Goal: Task Accomplishment & Management: Complete application form

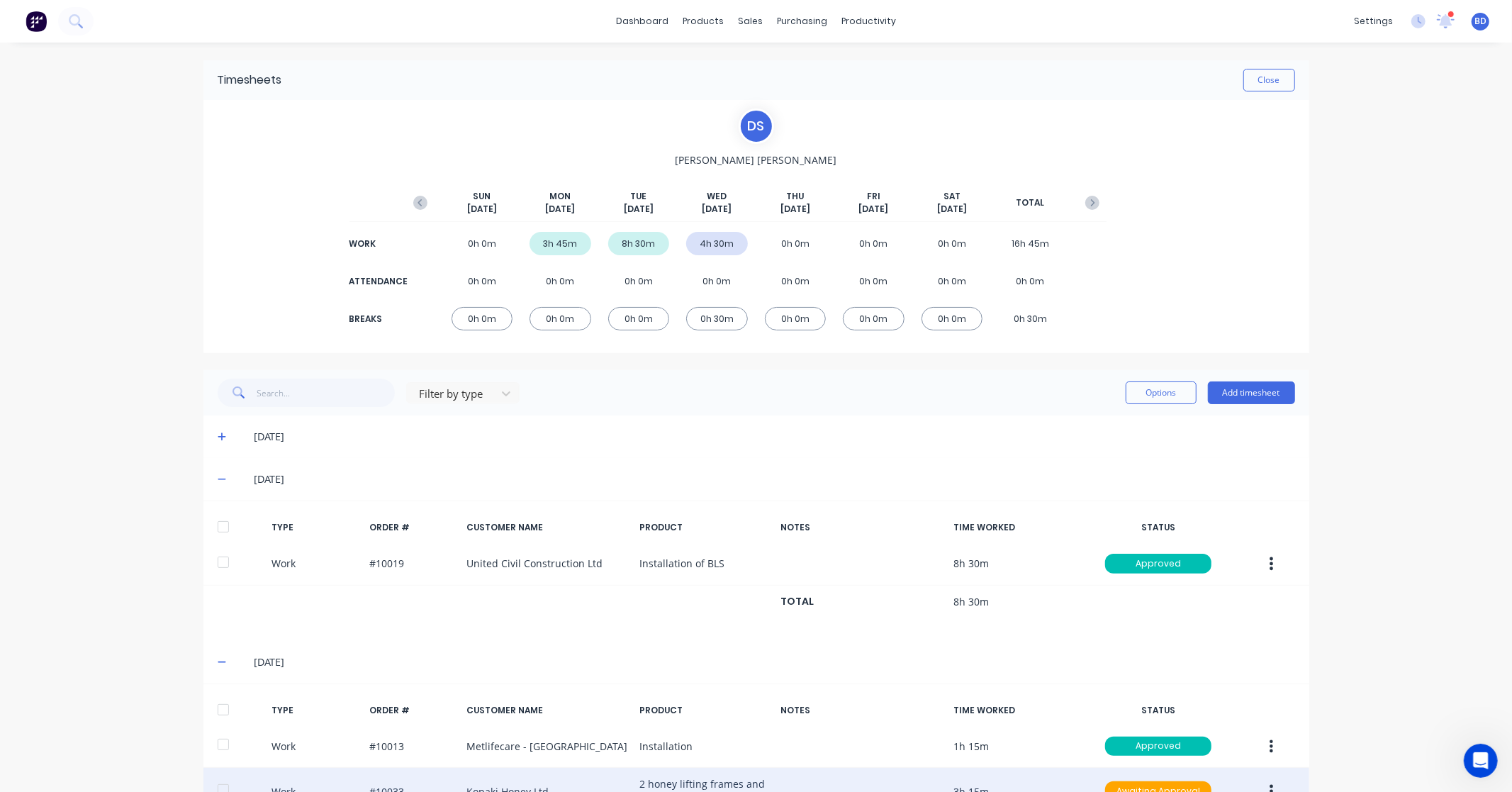
scroll to position [218, 0]
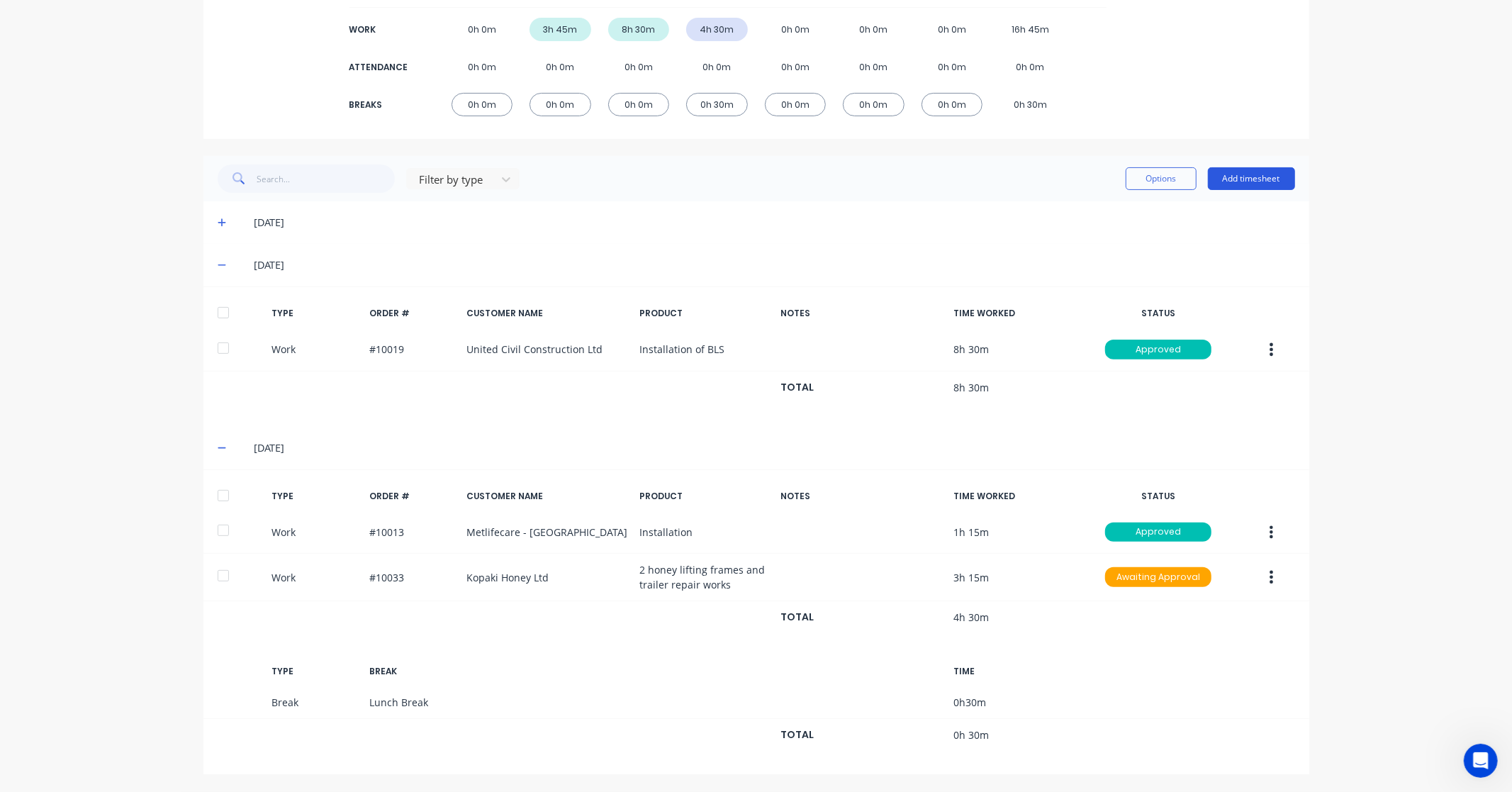
click at [1245, 169] on button "Add timesheet" at bounding box center [1251, 178] width 87 height 22
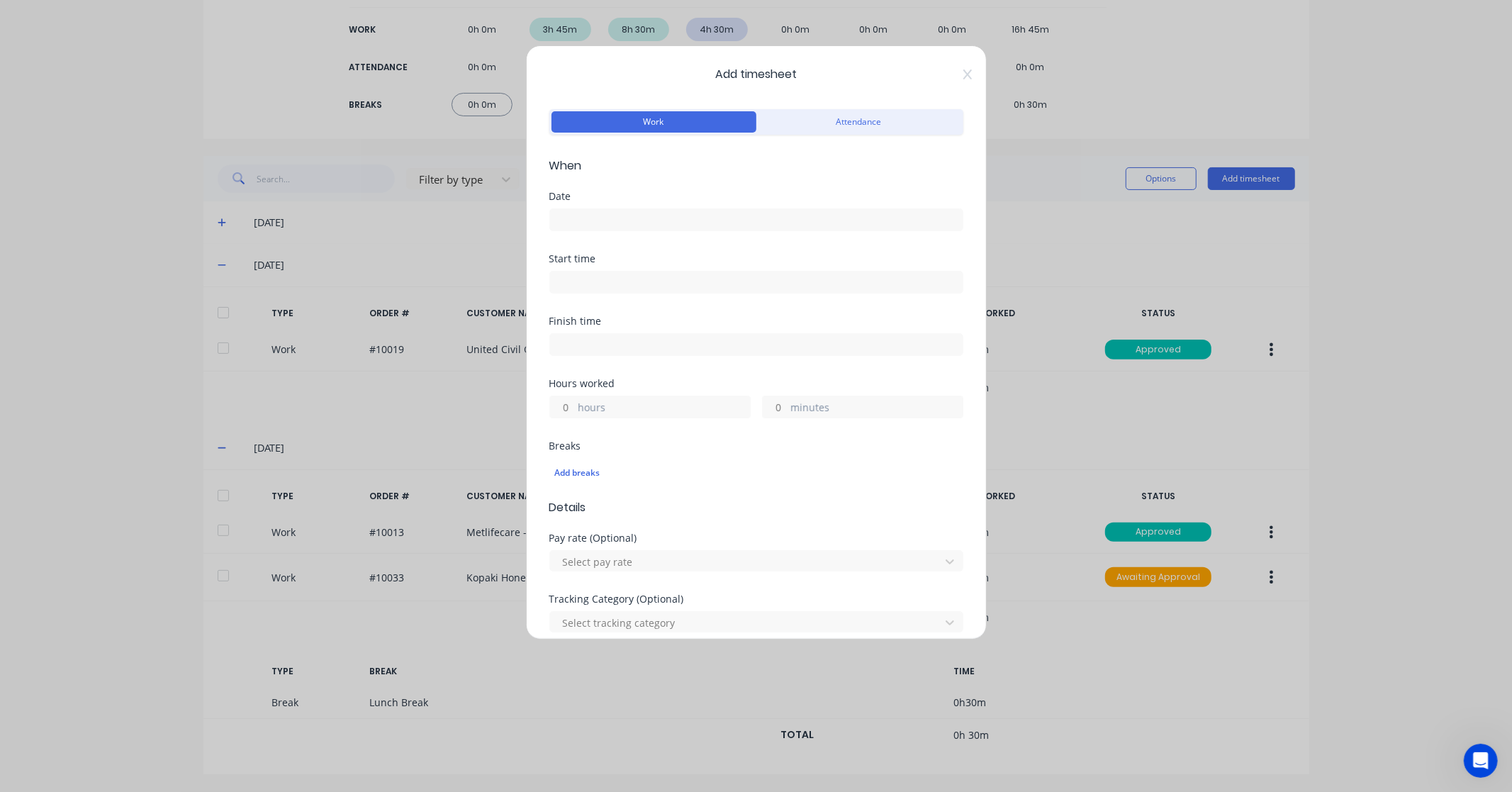
click at [591, 217] on input at bounding box center [756, 220] width 413 height 22
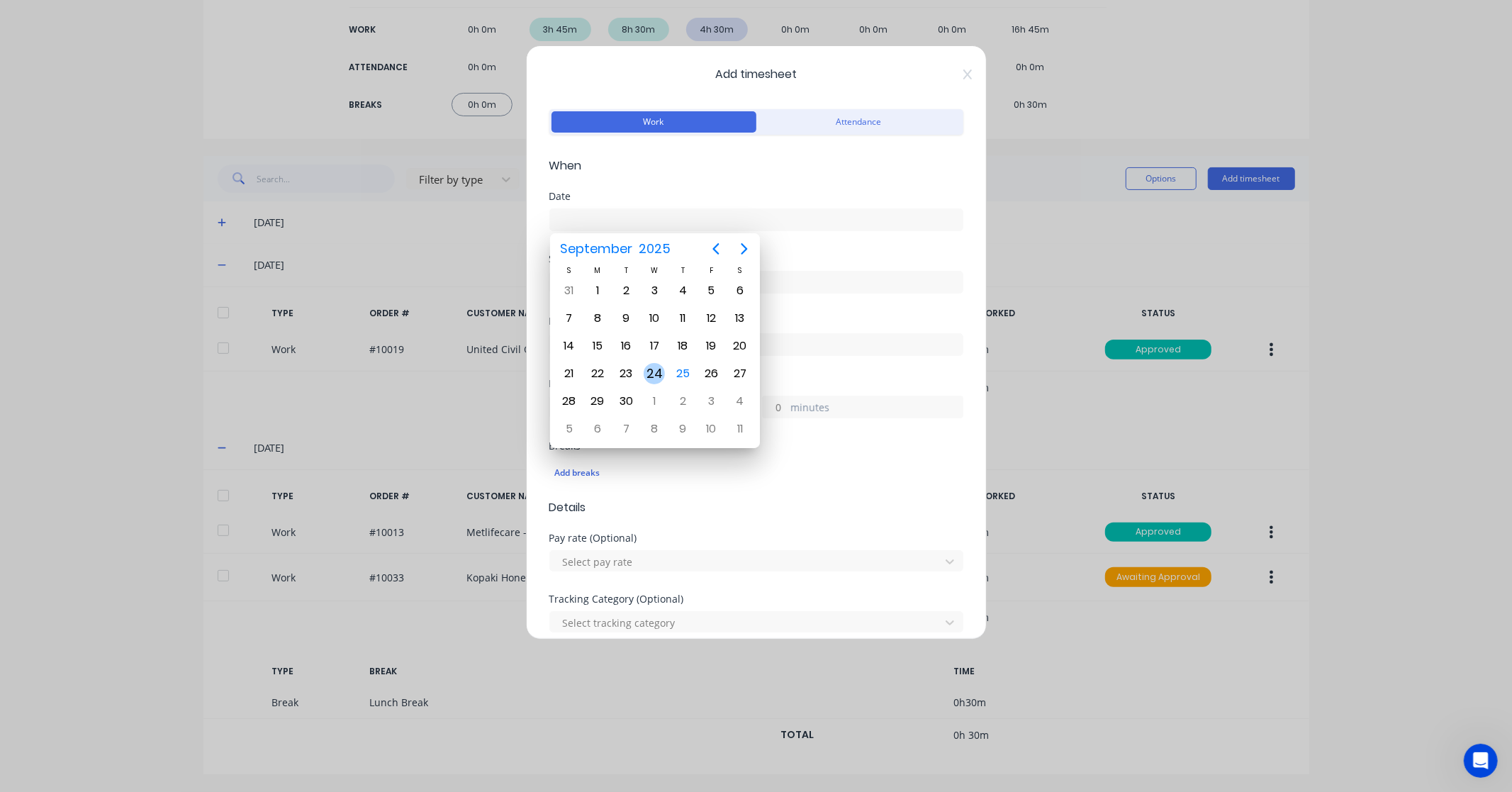
click at [653, 377] on div "24" at bounding box center [654, 374] width 22 height 22
type input "[DATE]"
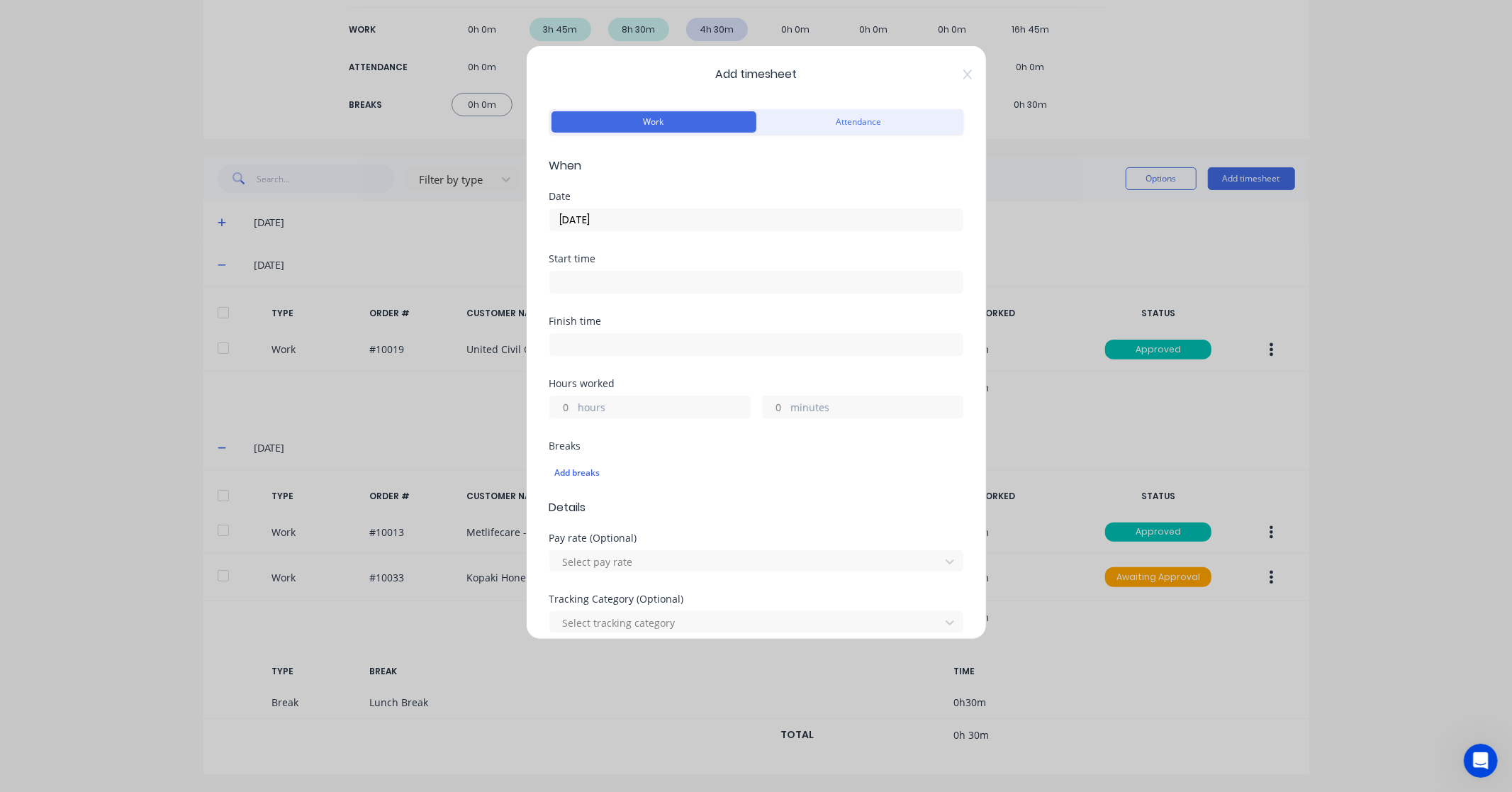
click at [636, 290] on input at bounding box center [756, 282] width 413 height 22
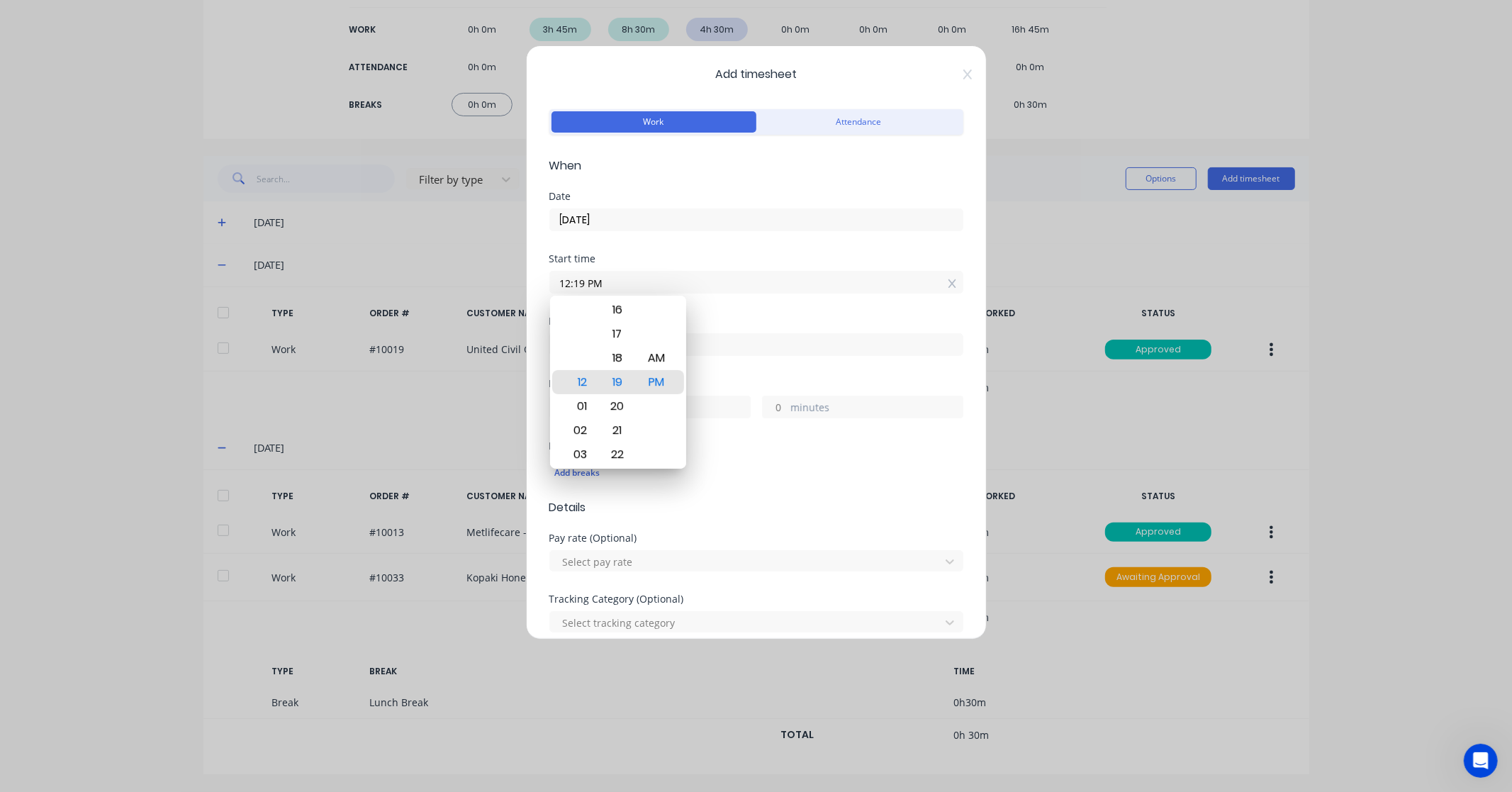
drag, startPoint x: 648, startPoint y: 285, endPoint x: 483, endPoint y: 280, distance: 165.1
click at [483, 280] on div "Add timesheet Work Attendance When Date [DATE] Start time 12:19 PM Finish time …" at bounding box center [756, 396] width 1512 height 792
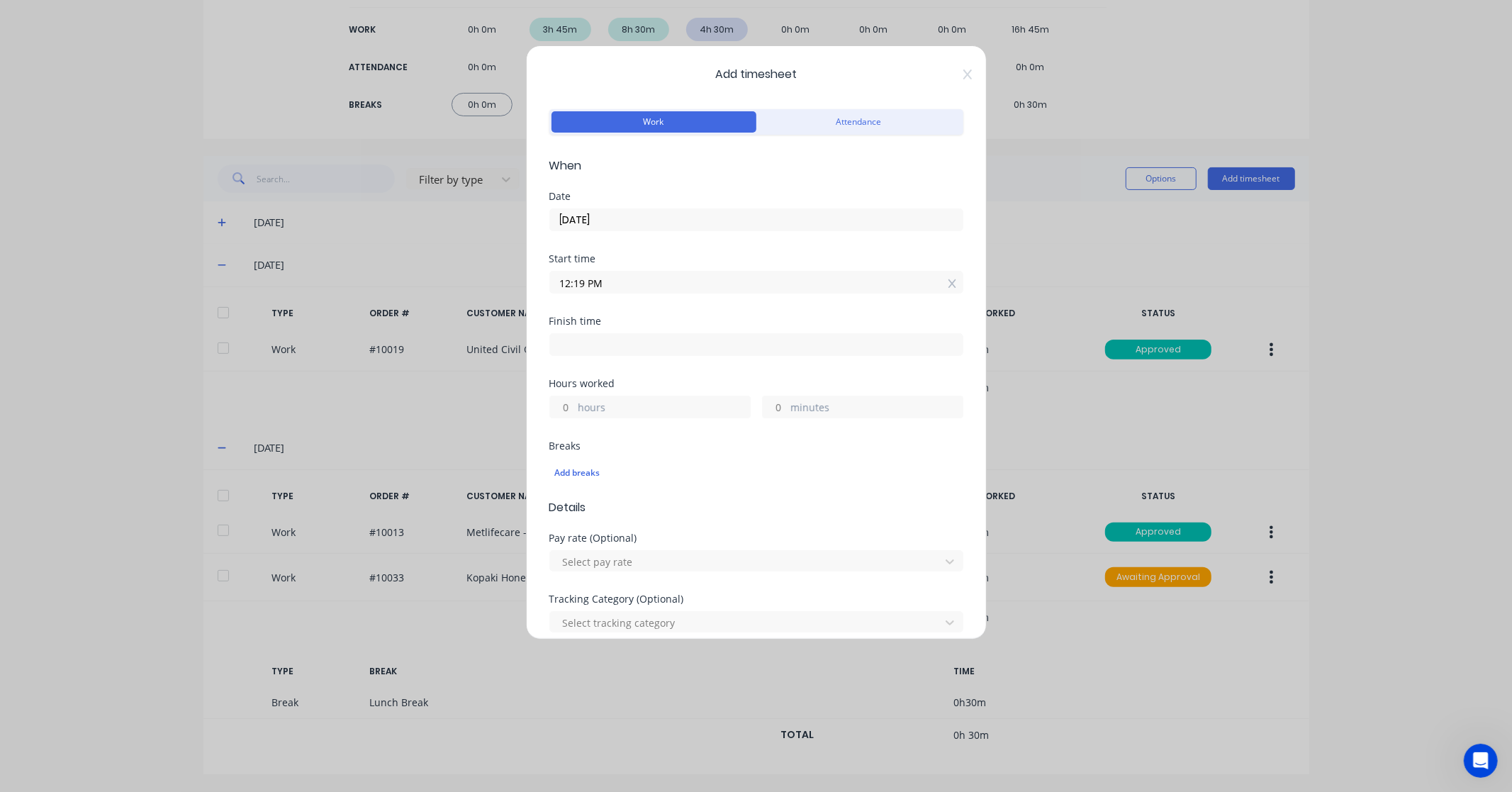
paste input ":00"
type input "01:00 PM"
click at [638, 343] on input at bounding box center [756, 345] width 413 height 22
type input "12:19 PM"
type input "23"
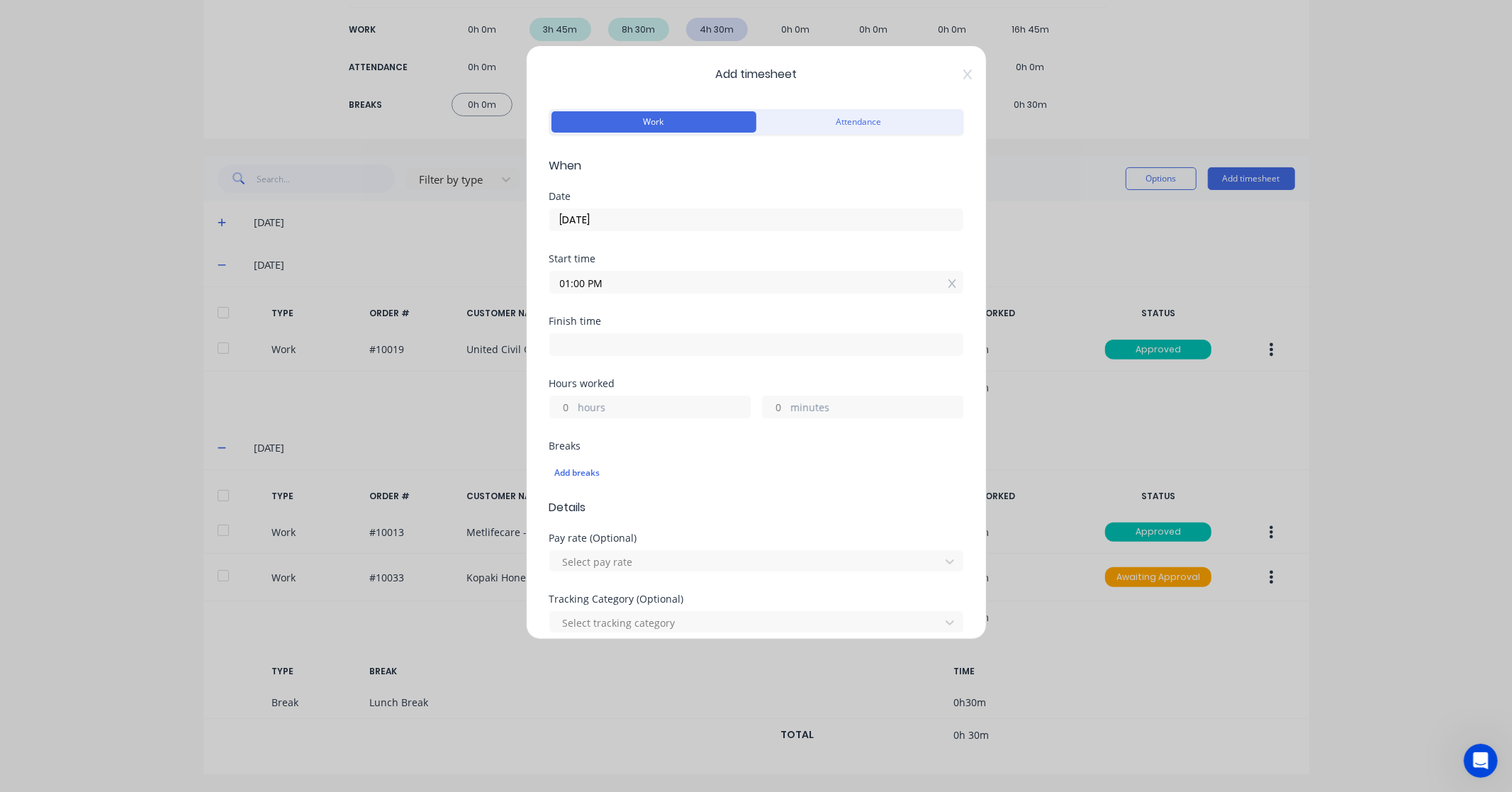
type input "19"
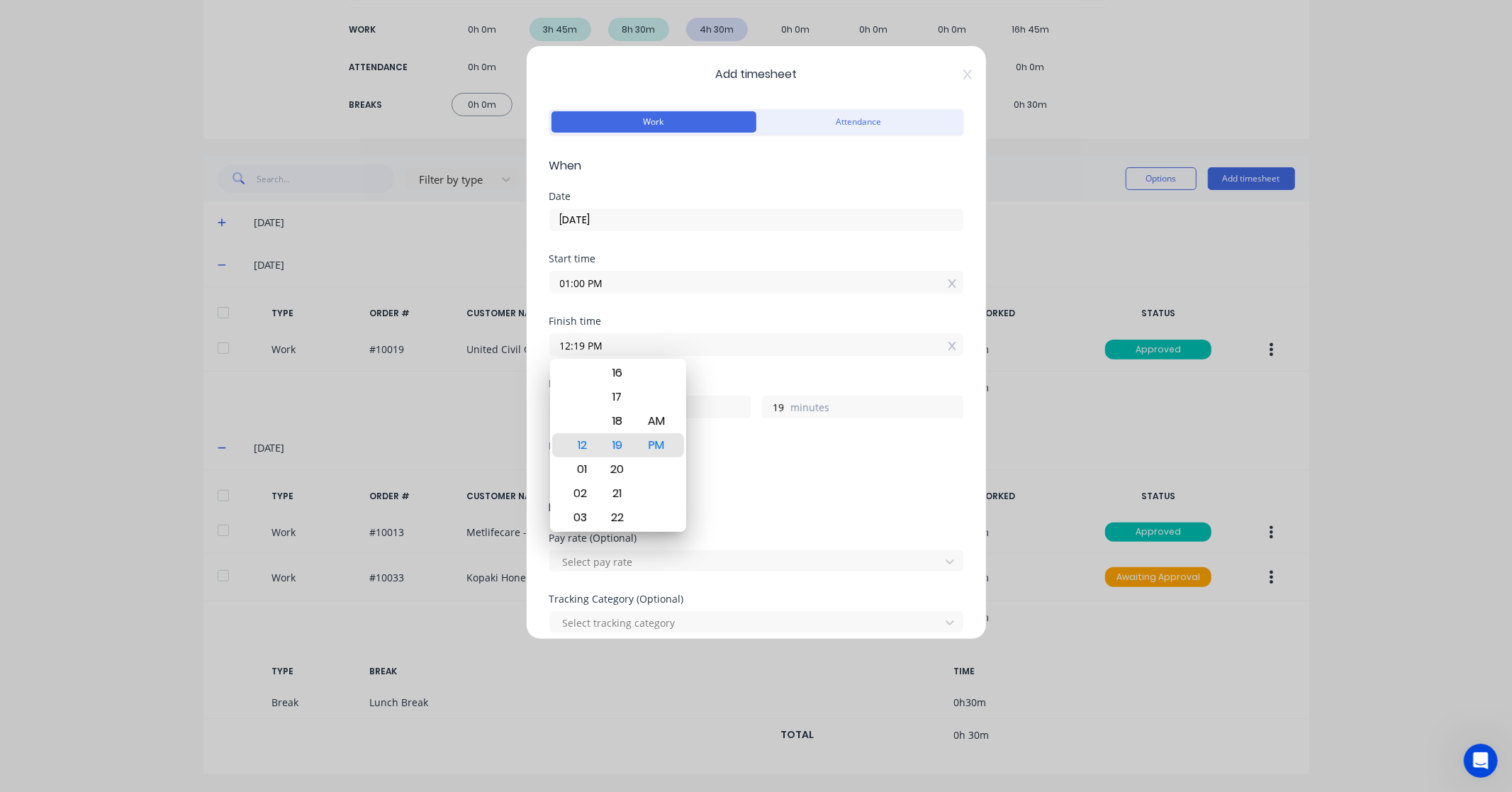
drag, startPoint x: 671, startPoint y: 343, endPoint x: 496, endPoint y: 344, distance: 175.0
click at [496, 344] on div "Add timesheet Work Attendance When Date [DATE] Start time 01:00 PM Finish time …" at bounding box center [756, 396] width 1512 height 792
paste input "2:00"
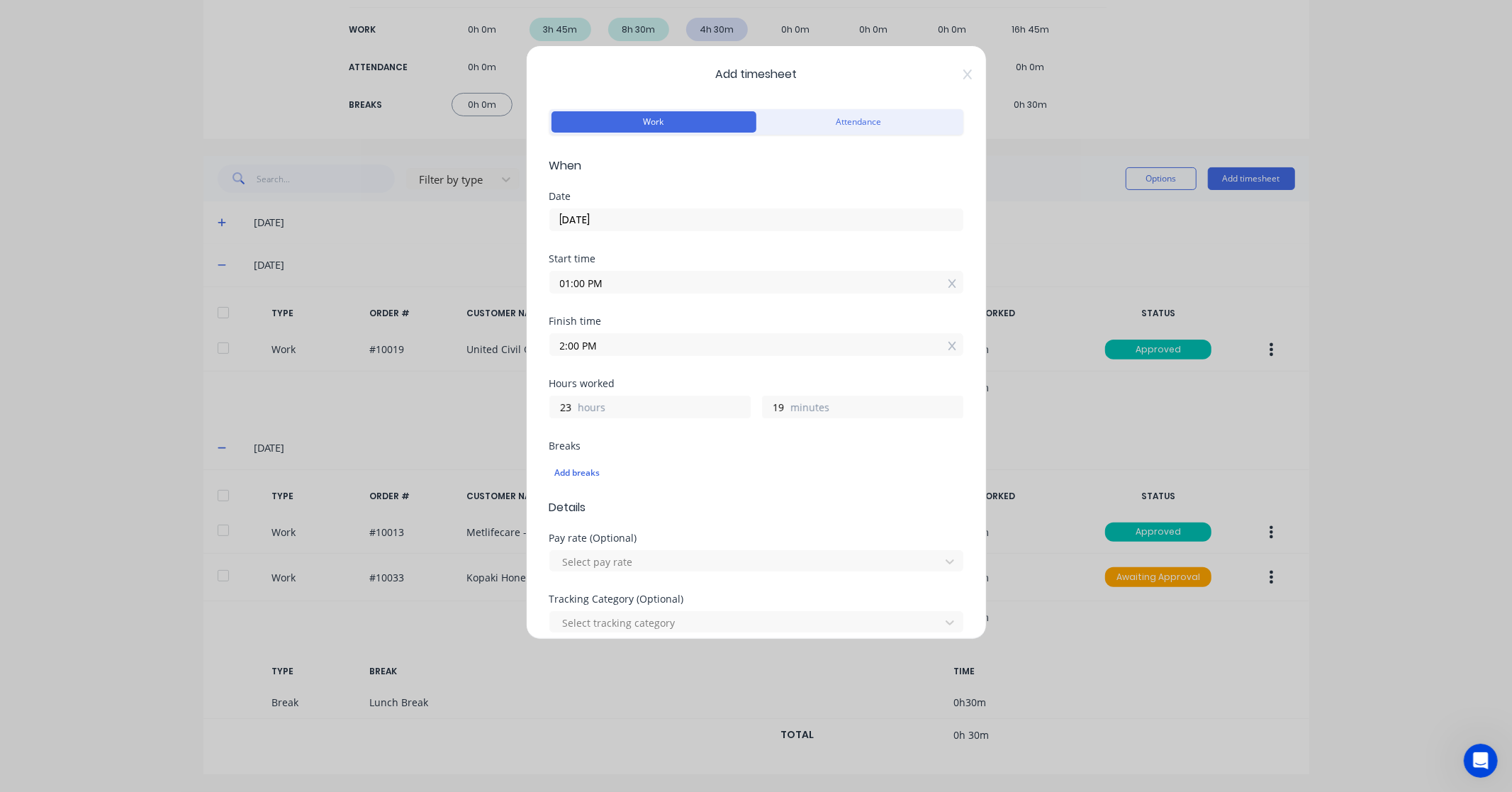
type input "02:00 PM"
type input "1"
type input "0"
click at [701, 385] on div "Hours worked" at bounding box center [756, 384] width 414 height 10
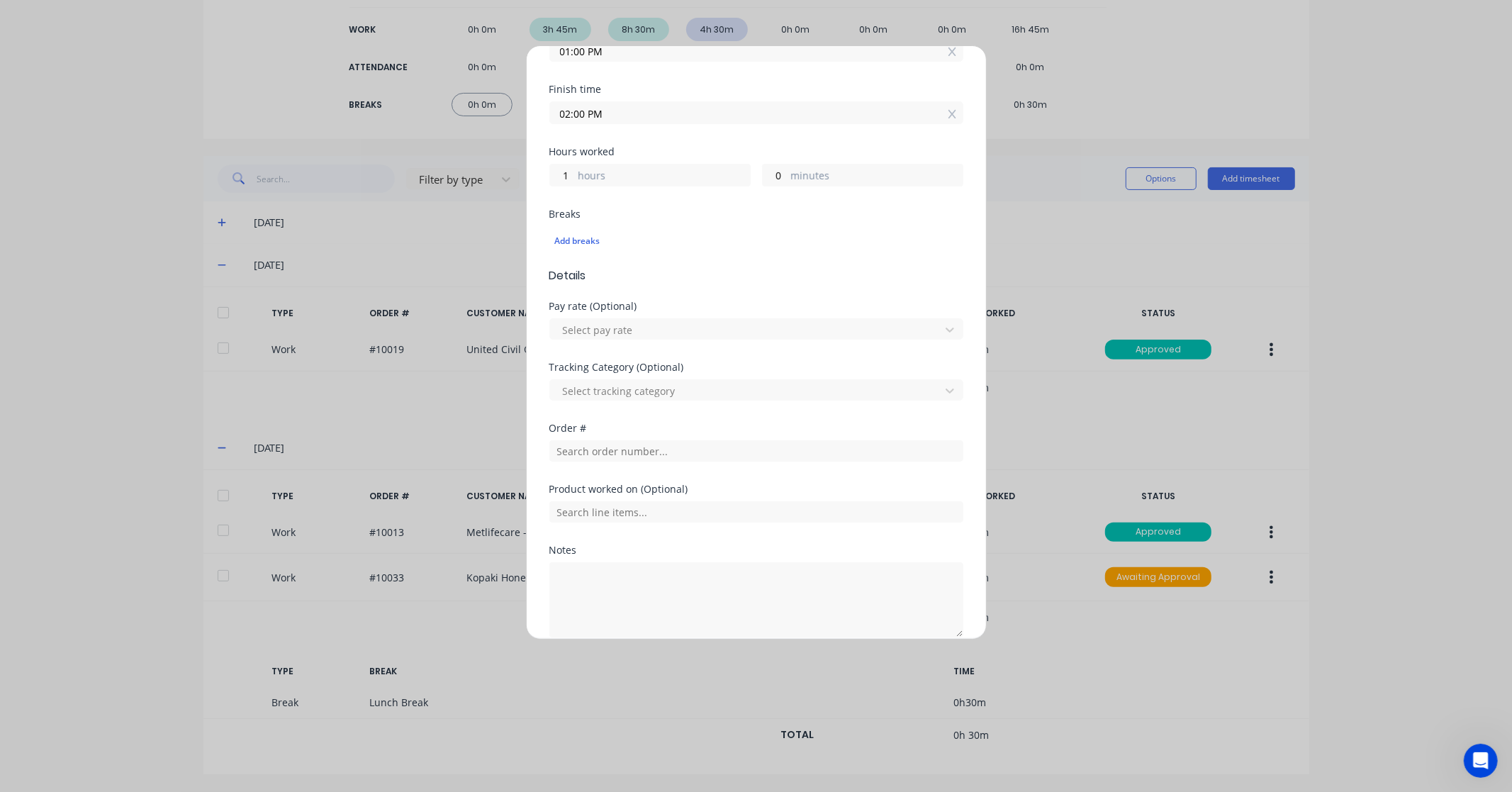
scroll to position [236, 0]
click at [608, 457] on input "text" at bounding box center [756, 447] width 414 height 22
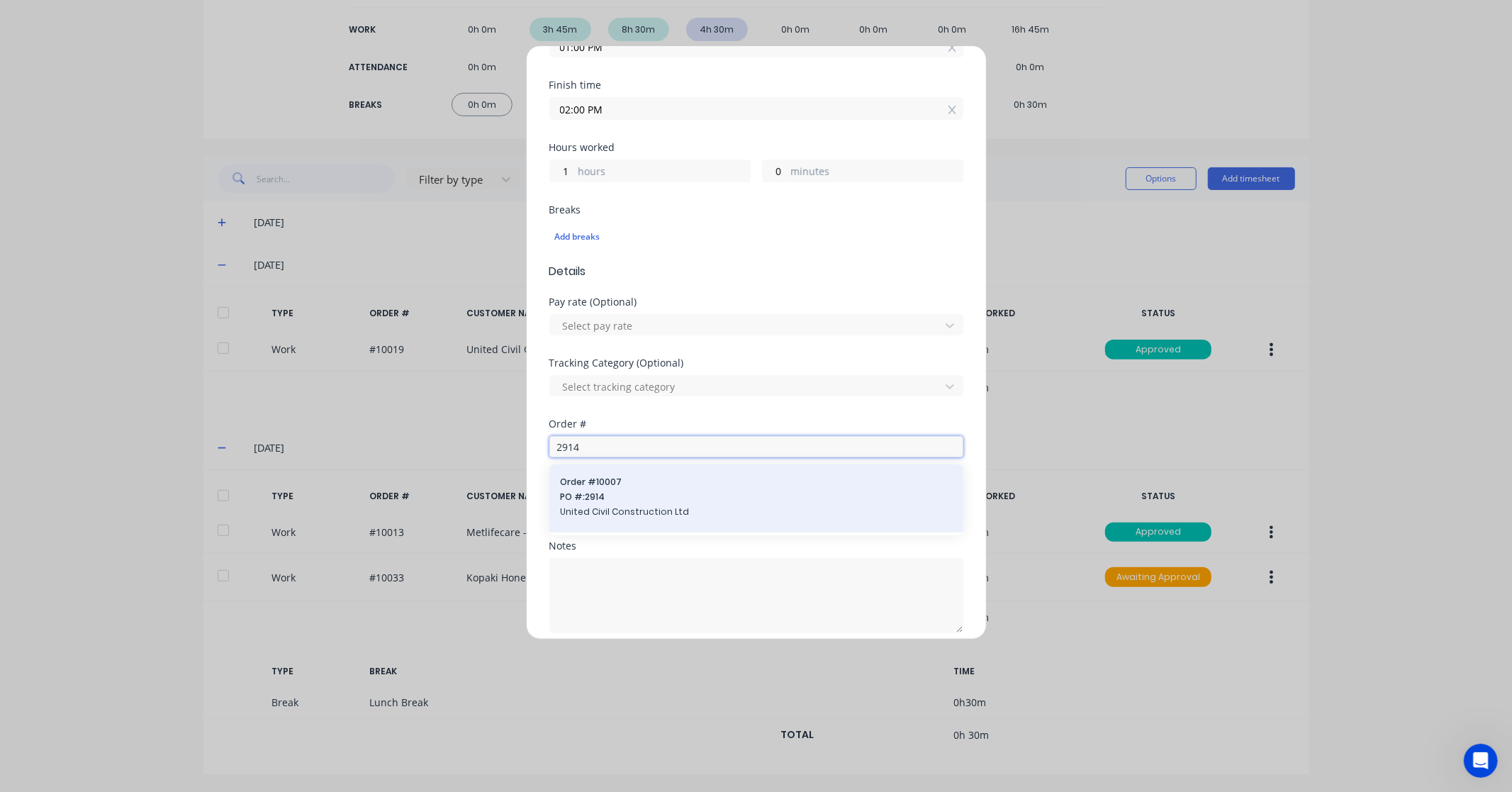
type input "2914"
click at [629, 508] on span "United Civil Construction Ltd" at bounding box center [756, 511] width 391 height 12
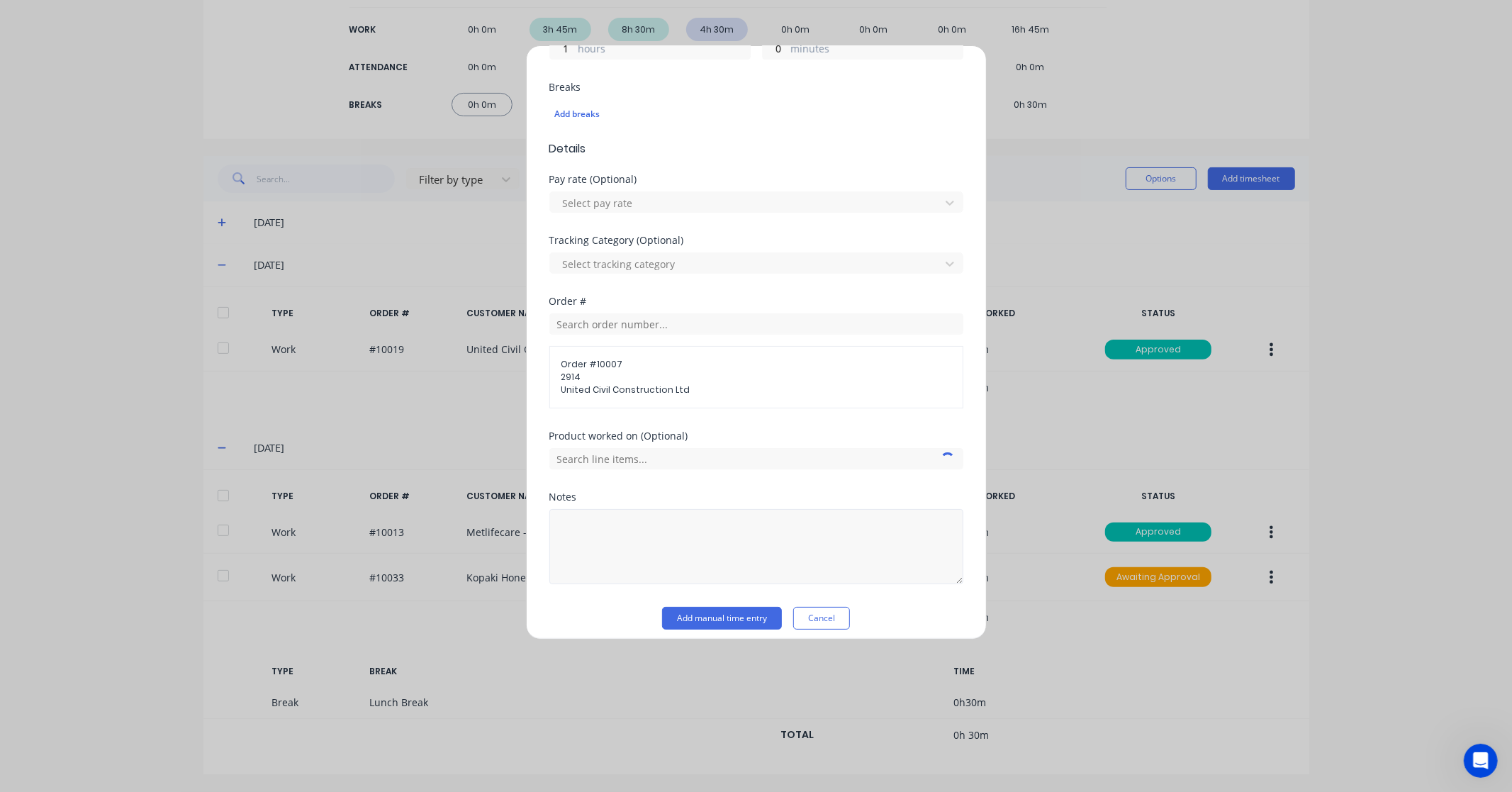
scroll to position [369, 0]
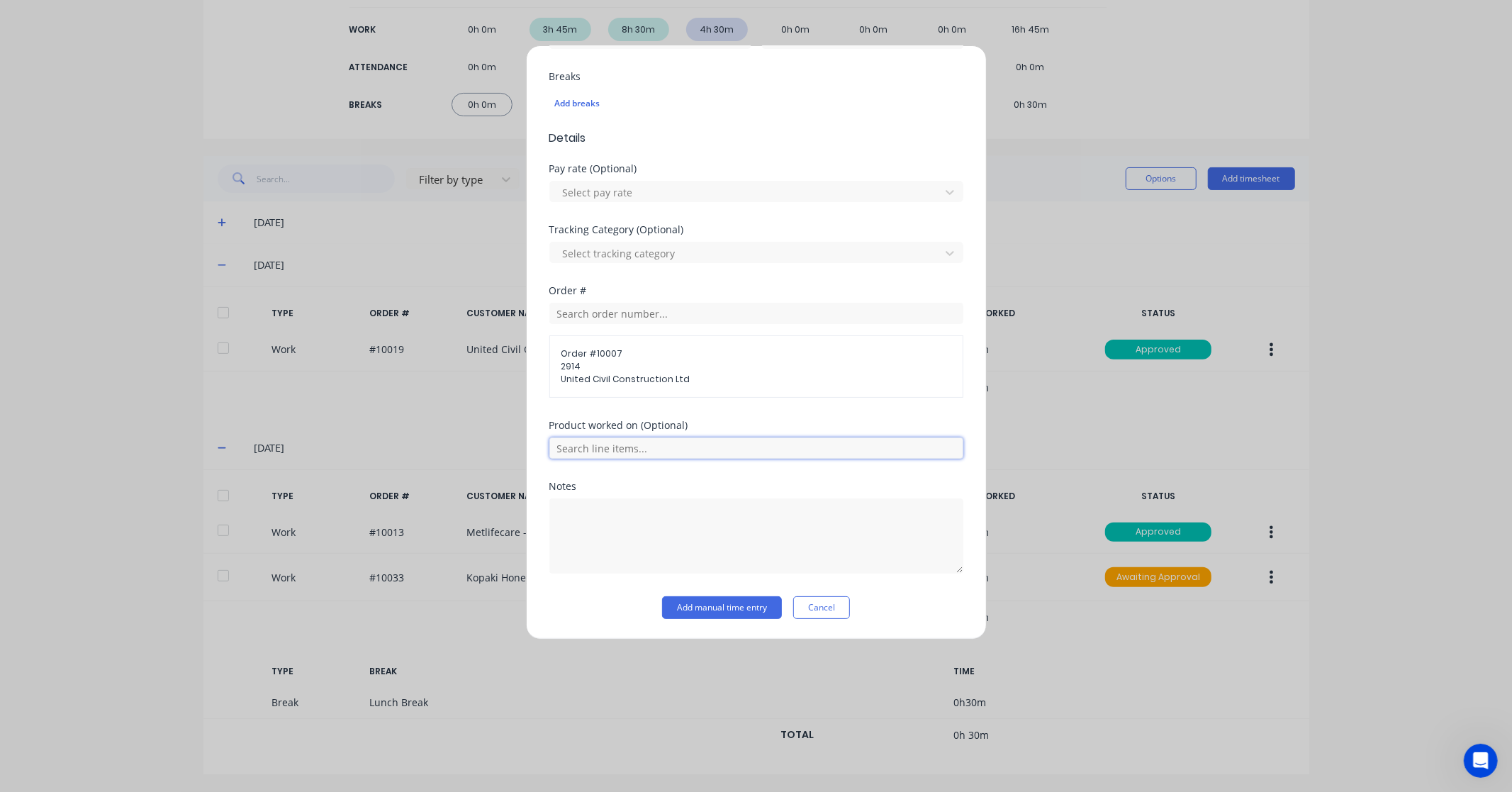
click at [686, 451] on input "text" at bounding box center [756, 449] width 414 height 22
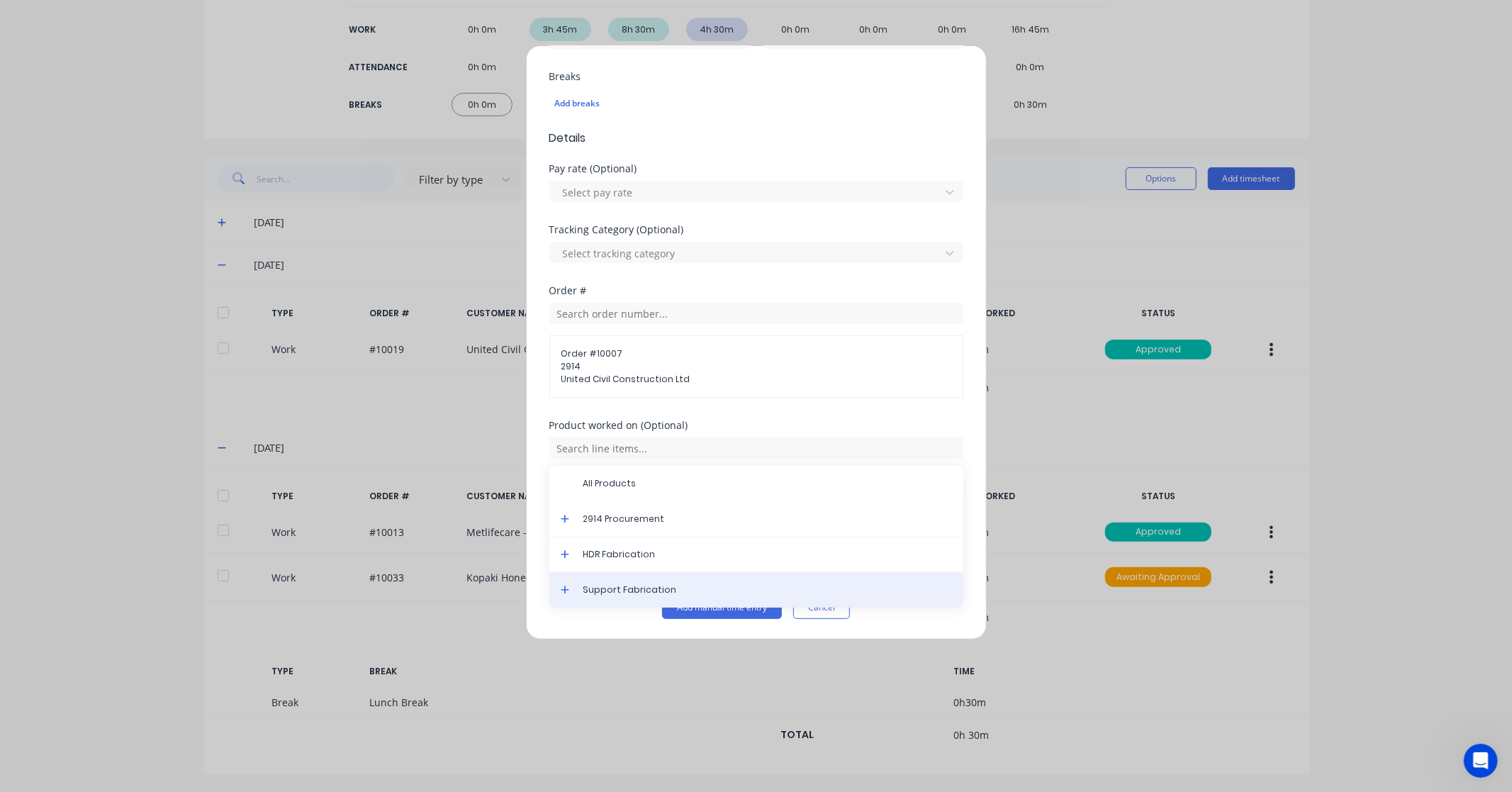
click at [665, 590] on span "Support Fabrication" at bounding box center [768, 589] width 369 height 12
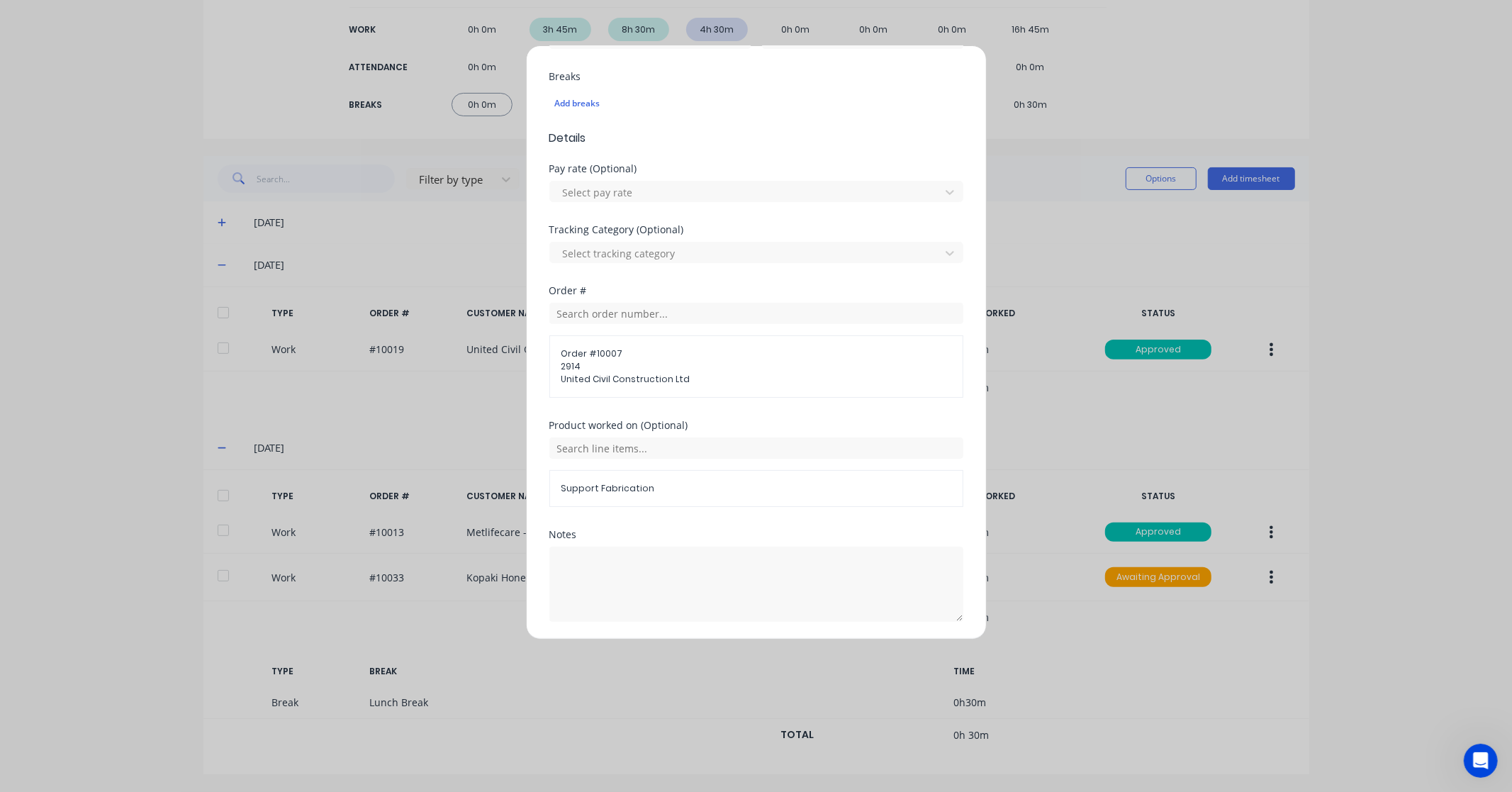
scroll to position [419, 0]
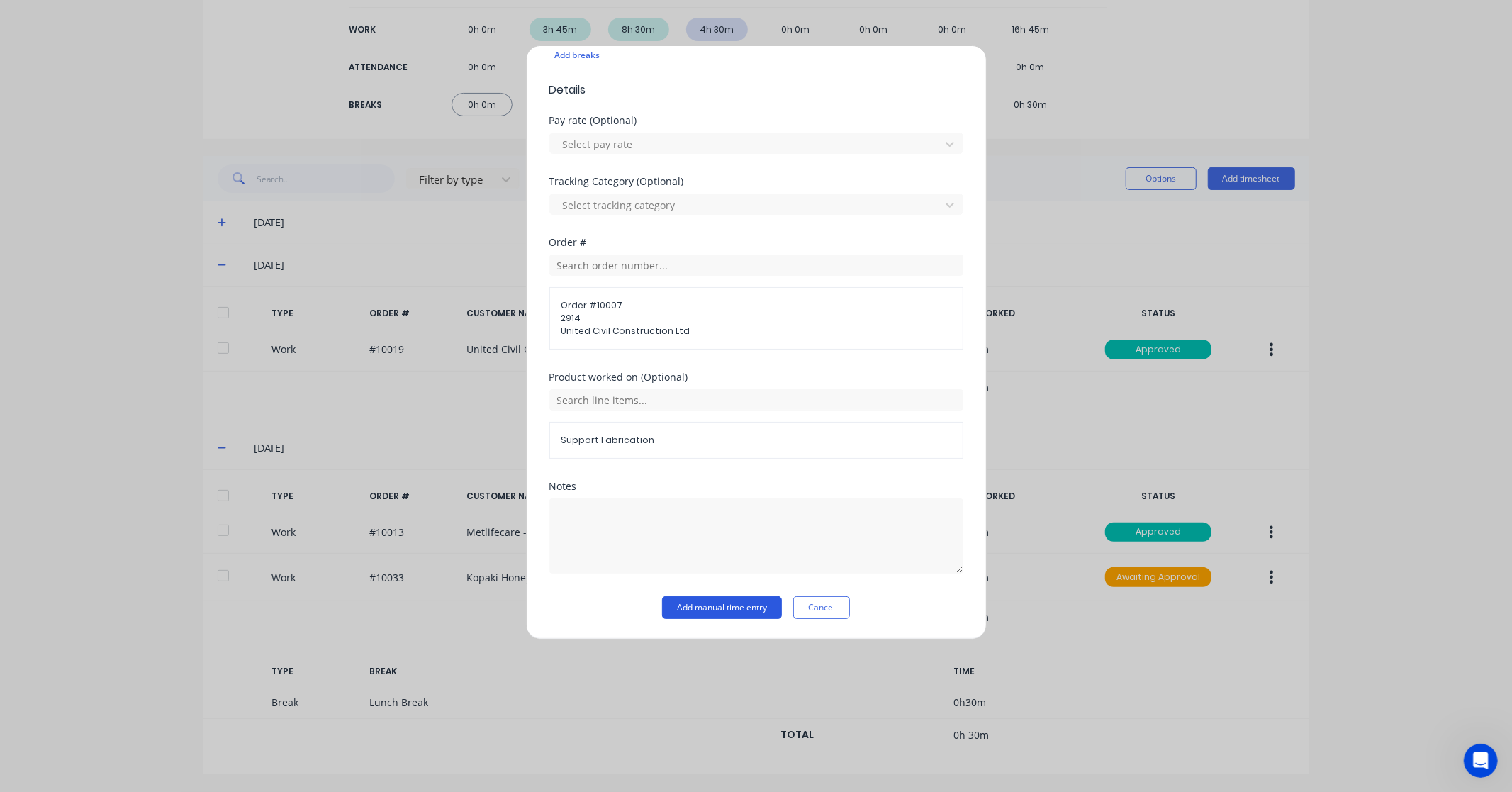
click at [723, 607] on button "Add manual time entry" at bounding box center [721, 607] width 120 height 22
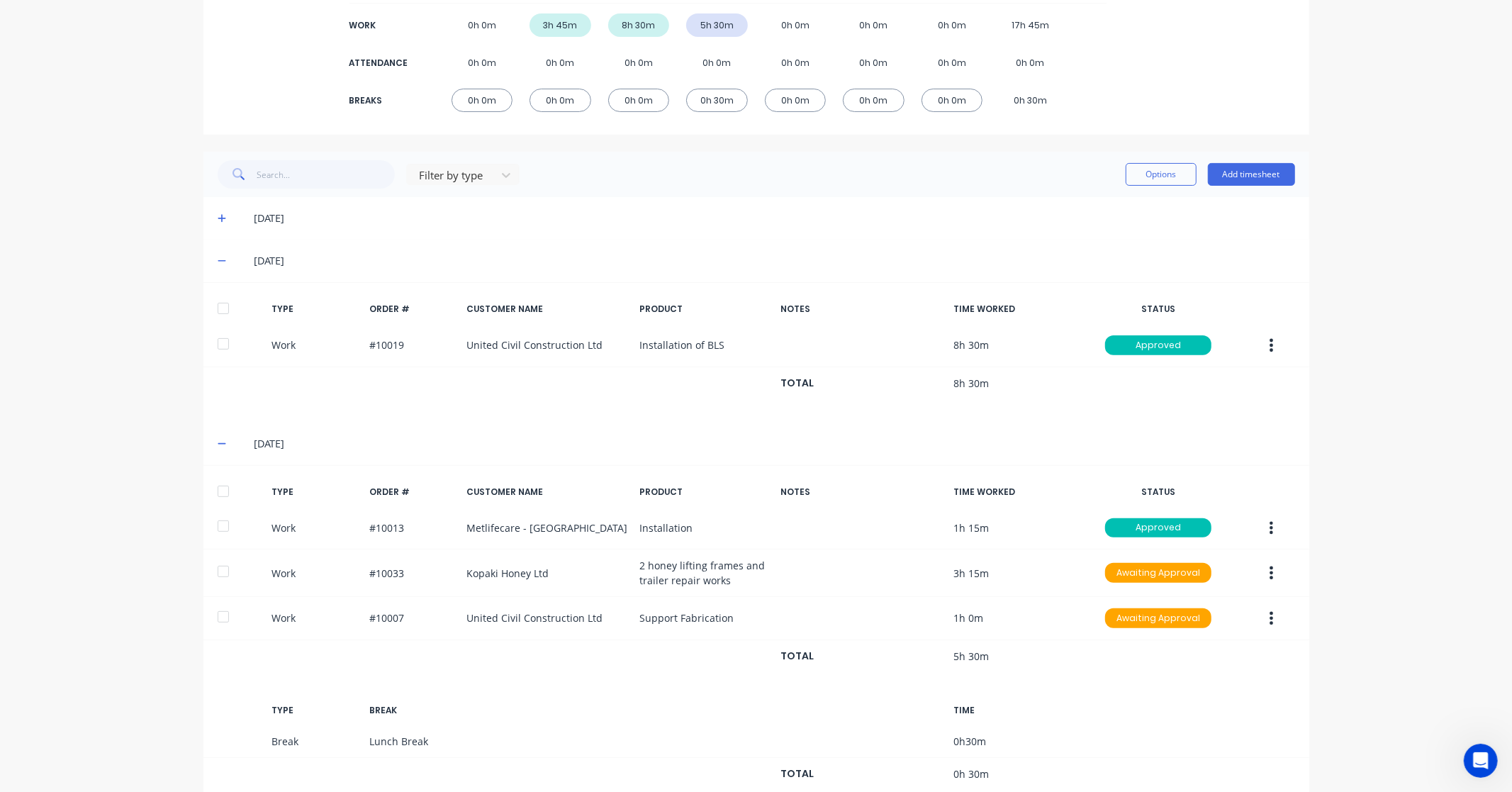
scroll to position [262, 0]
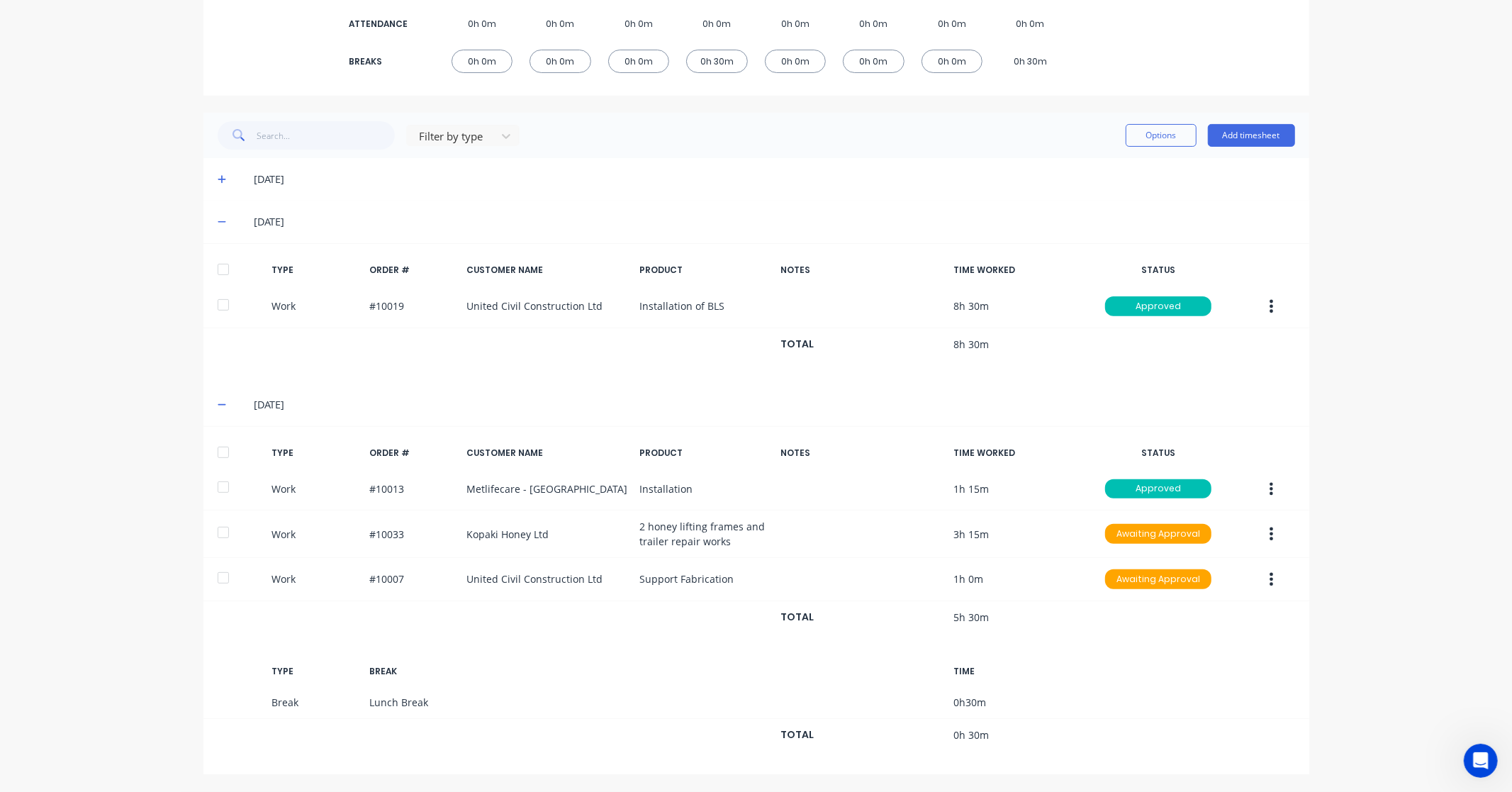
click at [217, 449] on div at bounding box center [223, 453] width 28 height 28
click at [1157, 137] on button "Options" at bounding box center [1161, 135] width 71 height 22
click at [1103, 166] on div "Approve" at bounding box center [1129, 171] width 109 height 21
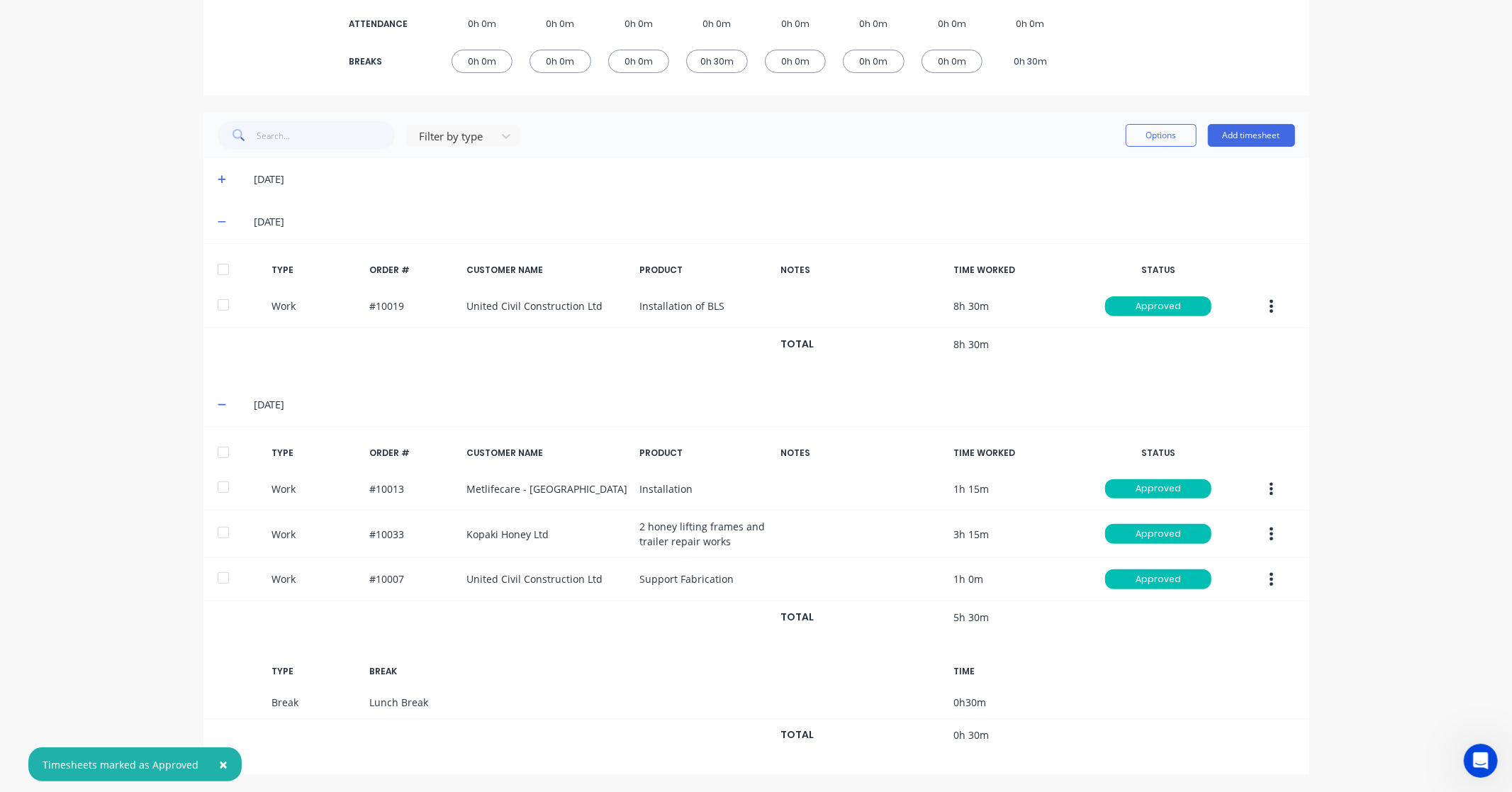
click at [1390, 424] on div "× Timesheets marked as Approved dashboard products sales purchasing productivit…" at bounding box center [756, 396] width 1512 height 792
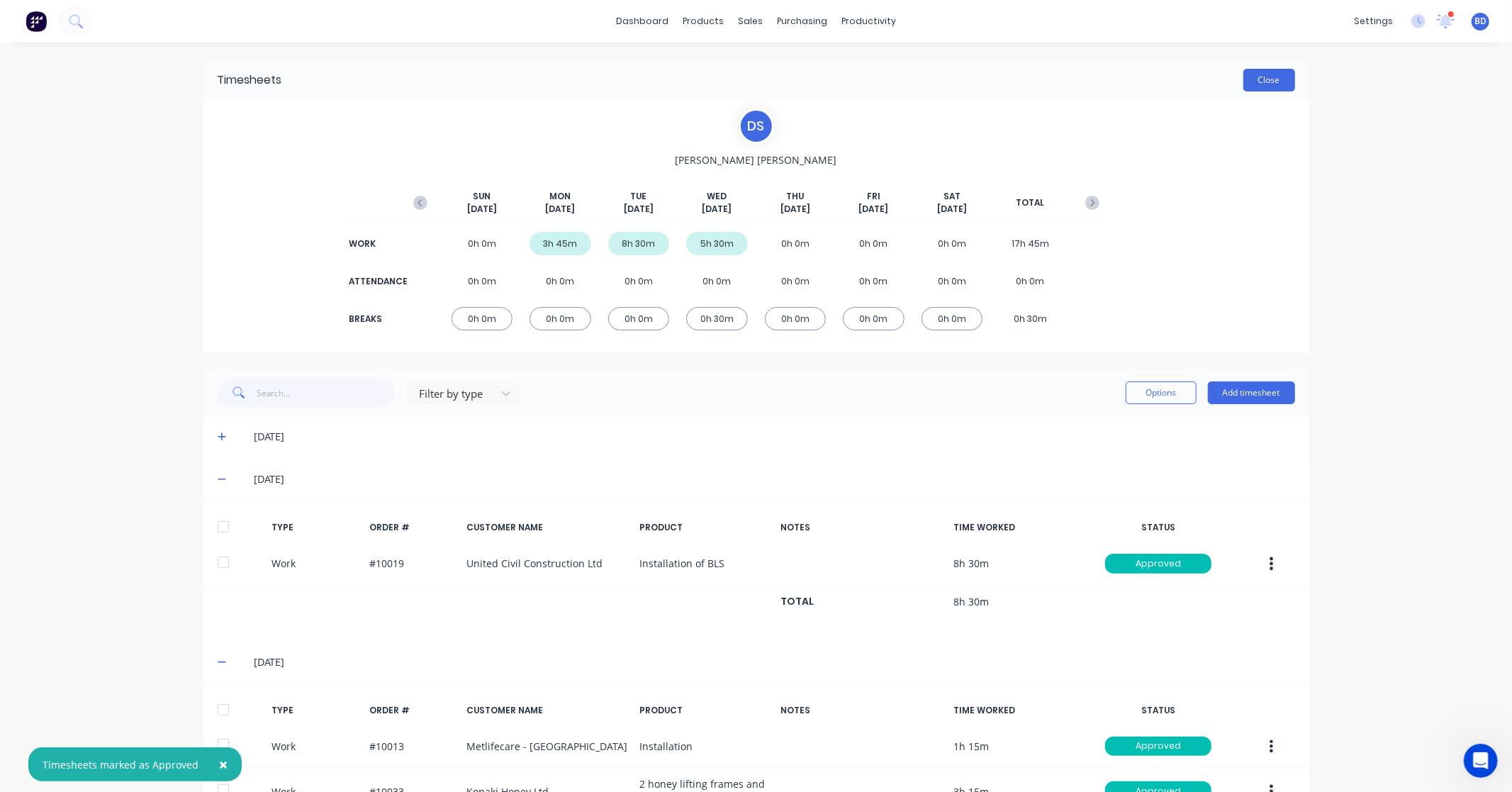
click at [1266, 78] on button "Close" at bounding box center [1269, 79] width 52 height 22
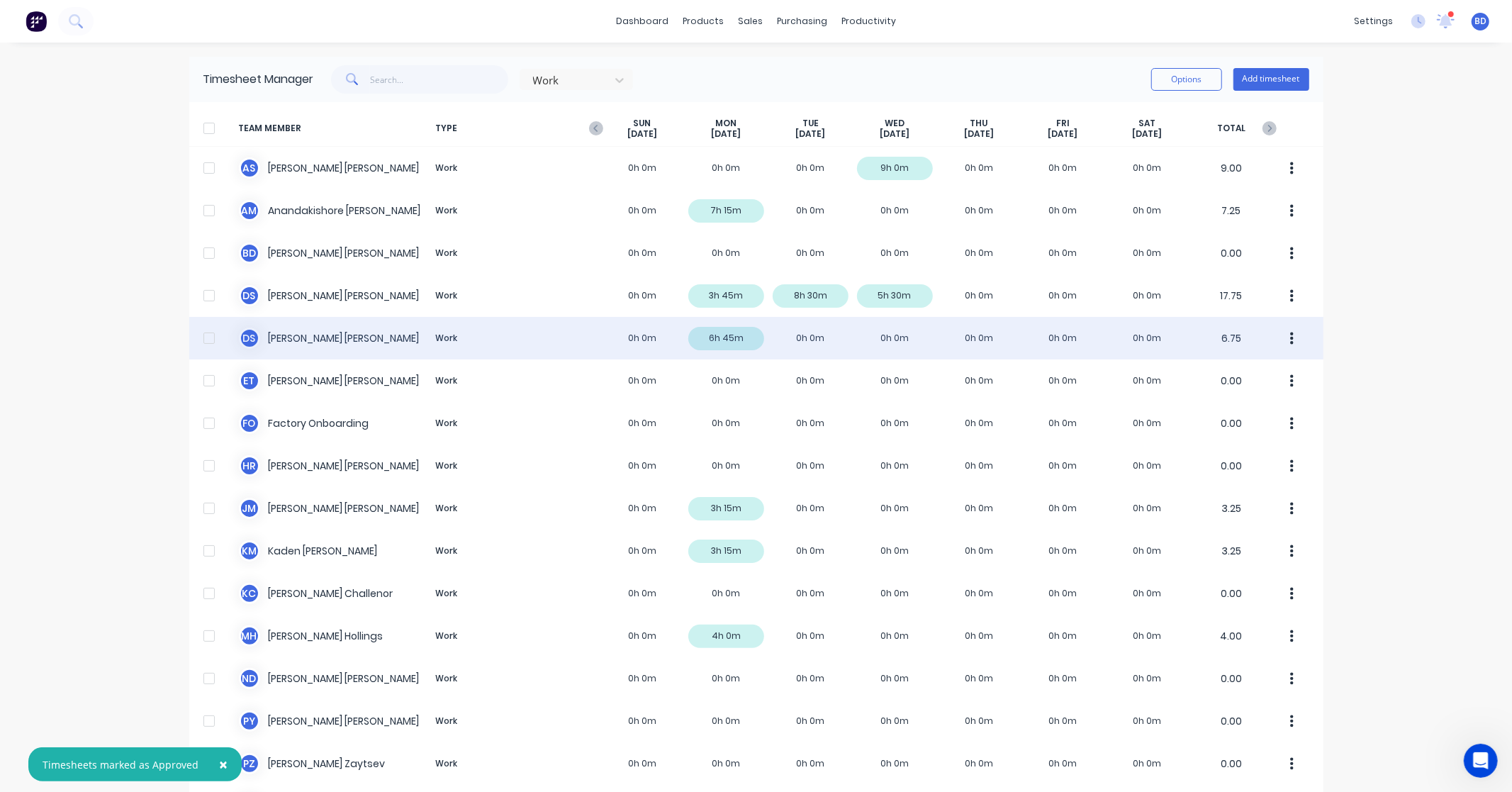
click at [309, 334] on div "[PERSON_NAME] Work 0h 0m 6h 45m 0h 0m 0h 0m 0h 0m 0h 0m 0h 0m 6.75" at bounding box center [756, 338] width 1134 height 42
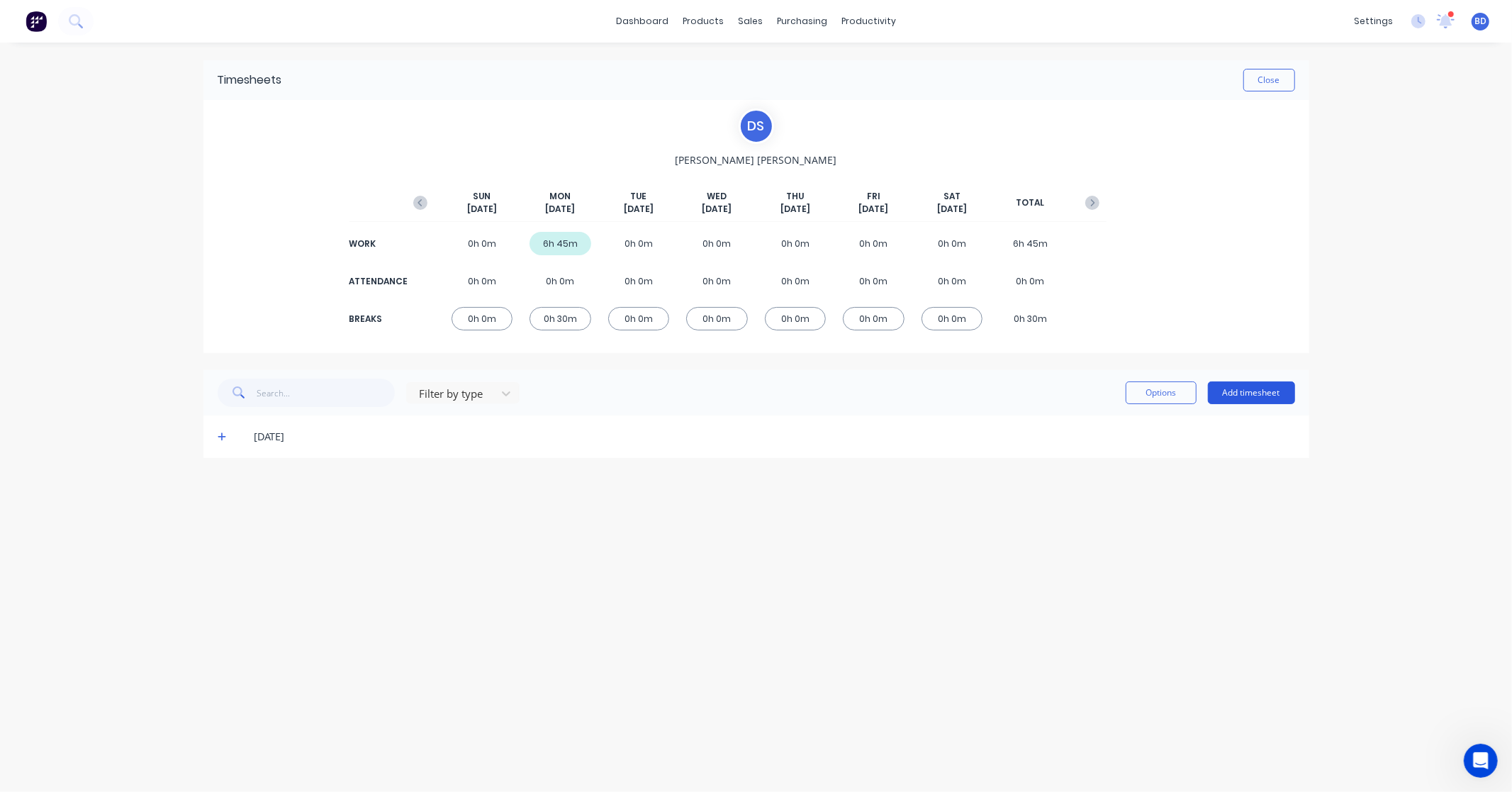
click at [1266, 391] on button "Add timesheet" at bounding box center [1251, 392] width 87 height 22
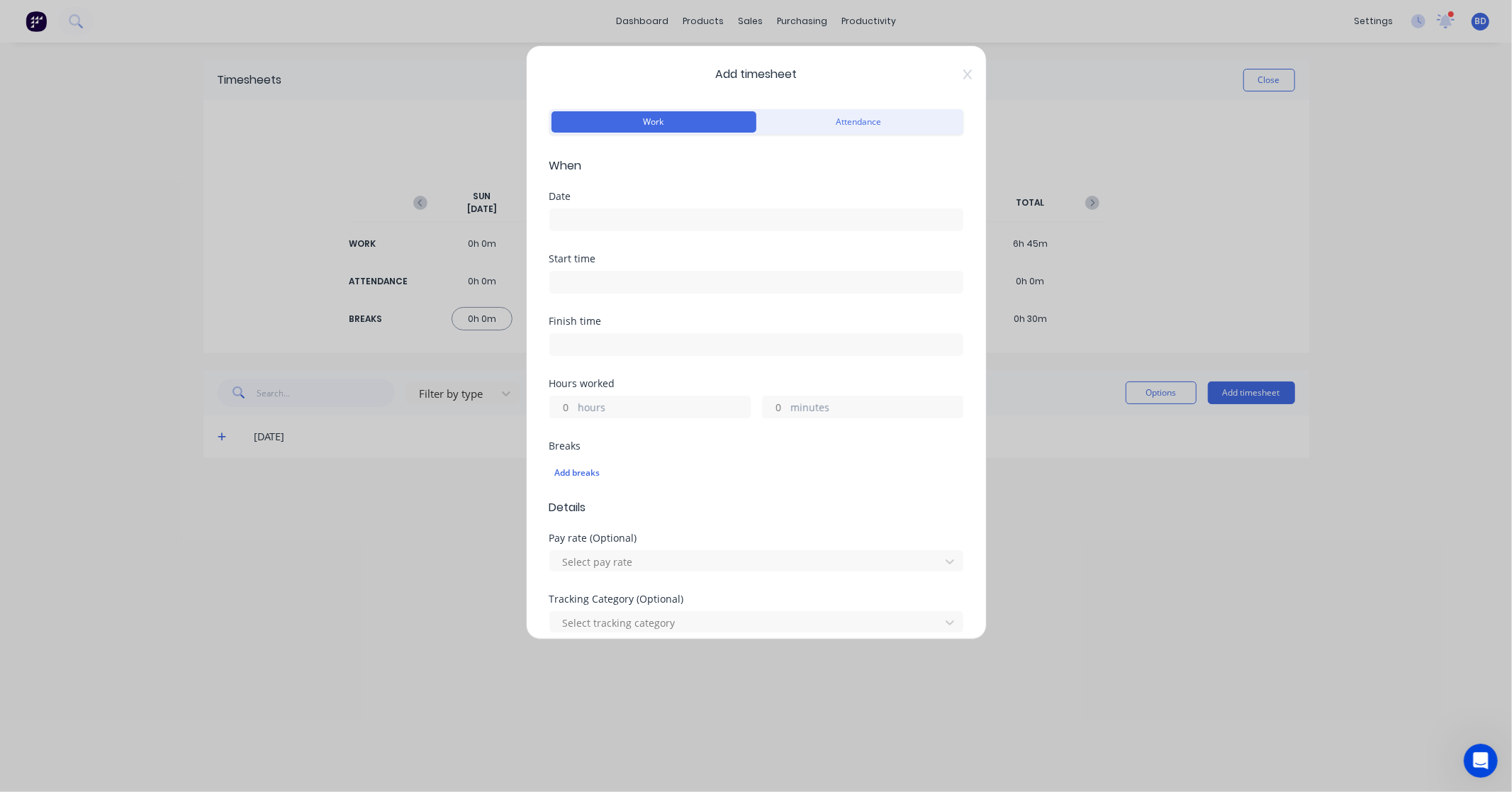
click at [667, 218] on input at bounding box center [756, 220] width 413 height 22
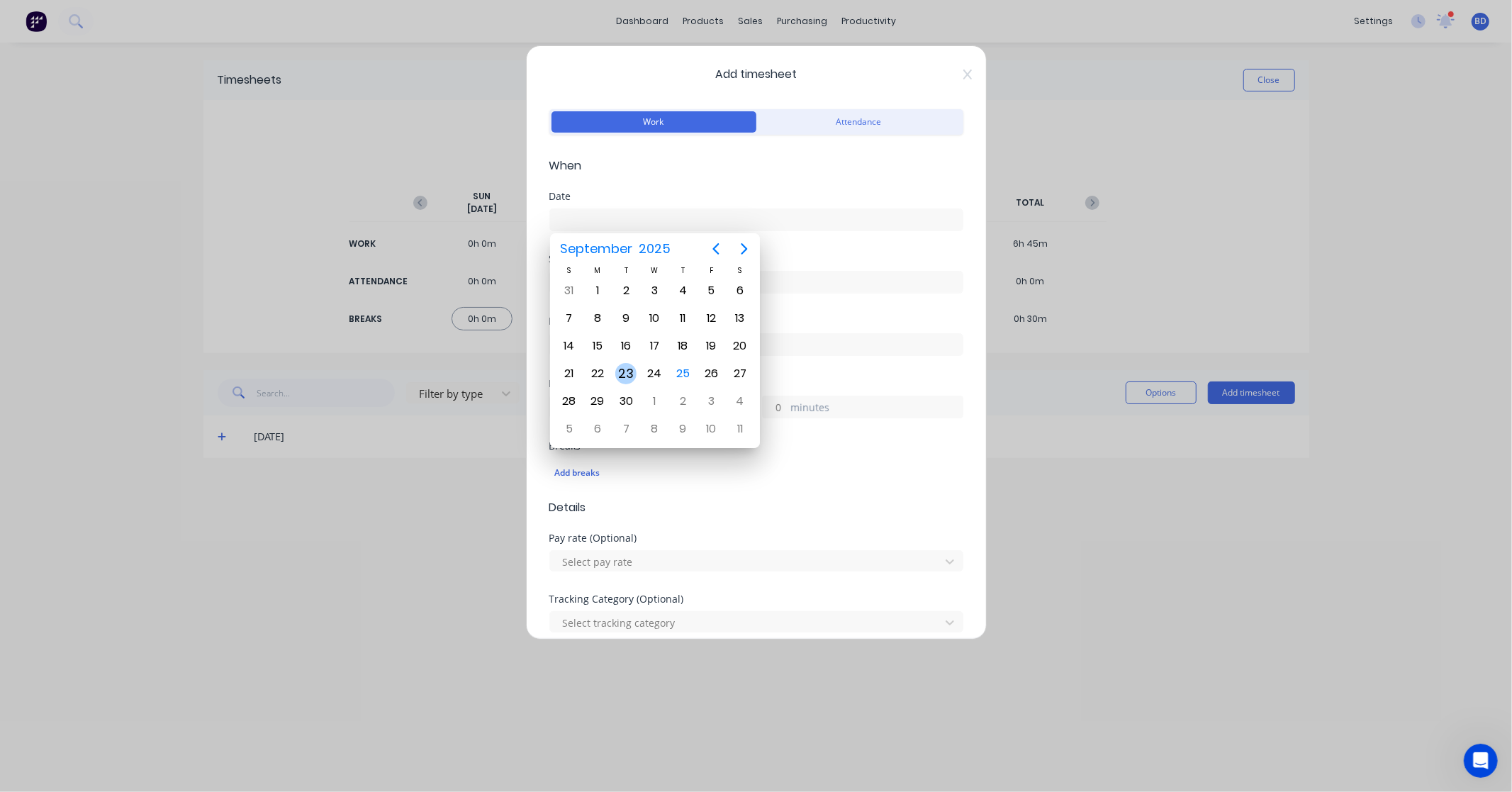
click at [633, 374] on div "23" at bounding box center [626, 374] width 22 height 22
type input "[DATE]"
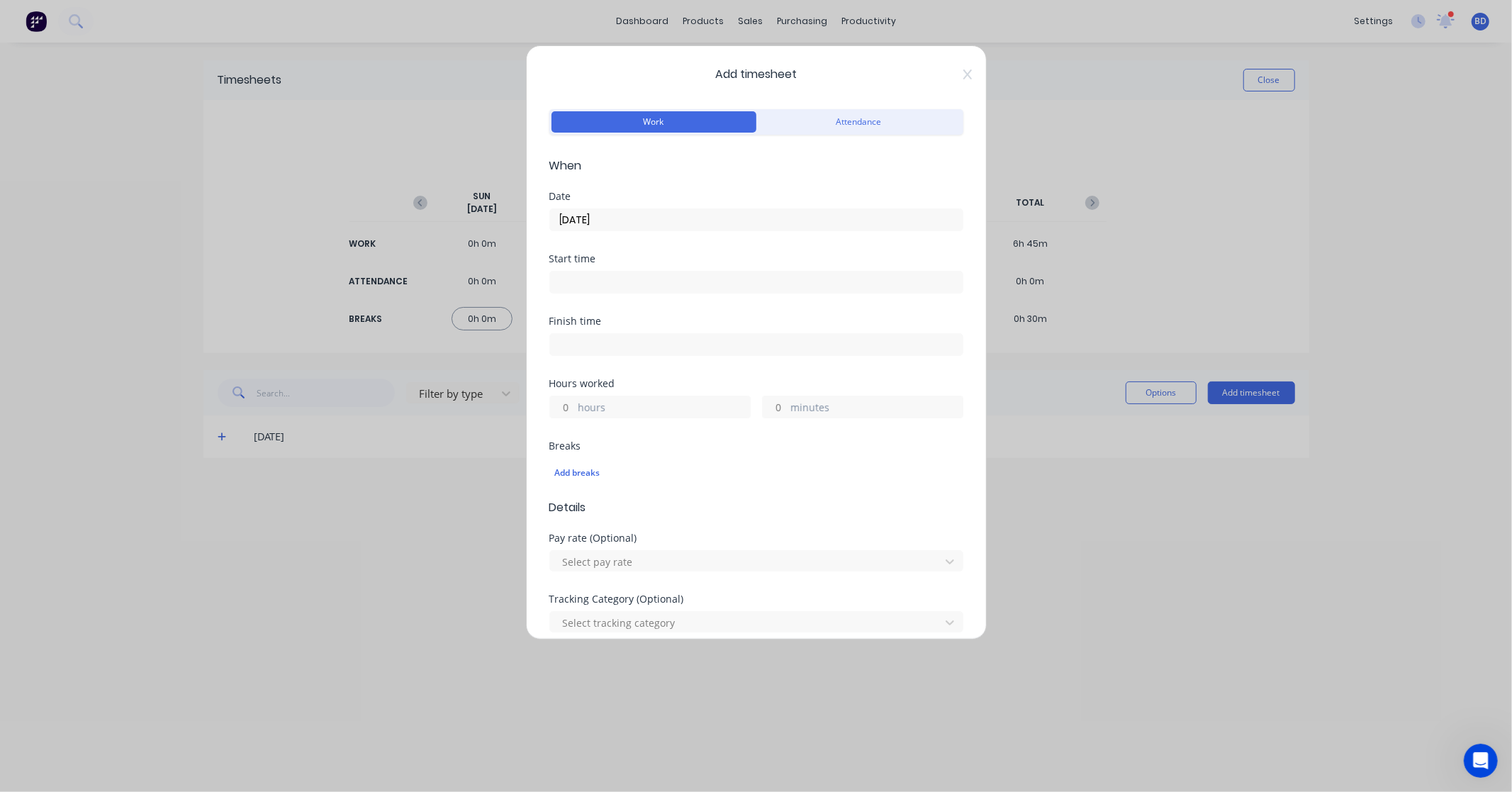
click at [581, 284] on input at bounding box center [756, 282] width 413 height 22
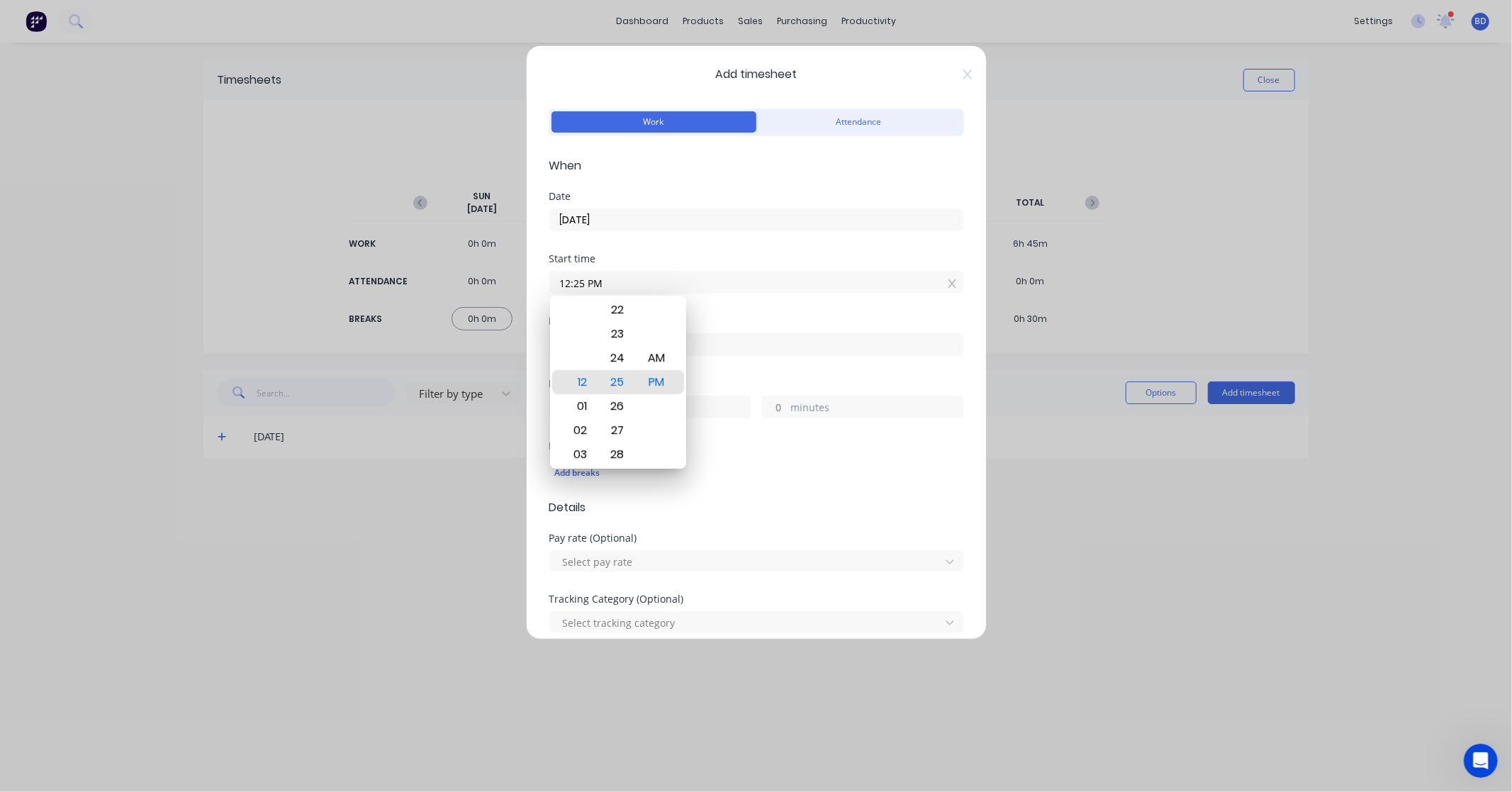
drag, startPoint x: 607, startPoint y: 277, endPoint x: 521, endPoint y: 279, distance: 86.0
click at [521, 279] on div "Add timesheet Work Attendance When Date [DATE] Start time 12:25 PM Finish time …" at bounding box center [756, 396] width 1512 height 792
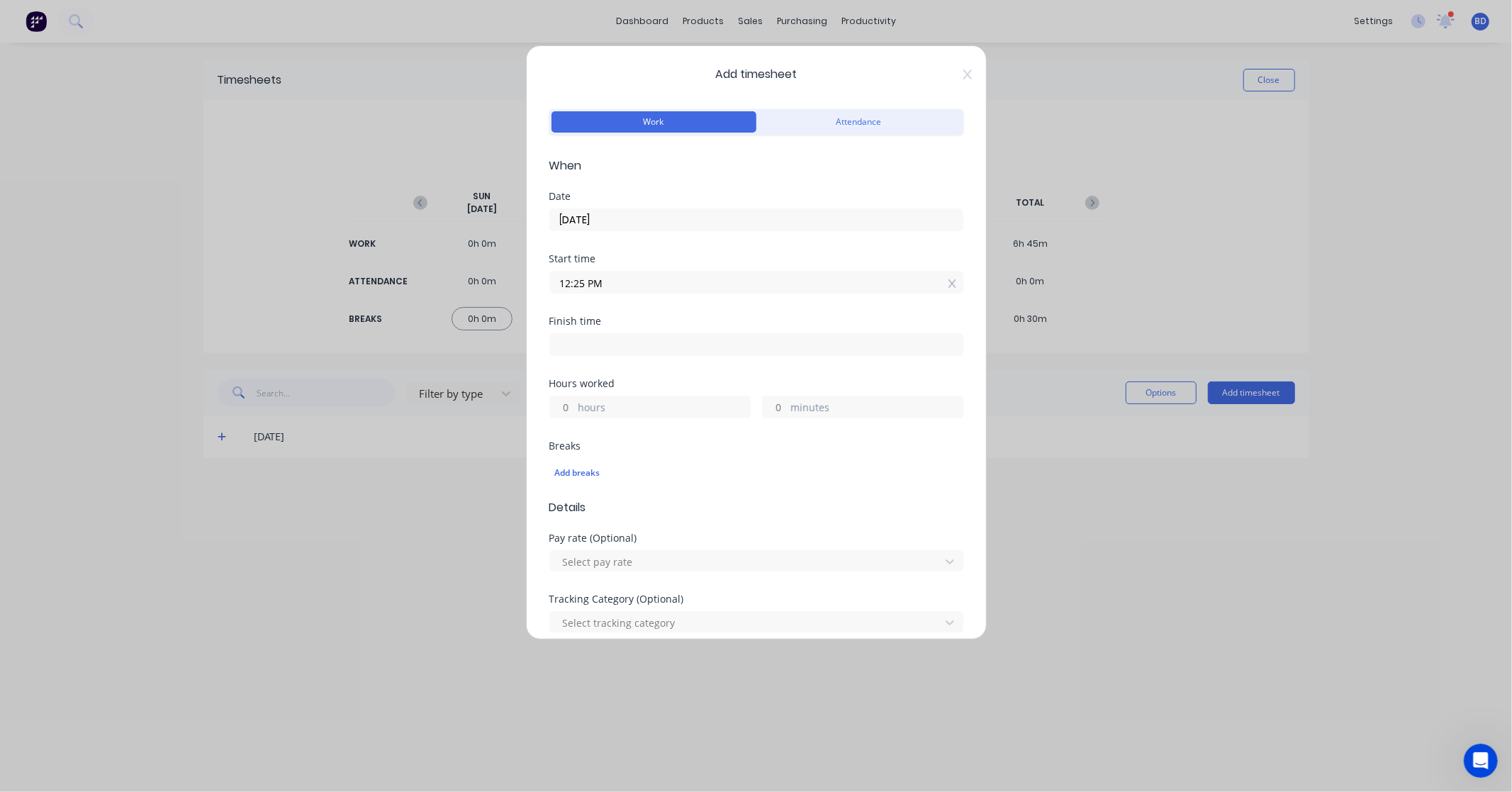
paste input "8:00 A"
type input "08:00 AM"
click at [584, 338] on input at bounding box center [756, 345] width 413 height 22
type input "12:25 PM"
type input "4"
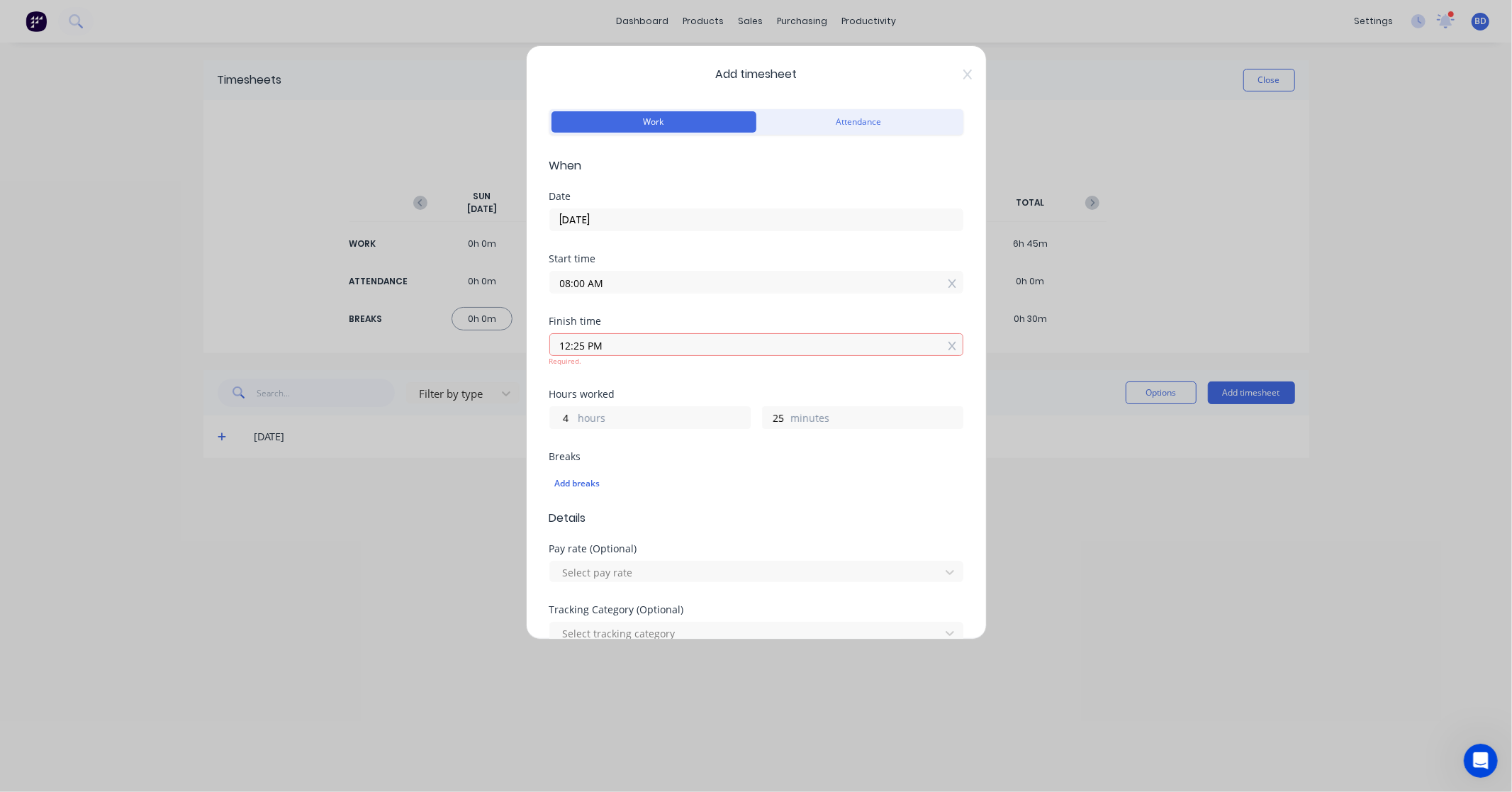
type input "25"
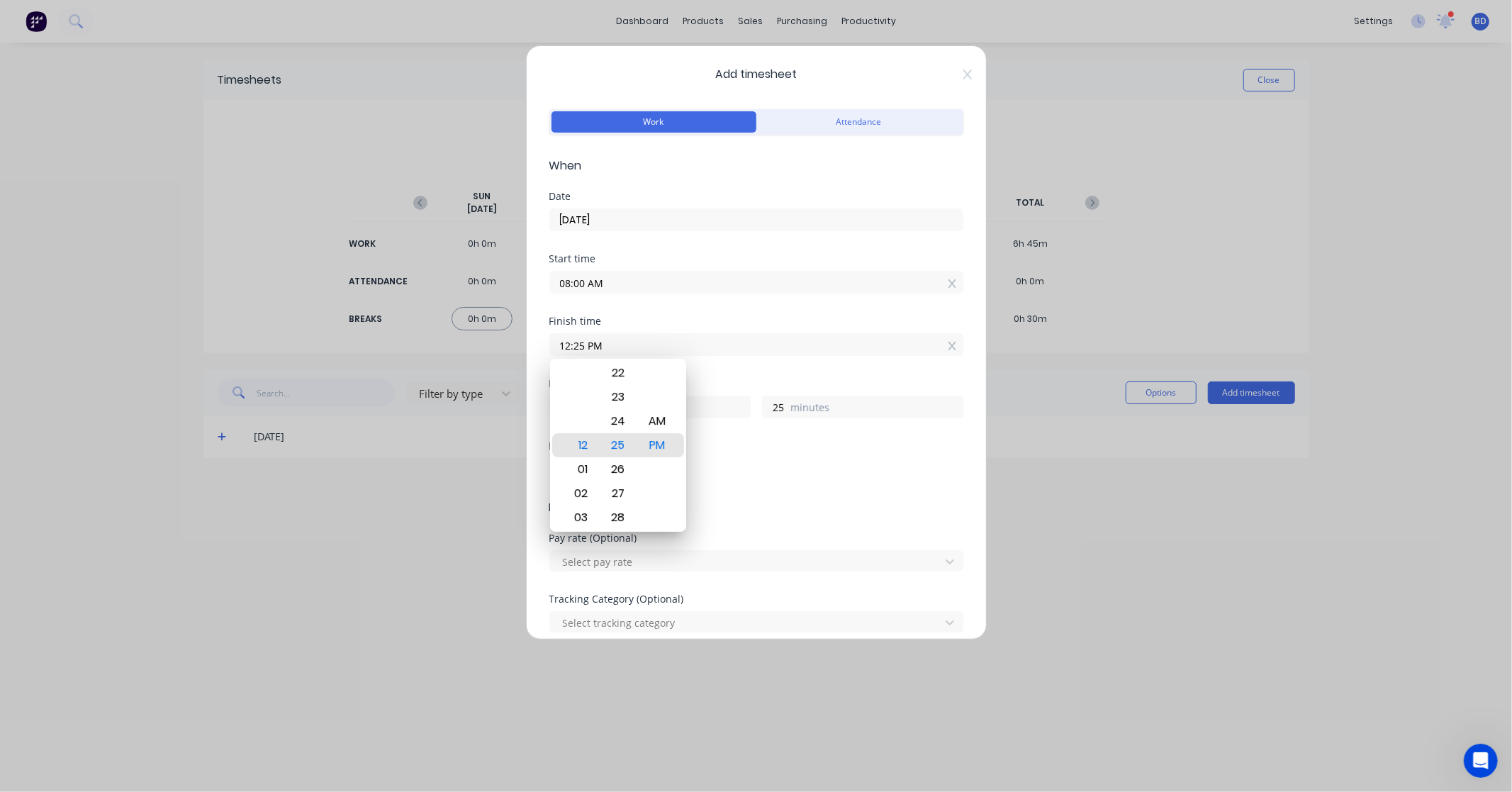
drag, startPoint x: 622, startPoint y: 339, endPoint x: 505, endPoint y: 343, distance: 117.1
click at [505, 343] on div "Add timesheet Work Attendance When Date [DATE] Start time 08:00 AM Finish time …" at bounding box center [756, 396] width 1512 height 792
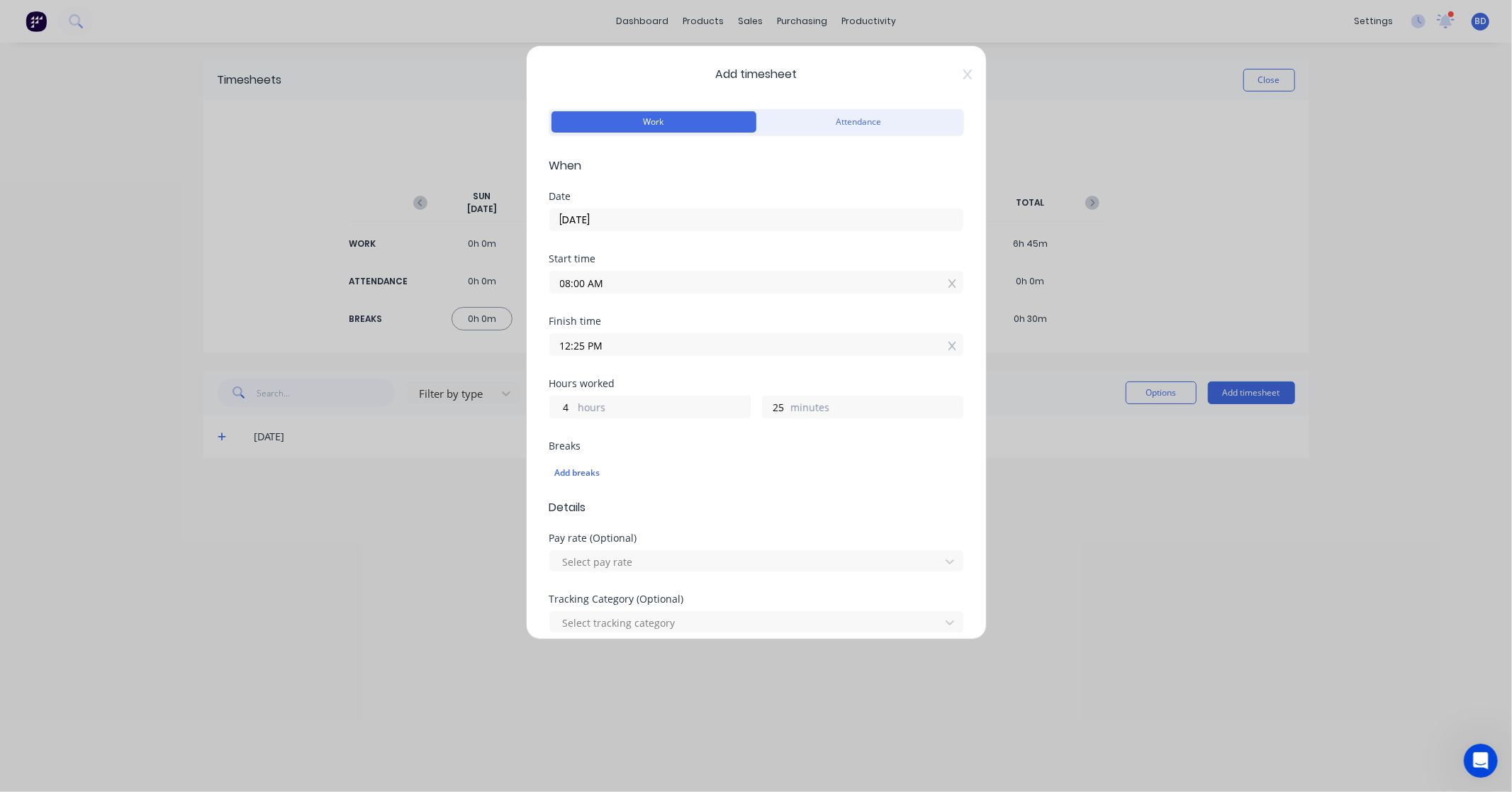
paste input "4:30"
type input "04:30 PM"
type input "8"
type input "30"
click at [681, 458] on div "Add breaks" at bounding box center [756, 471] width 414 height 33
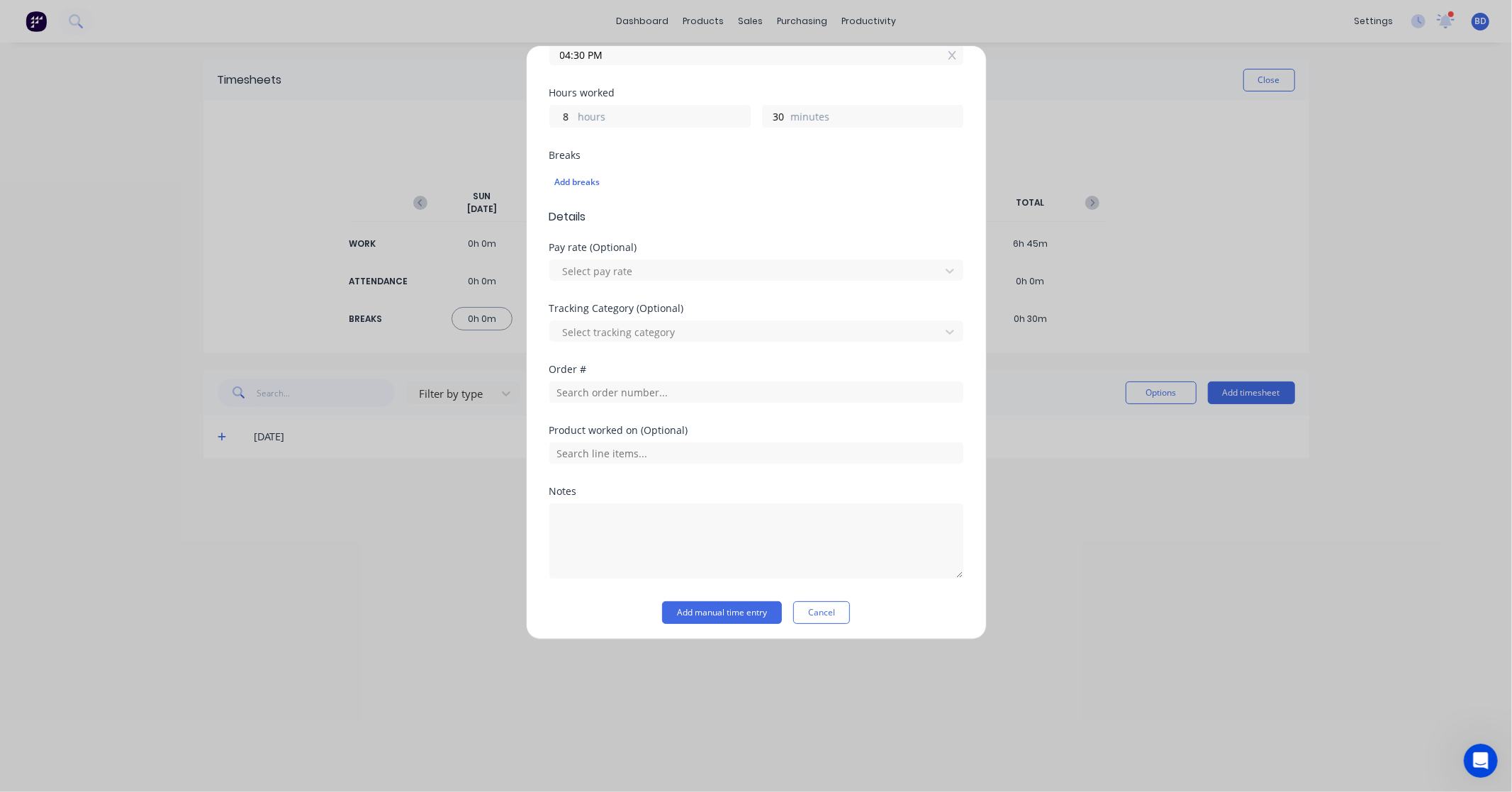
scroll to position [295, 0]
click at [631, 391] on input "text" at bounding box center [756, 388] width 414 height 22
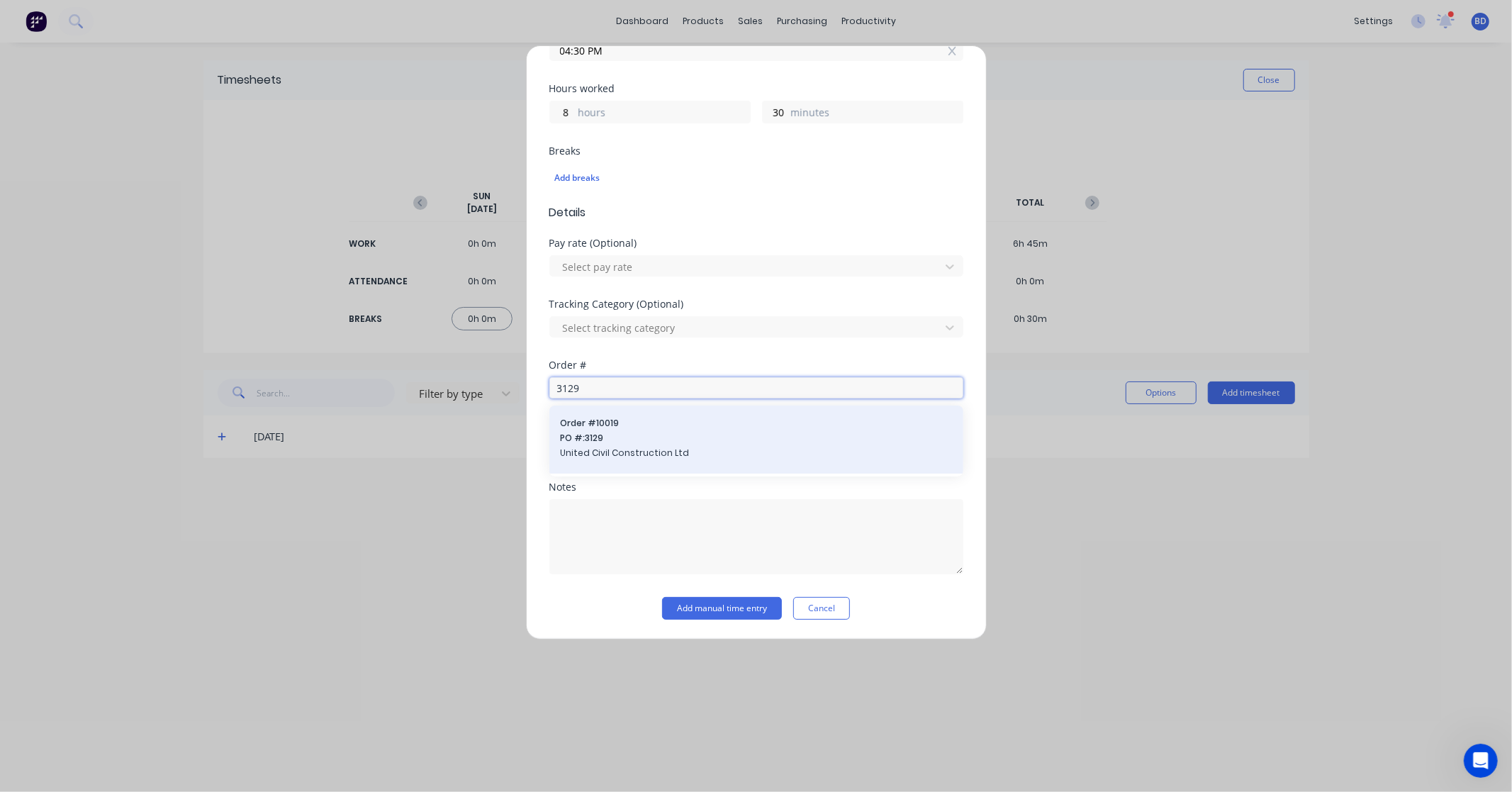
type input "3129"
click at [627, 434] on span "PO #: 3129" at bounding box center [756, 438] width 391 height 12
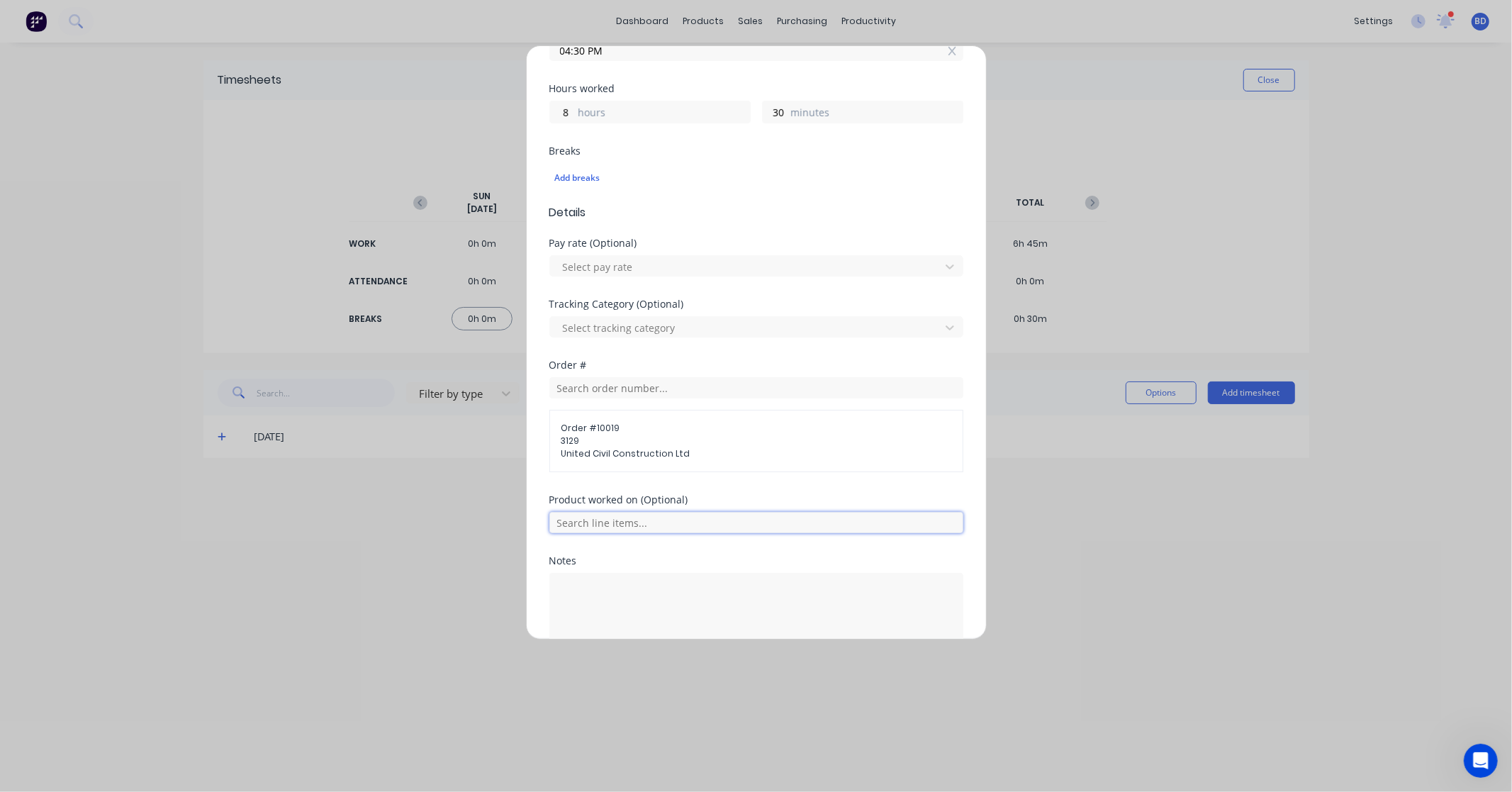
click at [636, 523] on input "text" at bounding box center [756, 523] width 414 height 22
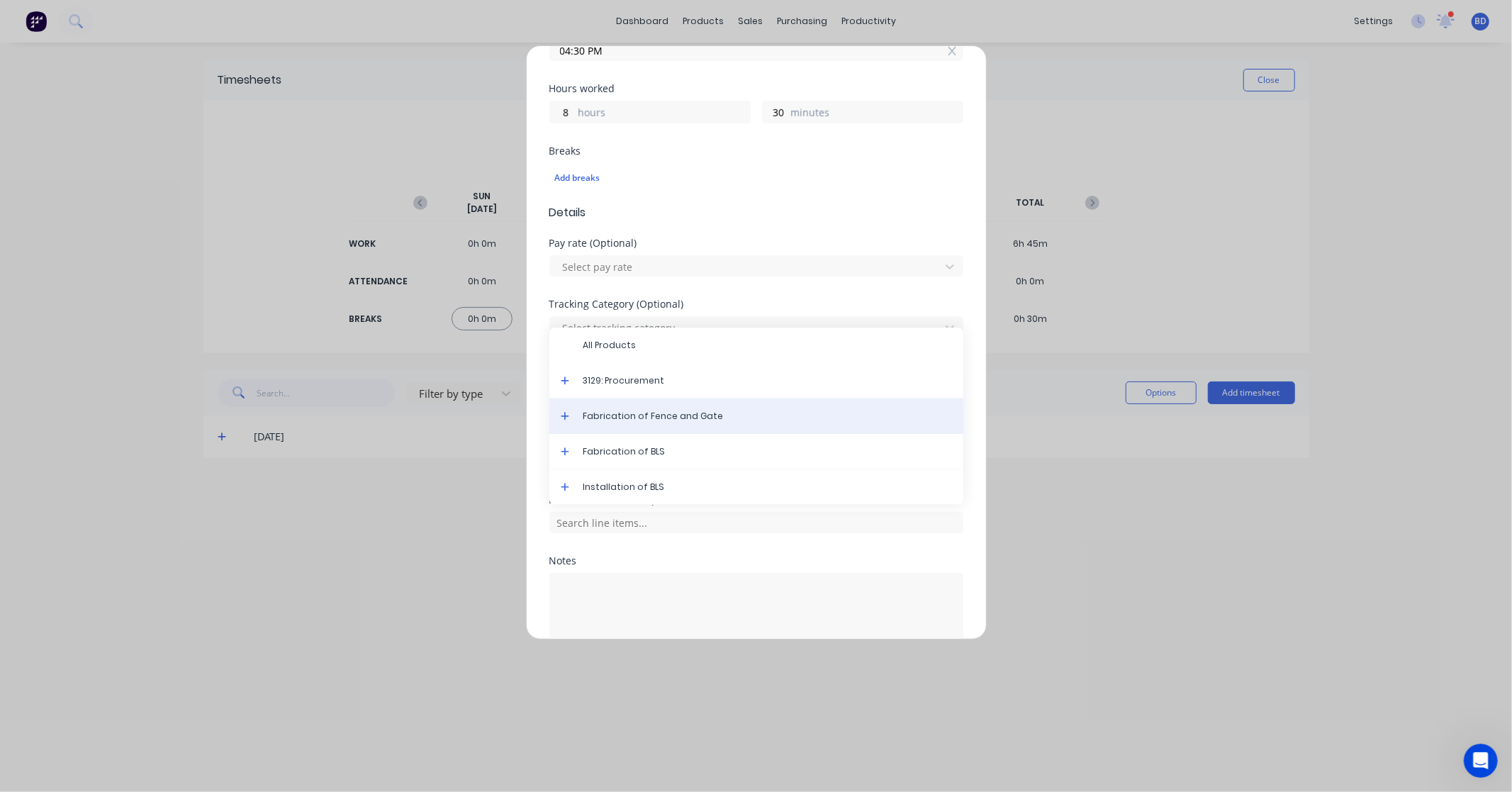
click at [664, 417] on span "Fabrication of Fence and Gate" at bounding box center [768, 415] width 369 height 12
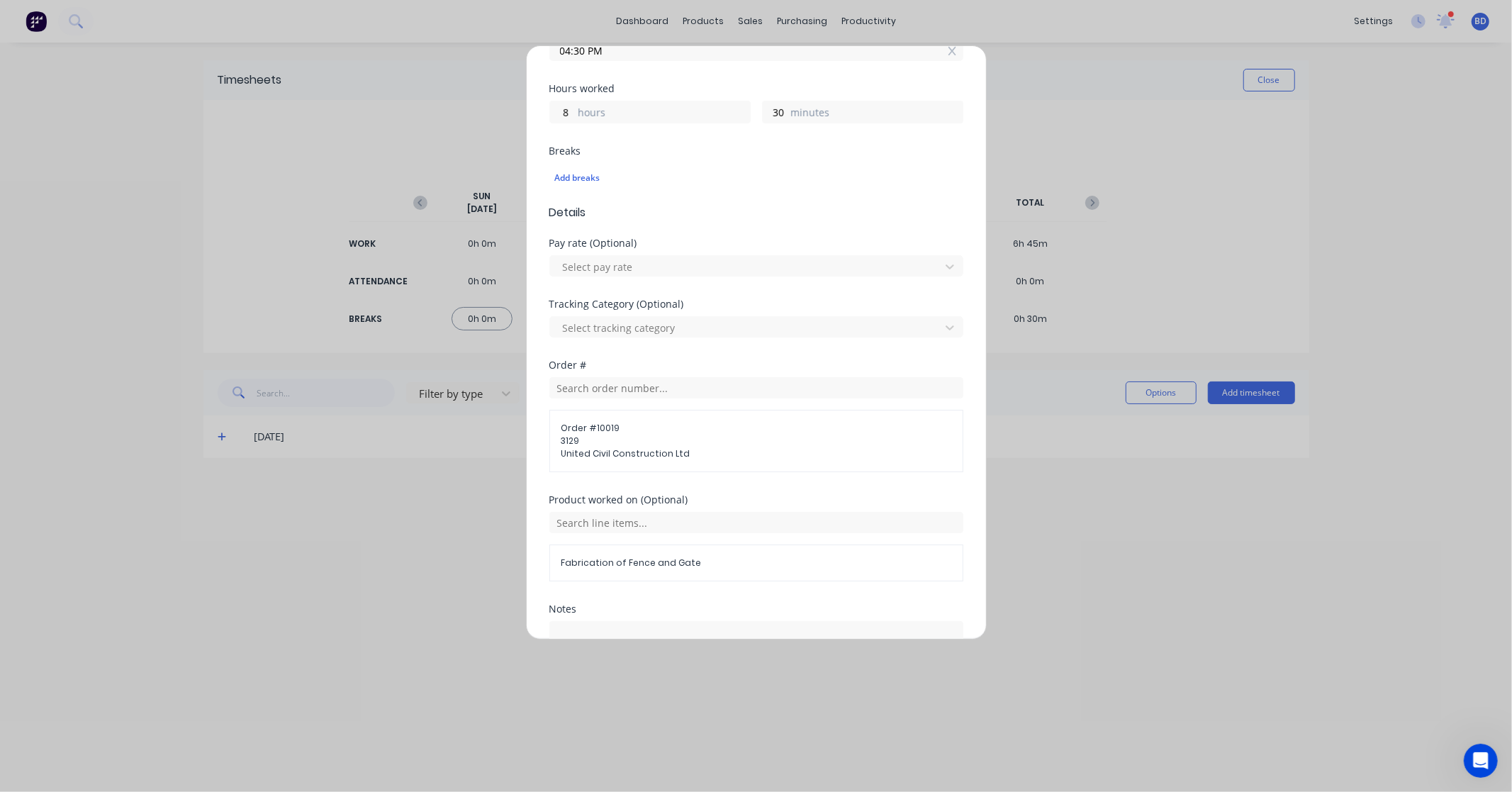
scroll to position [419, 0]
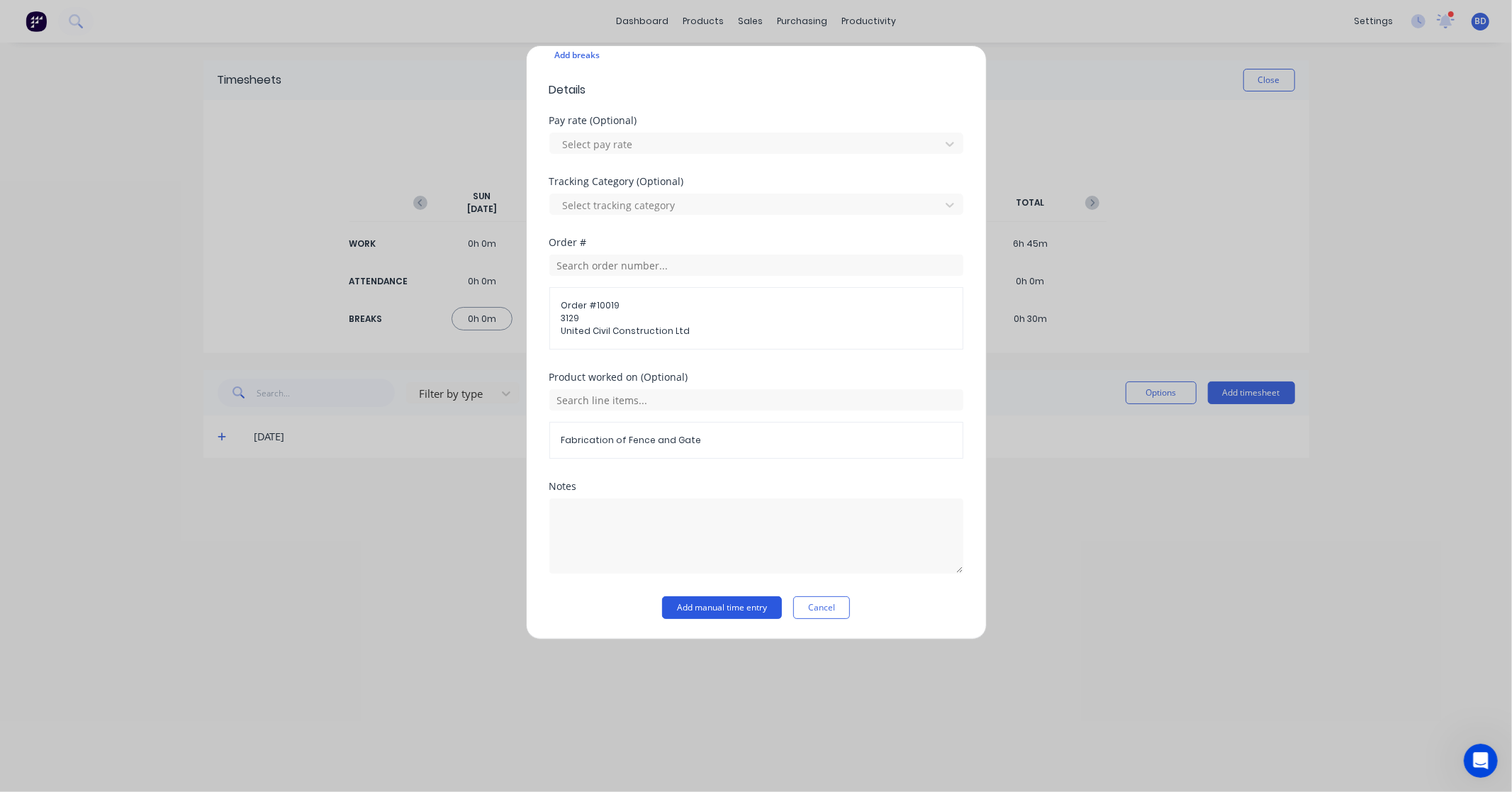
click at [711, 608] on button "Add manual time entry" at bounding box center [721, 607] width 120 height 22
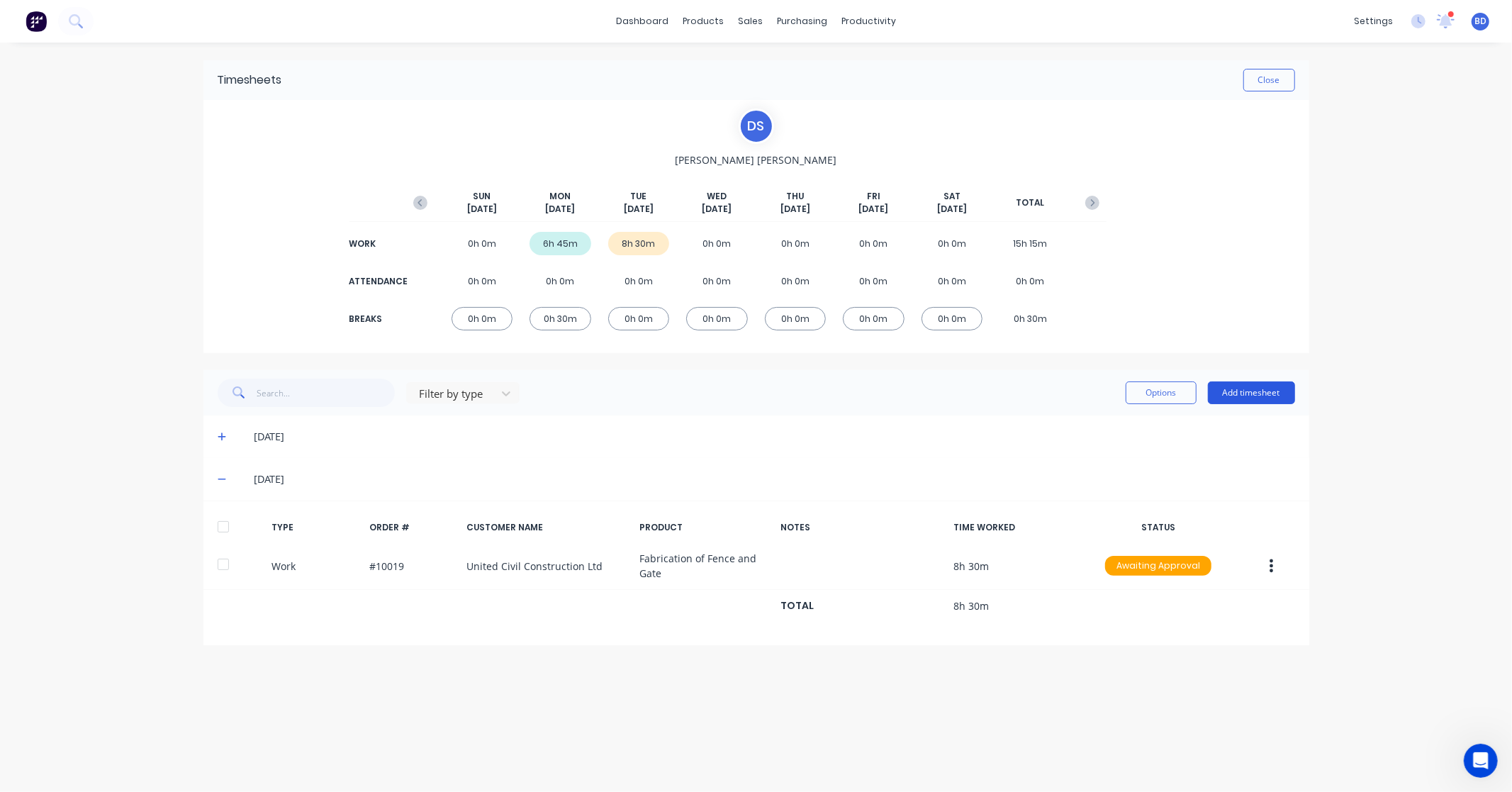
click at [1255, 392] on button "Add timesheet" at bounding box center [1251, 392] width 87 height 22
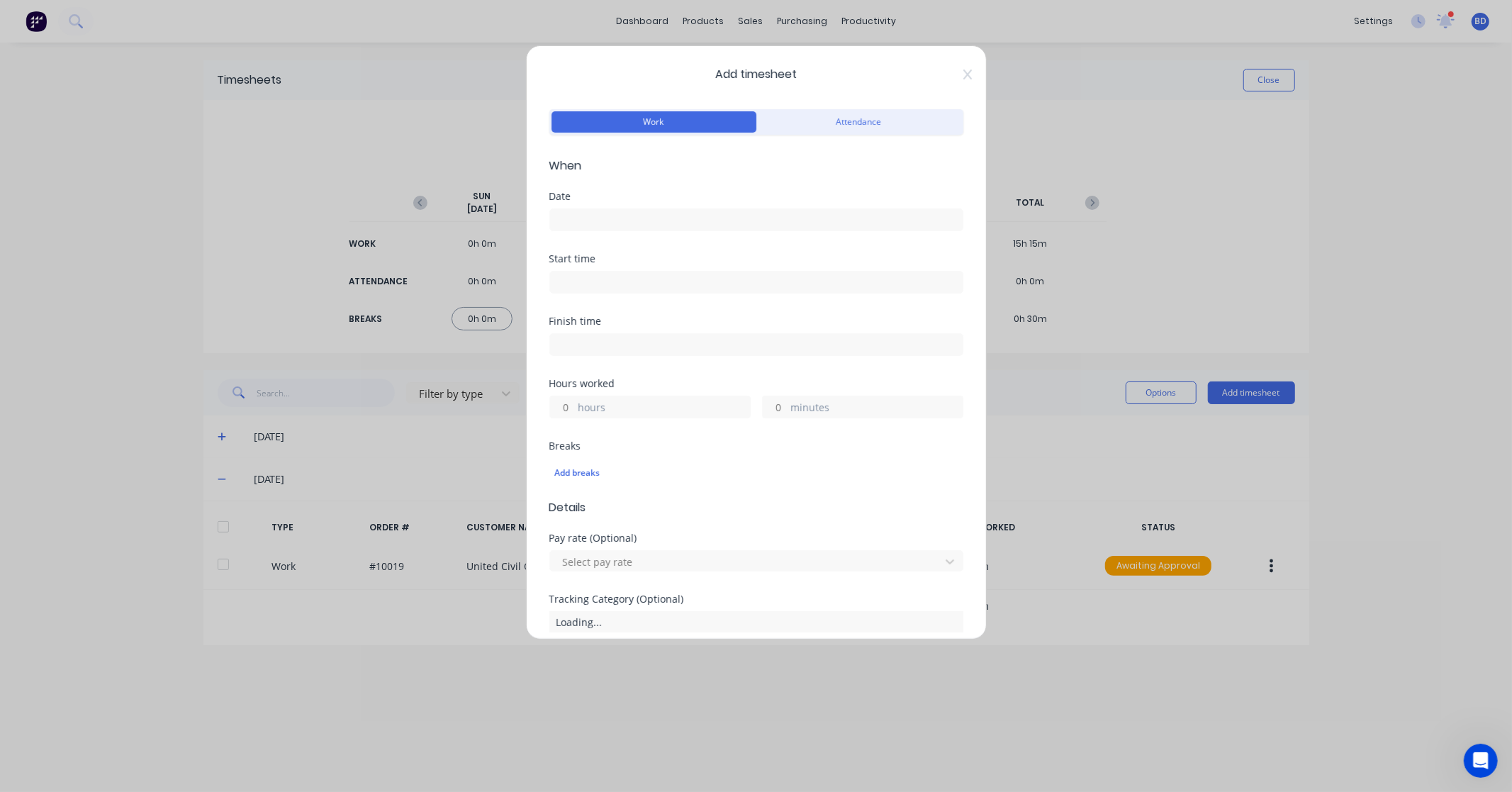
click at [608, 221] on input at bounding box center [756, 220] width 413 height 22
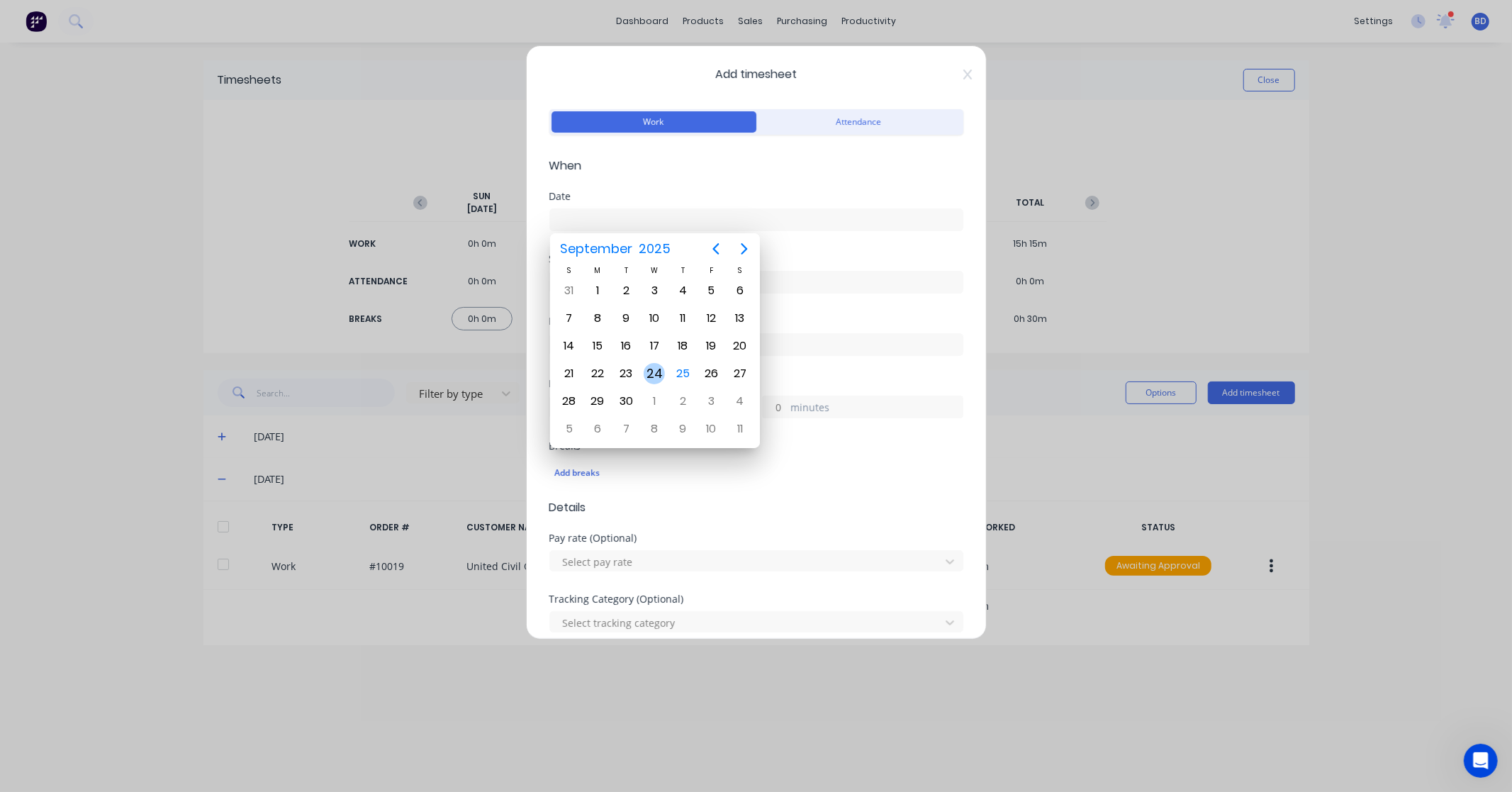
click at [661, 371] on div "24" at bounding box center [654, 374] width 22 height 22
type input "[DATE]"
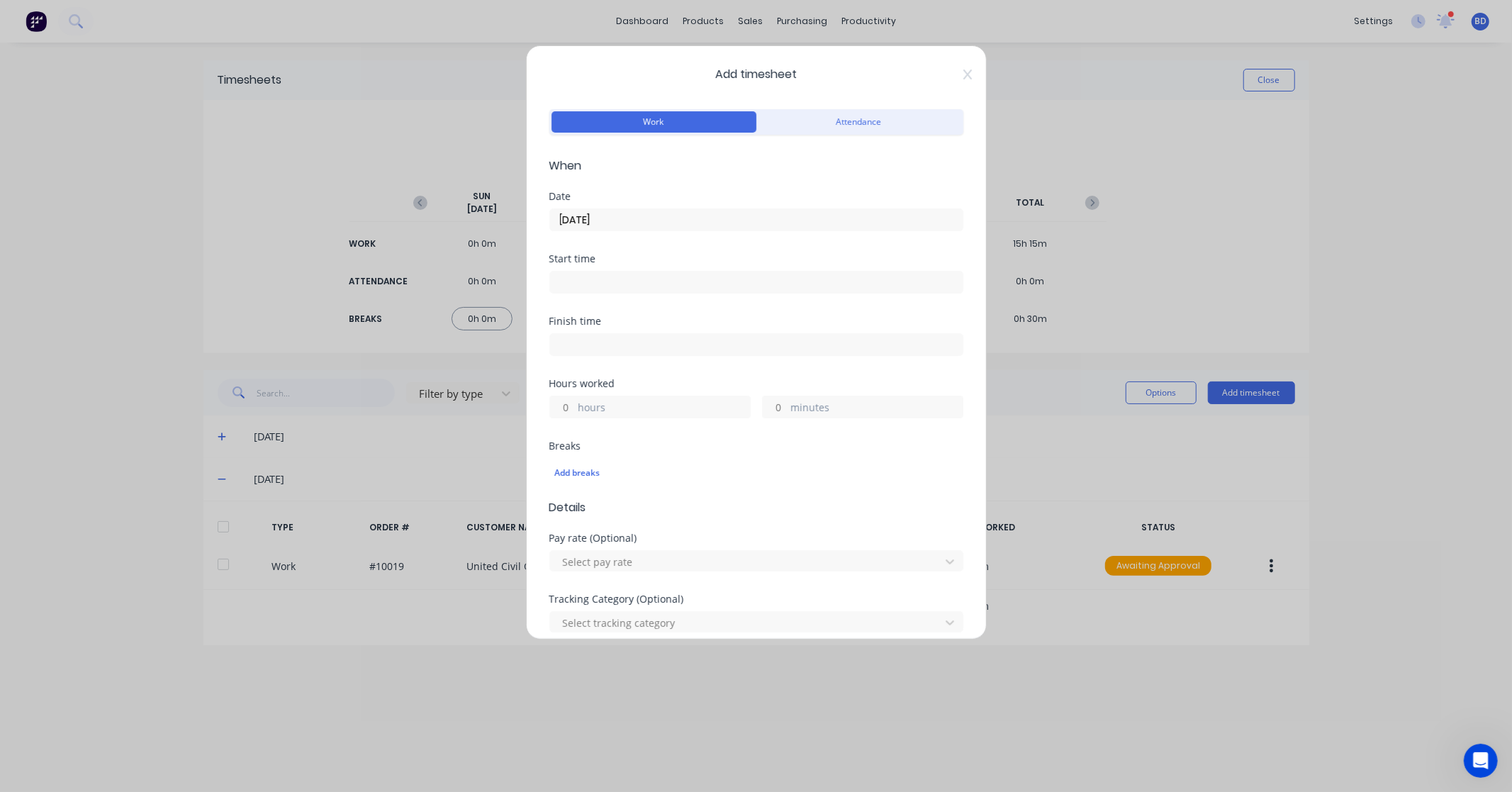
click at [607, 286] on input at bounding box center [756, 282] width 413 height 22
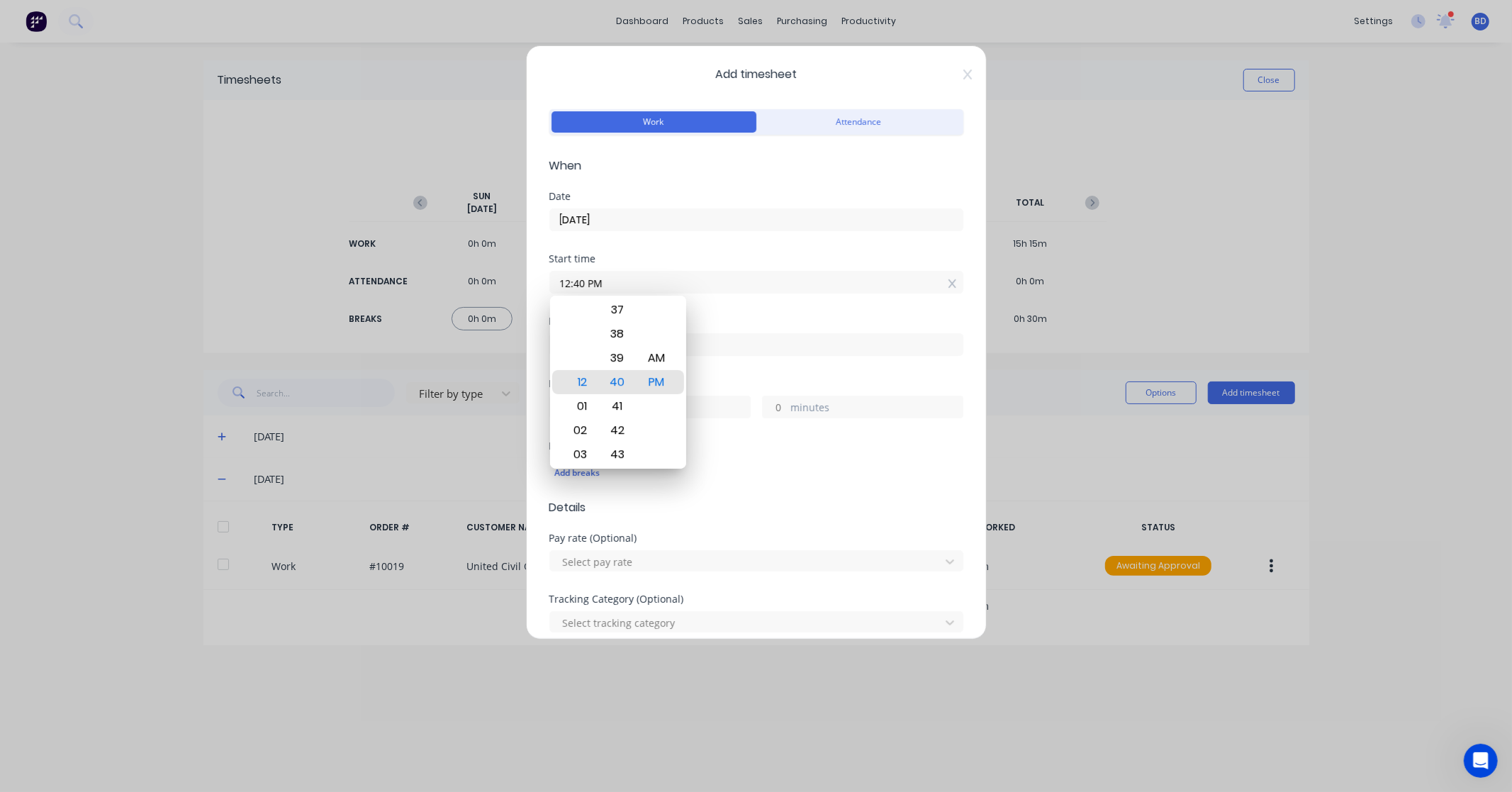
drag, startPoint x: 627, startPoint y: 281, endPoint x: 395, endPoint y: 286, distance: 232.1
click at [395, 286] on div "Add timesheet Work Attendance When Date [DATE] Start time 12:40 PM Finish time …" at bounding box center [756, 396] width 1512 height 792
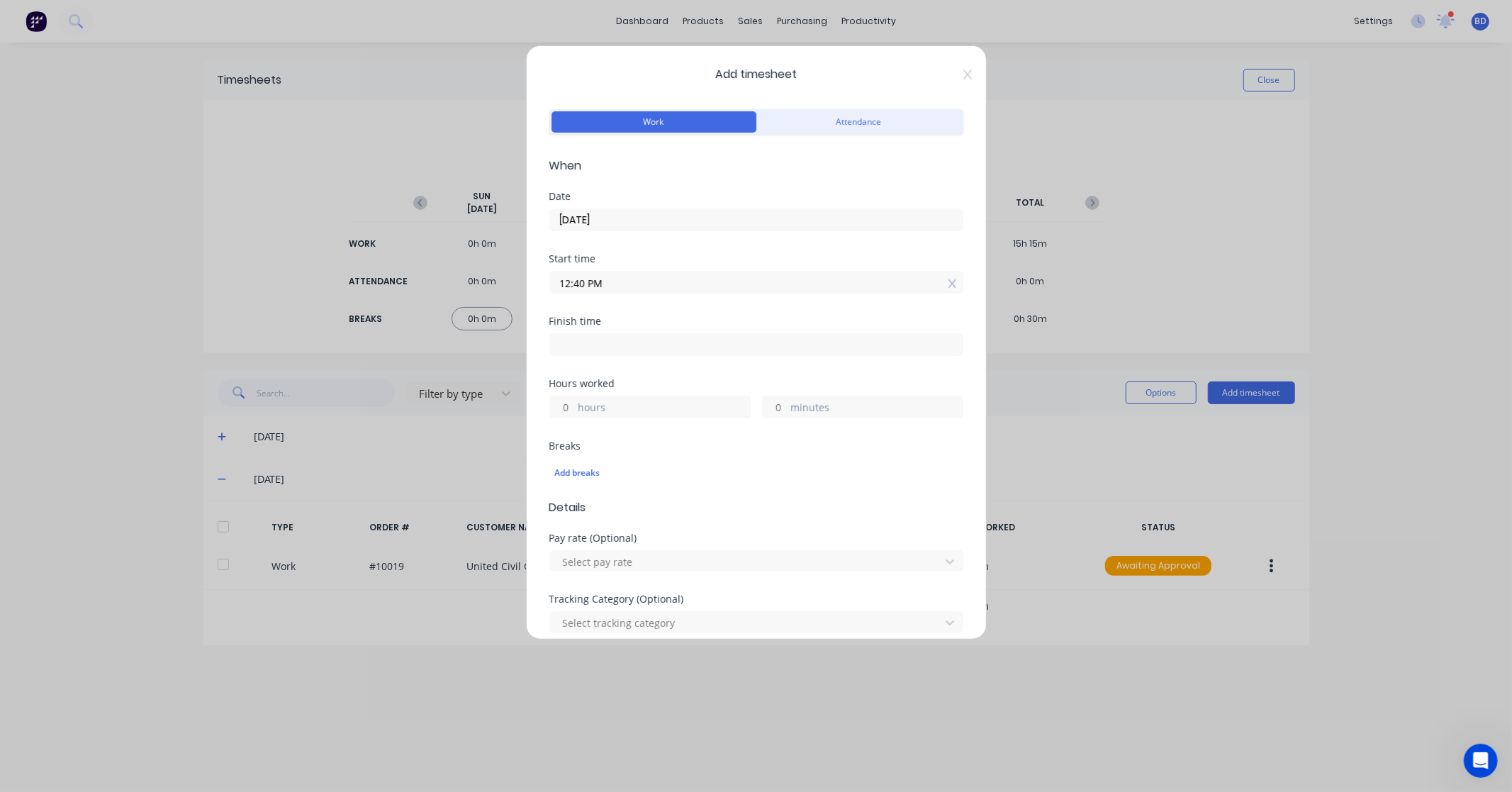
paste input "8:00 A"
type input "08:00 AM"
click at [611, 334] on label at bounding box center [756, 344] width 414 height 22
click at [611, 334] on input at bounding box center [756, 345] width 413 height 22
type input "12:40 PM"
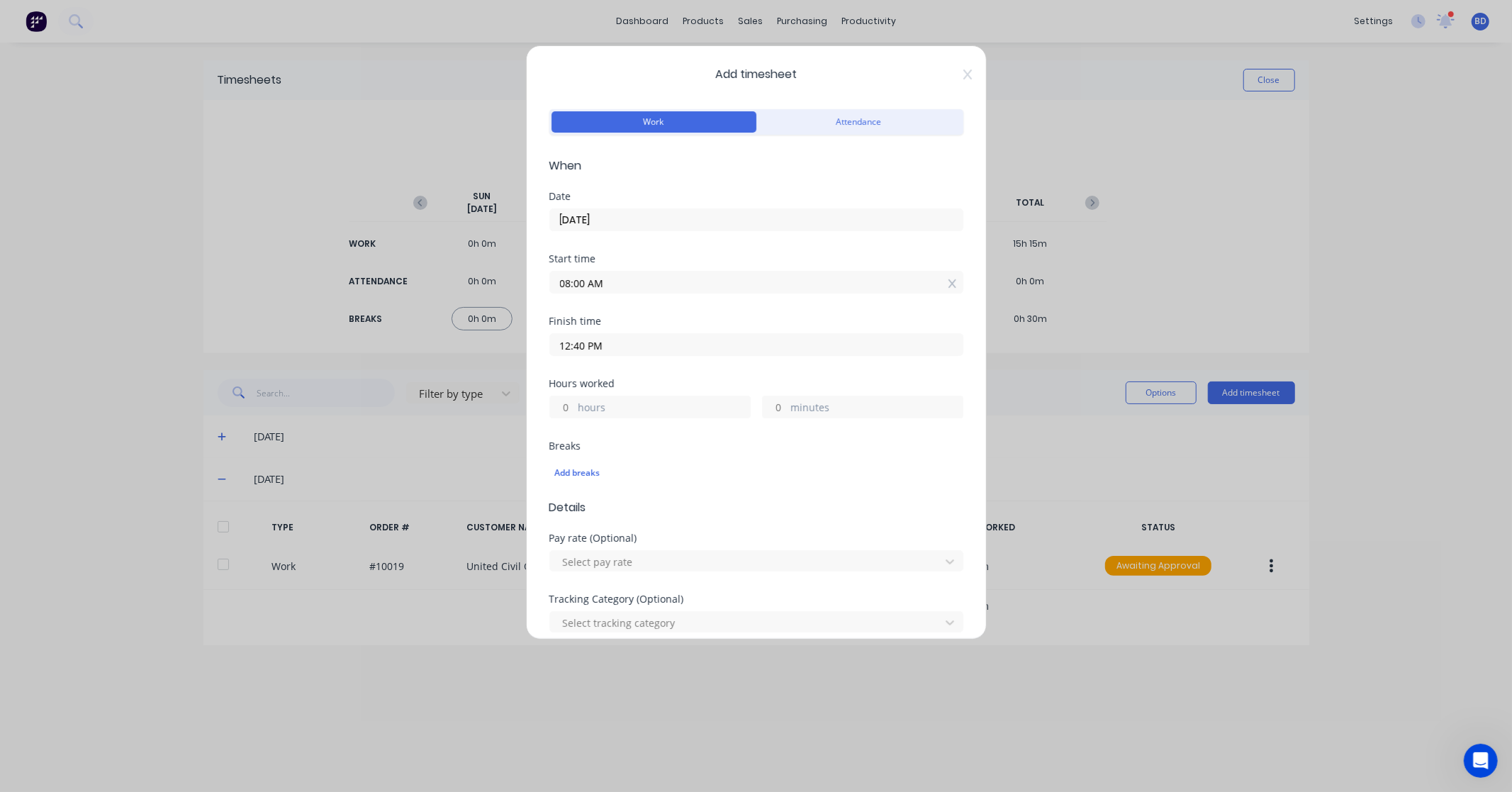
type input "4"
type input "40"
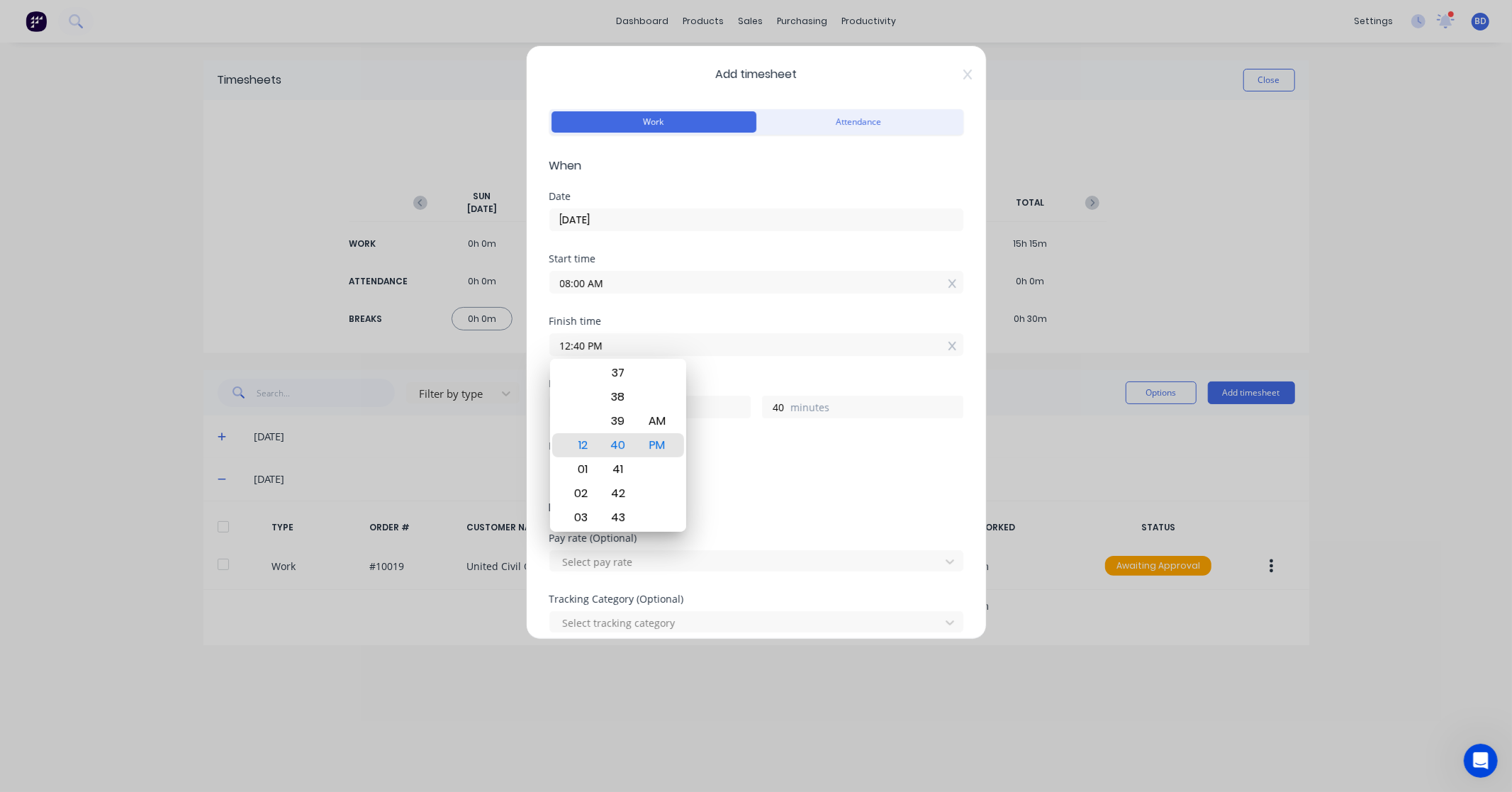
drag, startPoint x: 632, startPoint y: 345, endPoint x: 533, endPoint y: 341, distance: 99.1
click at [533, 341] on div "Add timesheet Work Attendance When Date [DATE] Start time 08:00 AM Finish time …" at bounding box center [756, 343] width 461 height 594
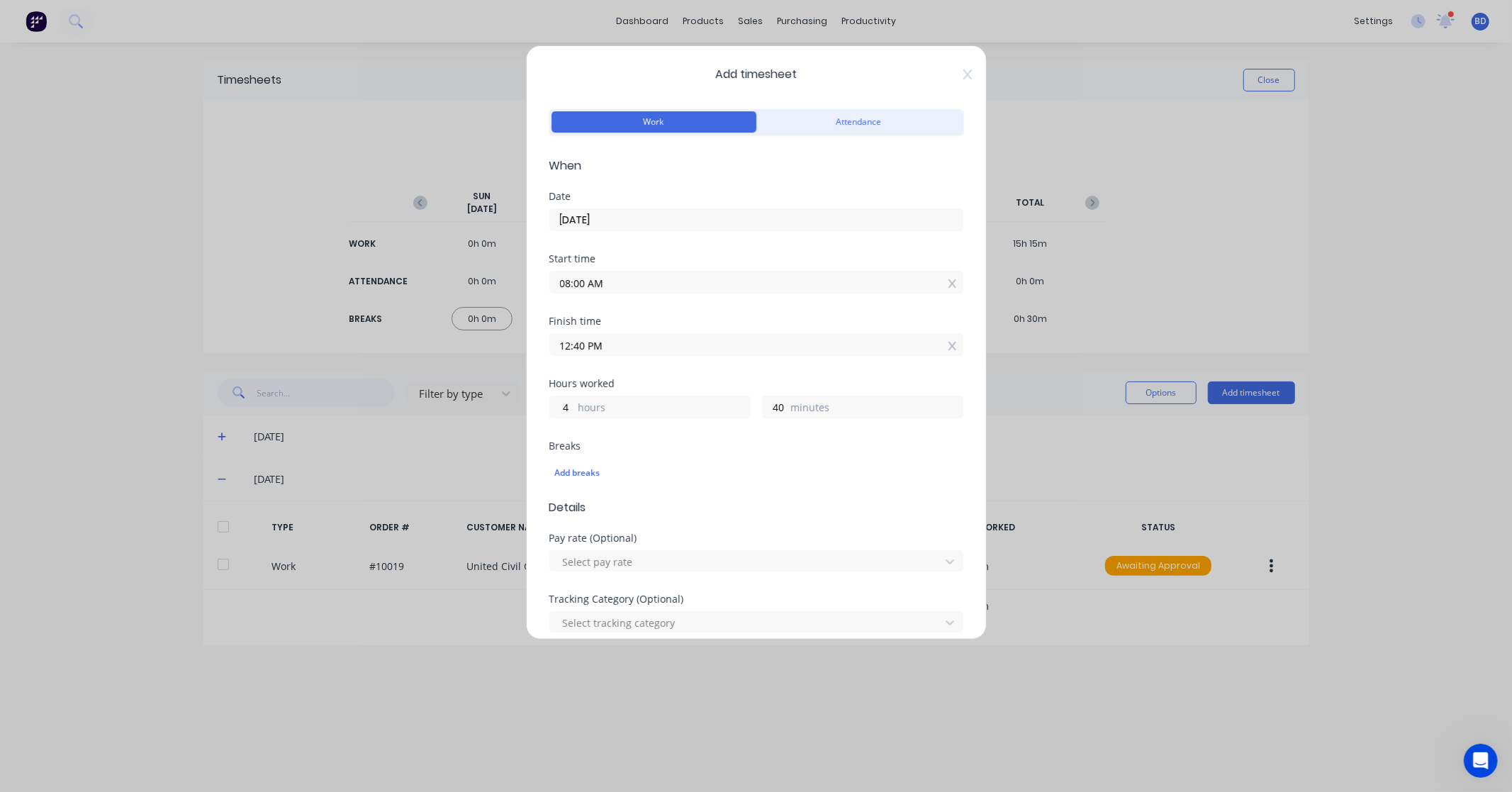
paste input "2:0"
type input "02:00 PM"
type input "6"
type input "0"
click at [641, 367] on div "Finish time 02:00 PM" at bounding box center [756, 347] width 414 height 62
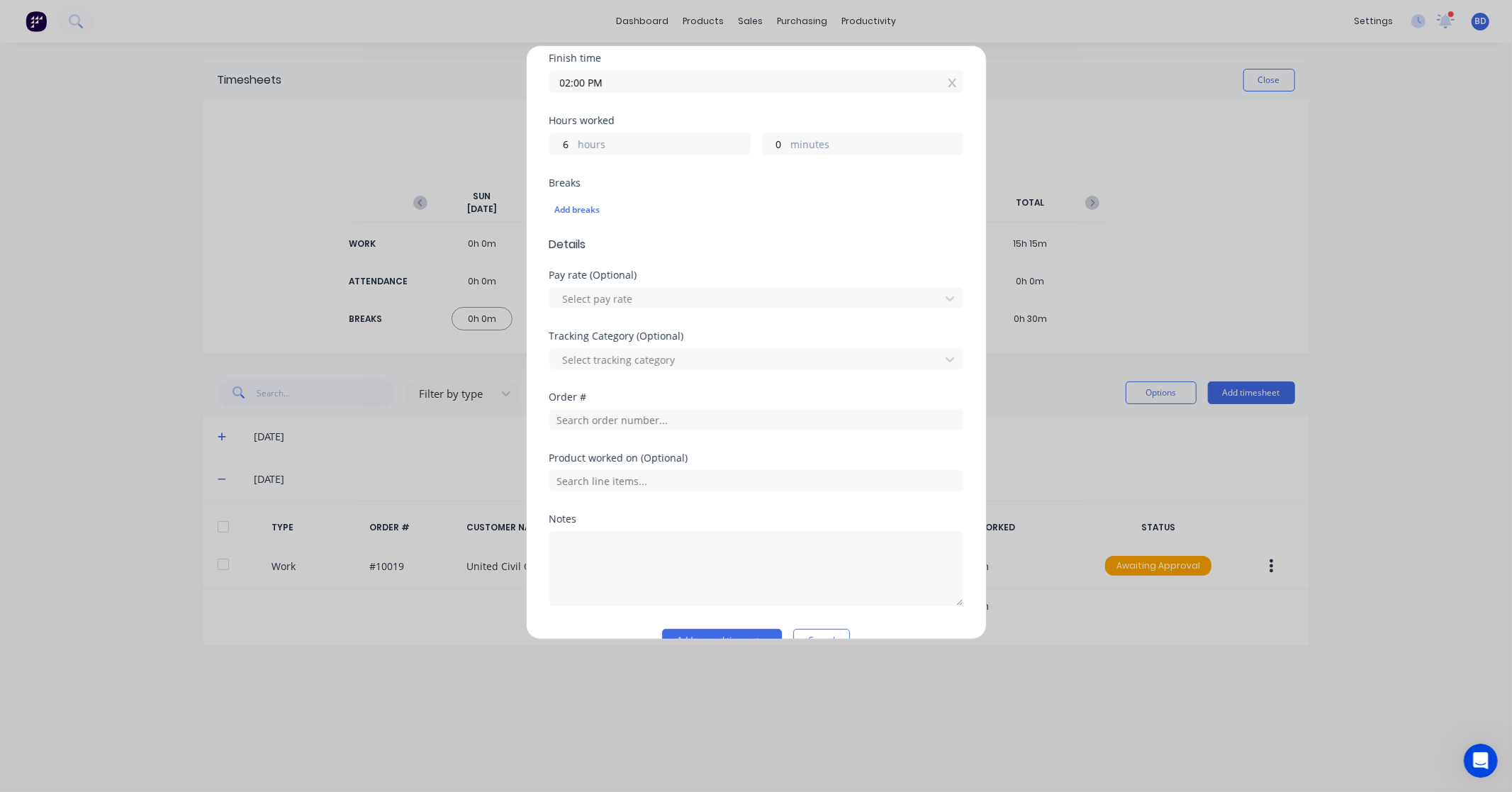
scroll to position [295, 0]
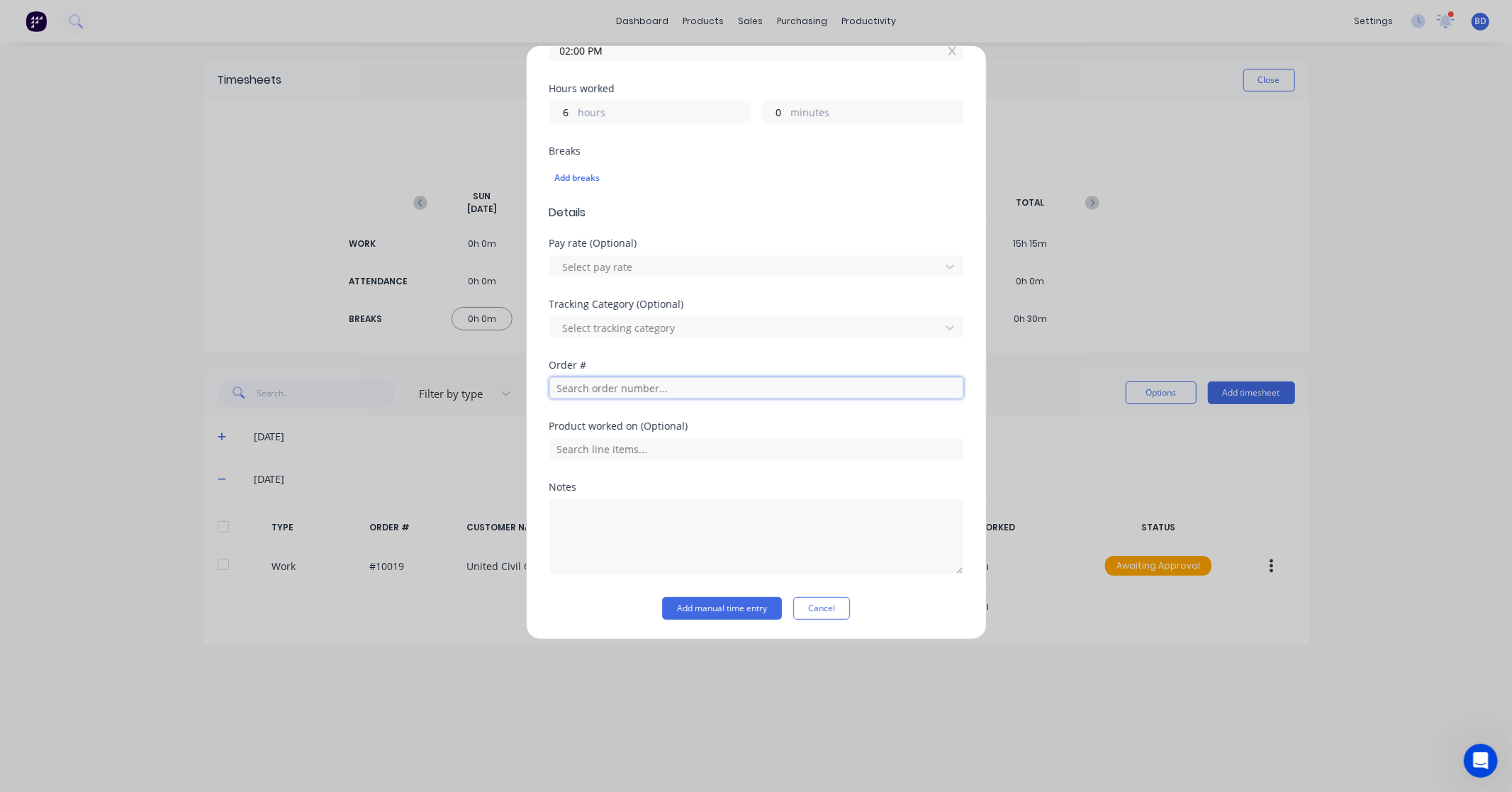
click at [645, 389] on input "text" at bounding box center [756, 388] width 414 height 22
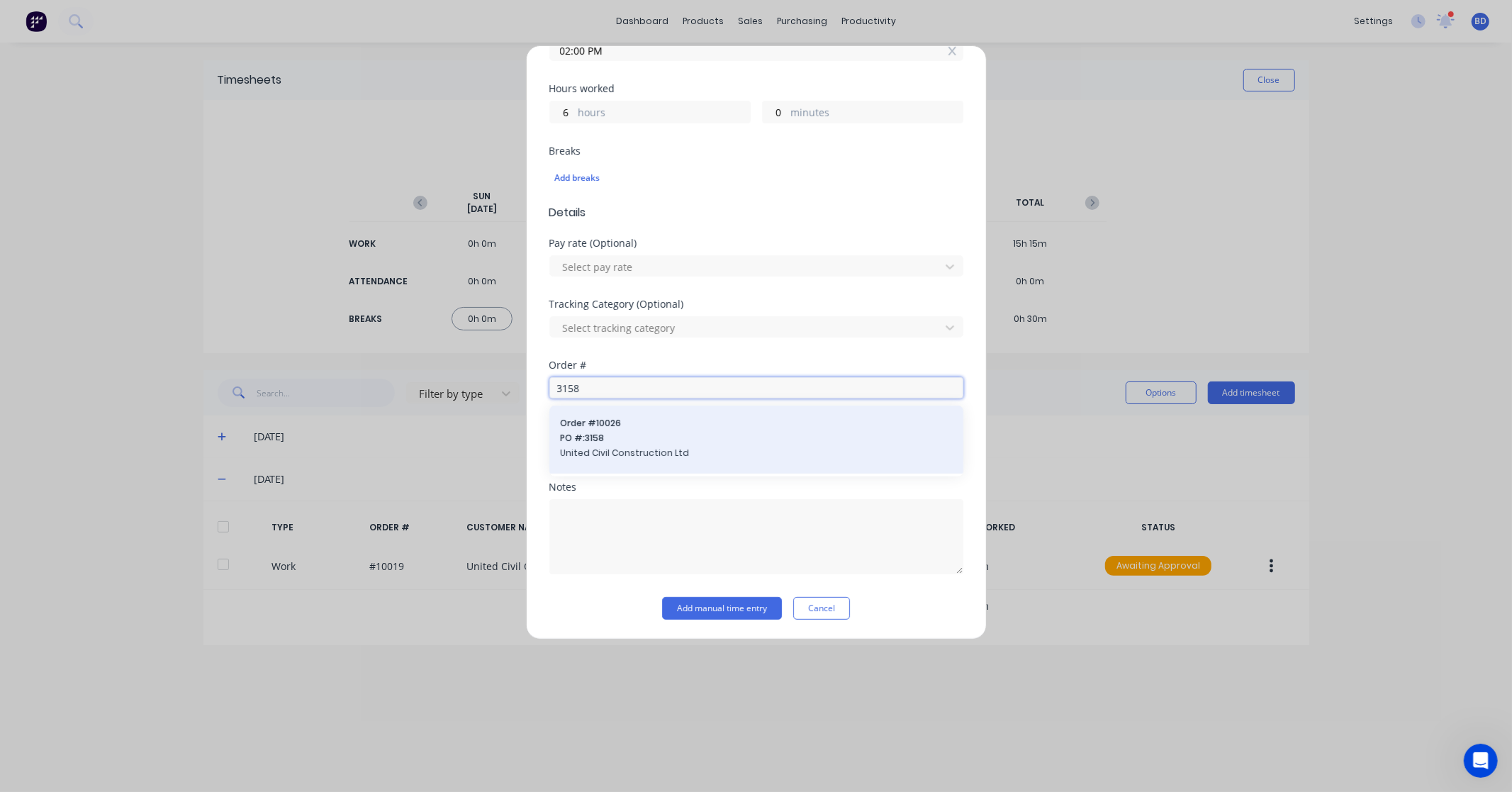
type input "3158"
click at [653, 444] on span "PO #: 3158" at bounding box center [756, 438] width 391 height 12
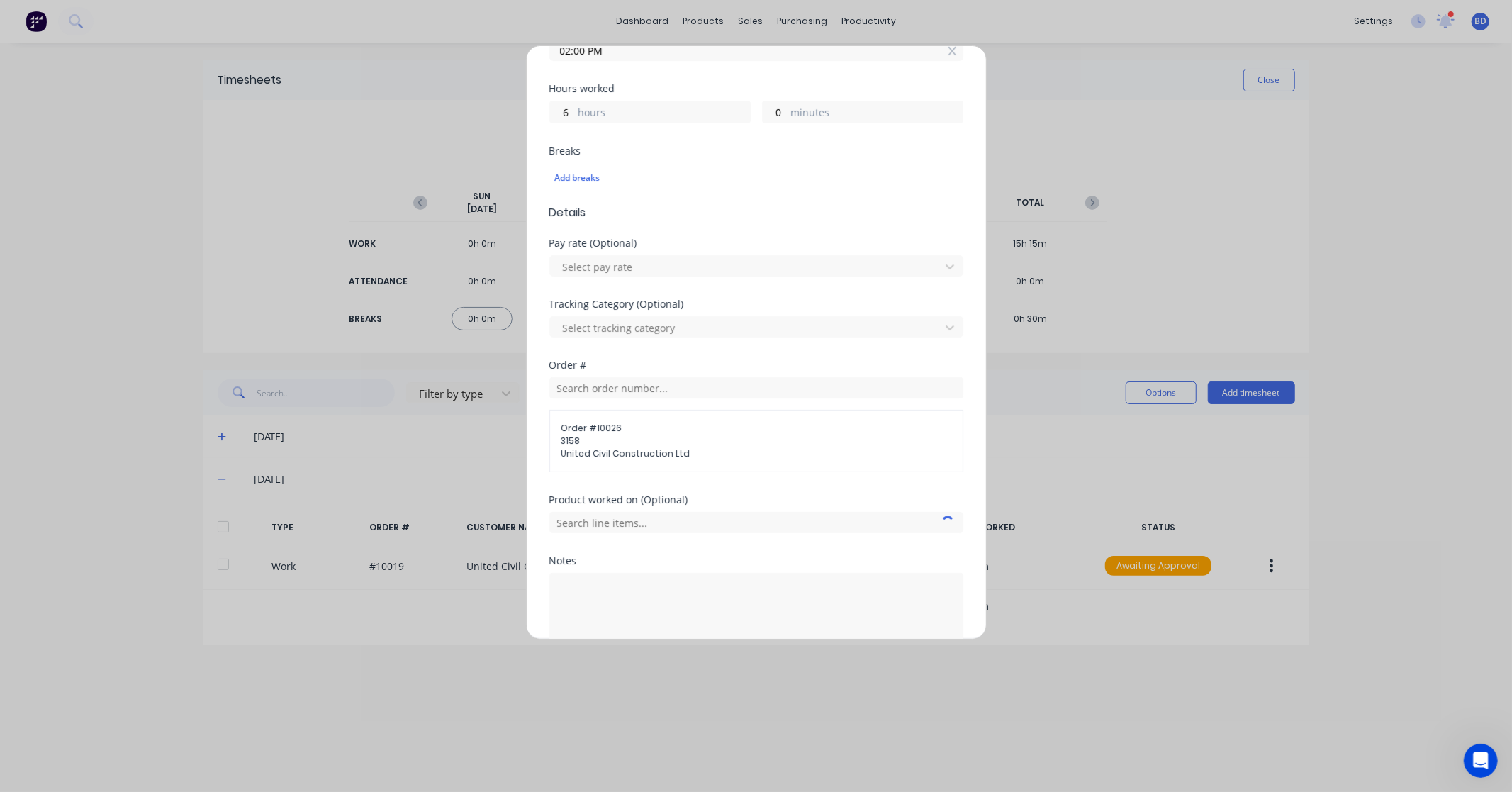
scroll to position [369, 0]
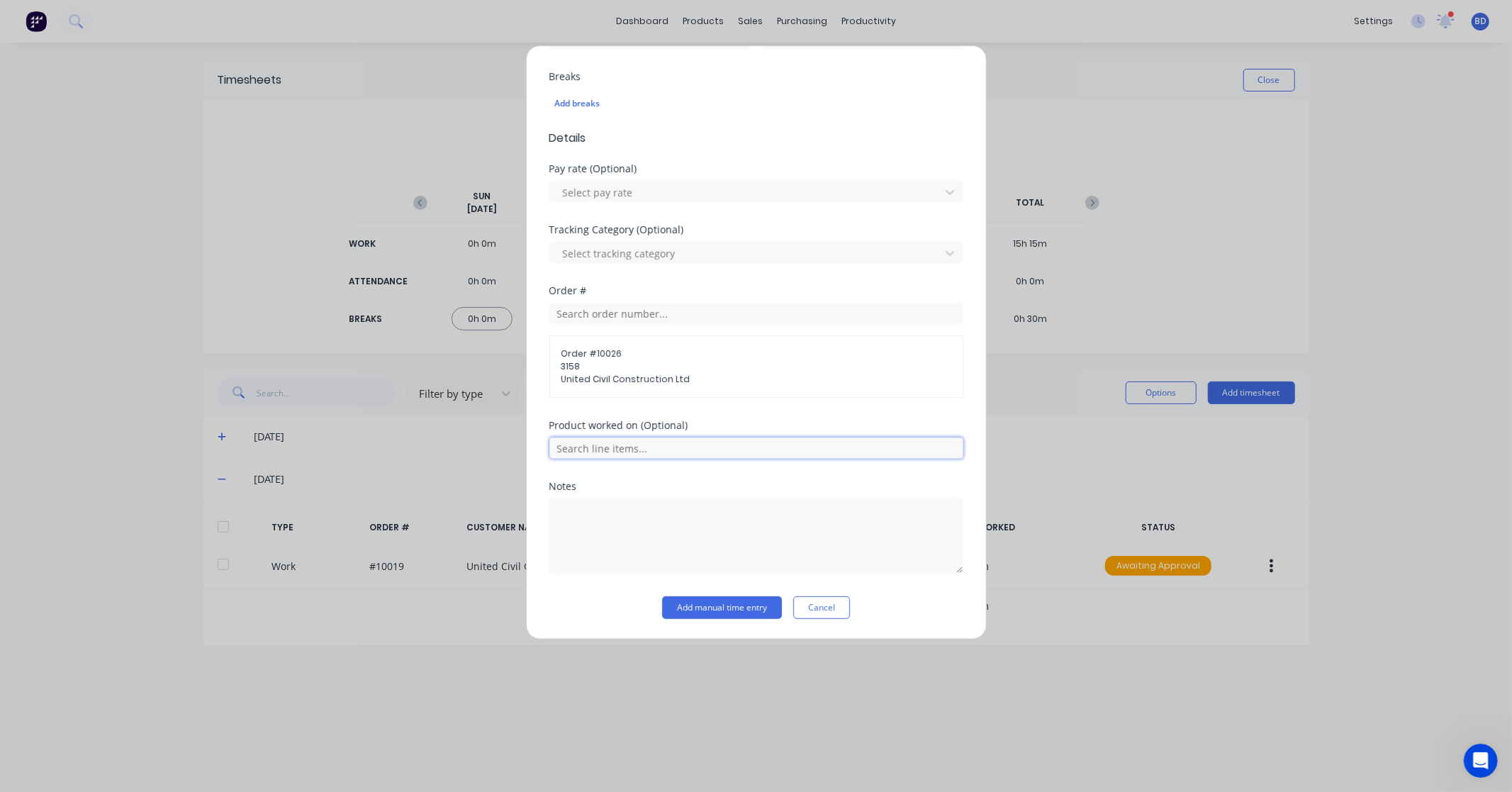
click at [749, 451] on input "text" at bounding box center [756, 449] width 414 height 22
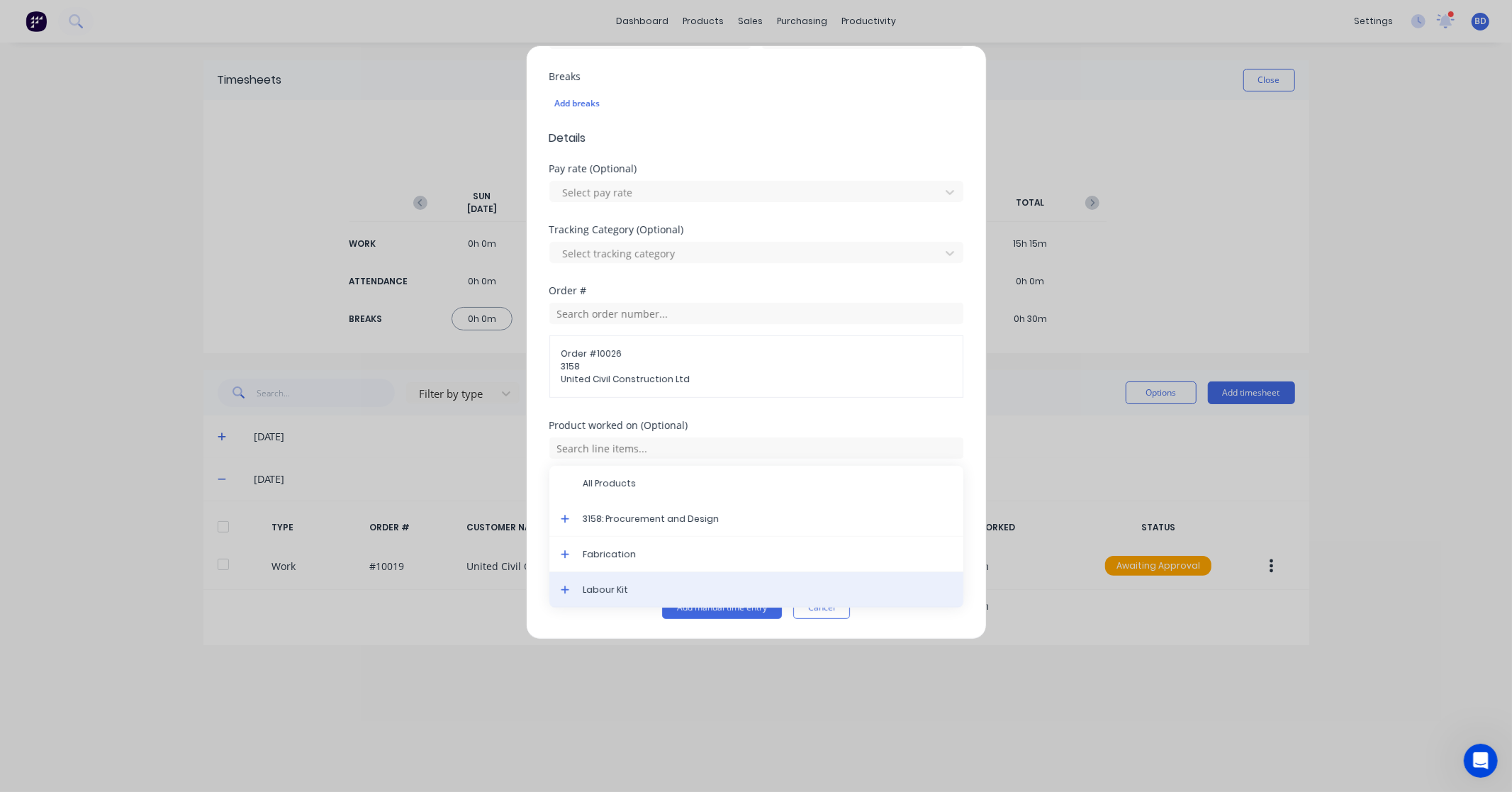
click at [676, 587] on span "Labour Kit" at bounding box center [768, 589] width 369 height 12
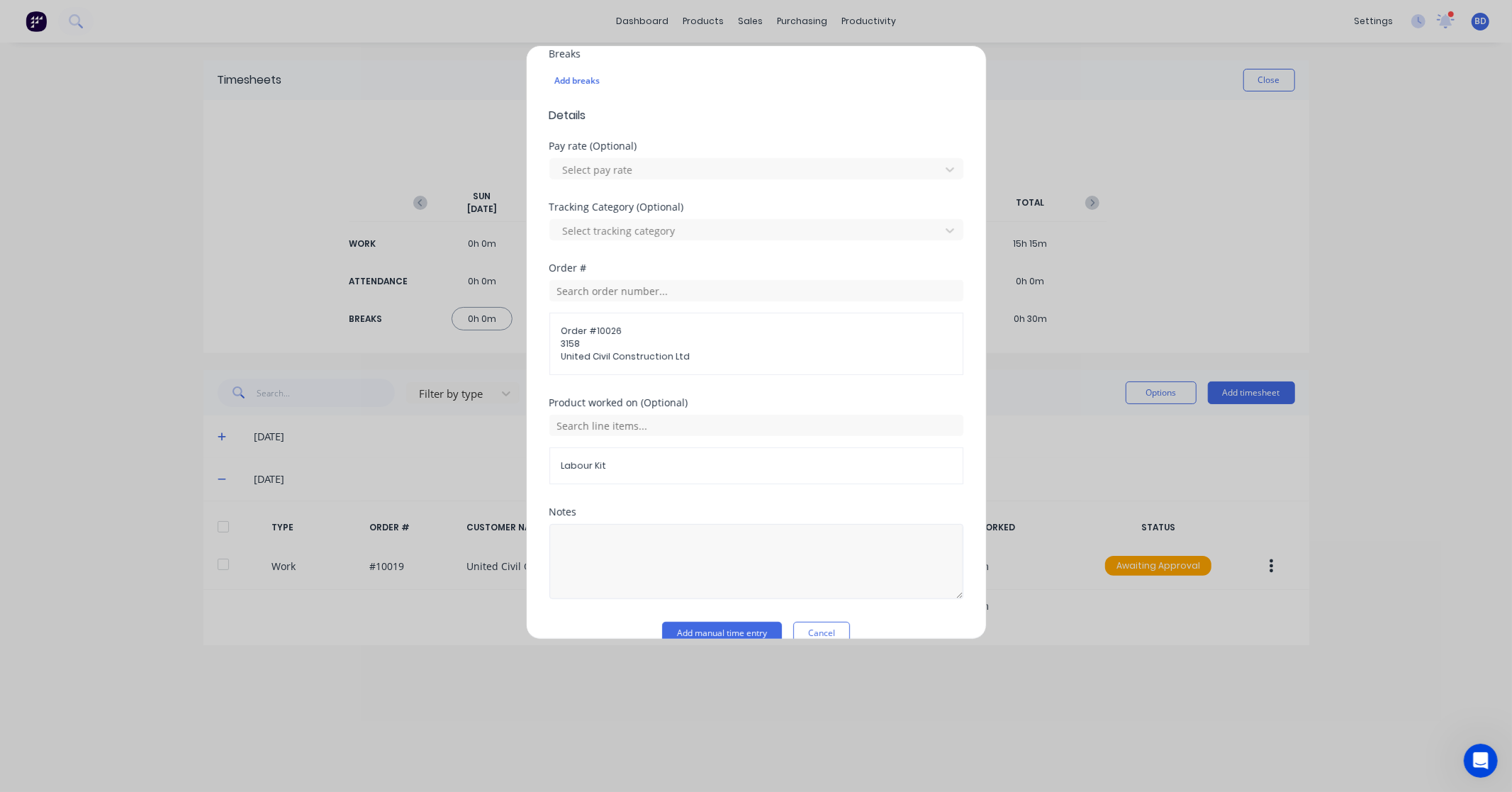
scroll to position [419, 0]
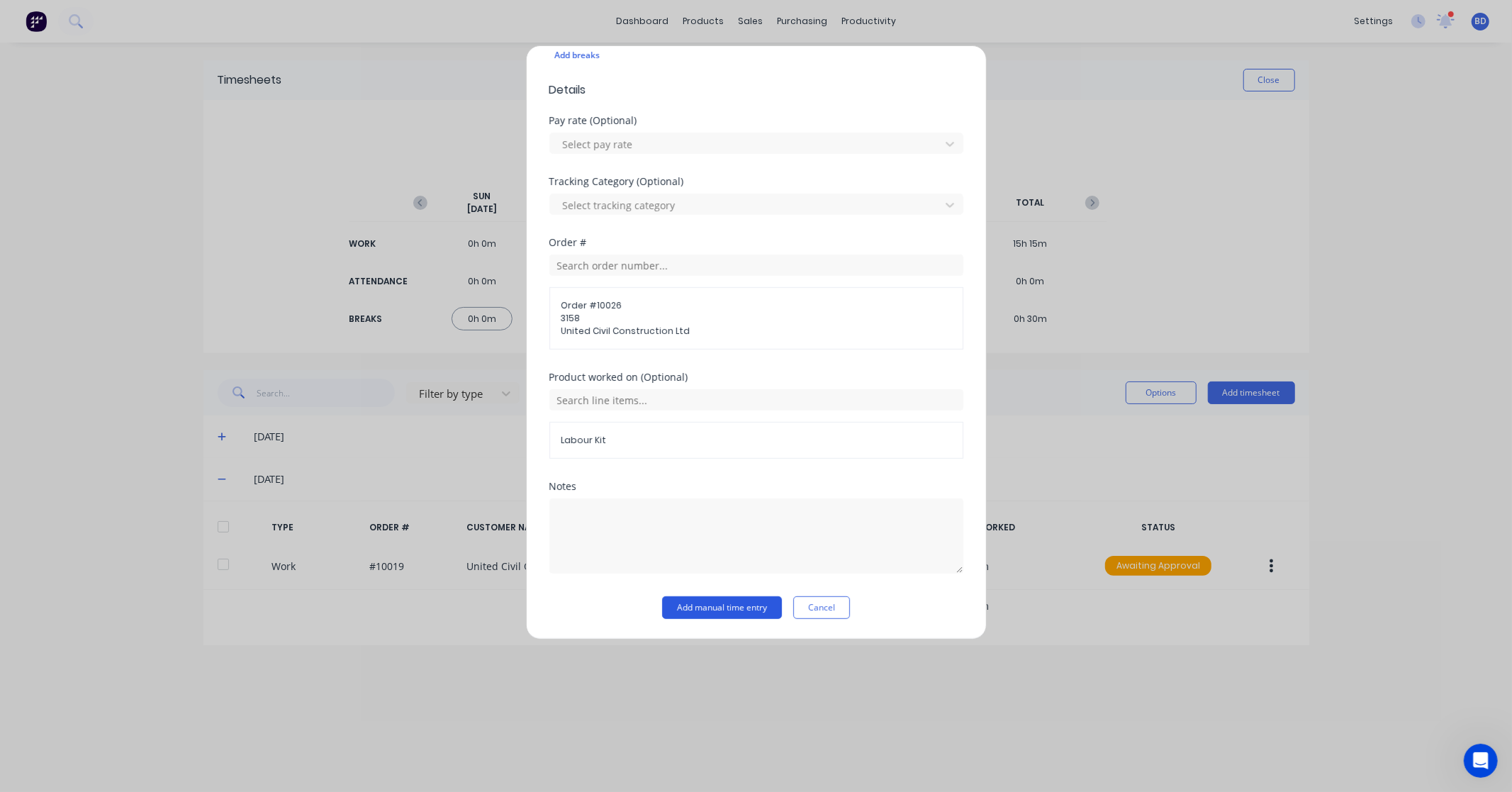
click at [714, 607] on button "Add manual time entry" at bounding box center [721, 607] width 120 height 22
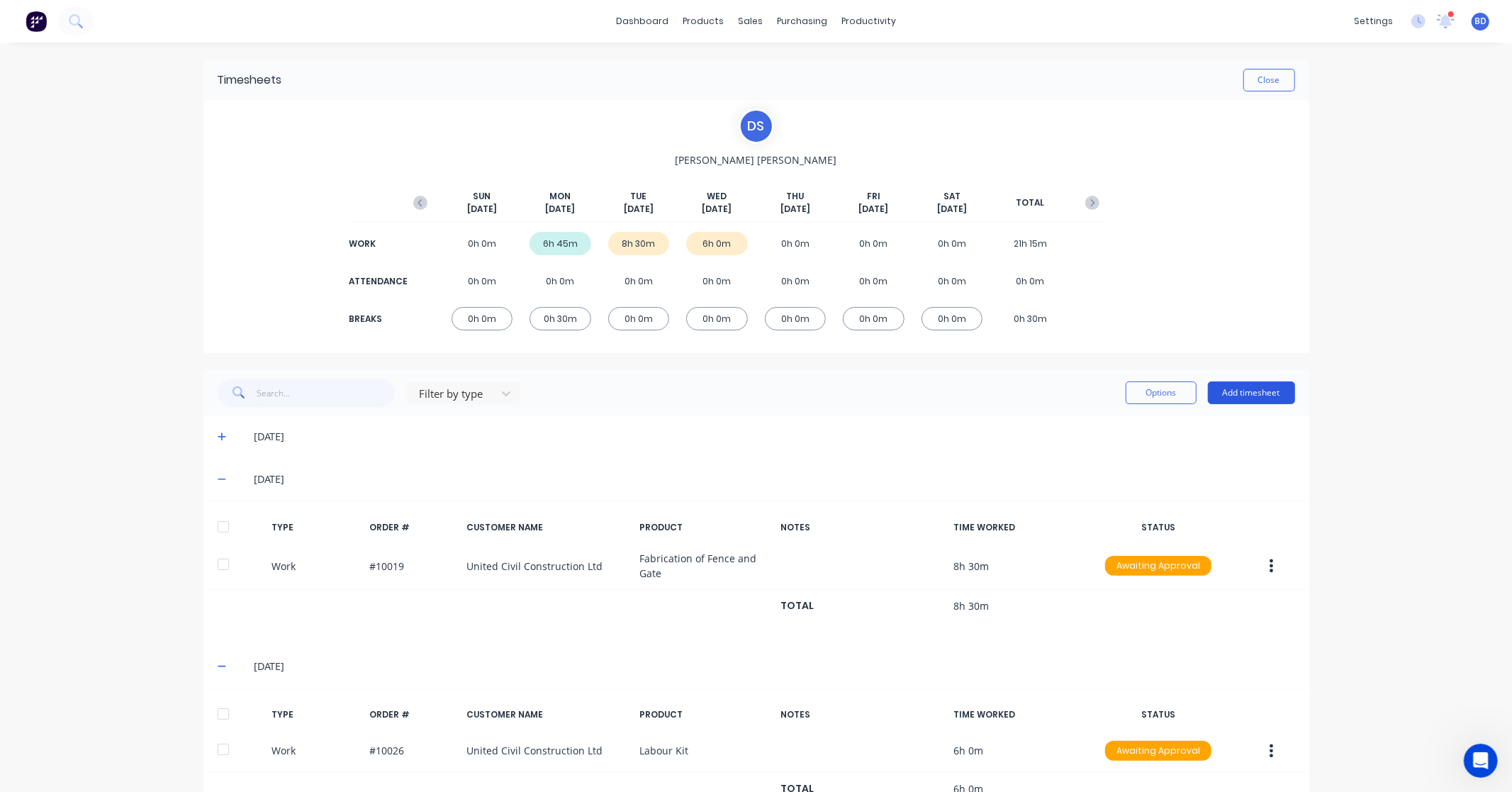
click at [1270, 393] on button "Add timesheet" at bounding box center [1251, 392] width 87 height 22
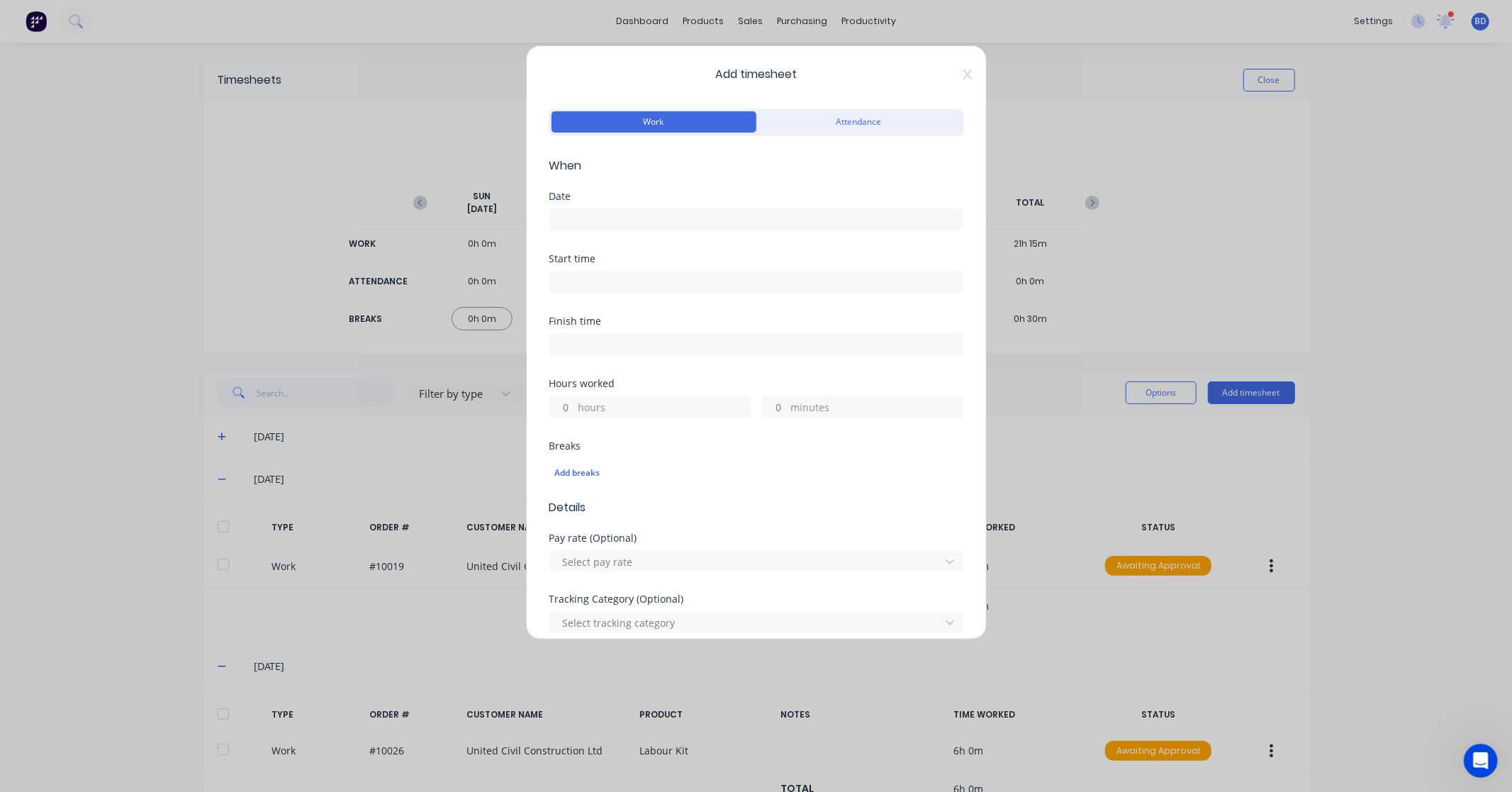
click at [626, 218] on input at bounding box center [756, 220] width 413 height 22
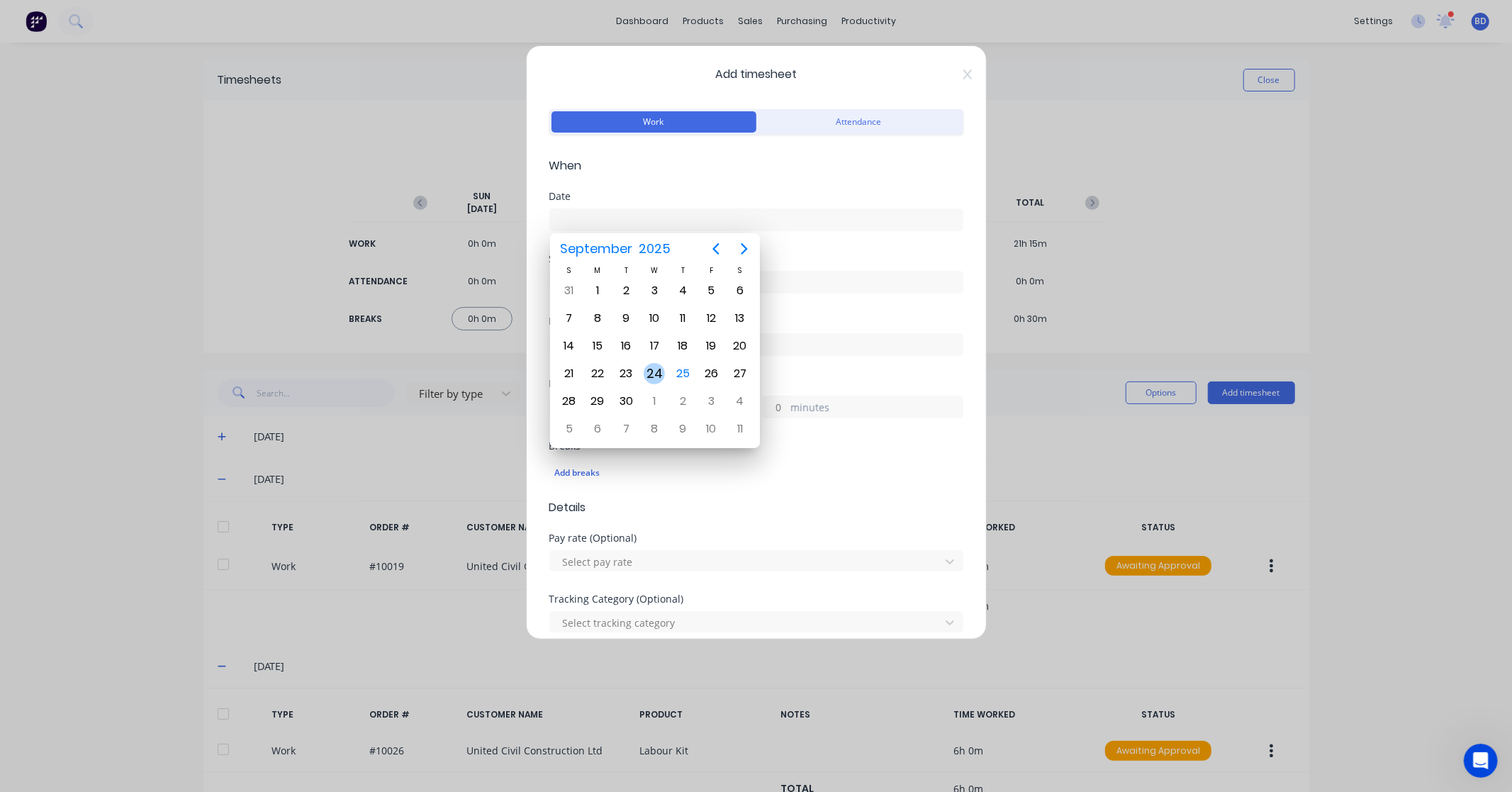
click at [663, 367] on div "24" at bounding box center [654, 374] width 22 height 22
type input "[DATE]"
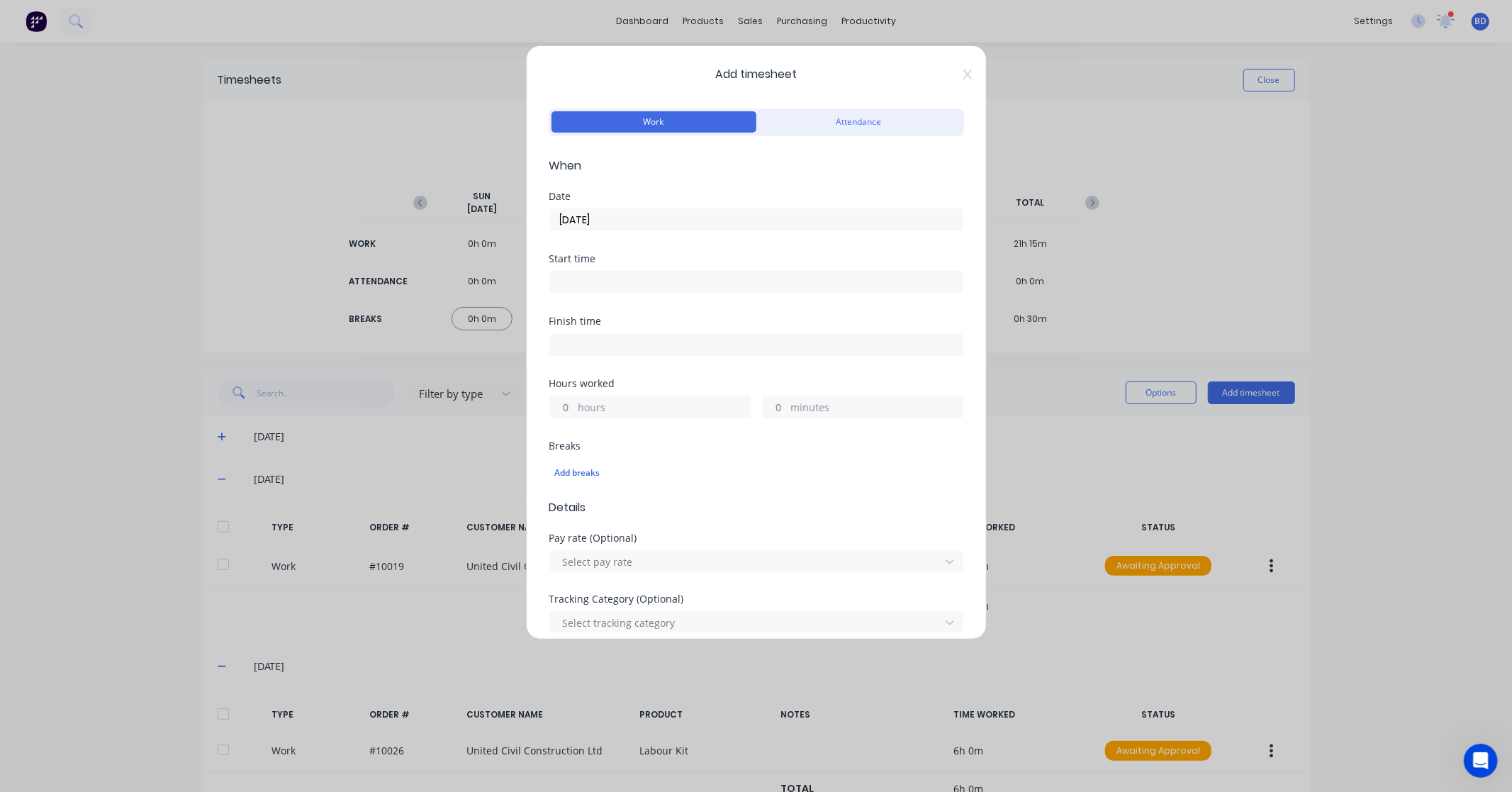
click at [615, 281] on input at bounding box center [756, 282] width 413 height 22
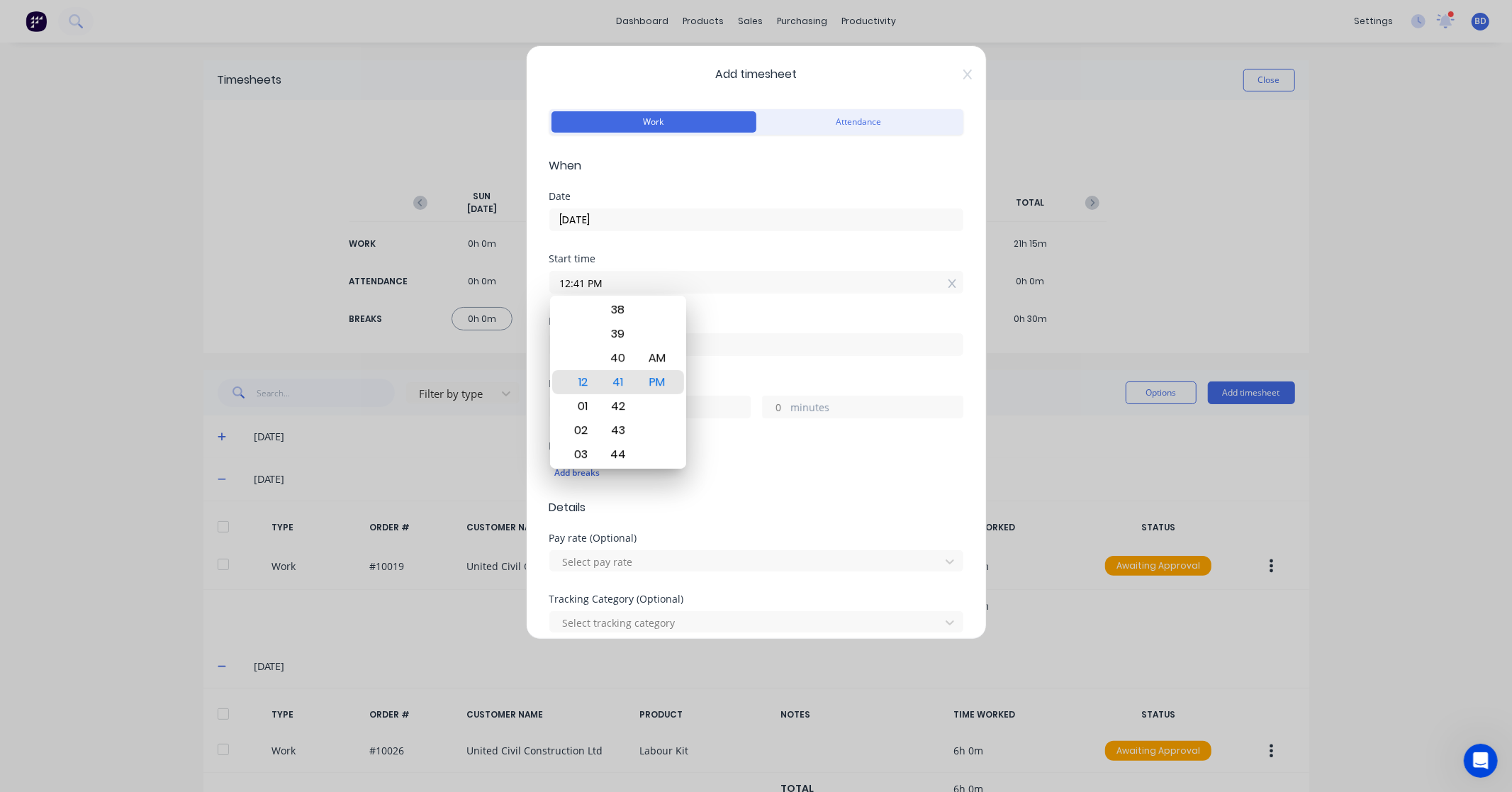
drag, startPoint x: 639, startPoint y: 281, endPoint x: 528, endPoint y: 280, distance: 111.0
click at [528, 280] on div "Add timesheet Work Attendance When Date [DATE] Start time 12:41 PM Finish time …" at bounding box center [756, 343] width 461 height 594
paste input "2:00"
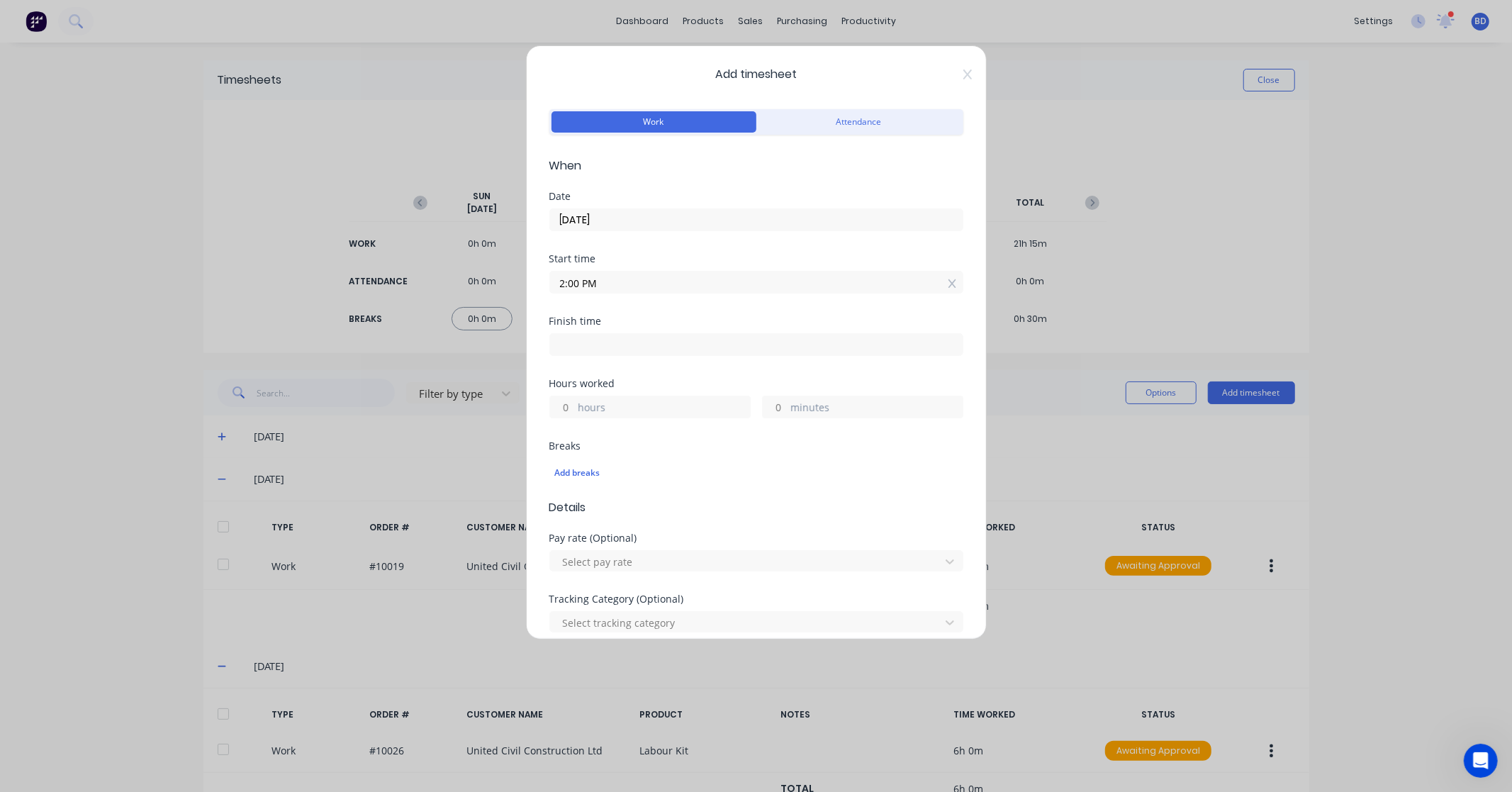
type input "02:00 PM"
click at [629, 343] on input at bounding box center [756, 345] width 413 height 22
type input "12:41 PM"
type input "22"
type input "41"
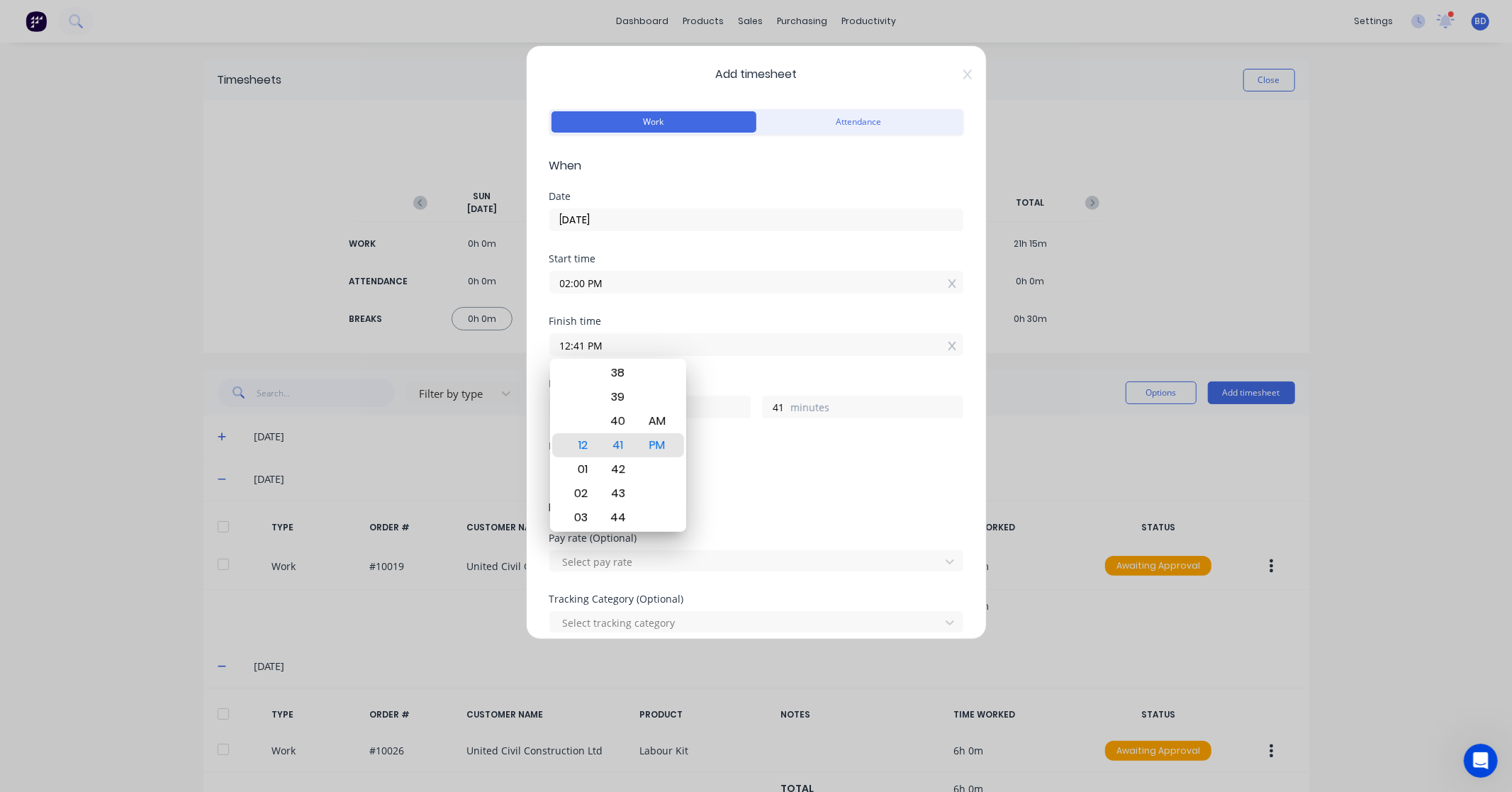
drag, startPoint x: 653, startPoint y: 343, endPoint x: 363, endPoint y: 332, distance: 290.2
click at [363, 332] on div "Add timesheet Work Attendance When Date [DATE] Start time 02:00 PM Finish time …" at bounding box center [756, 396] width 1512 height 792
paste input "6:45"
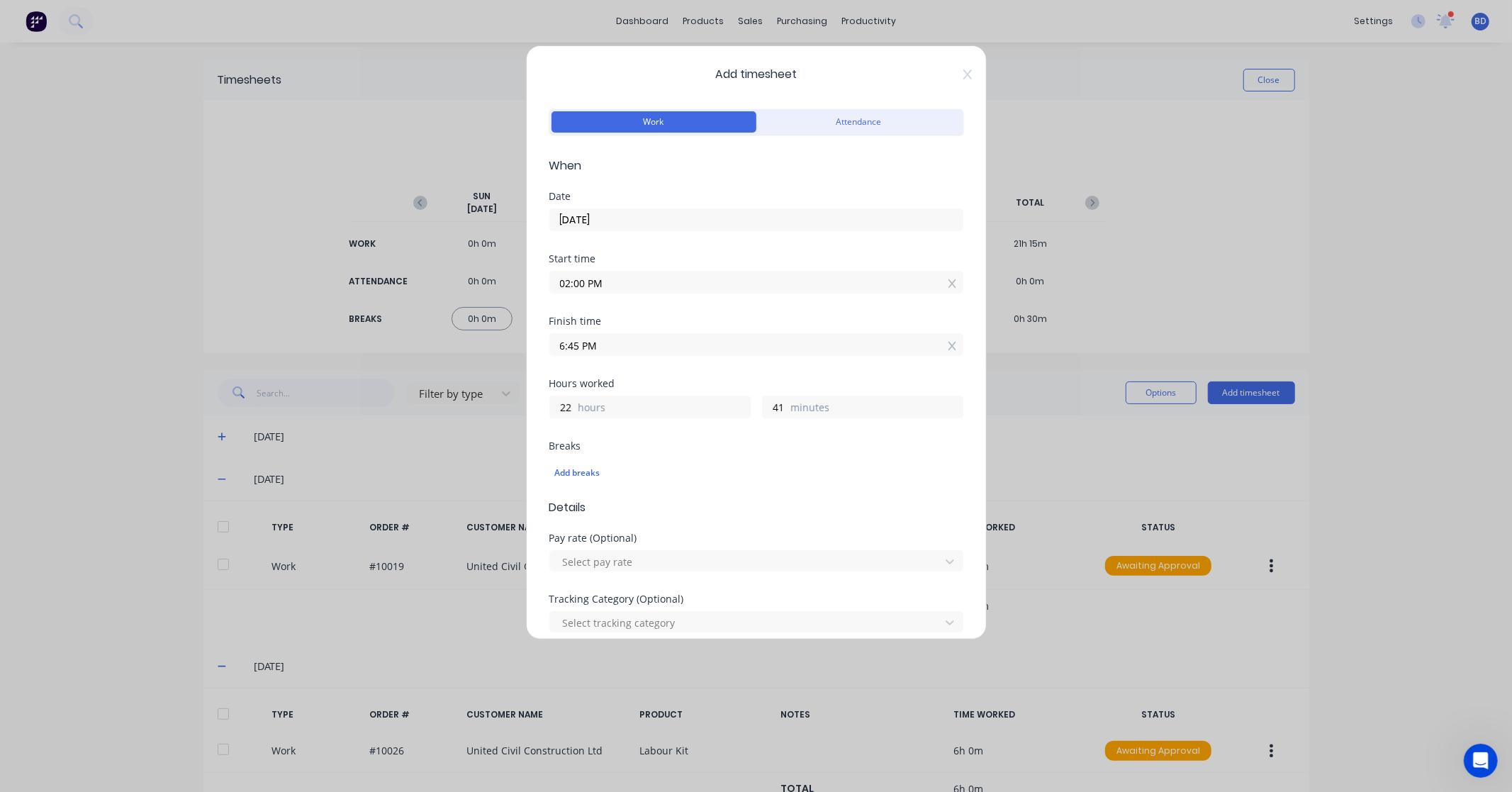
type input "06:45 PM"
type input "4"
type input "45"
click at [635, 384] on div "Hours worked" at bounding box center [756, 384] width 414 height 10
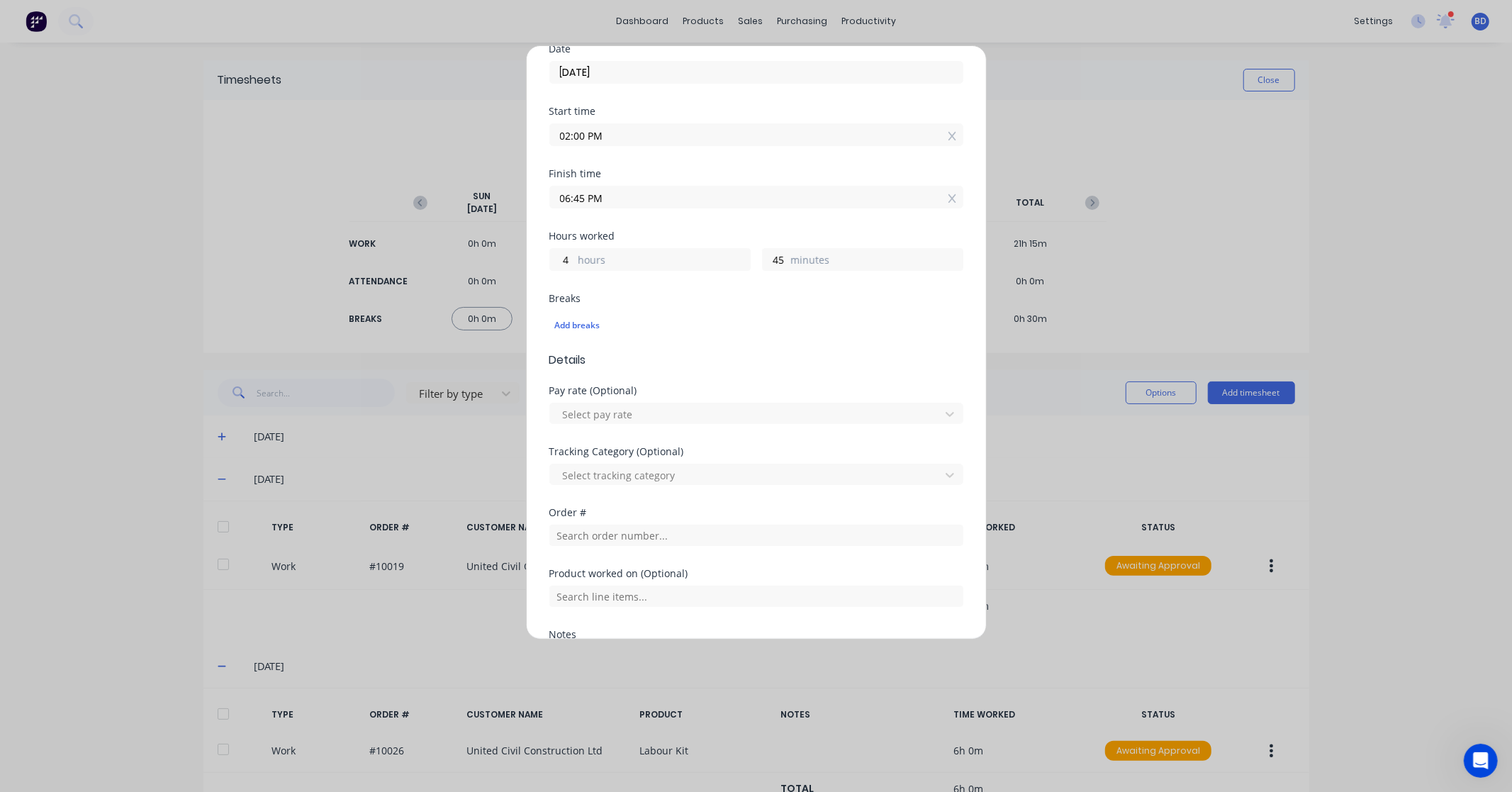
scroll to position [236, 0]
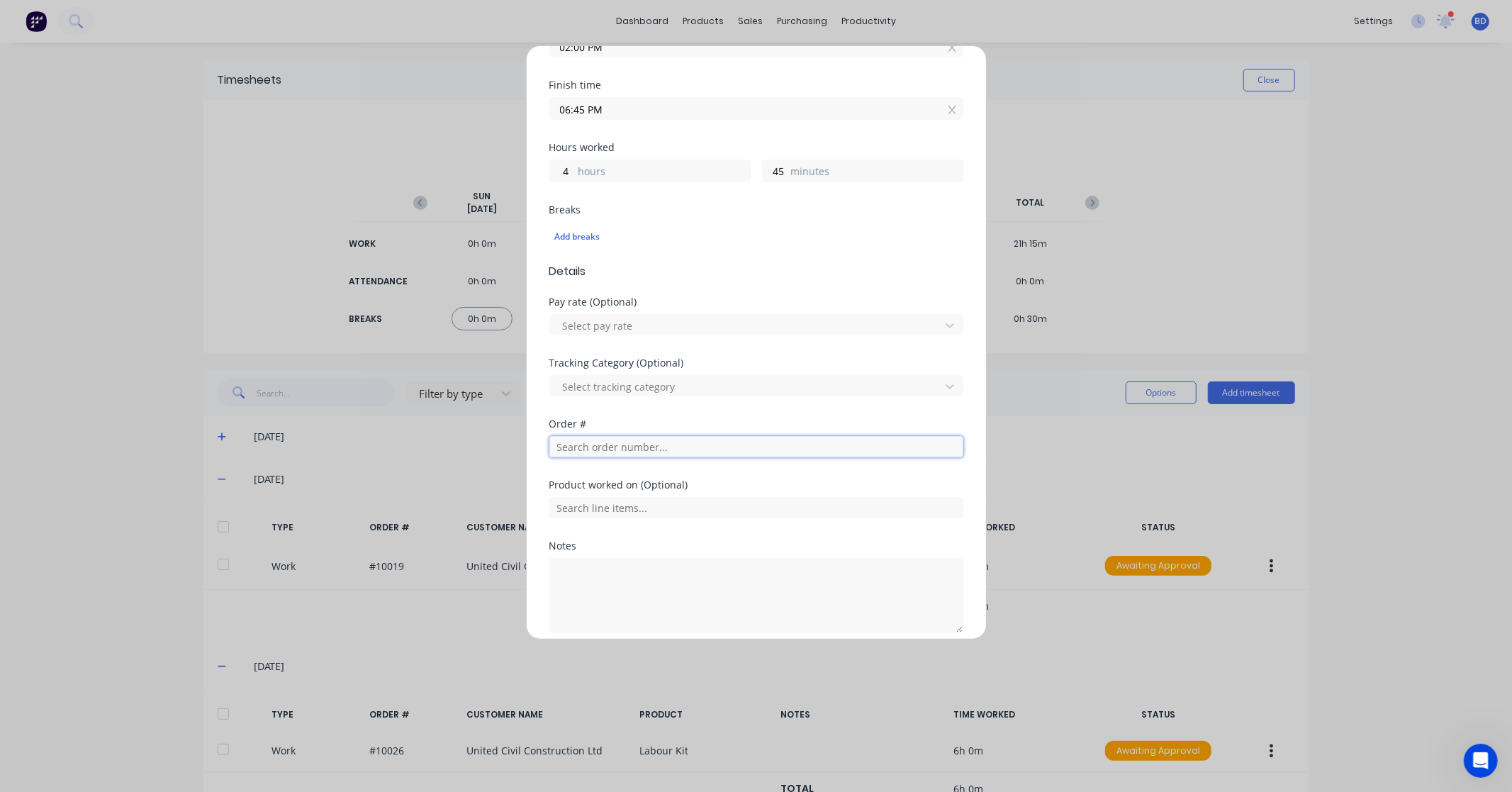
click at [596, 454] on input "text" at bounding box center [756, 447] width 414 height 22
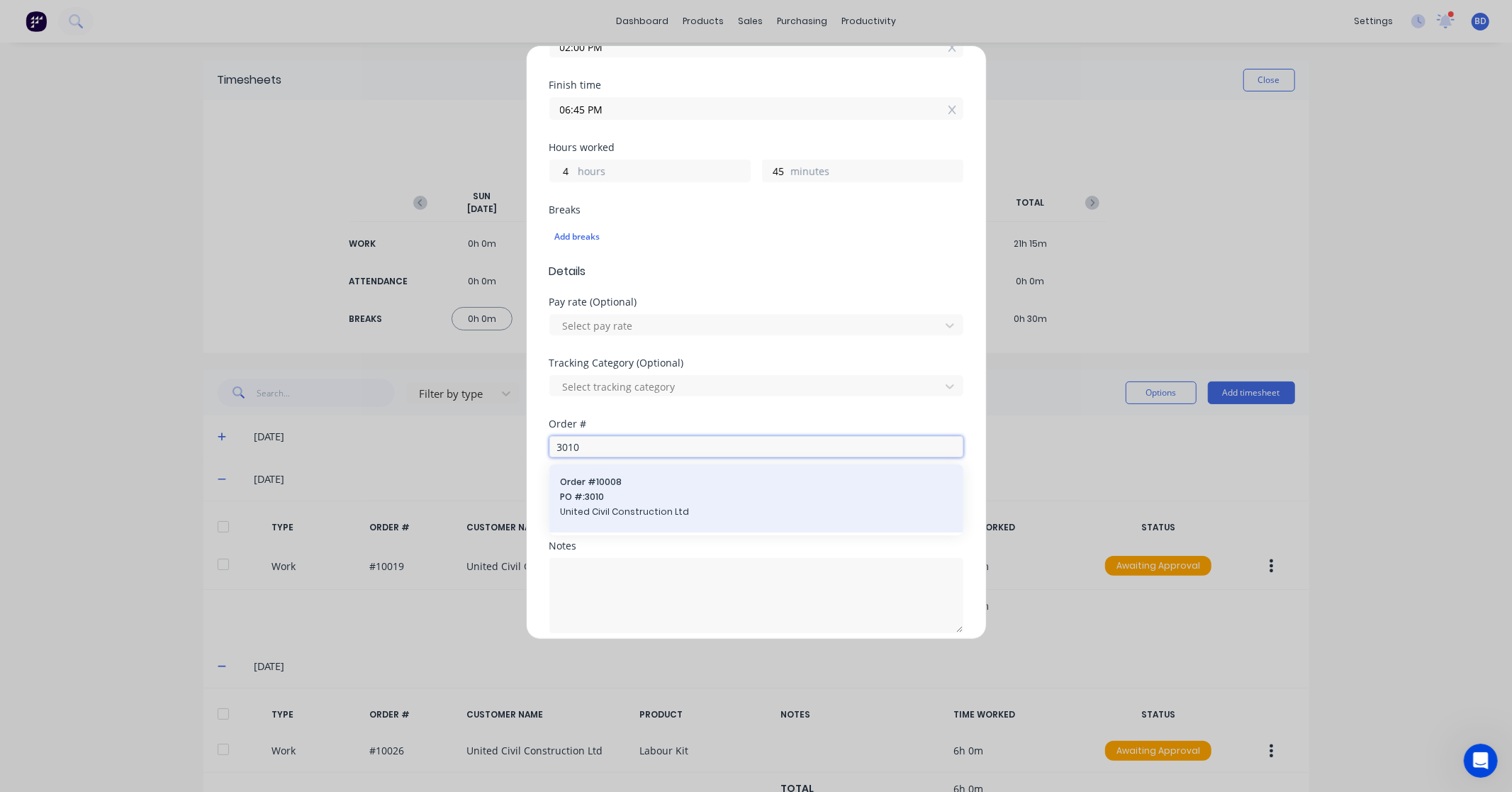
type input "3010"
click at [604, 494] on span "PO #: 3010" at bounding box center [756, 497] width 391 height 12
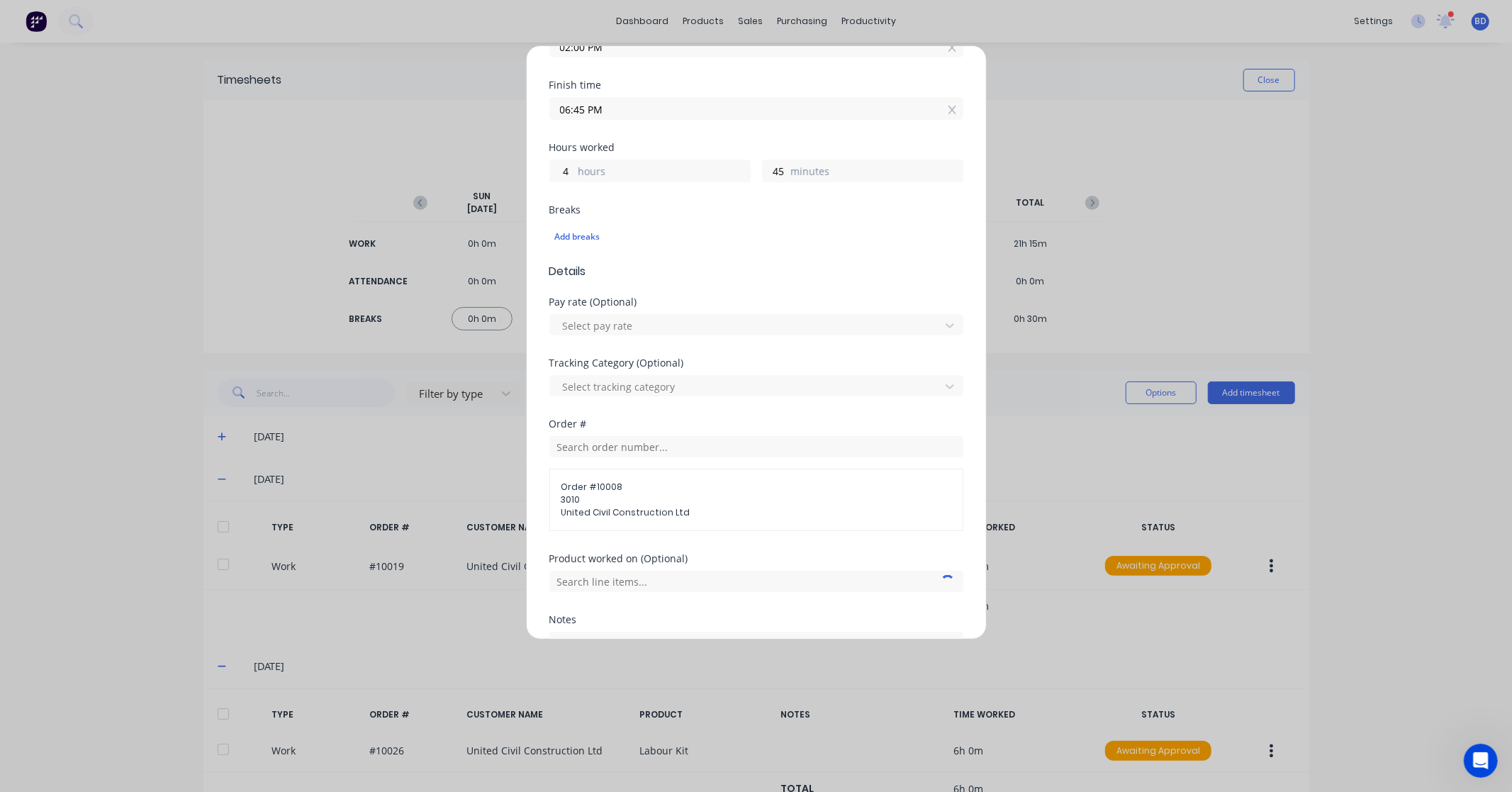
scroll to position [369, 0]
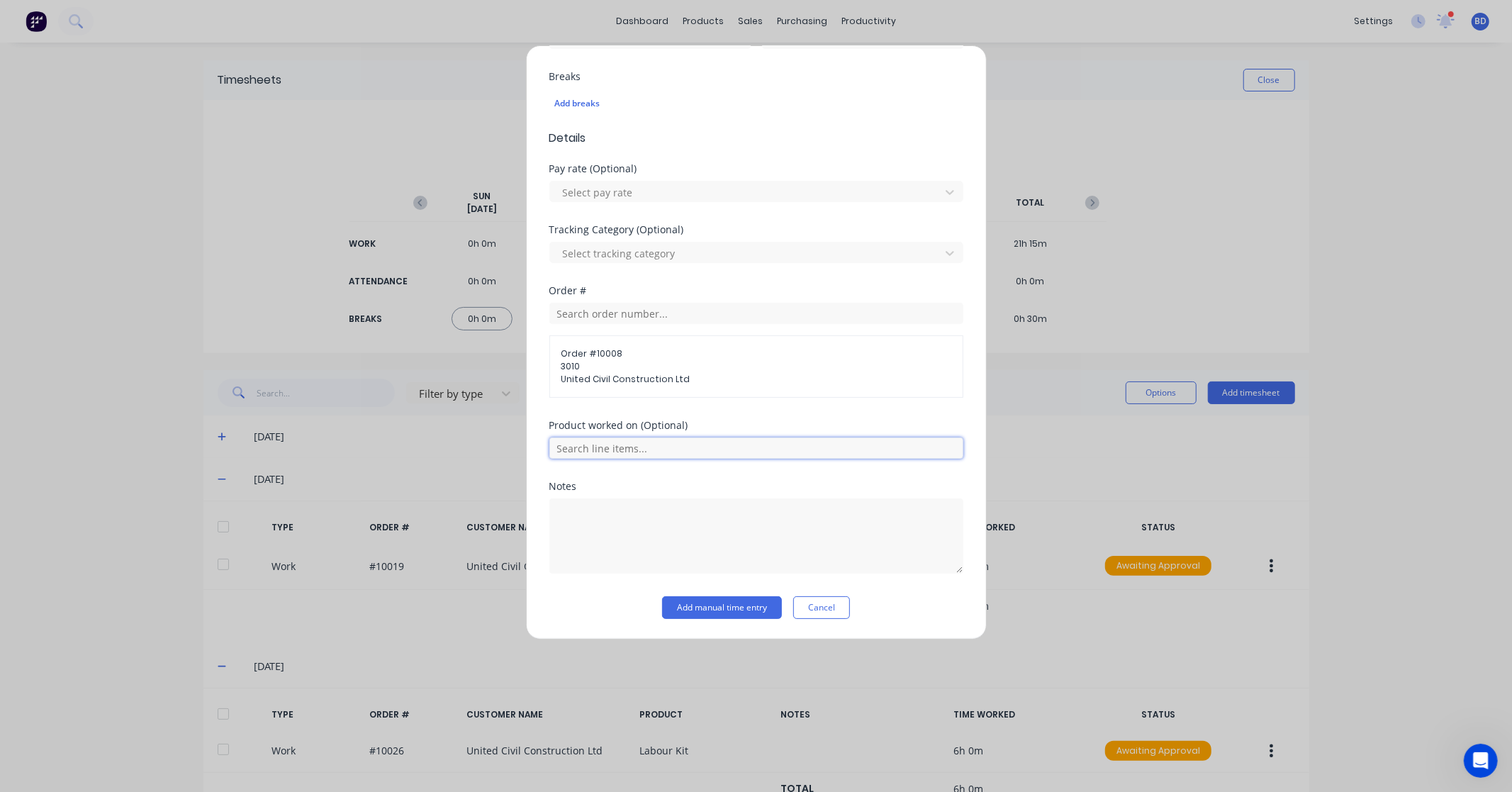
click at [638, 453] on input "text" at bounding box center [756, 449] width 414 height 22
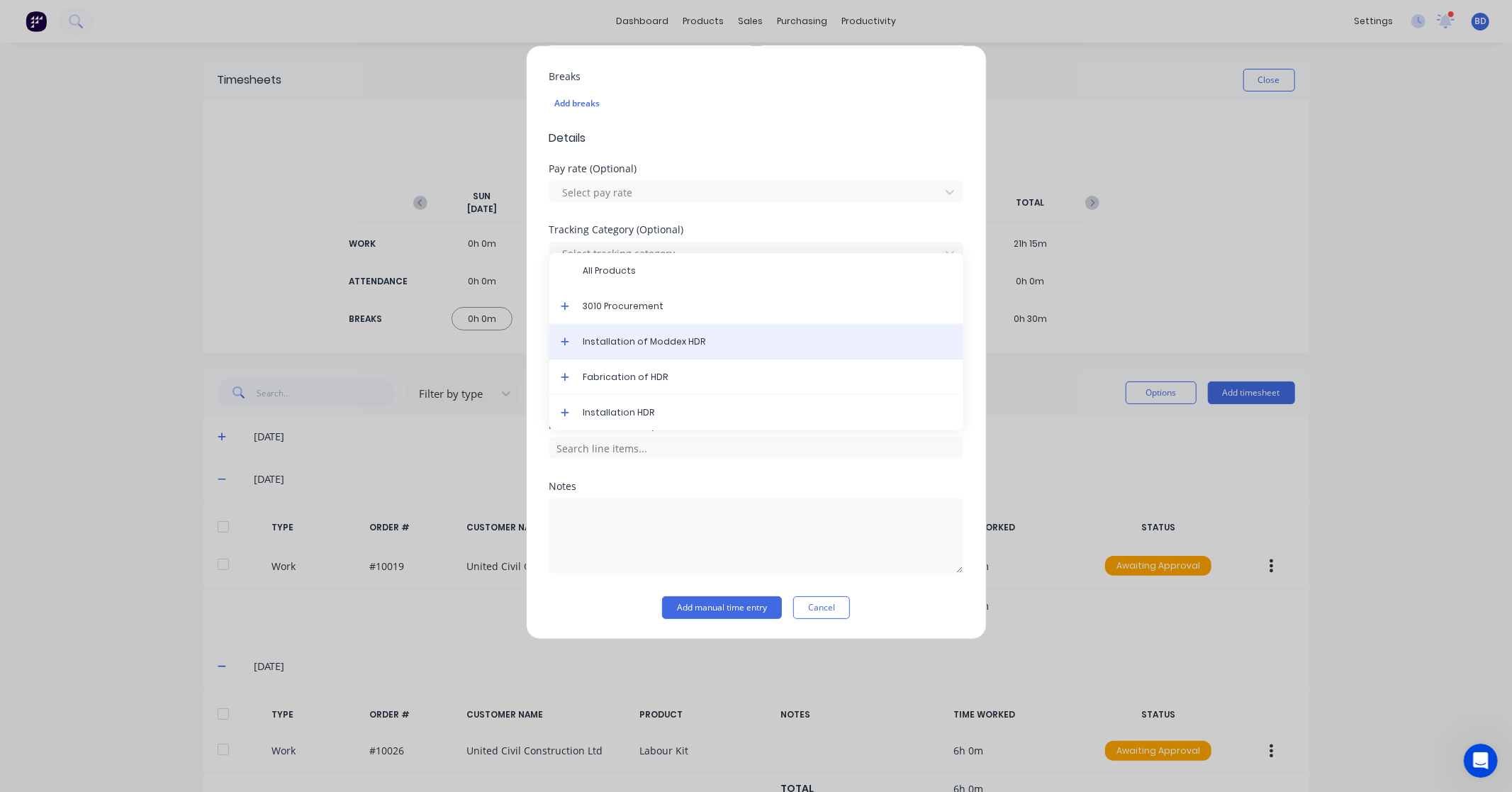
click at [676, 334] on div "Installation of Moddex HDR" at bounding box center [756, 342] width 414 height 36
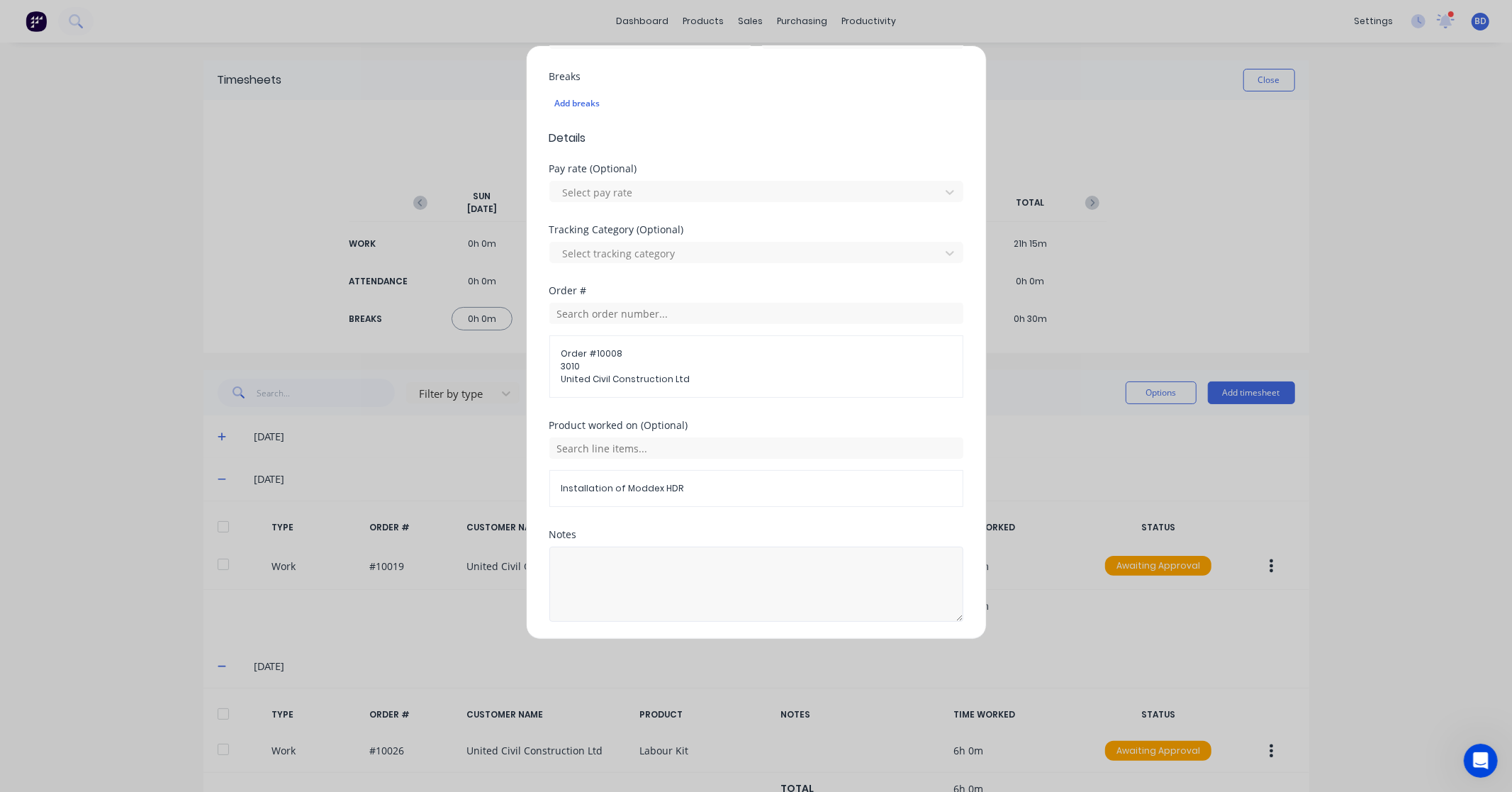
scroll to position [419, 0]
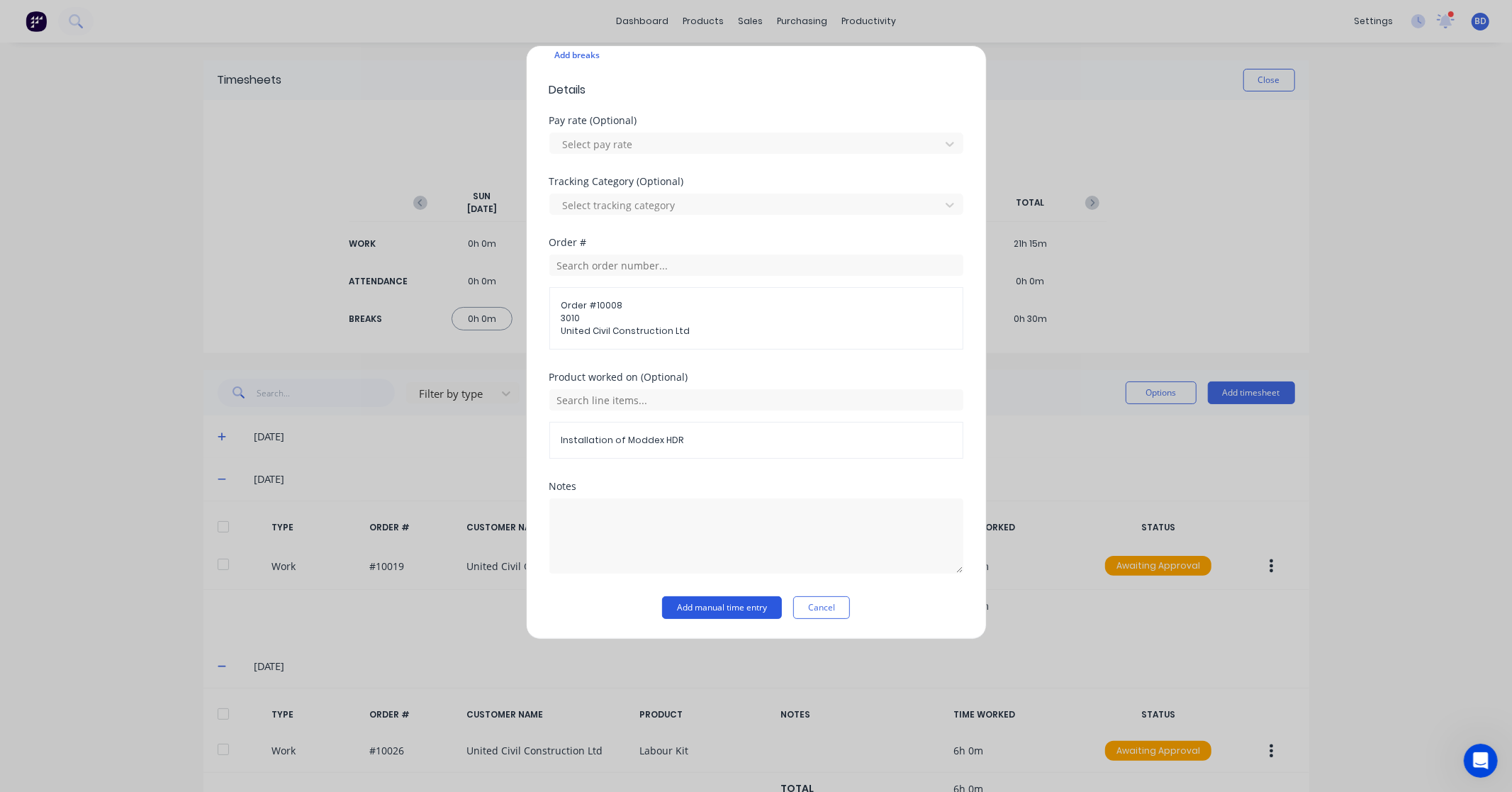
click at [691, 606] on button "Add manual time entry" at bounding box center [721, 607] width 120 height 22
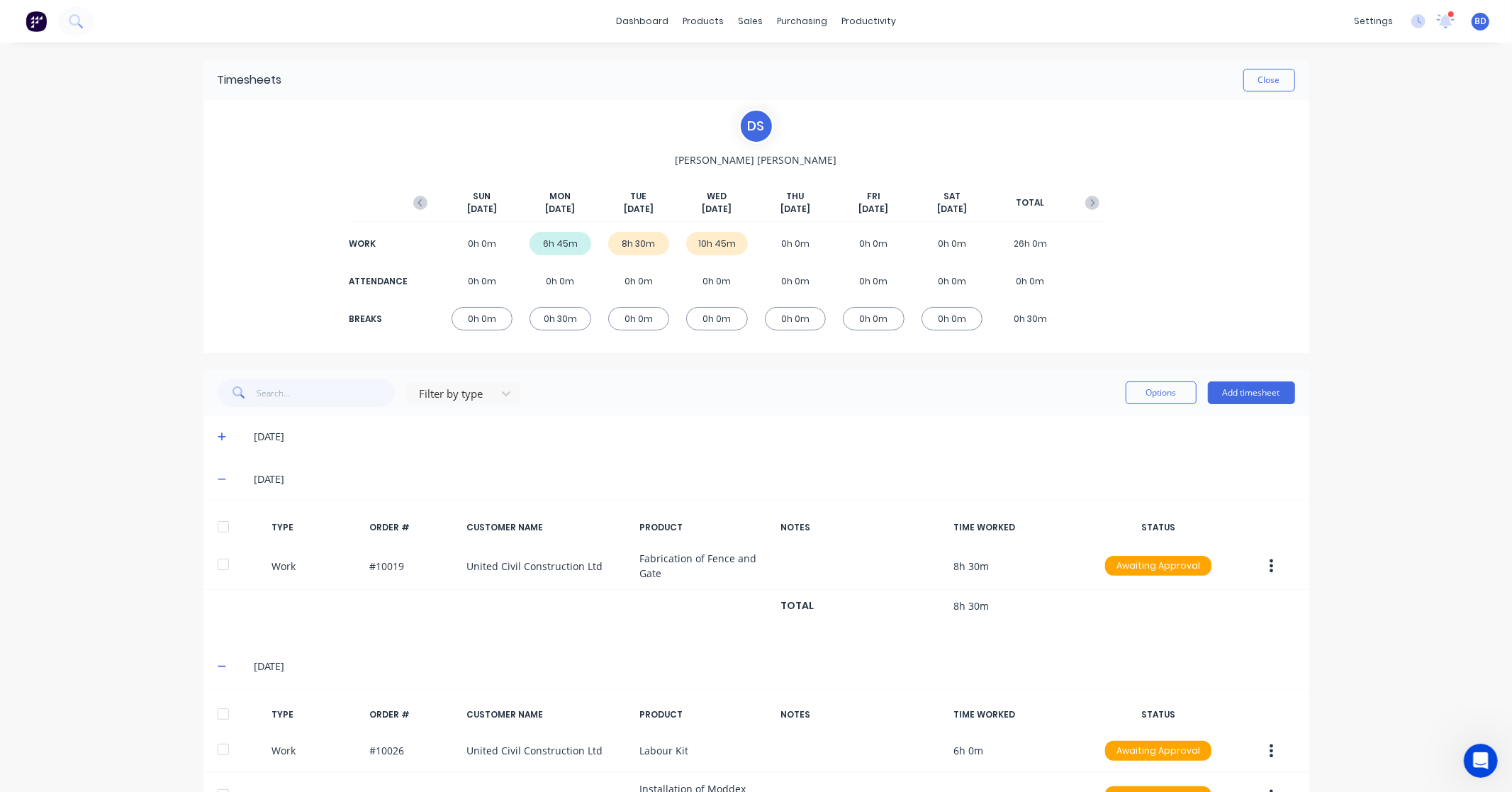
click at [215, 528] on div at bounding box center [223, 527] width 28 height 28
click at [214, 715] on div at bounding box center [223, 714] width 28 height 28
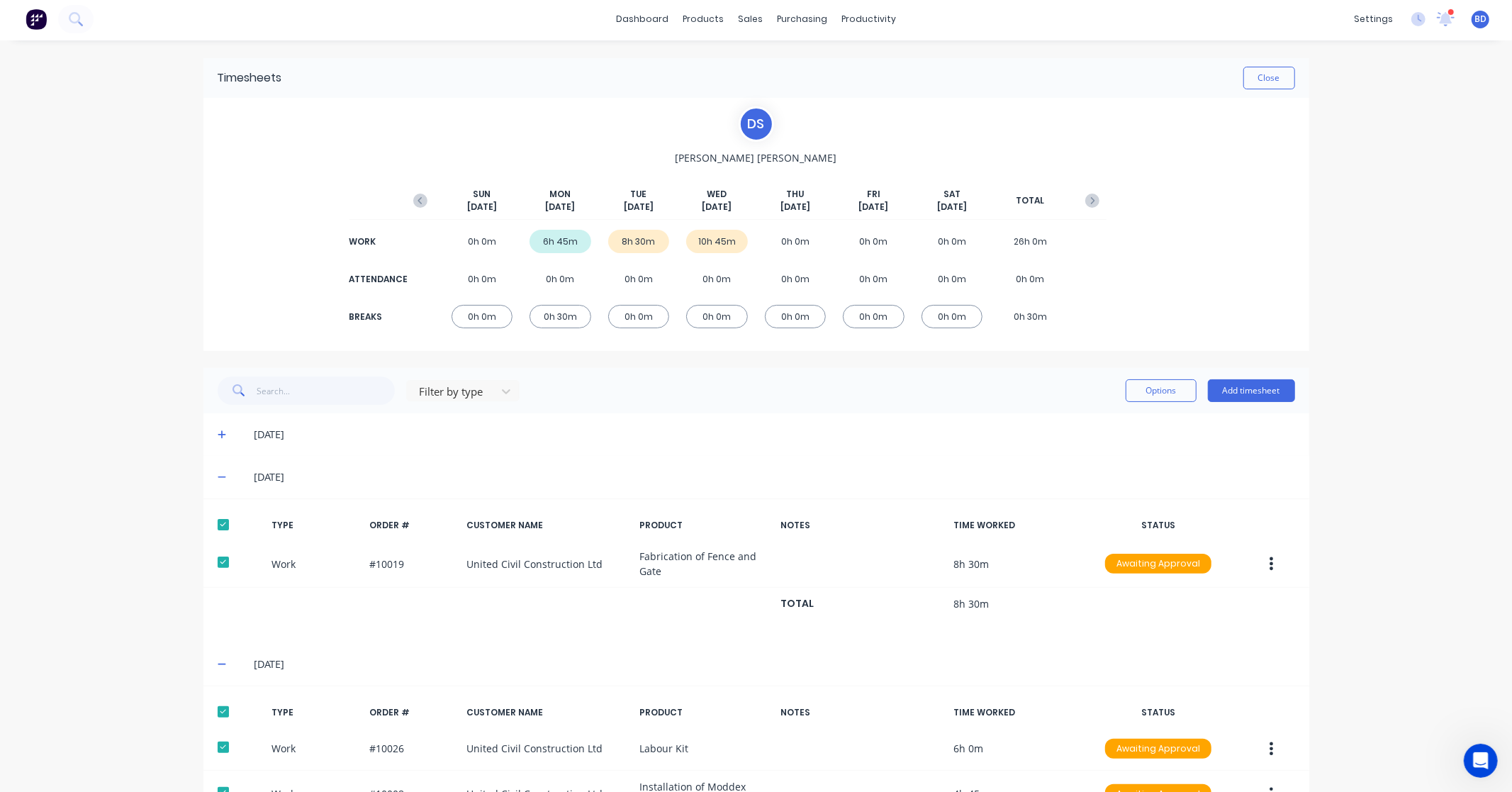
scroll to position [0, 0]
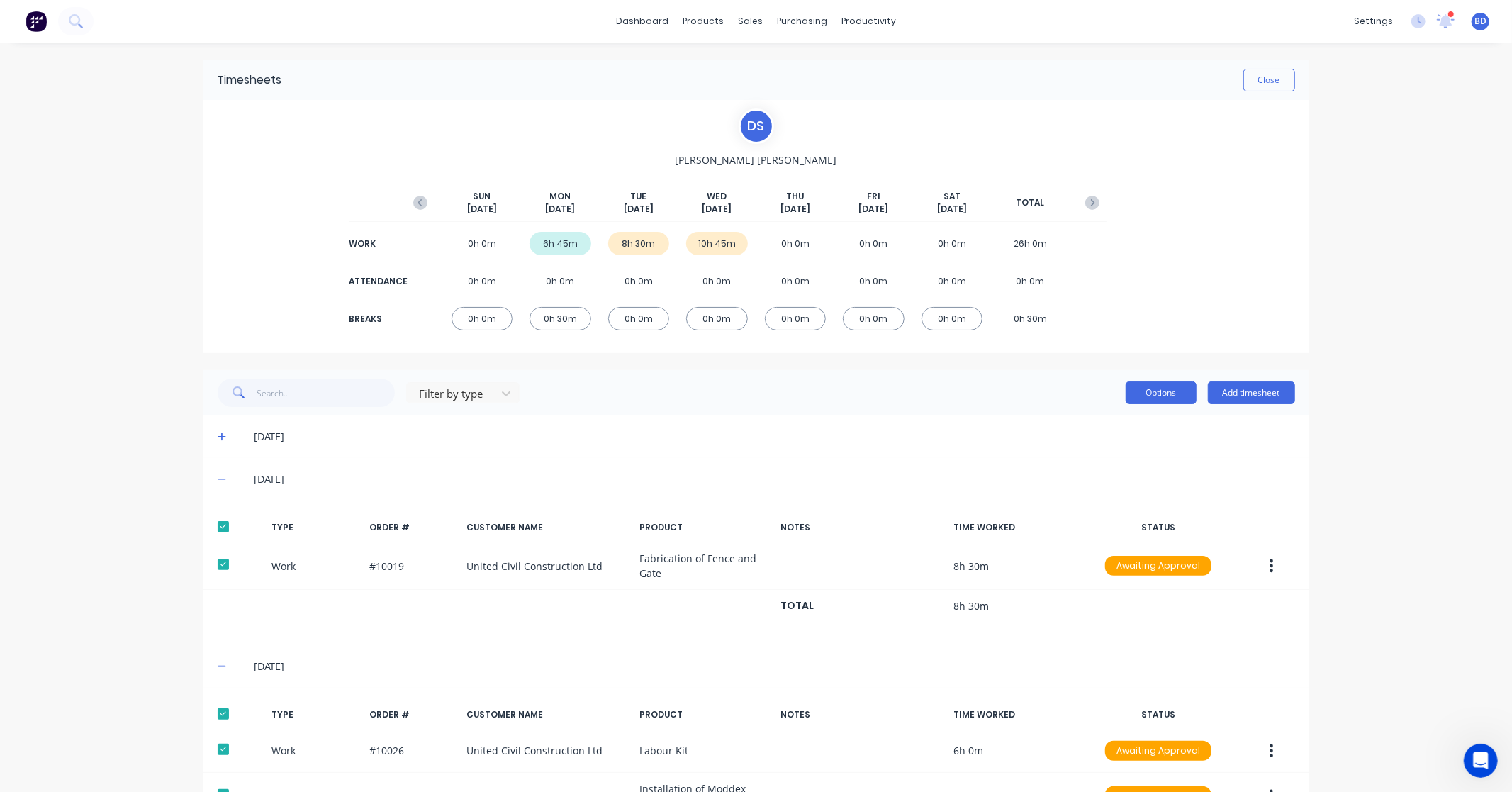
click at [1158, 396] on button "Options" at bounding box center [1161, 392] width 71 height 22
click at [1126, 424] on div "Approve" at bounding box center [1129, 429] width 109 height 21
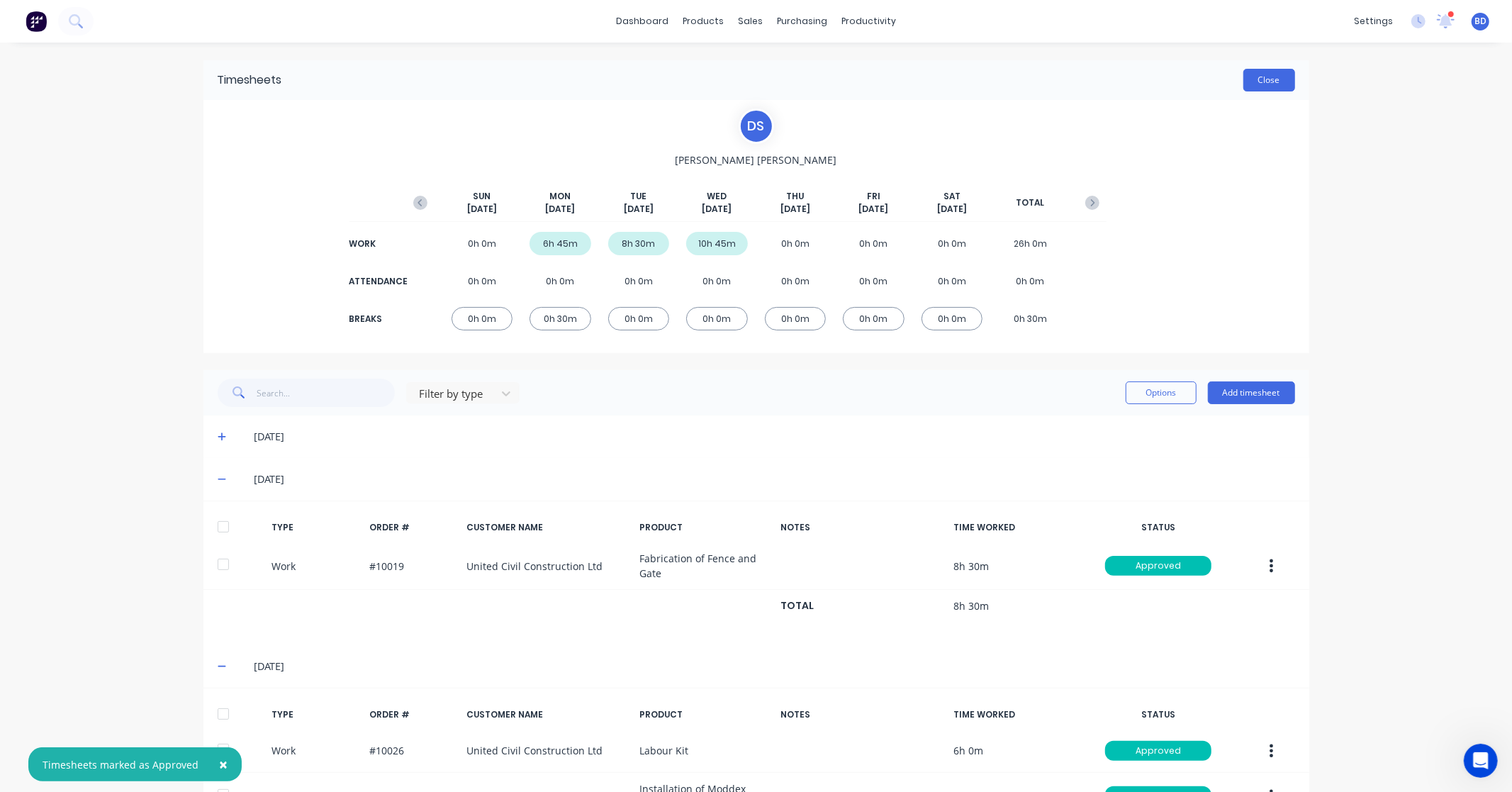
click at [1251, 82] on button "Close" at bounding box center [1269, 79] width 52 height 22
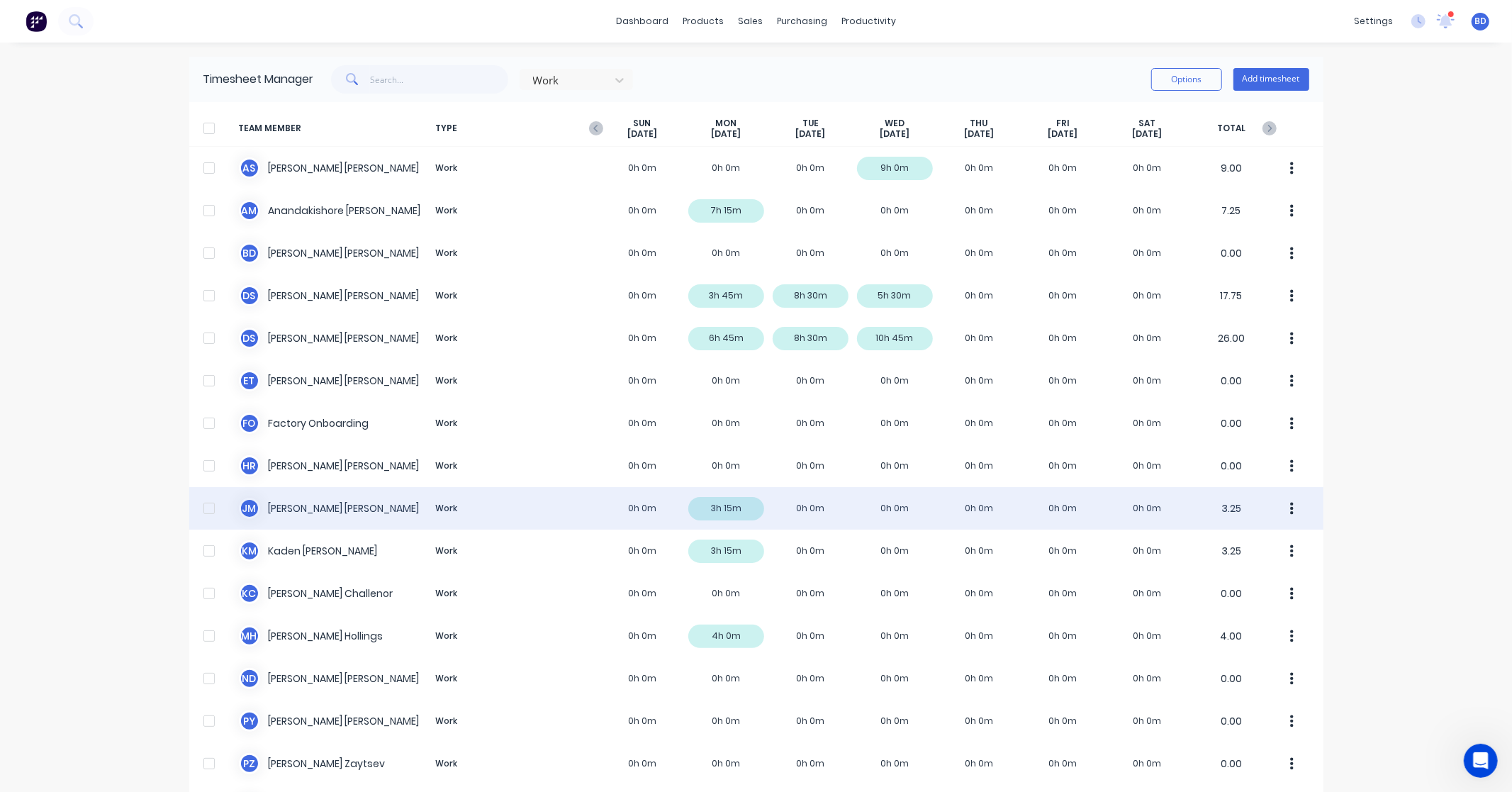
click at [280, 507] on div "[PERSON_NAME] Work 0h 0m 3h 15m 0h 0m 0h 0m 0h 0m 0h 0m 0h 0m 3.25" at bounding box center [756, 508] width 1134 height 42
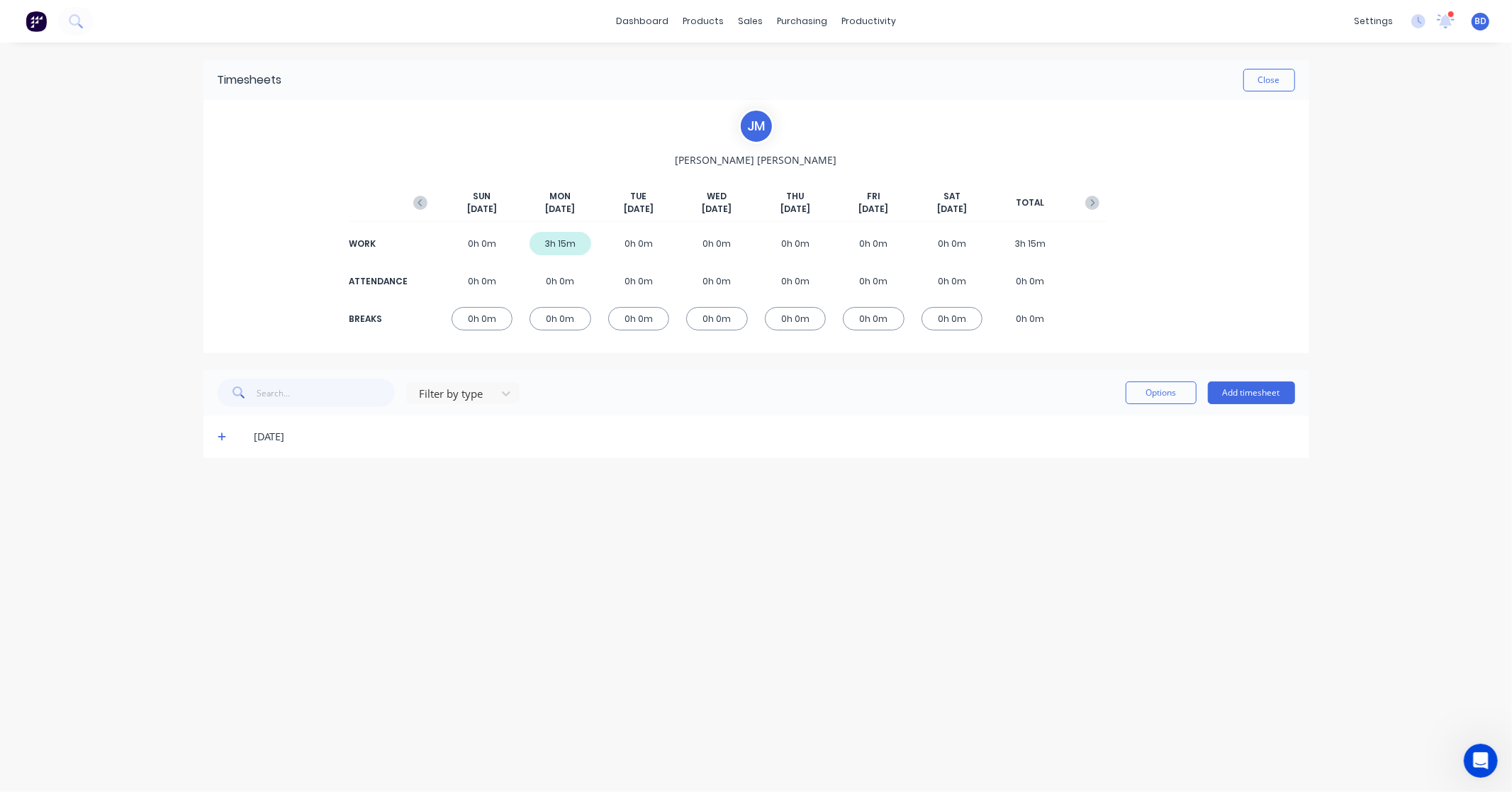
click at [1270, 405] on div "Options Add timesheet" at bounding box center [1210, 393] width 170 height 28
click at [1272, 395] on button "Add timesheet" at bounding box center [1251, 392] width 87 height 22
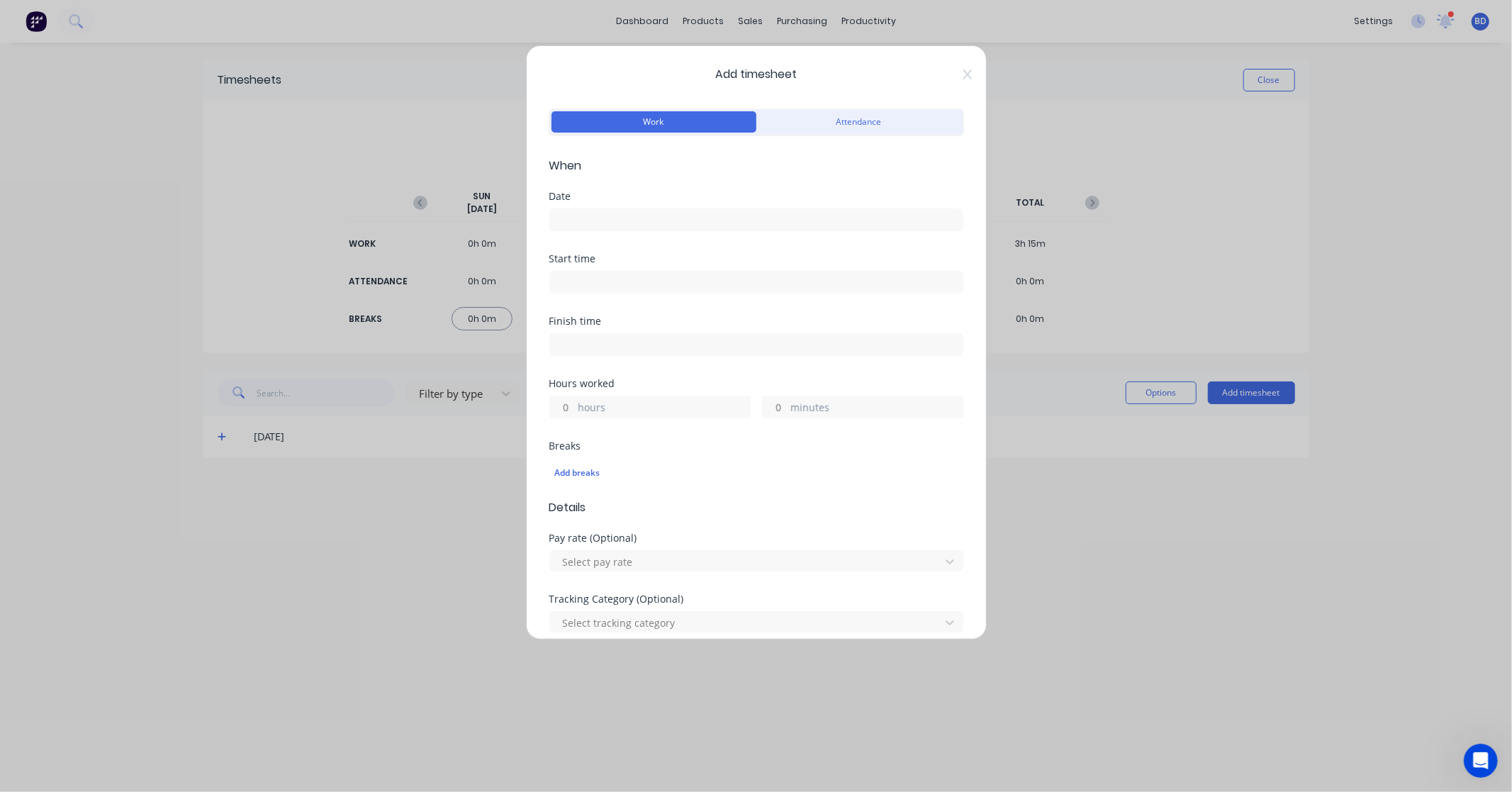
click at [631, 214] on input at bounding box center [756, 220] width 413 height 22
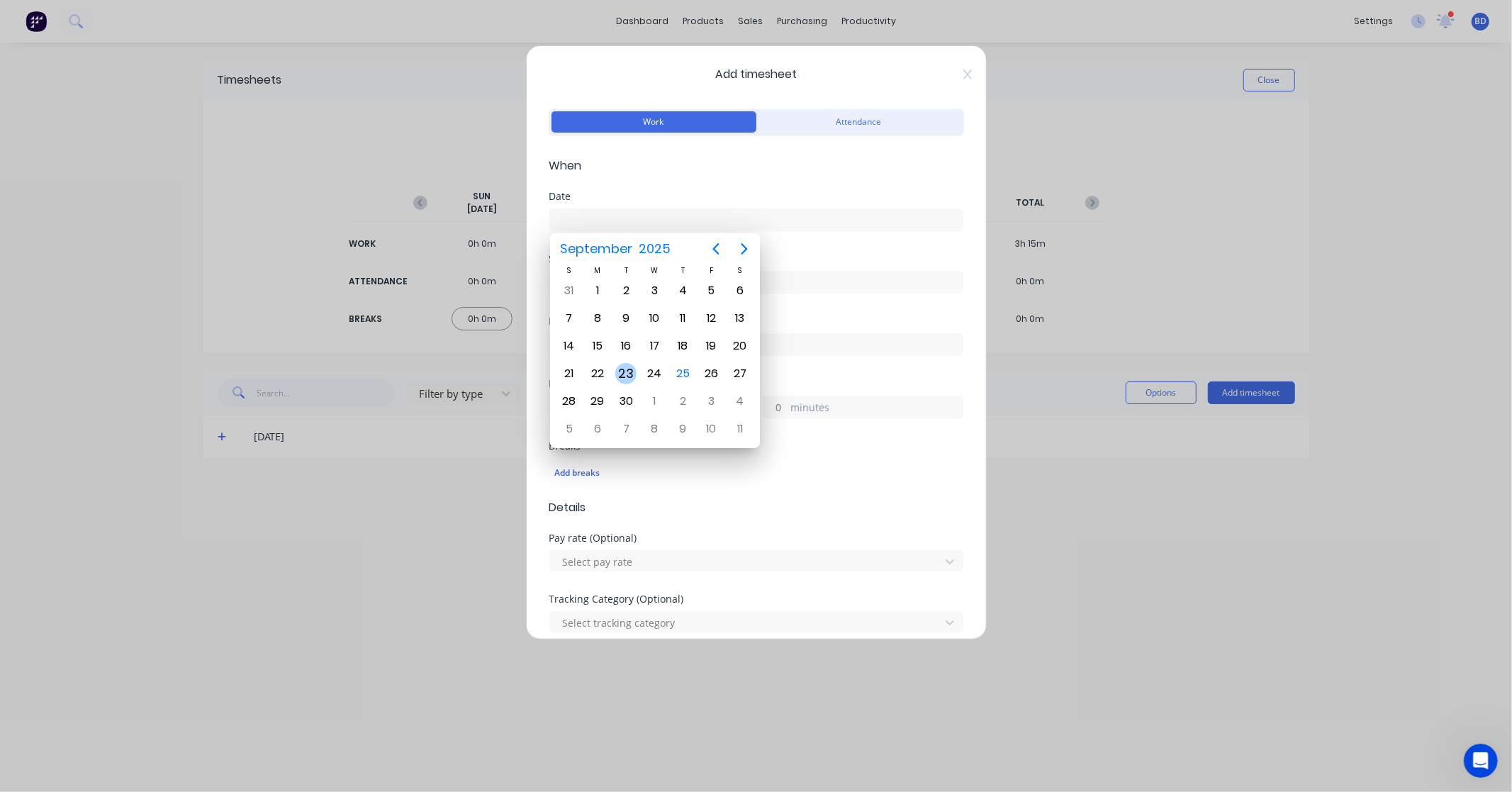
click at [618, 372] on div "23" at bounding box center [626, 374] width 22 height 22
type input "[DATE]"
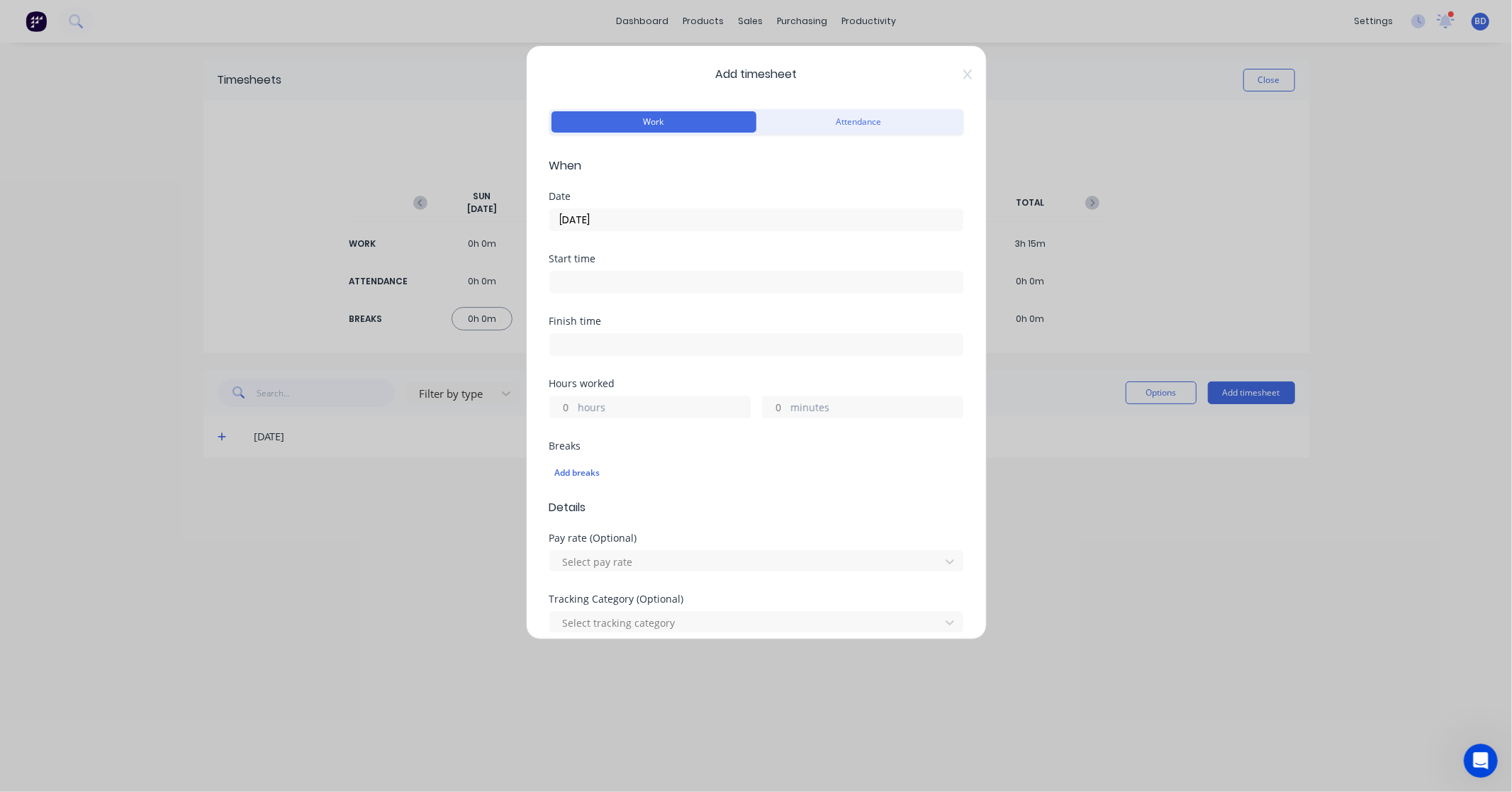
click at [631, 289] on input at bounding box center [756, 282] width 413 height 22
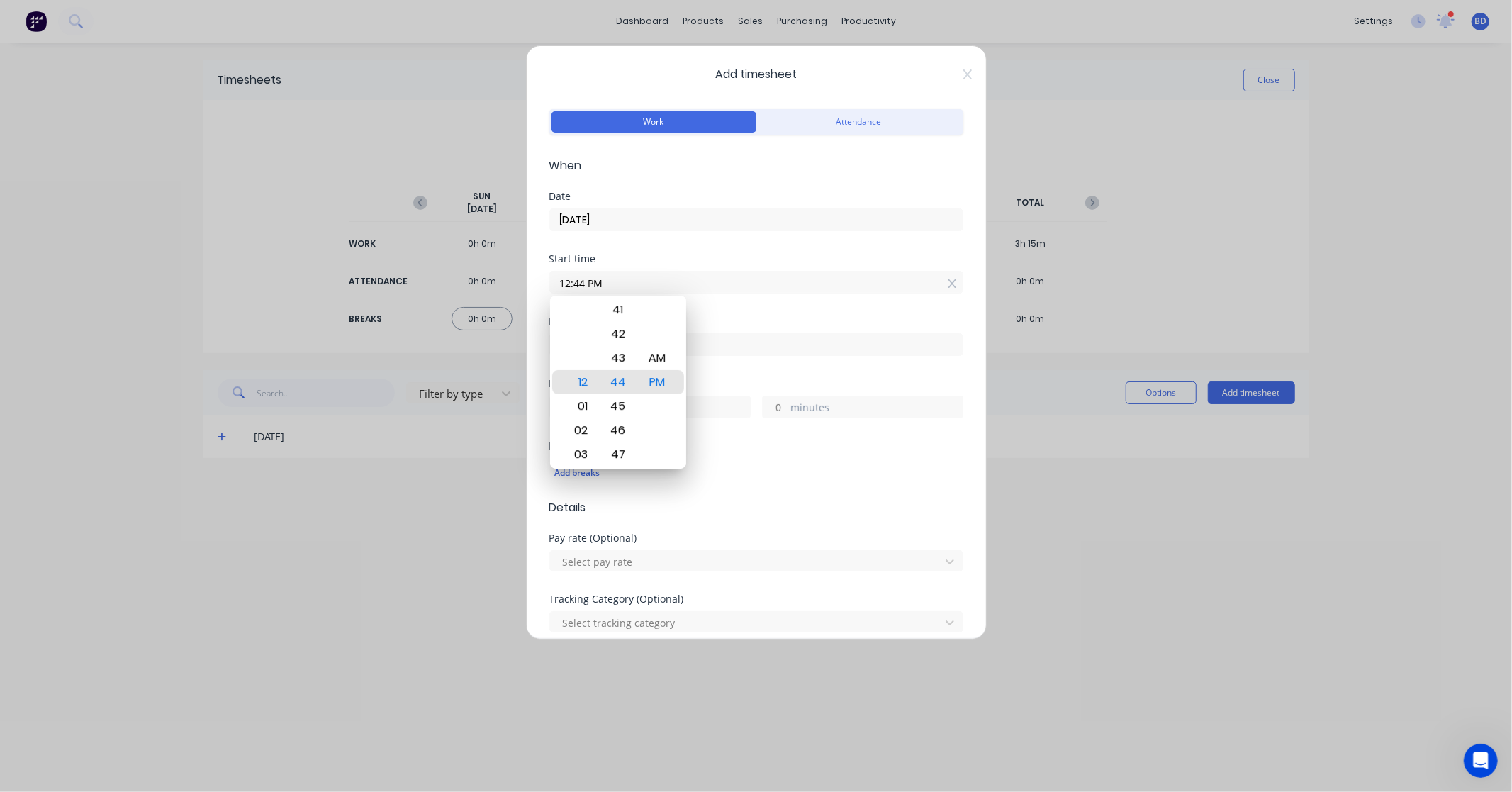
drag, startPoint x: 648, startPoint y: 284, endPoint x: 423, endPoint y: 285, distance: 225.0
click at [423, 285] on div "Add timesheet Work Attendance When Date [DATE] Start time 12:44 PM Finish time …" at bounding box center [756, 396] width 1512 height 792
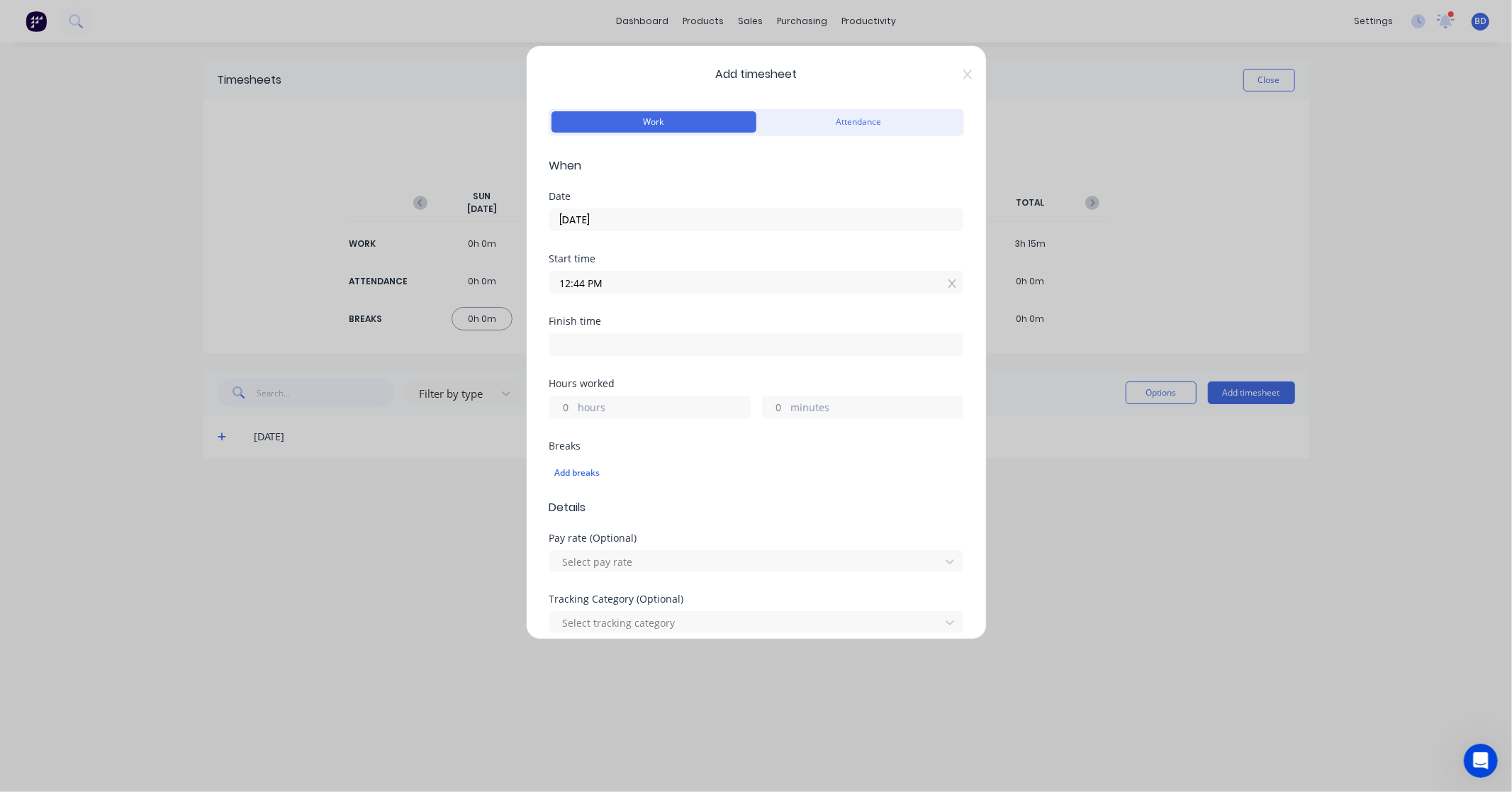
paste input "7:00 A"
type input "07:00 AM"
click at [636, 350] on input at bounding box center [756, 345] width 413 height 22
type input "12:44 PM"
type input "5"
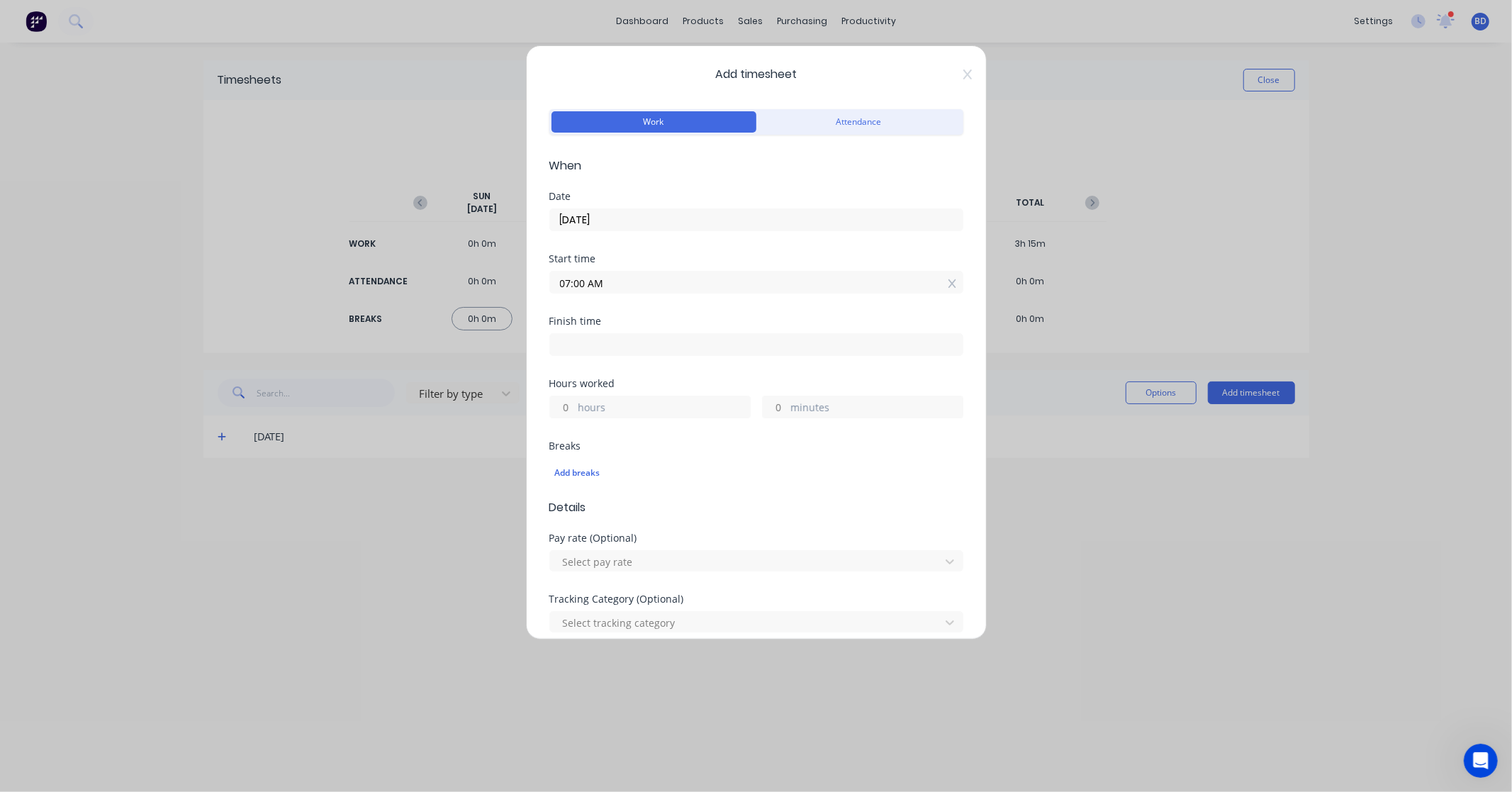
type input "44"
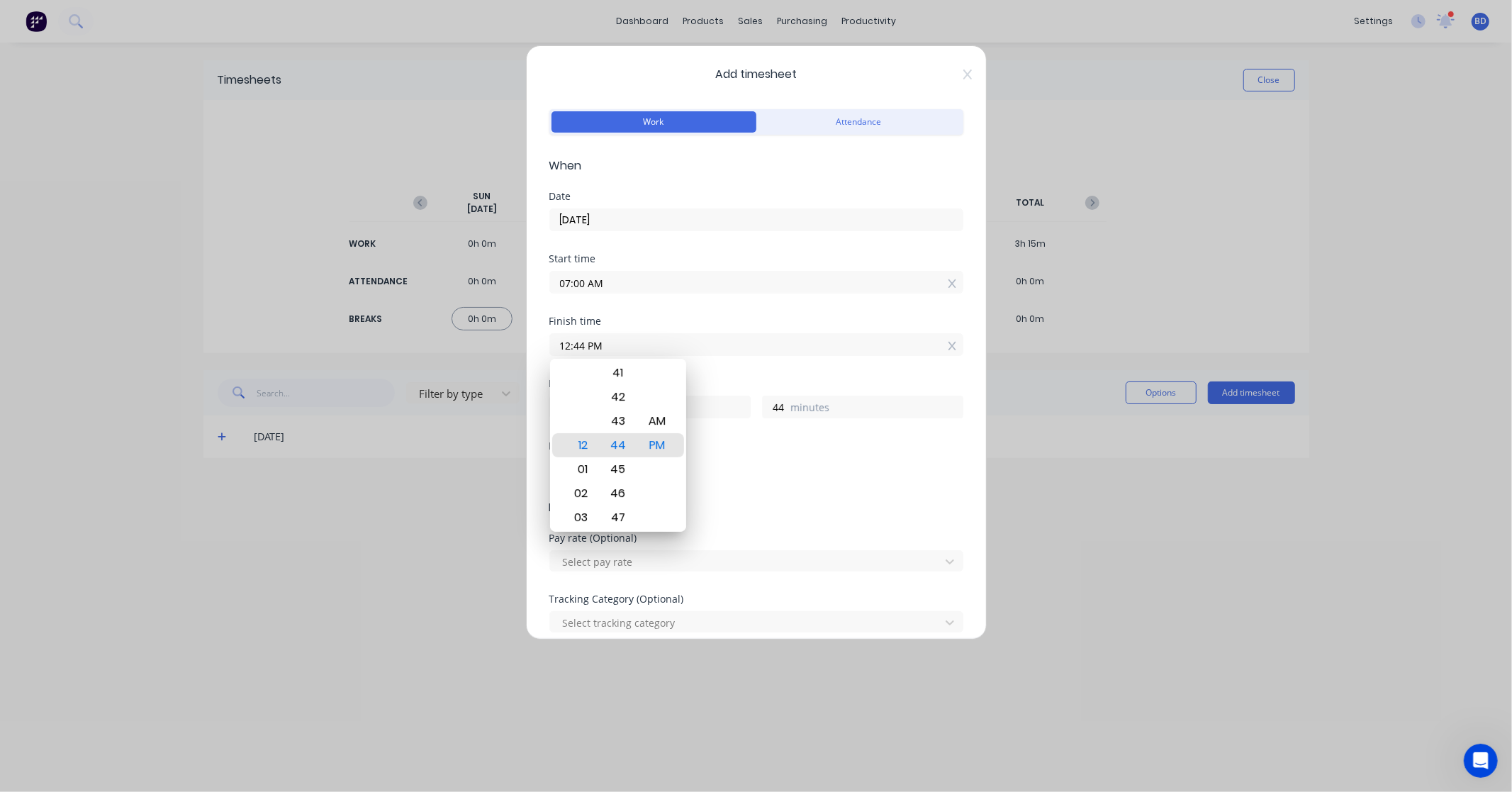
drag, startPoint x: 636, startPoint y: 350, endPoint x: 456, endPoint y: 348, distance: 180.0
click at [456, 348] on div "Add timesheet Work Attendance When Date [DATE] Start time 07:00 AM Finish time …" at bounding box center [756, 396] width 1512 height 792
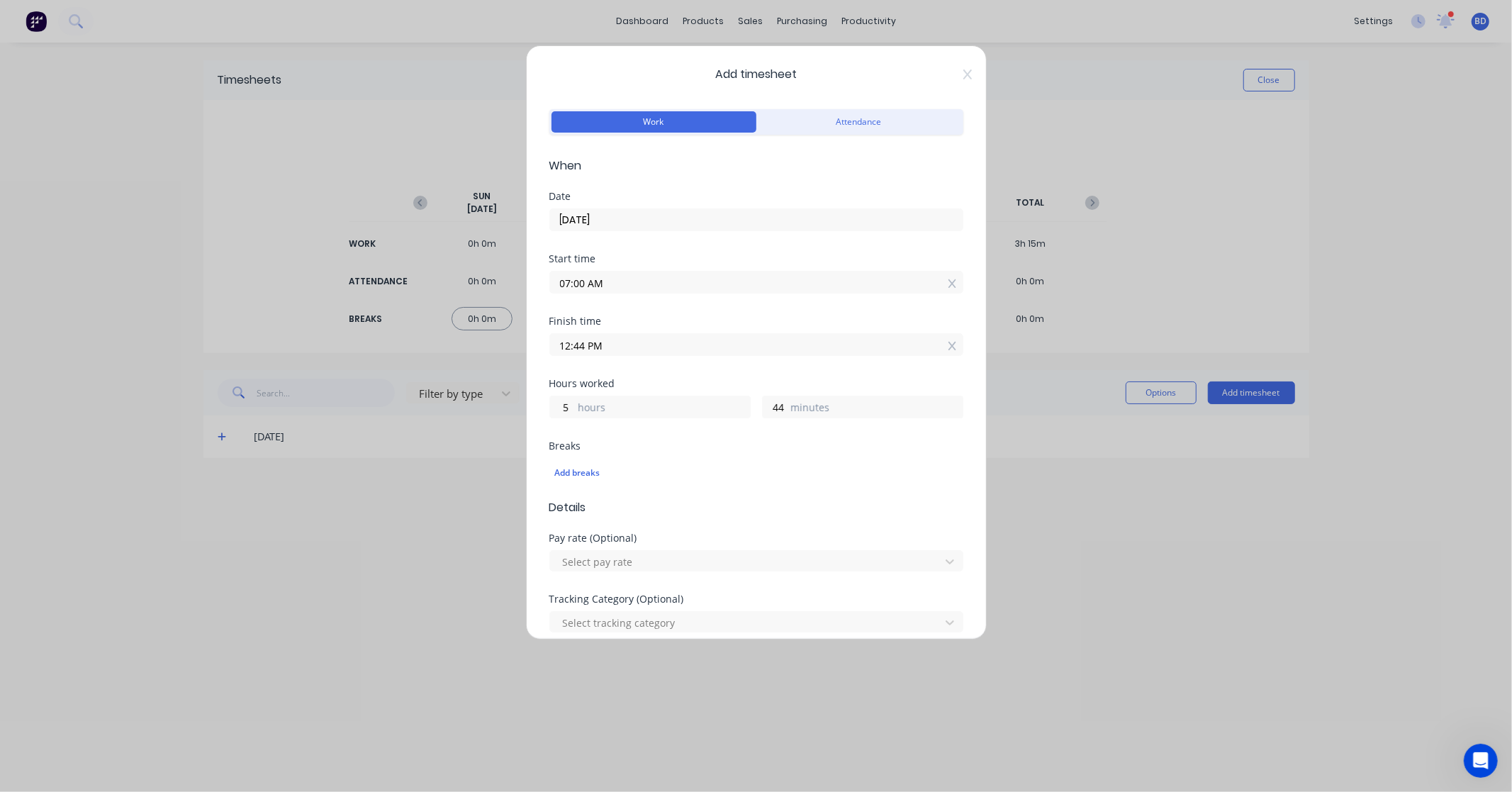
paste input ":00"
type input "01:00 PM"
type input "6"
type input "0"
click at [657, 374] on div "Finish time 01:00 PM" at bounding box center [756, 347] width 414 height 62
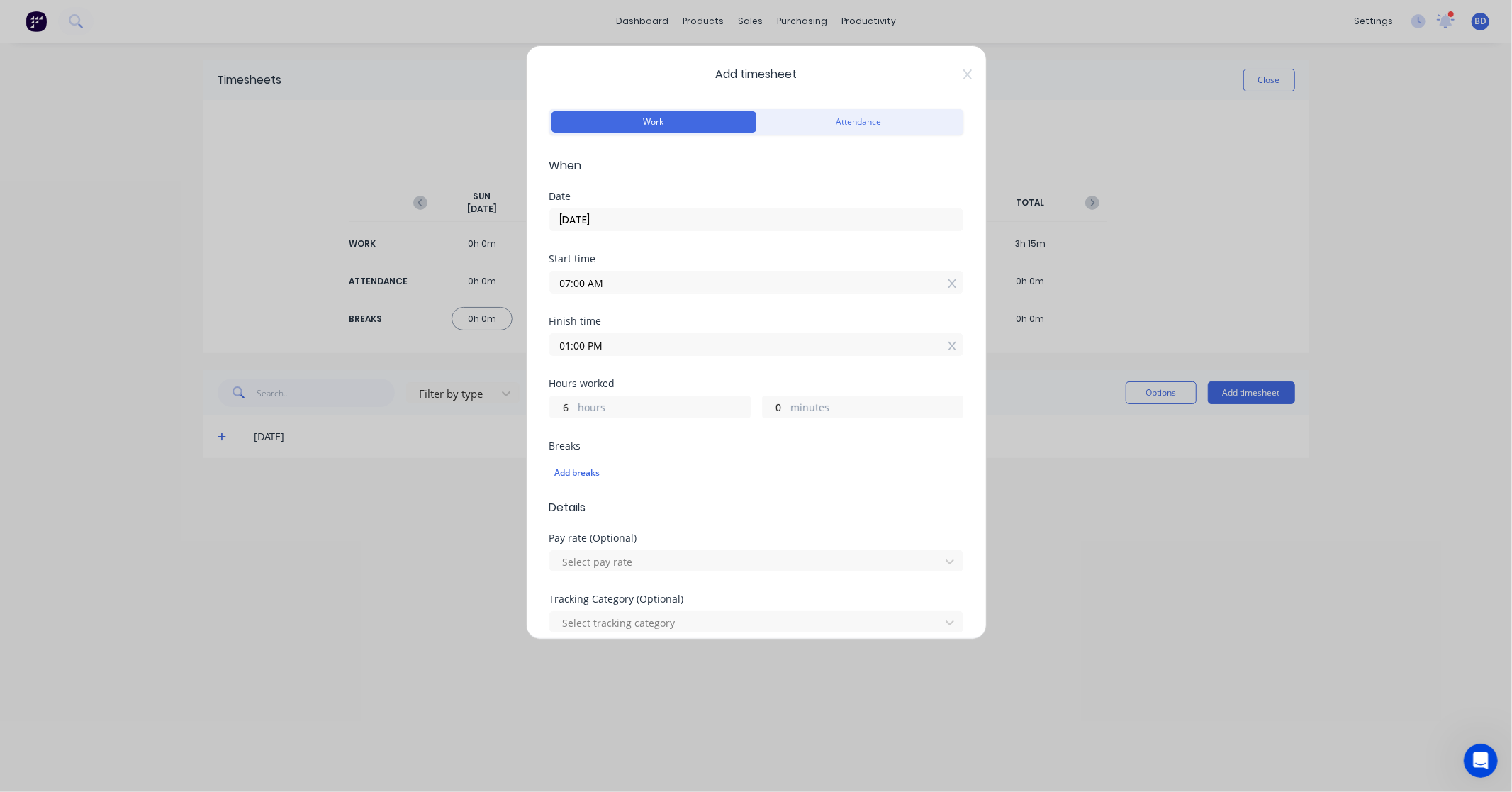
scroll to position [295, 0]
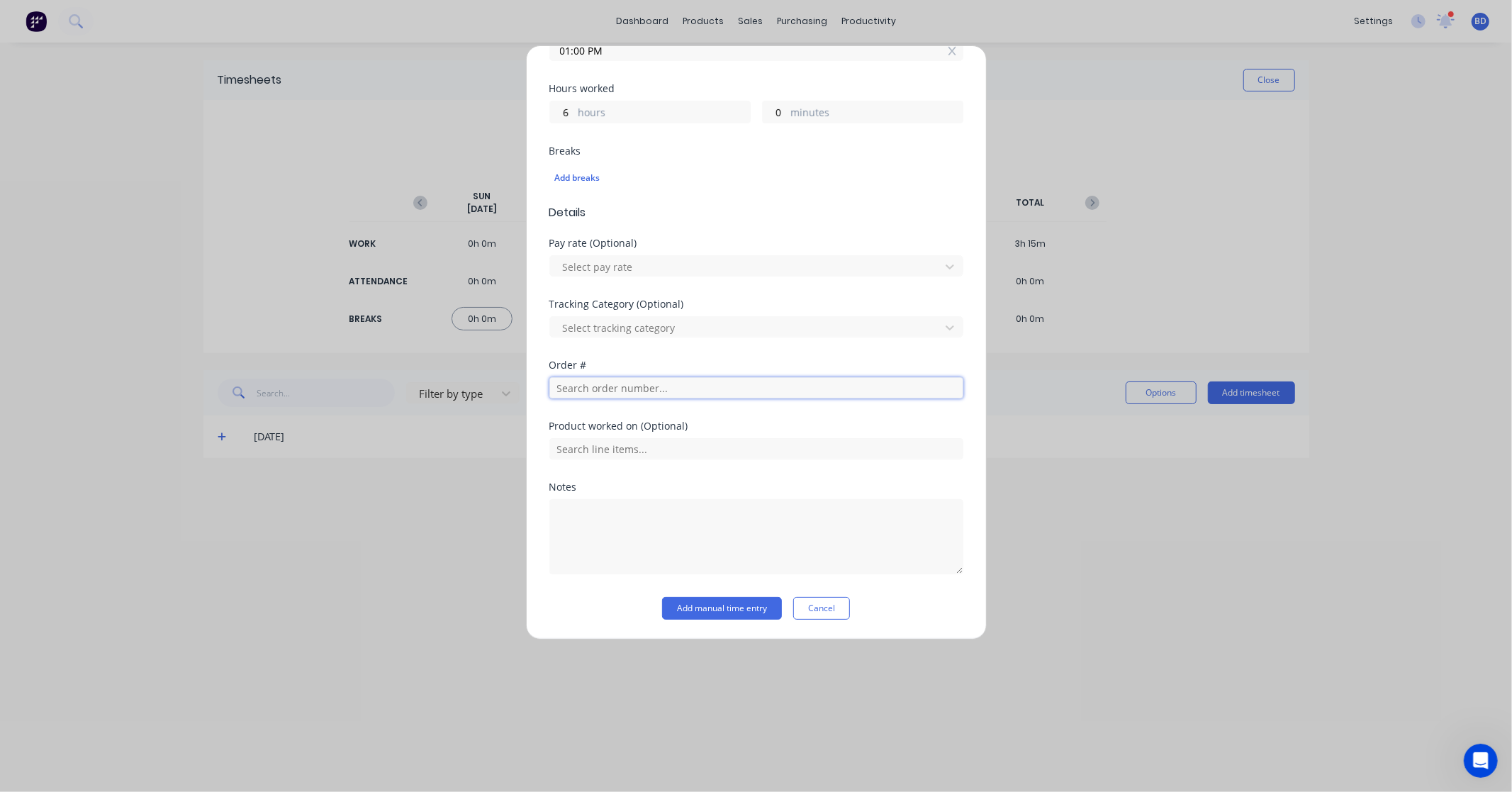
click at [614, 380] on input "text" at bounding box center [756, 388] width 414 height 22
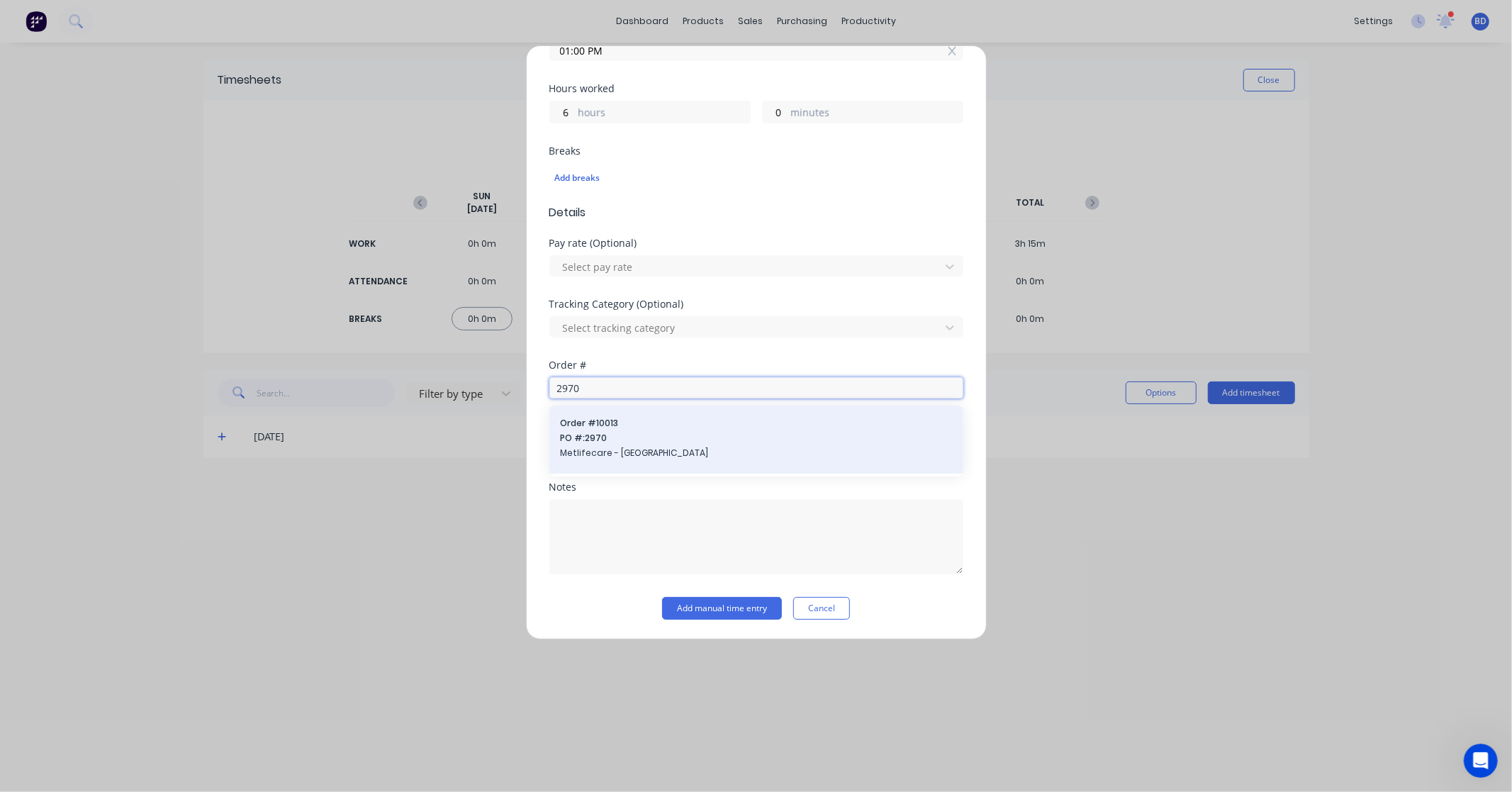
type input "2970"
click at [642, 438] on span "PO #: 2970" at bounding box center [756, 438] width 391 height 12
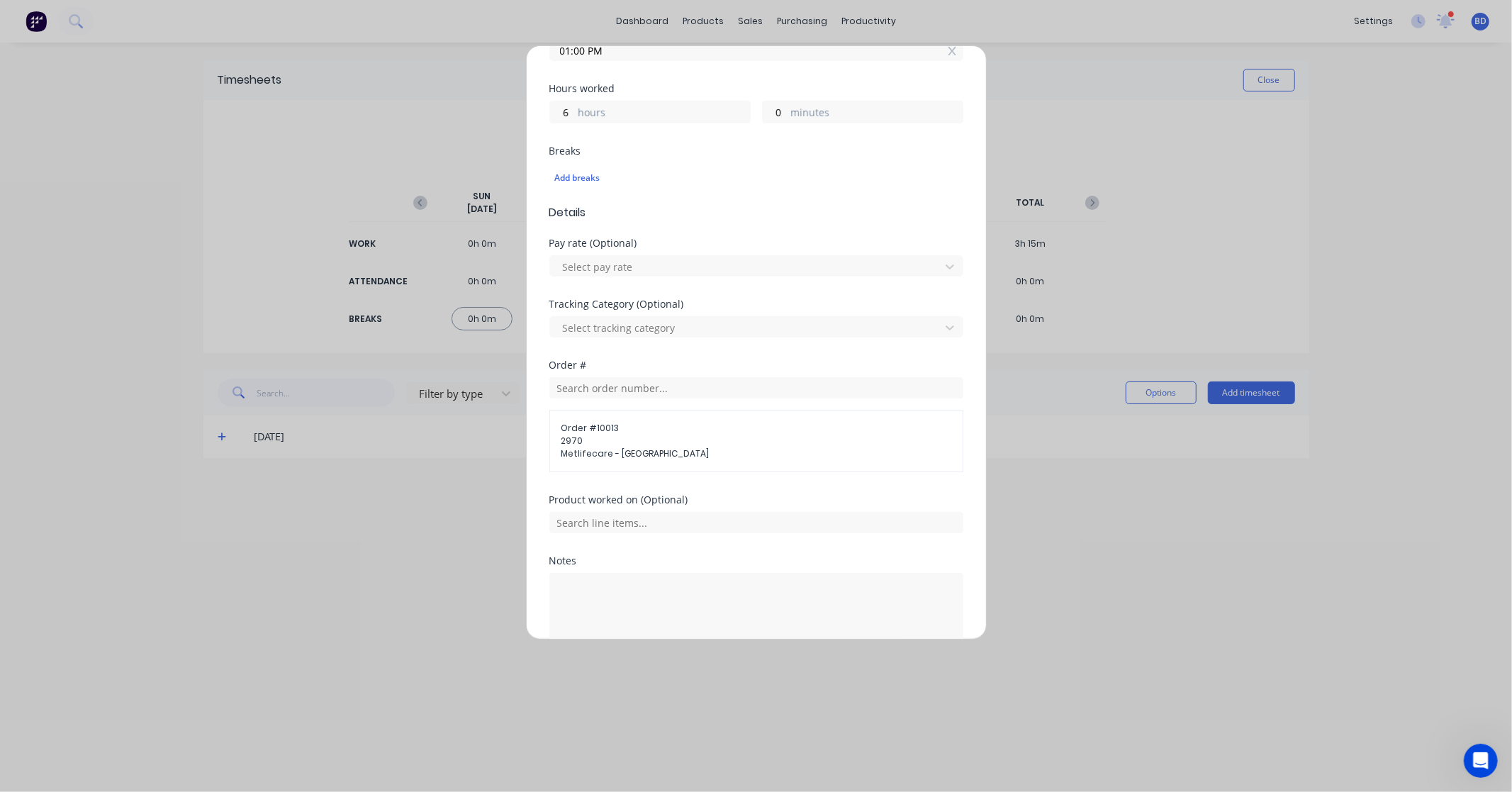
scroll to position [369, 0]
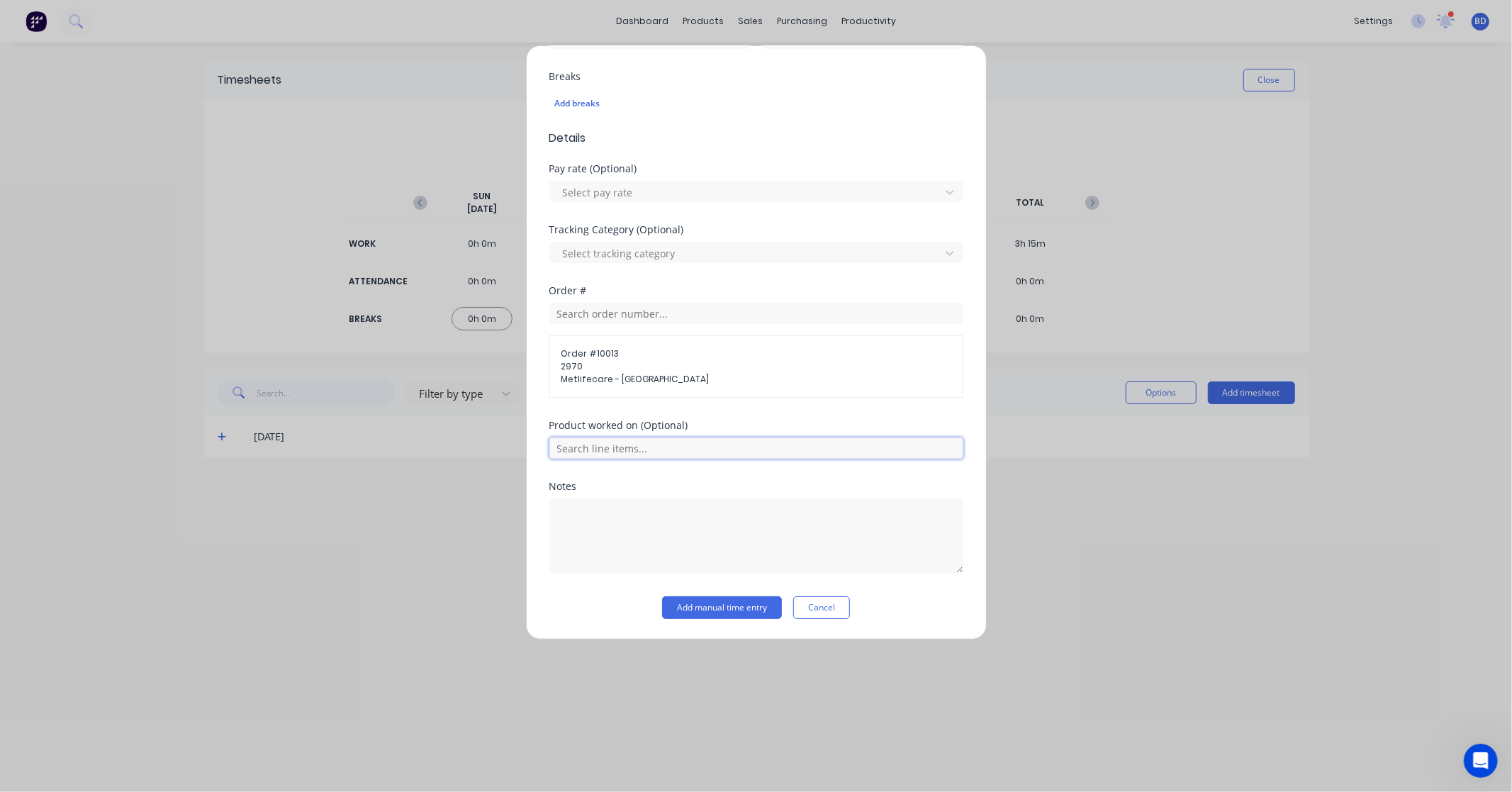
click at [734, 447] on input "text" at bounding box center [756, 449] width 414 height 22
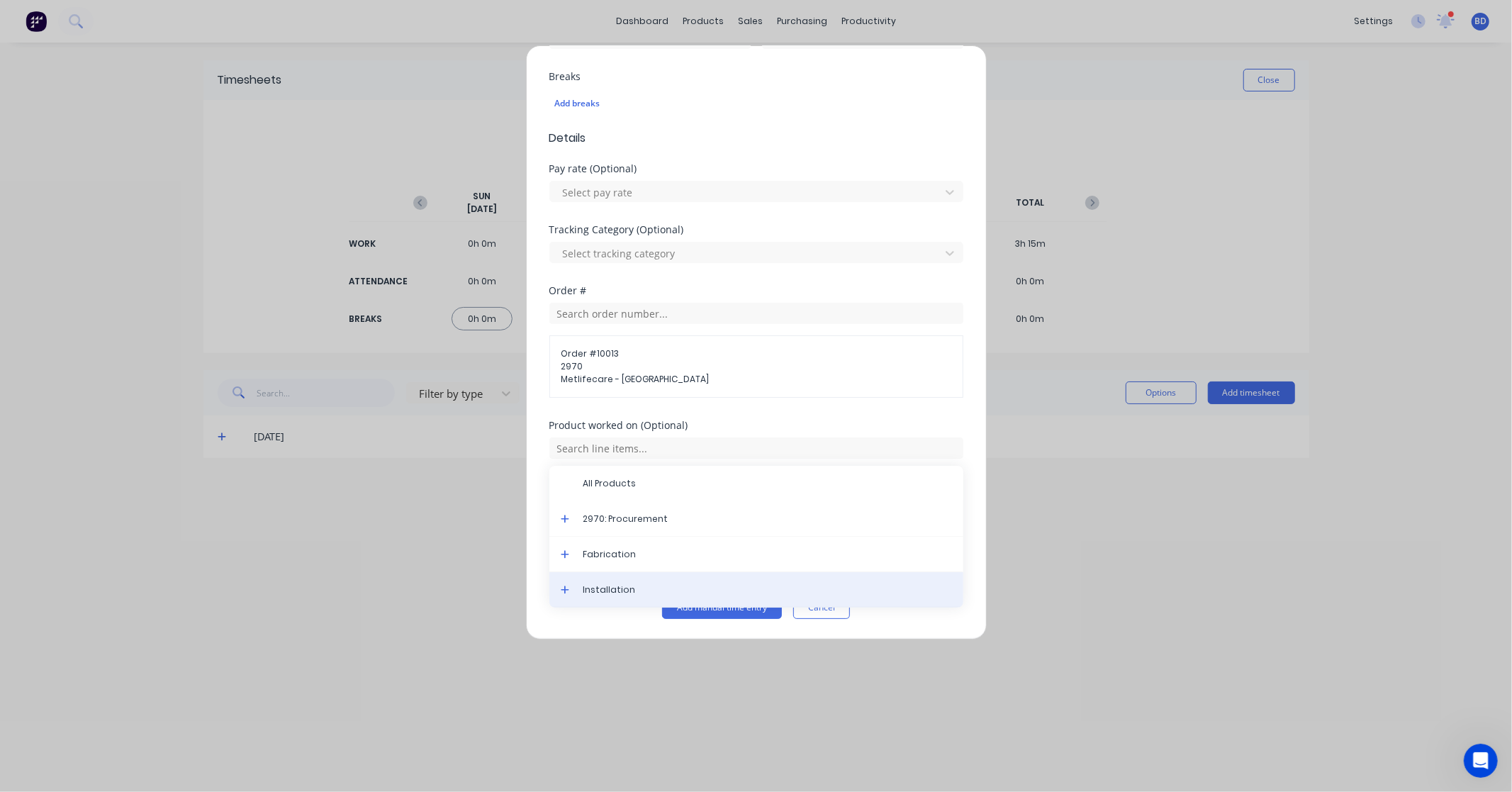
click at [654, 588] on span "Installation" at bounding box center [768, 589] width 369 height 12
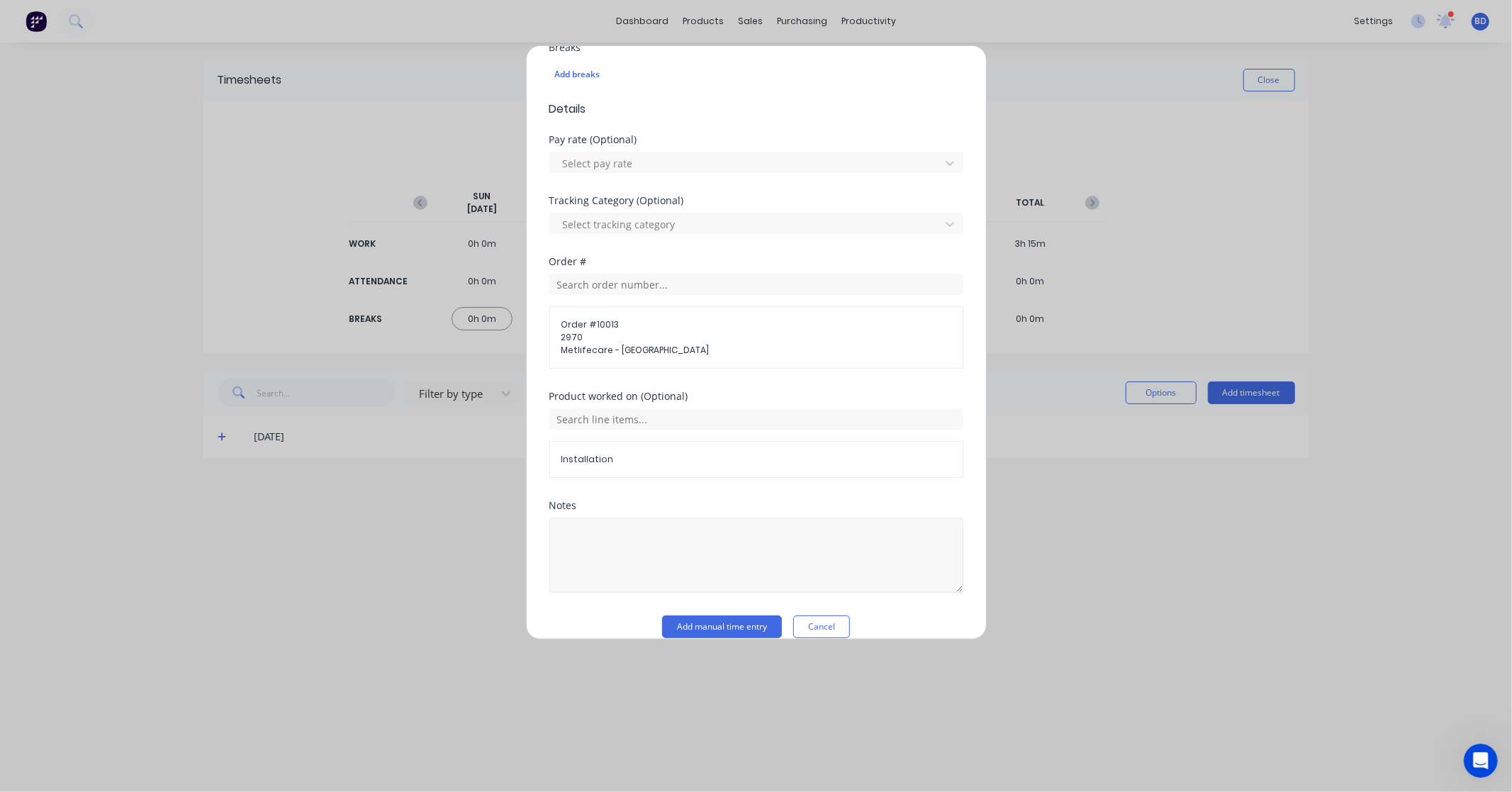
scroll to position [419, 0]
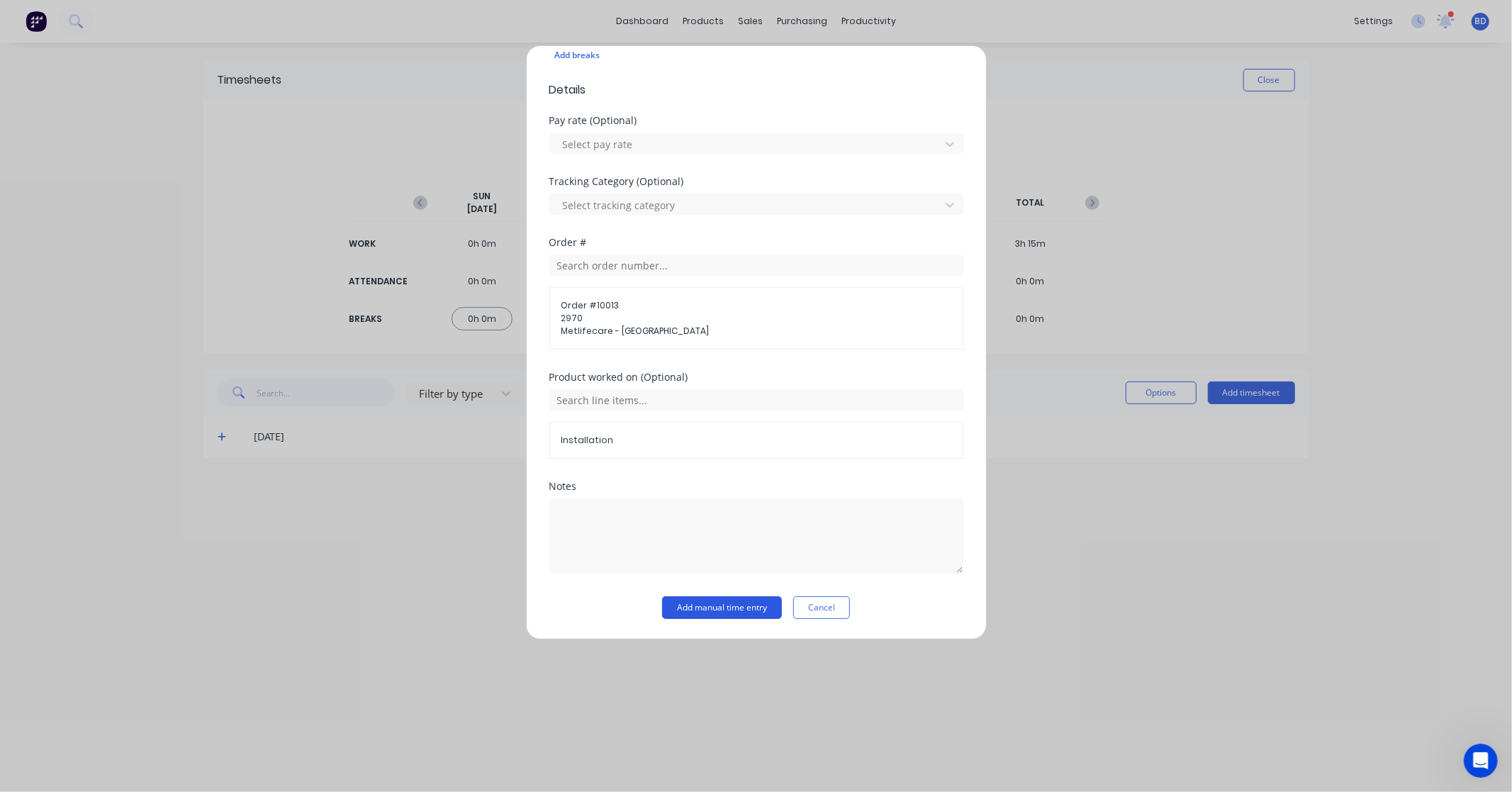
click at [725, 615] on button "Add manual time entry" at bounding box center [721, 607] width 120 height 22
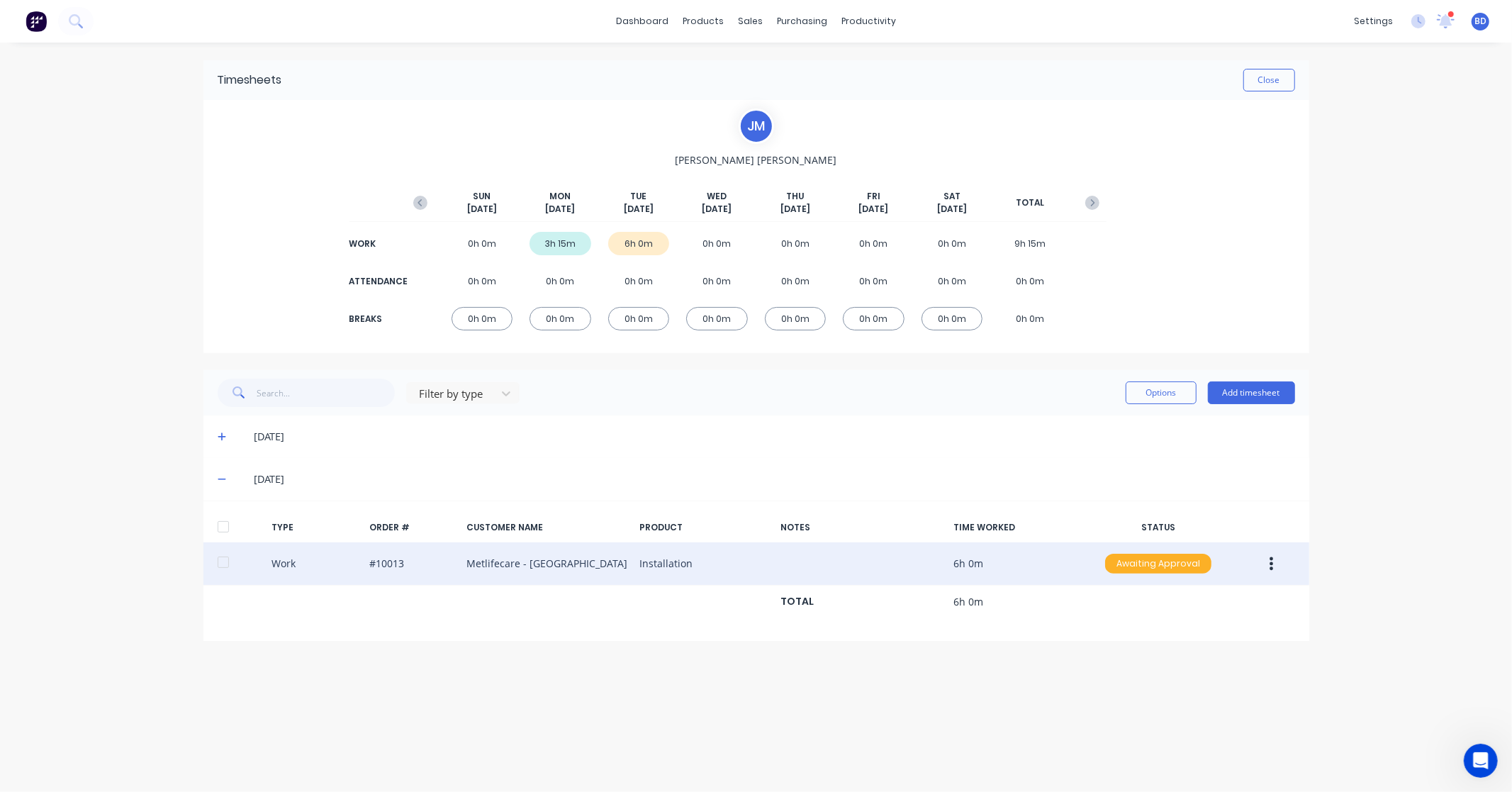
click at [1156, 562] on div "Awaiting Approval" at bounding box center [1158, 564] width 107 height 20
click at [1130, 650] on button "Approved" at bounding box center [1127, 636] width 141 height 28
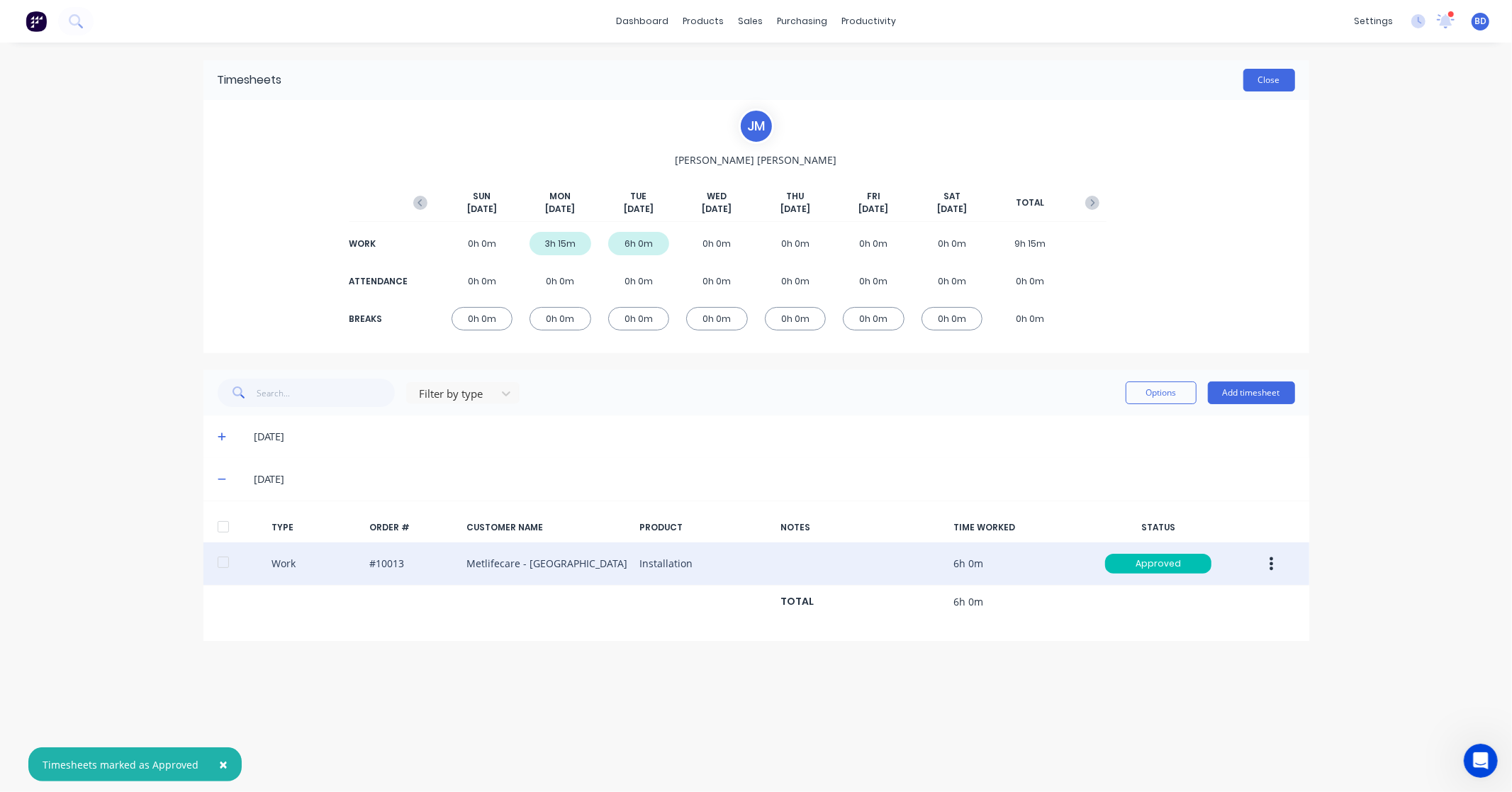
click at [1264, 75] on button "Close" at bounding box center [1269, 79] width 52 height 22
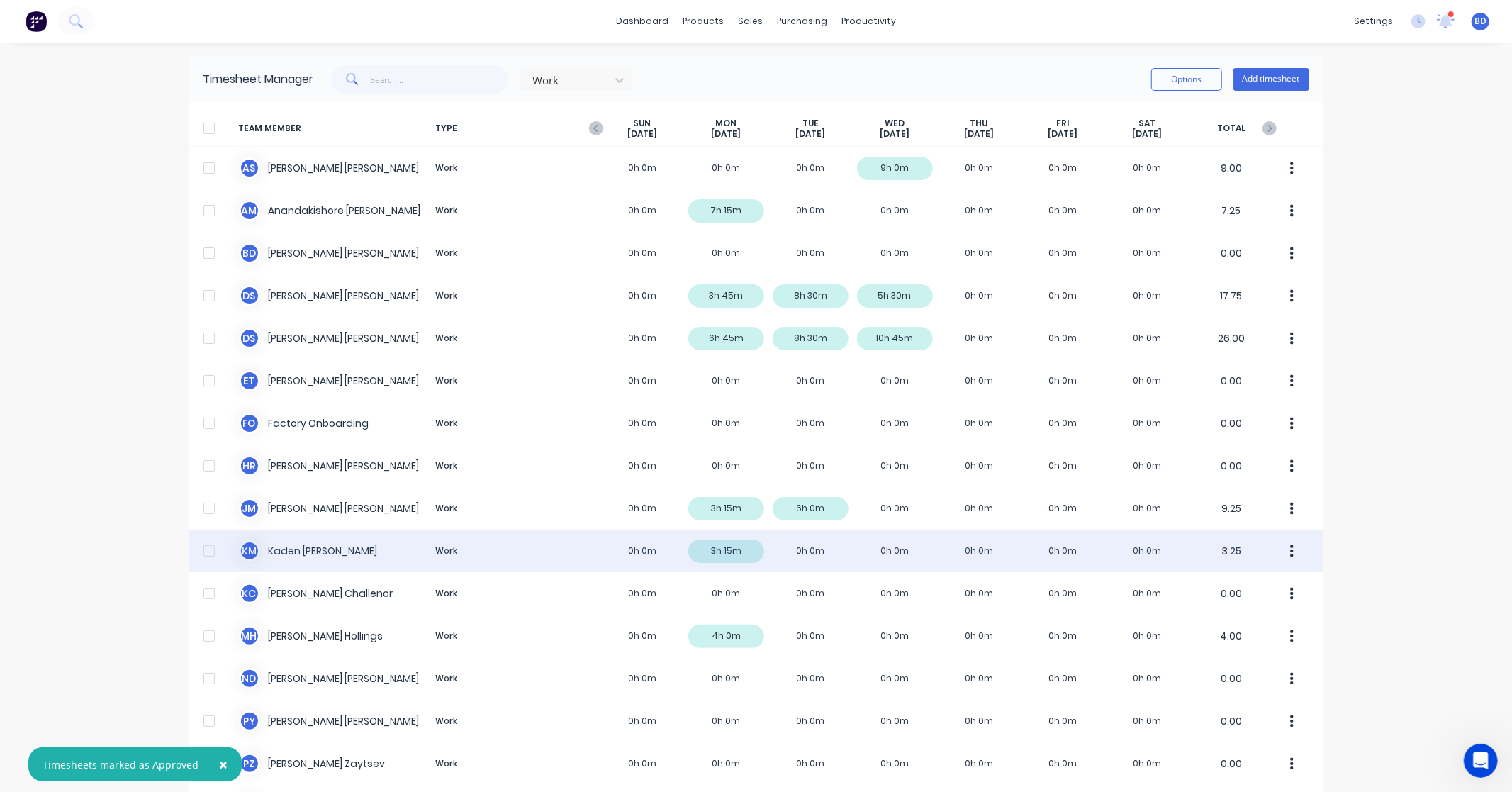
click at [306, 558] on div "[PERSON_NAME] Work 0h 0m 3h 15m 0h 0m 0h 0m 0h 0m 0h 0m 0h 0m 3.25" at bounding box center [756, 550] width 1134 height 42
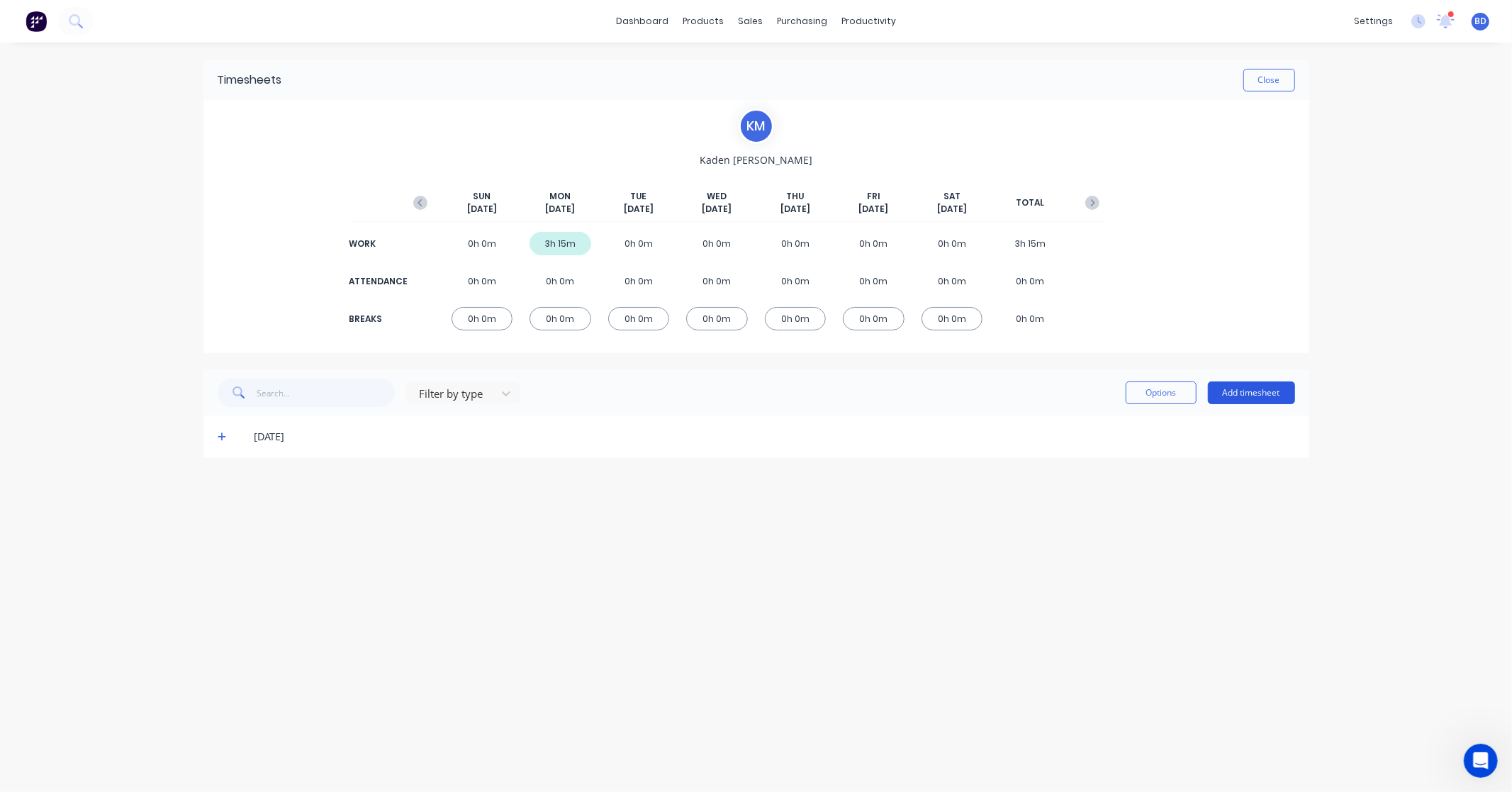
click at [1273, 399] on button "Add timesheet" at bounding box center [1251, 392] width 87 height 22
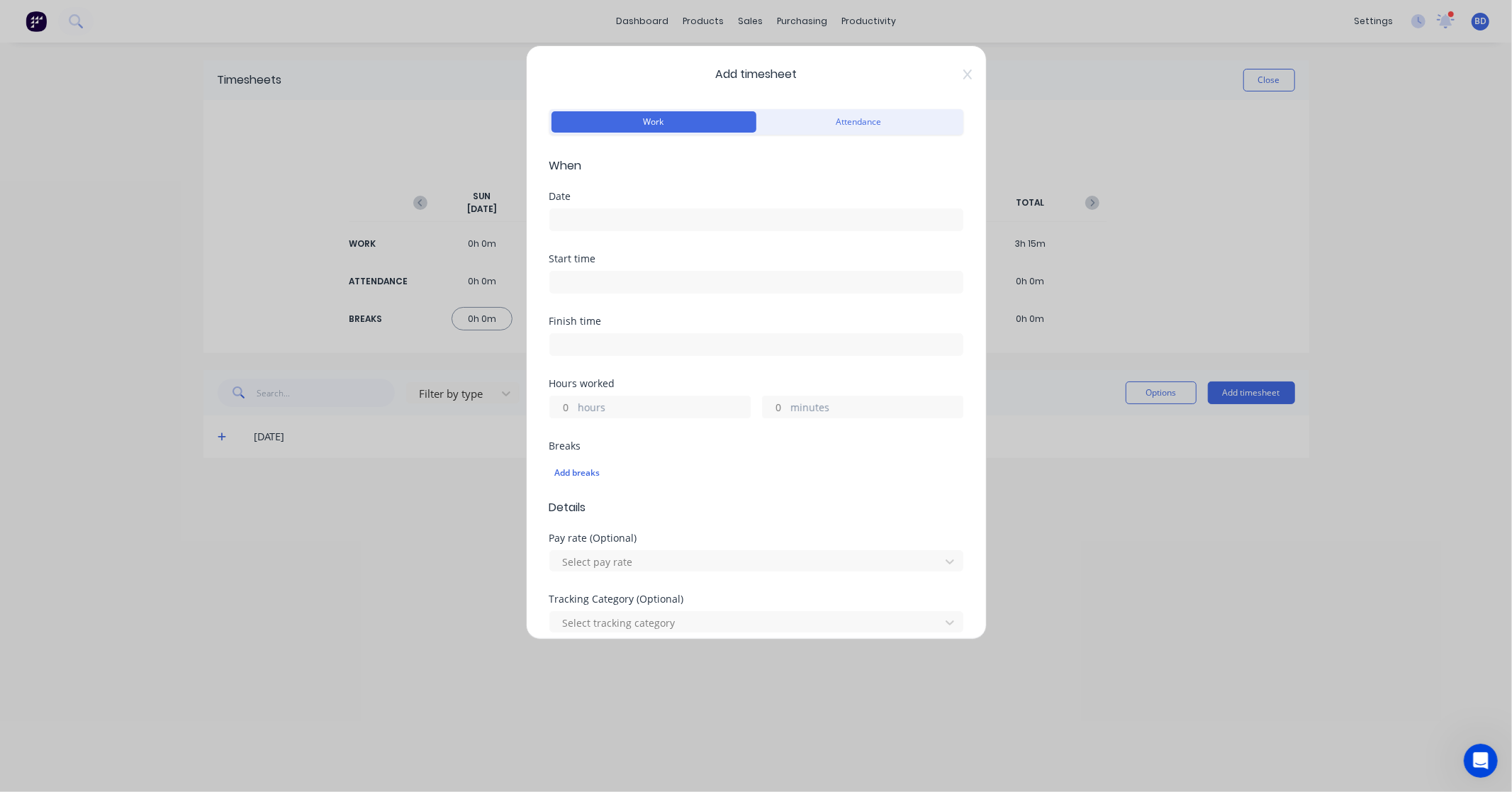
click at [608, 221] on input at bounding box center [756, 220] width 413 height 22
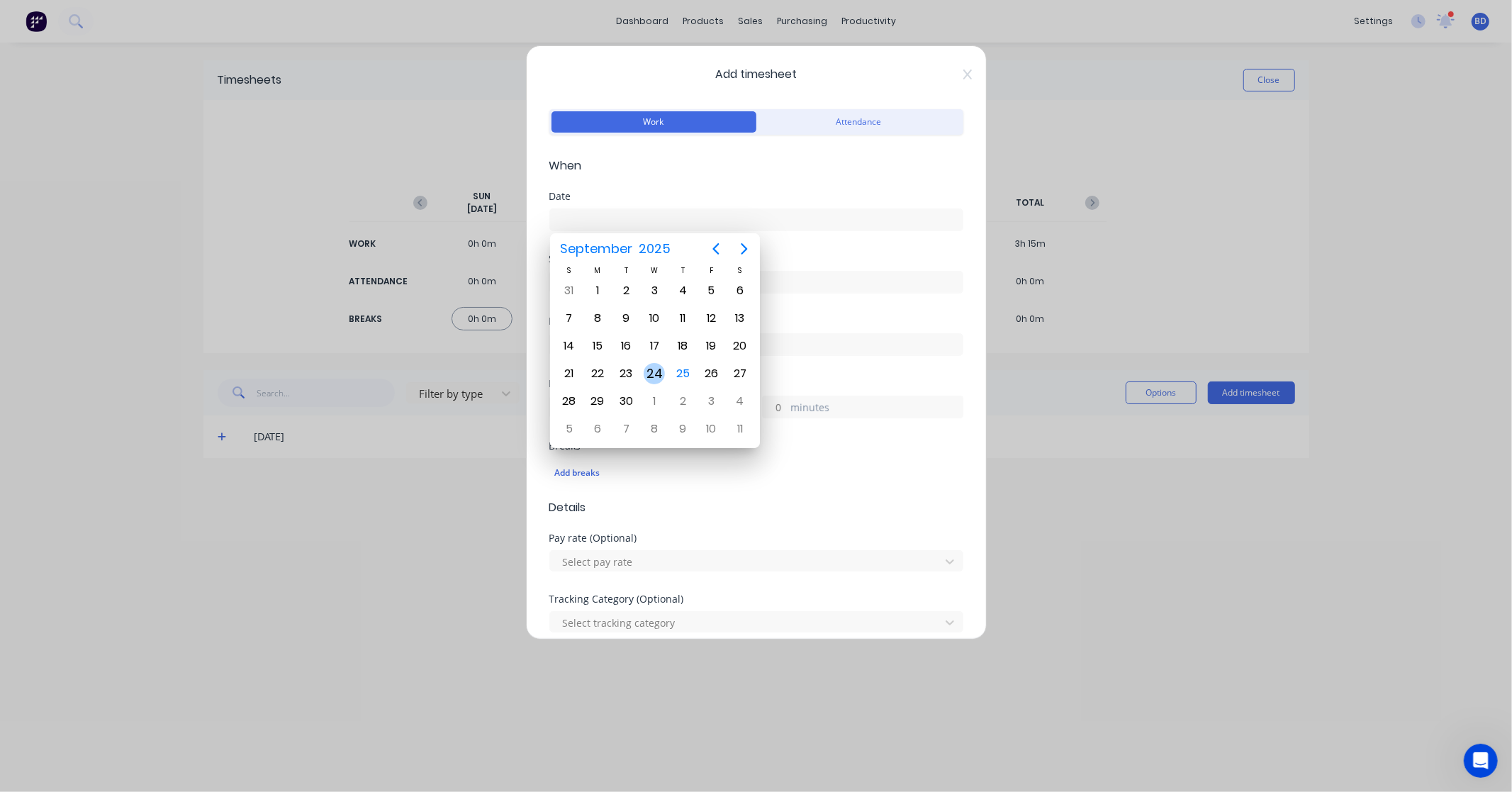
click at [663, 363] on div "24" at bounding box center [654, 373] width 28 height 27
type input "[DATE]"
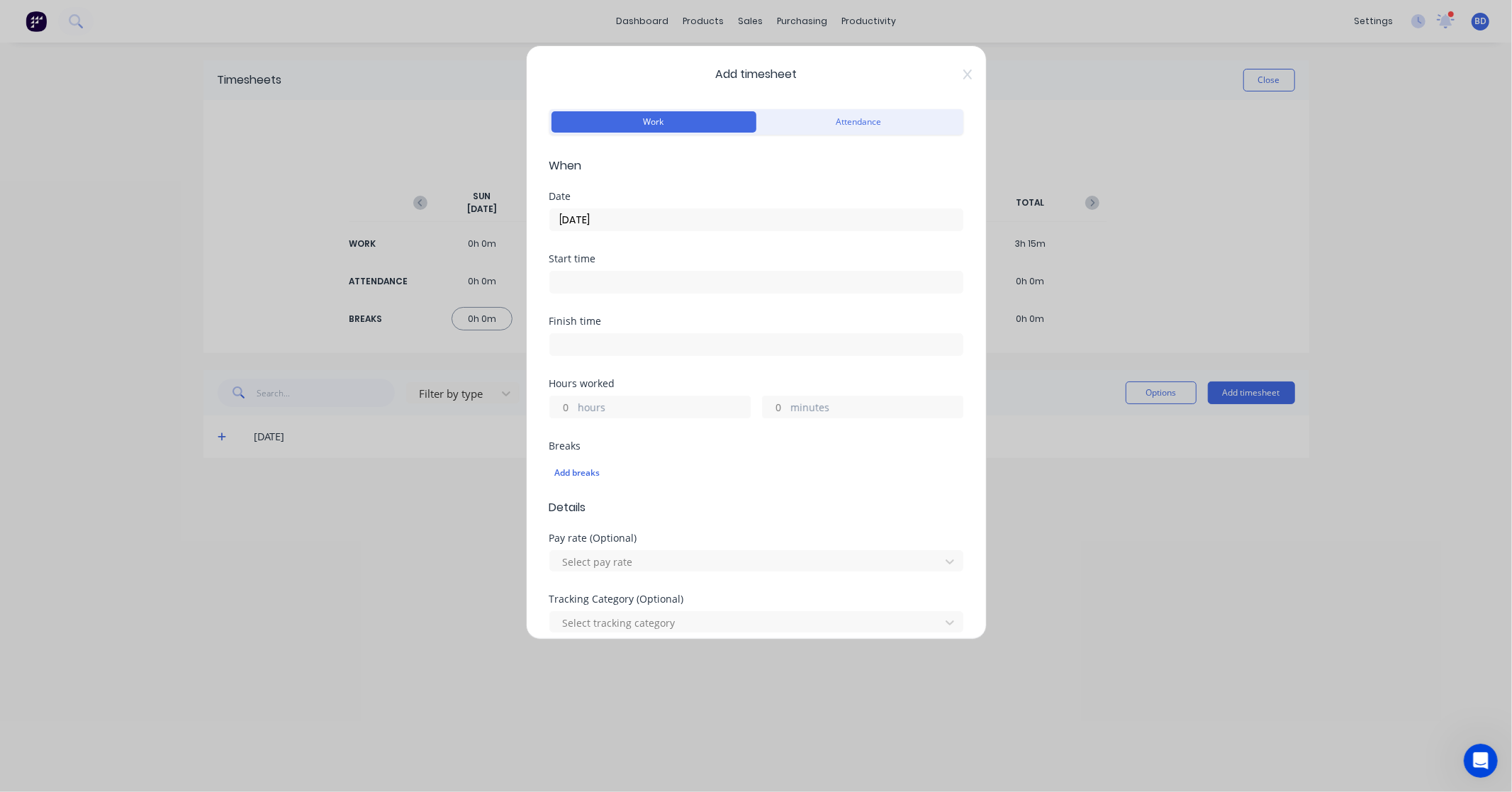
click at [606, 281] on input at bounding box center [756, 282] width 413 height 22
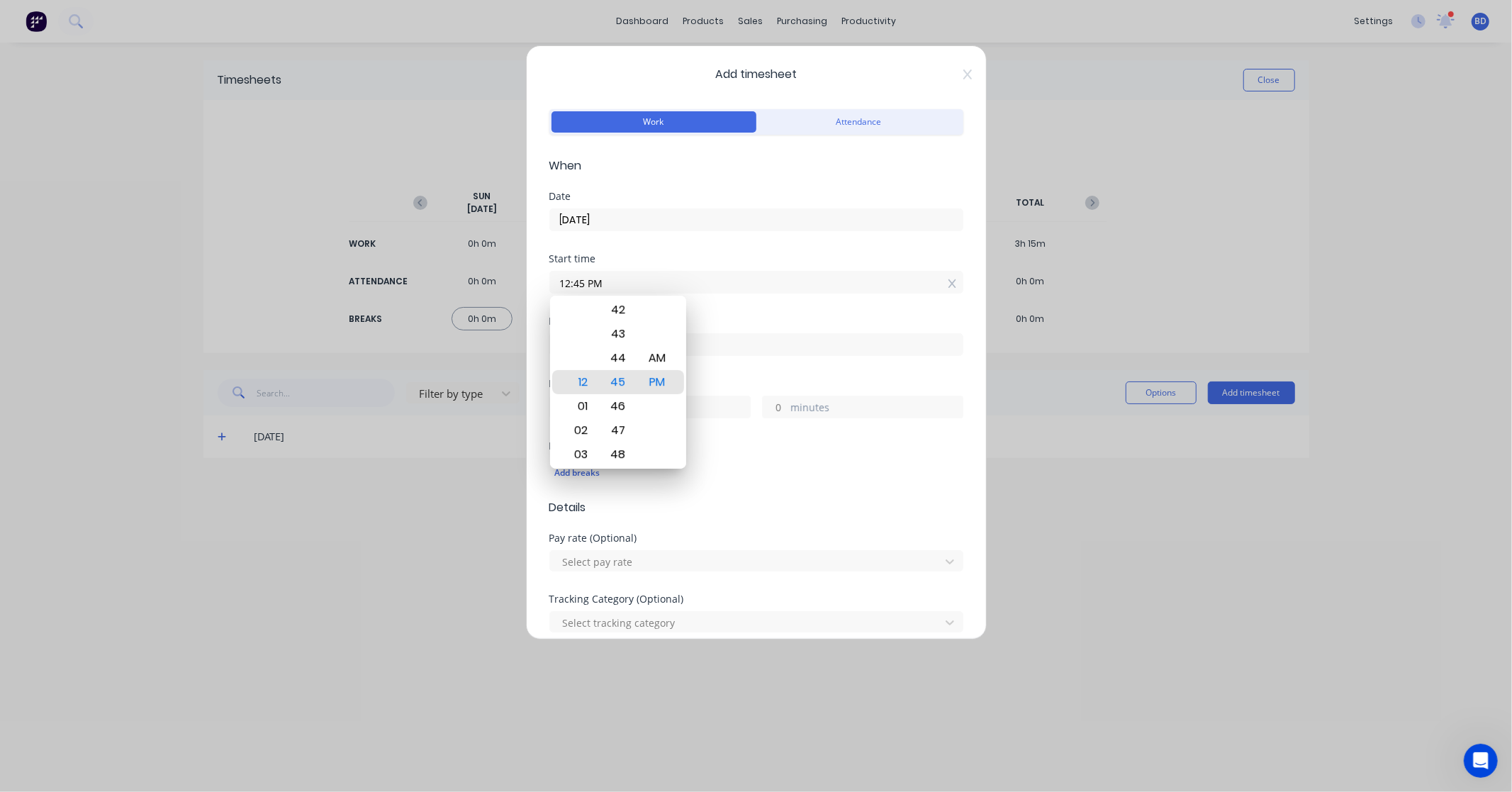
click at [602, 289] on input "12:45 PM" at bounding box center [756, 282] width 413 height 22
drag, startPoint x: 610, startPoint y: 286, endPoint x: 428, endPoint y: 289, distance: 182.0
click at [428, 289] on div "Add timesheet Work Attendance When Date [DATE] Start time 12:45 PM Finish time …" at bounding box center [756, 396] width 1512 height 792
paste input "7:00 A"
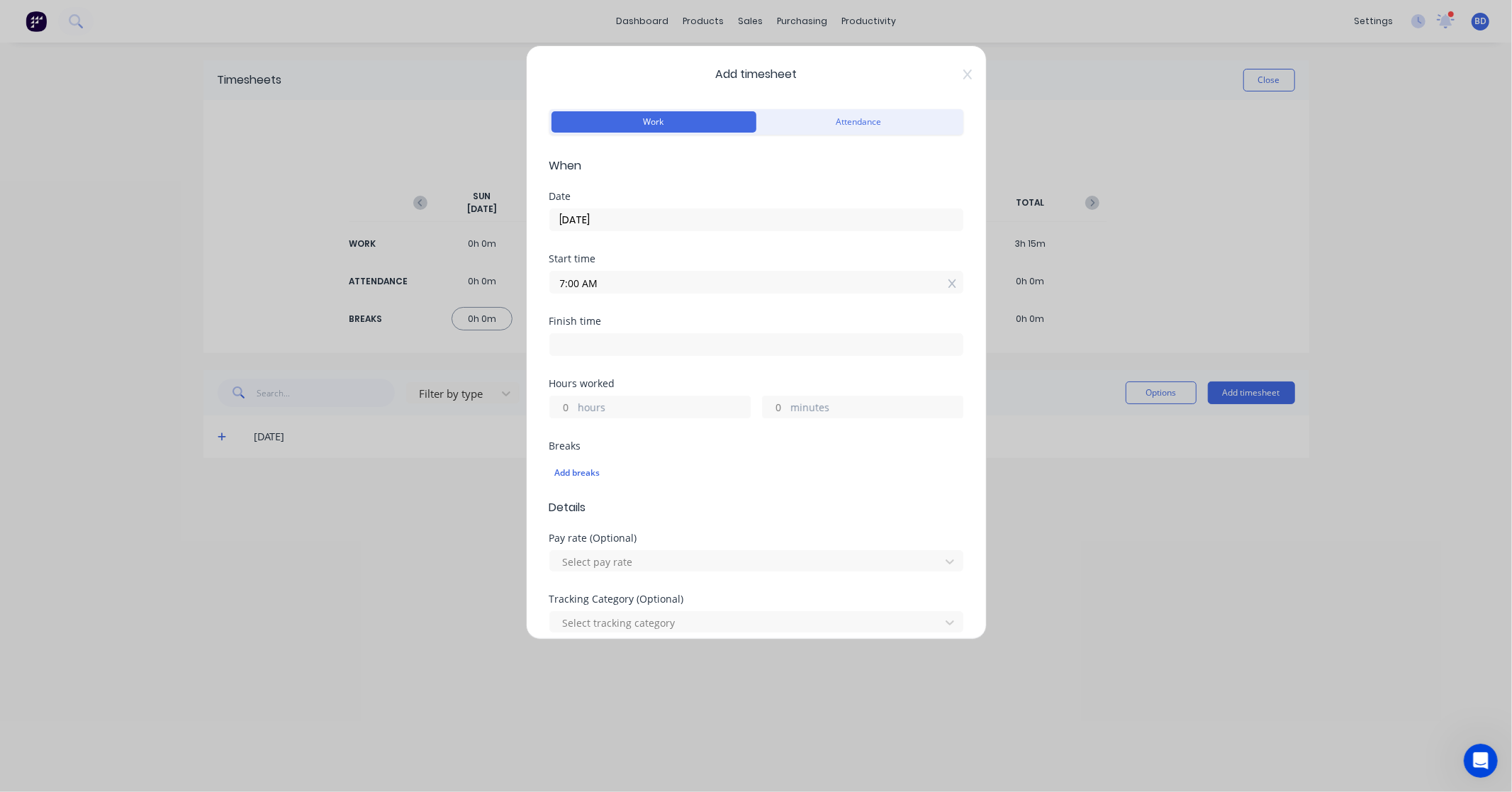
type input "07:00 AM"
click at [656, 307] on div "Start time 07:00 AM" at bounding box center [756, 285] width 414 height 62
click at [663, 341] on input at bounding box center [756, 345] width 413 height 22
type input "12:45 PM"
type input "5"
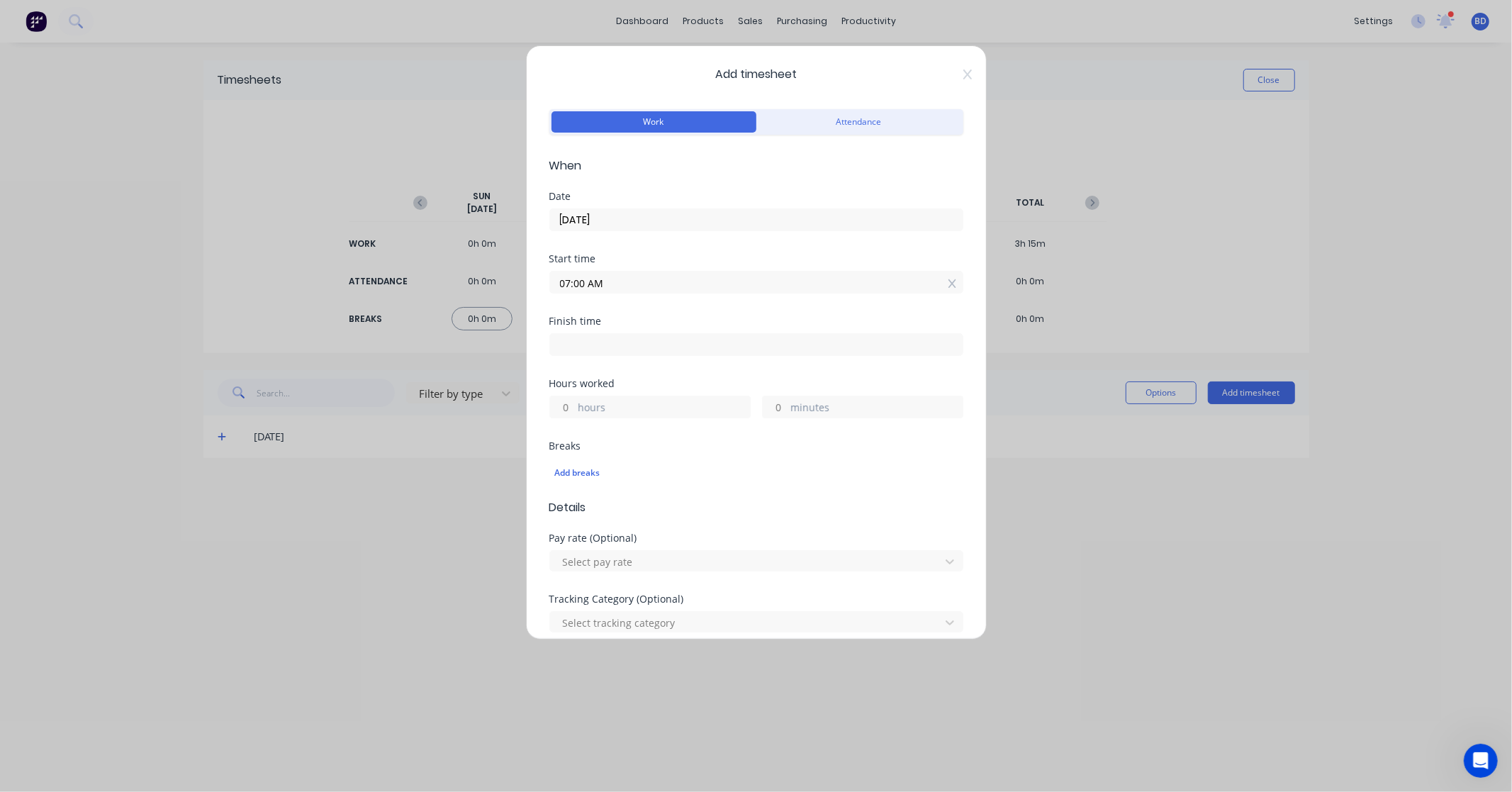
type input "45"
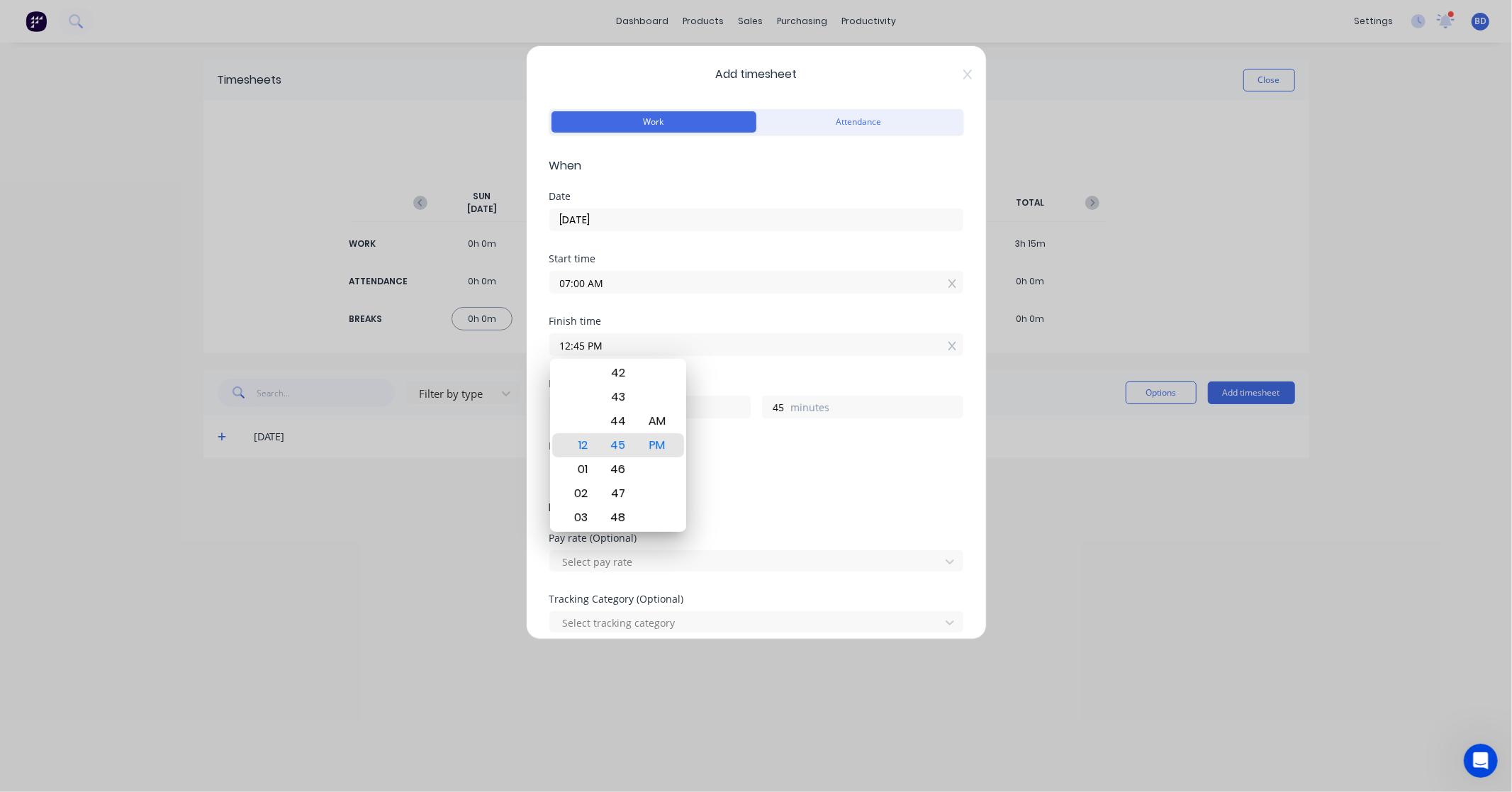
drag, startPoint x: 682, startPoint y: 341, endPoint x: 499, endPoint y: 357, distance: 183.7
click at [499, 357] on div "Add timesheet Work Attendance When Date [DATE] Start time 07:00 AM Finish time …" at bounding box center [756, 396] width 1512 height 792
paste input ":00"
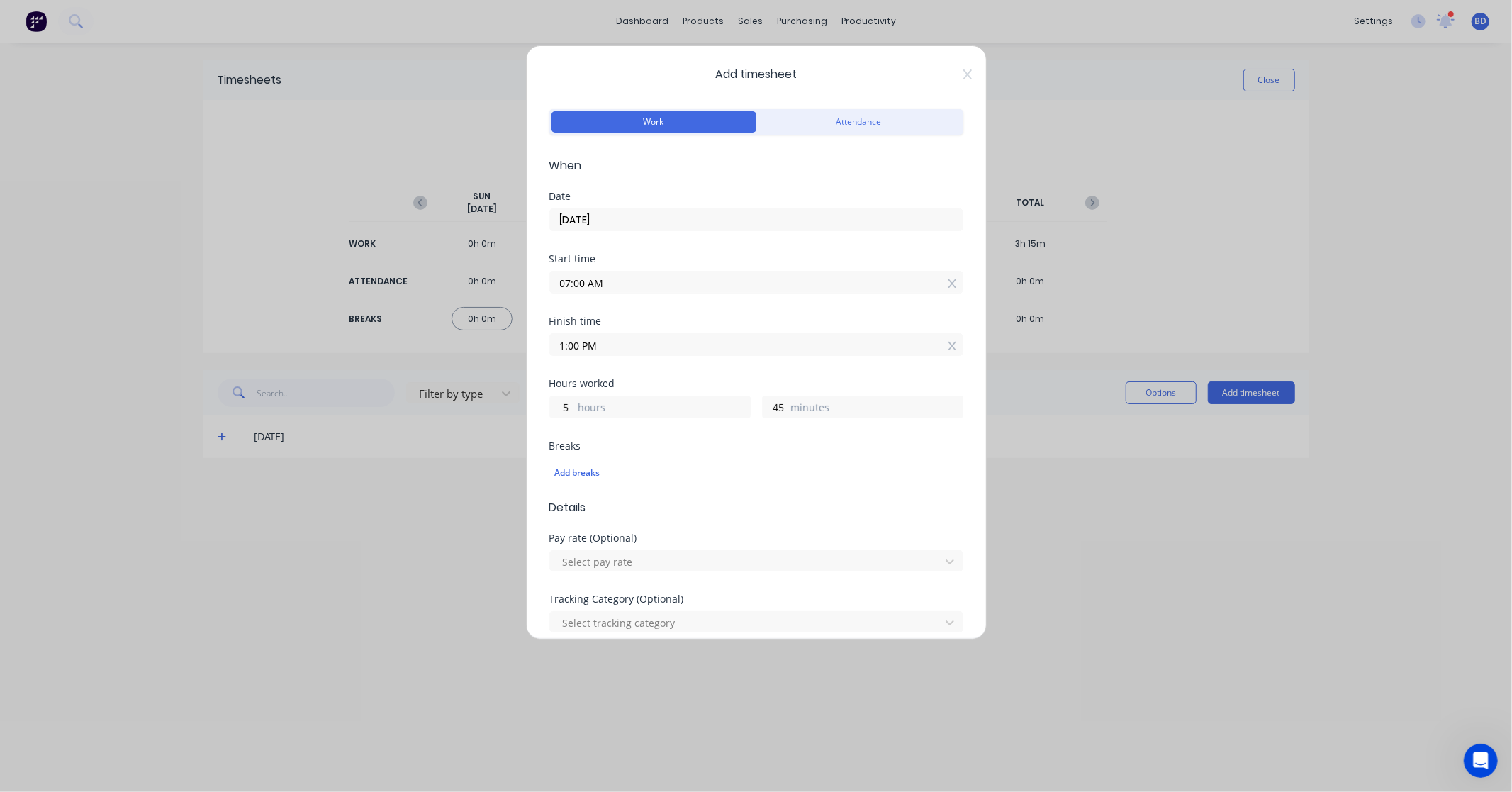
type input "01:00 PM"
type input "6"
type input "0"
click at [690, 377] on div "Finish time 01:00 PM" at bounding box center [756, 347] width 414 height 62
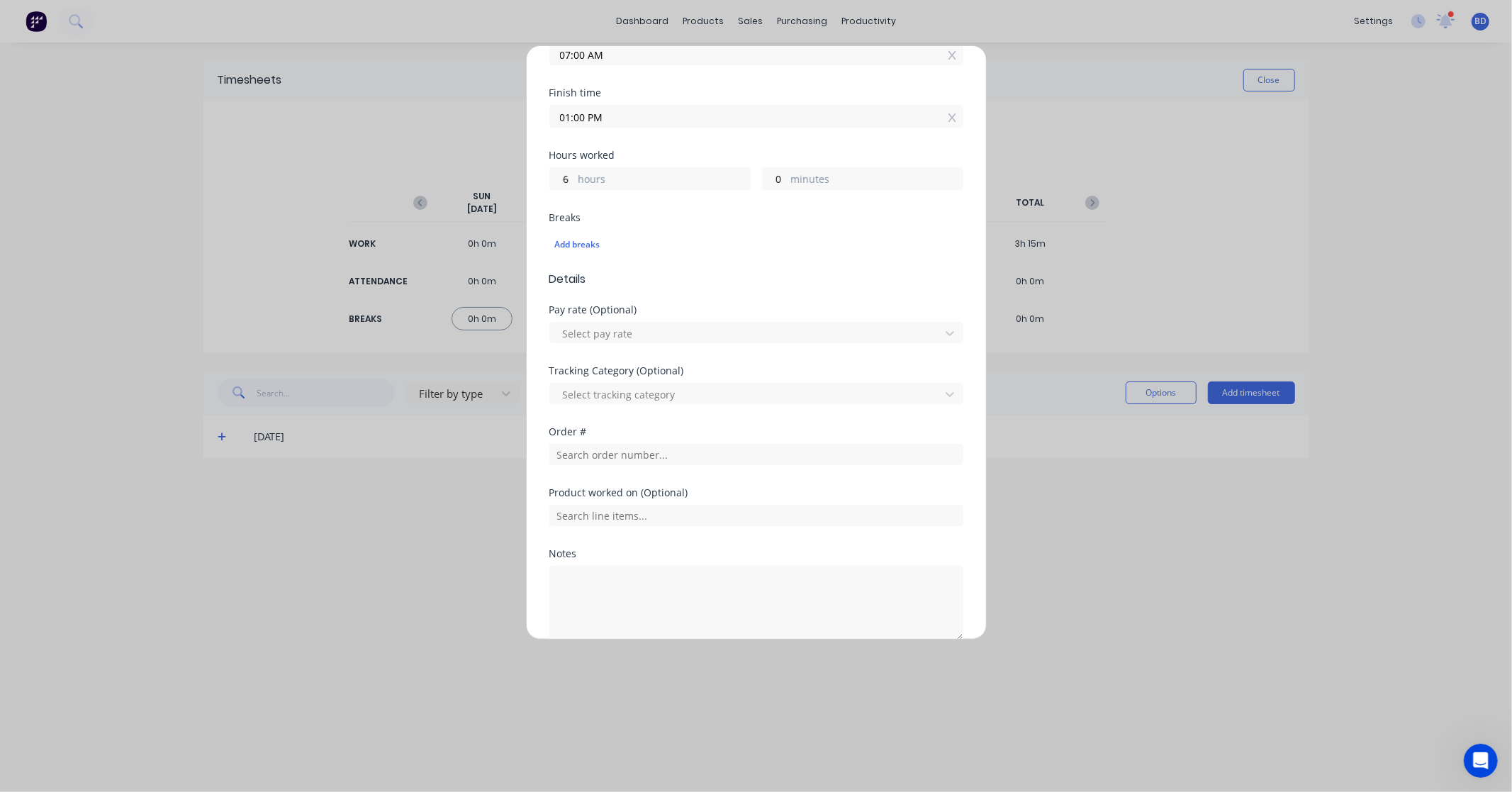
scroll to position [236, 0]
click at [602, 387] on div at bounding box center [747, 386] width 371 height 17
click at [741, 358] on div "Tracking Category (Optional)" at bounding box center [756, 363] width 414 height 10
click at [624, 449] on input "text" at bounding box center [756, 447] width 414 height 22
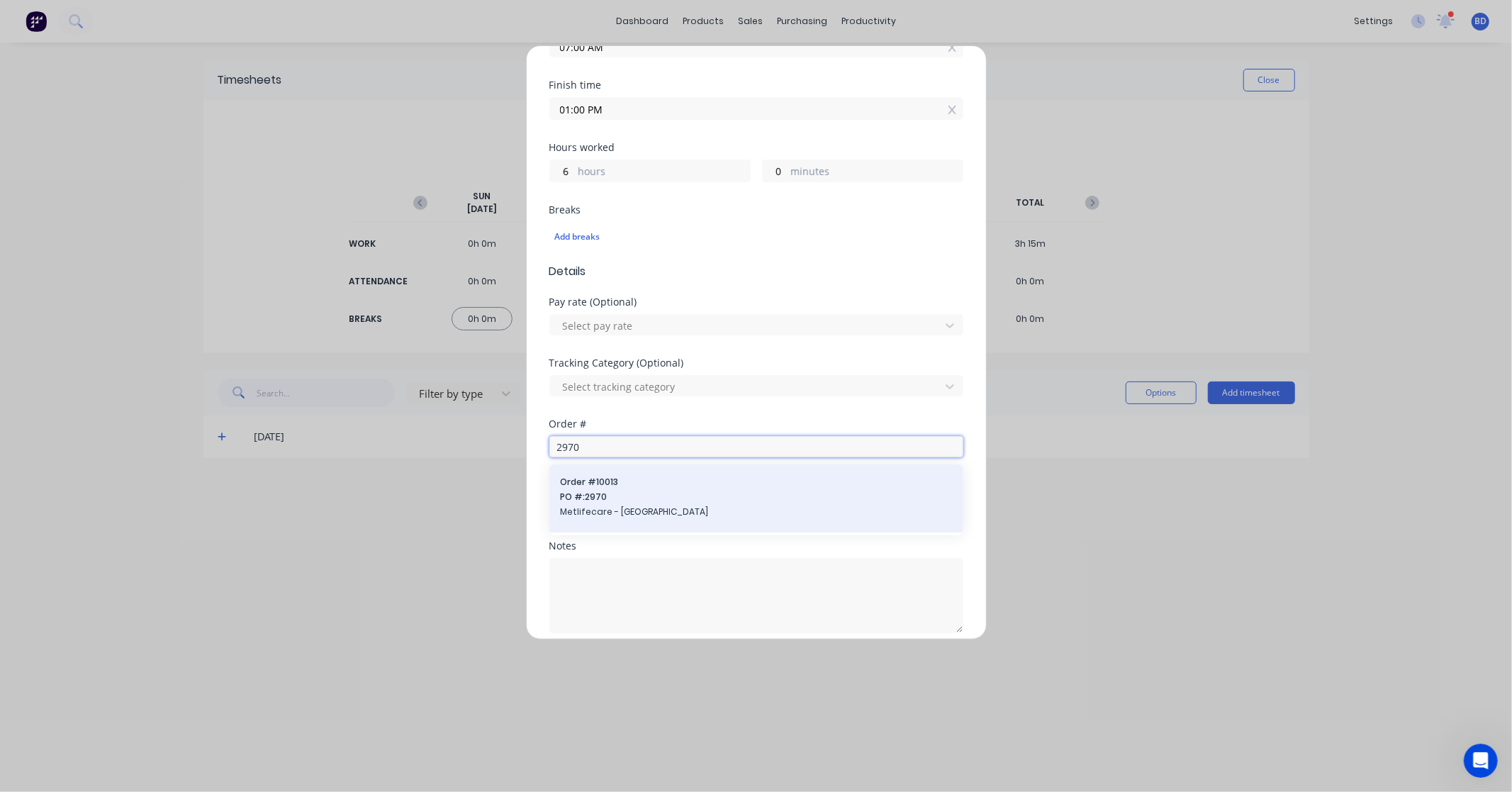
type input "2970"
click at [624, 511] on span "Metlifecare - [GEOGRAPHIC_DATA]" at bounding box center [756, 511] width 391 height 12
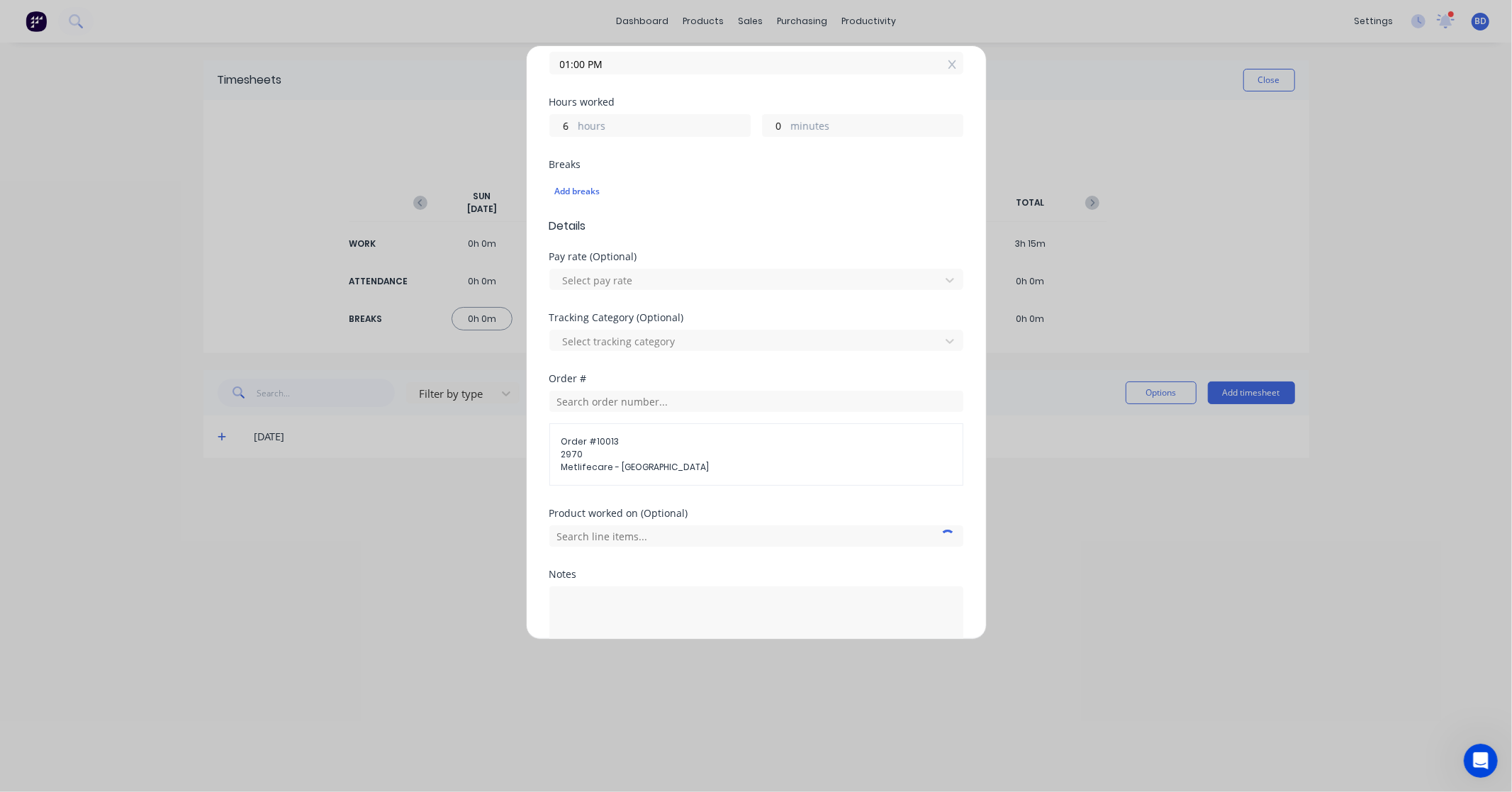
scroll to position [369, 0]
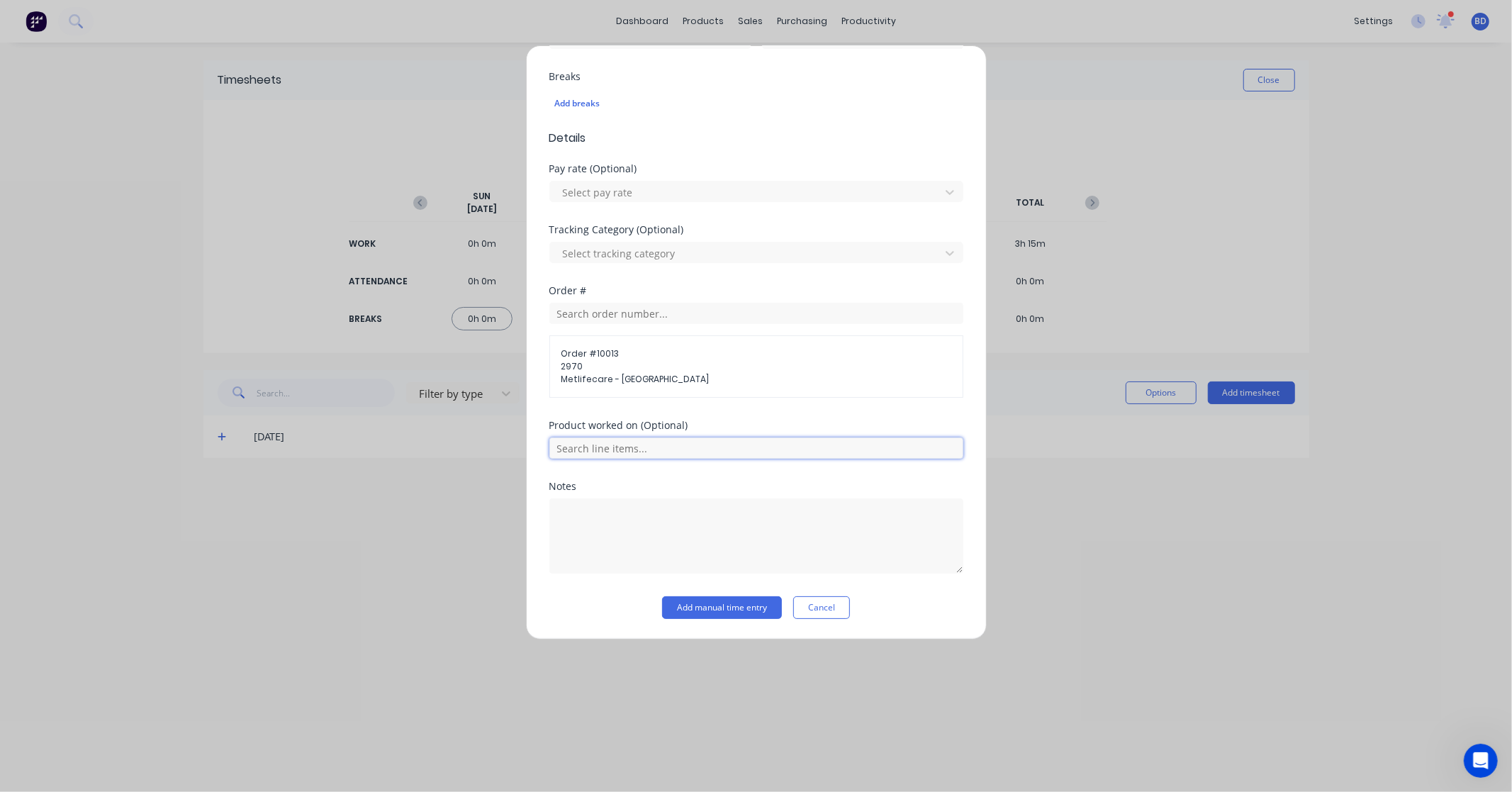
click at [633, 447] on input "text" at bounding box center [756, 449] width 414 height 22
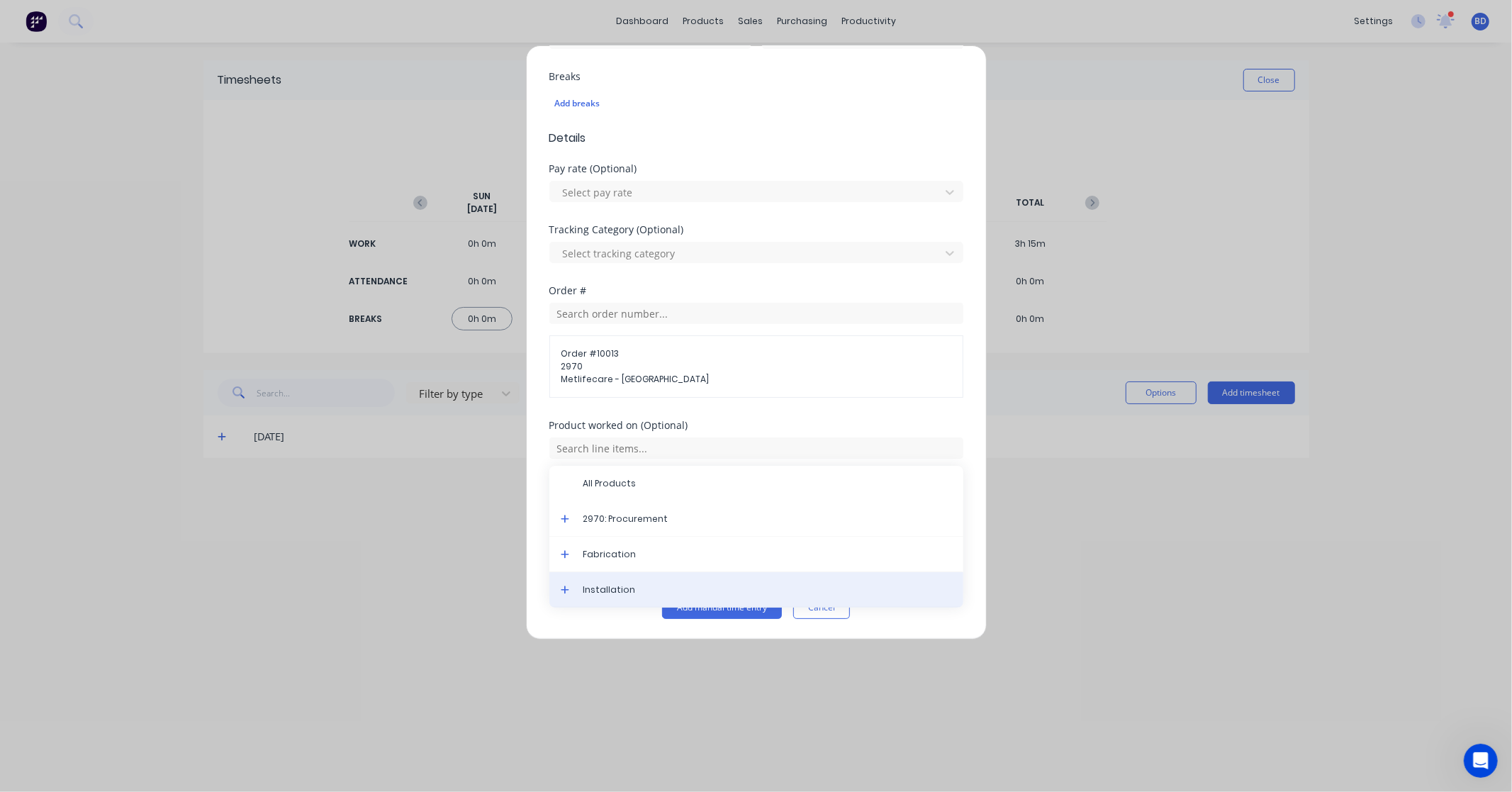
click at [642, 578] on div "Installation" at bounding box center [756, 590] width 414 height 36
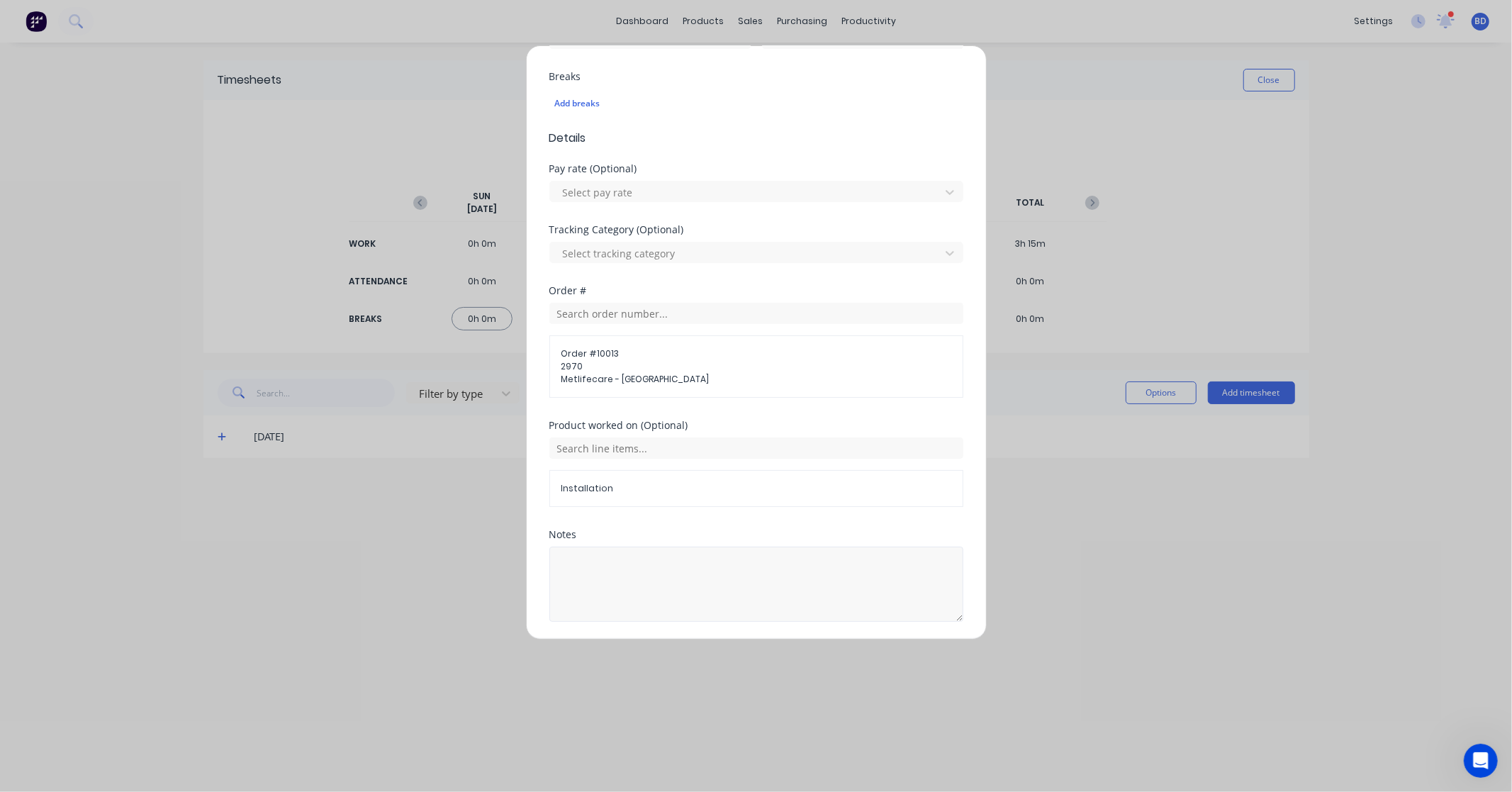
scroll to position [419, 0]
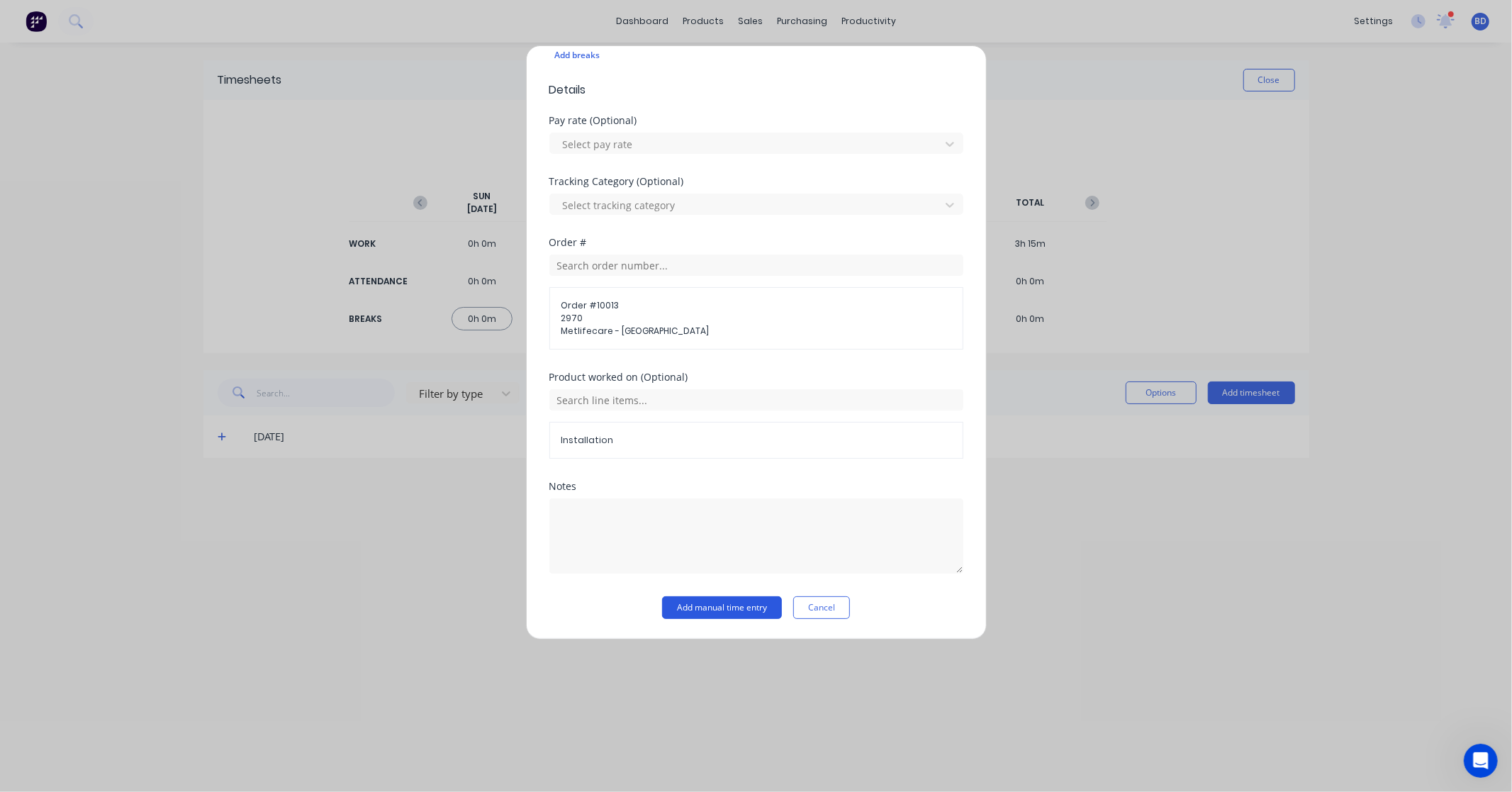
click at [716, 615] on button "Add manual time entry" at bounding box center [721, 607] width 120 height 22
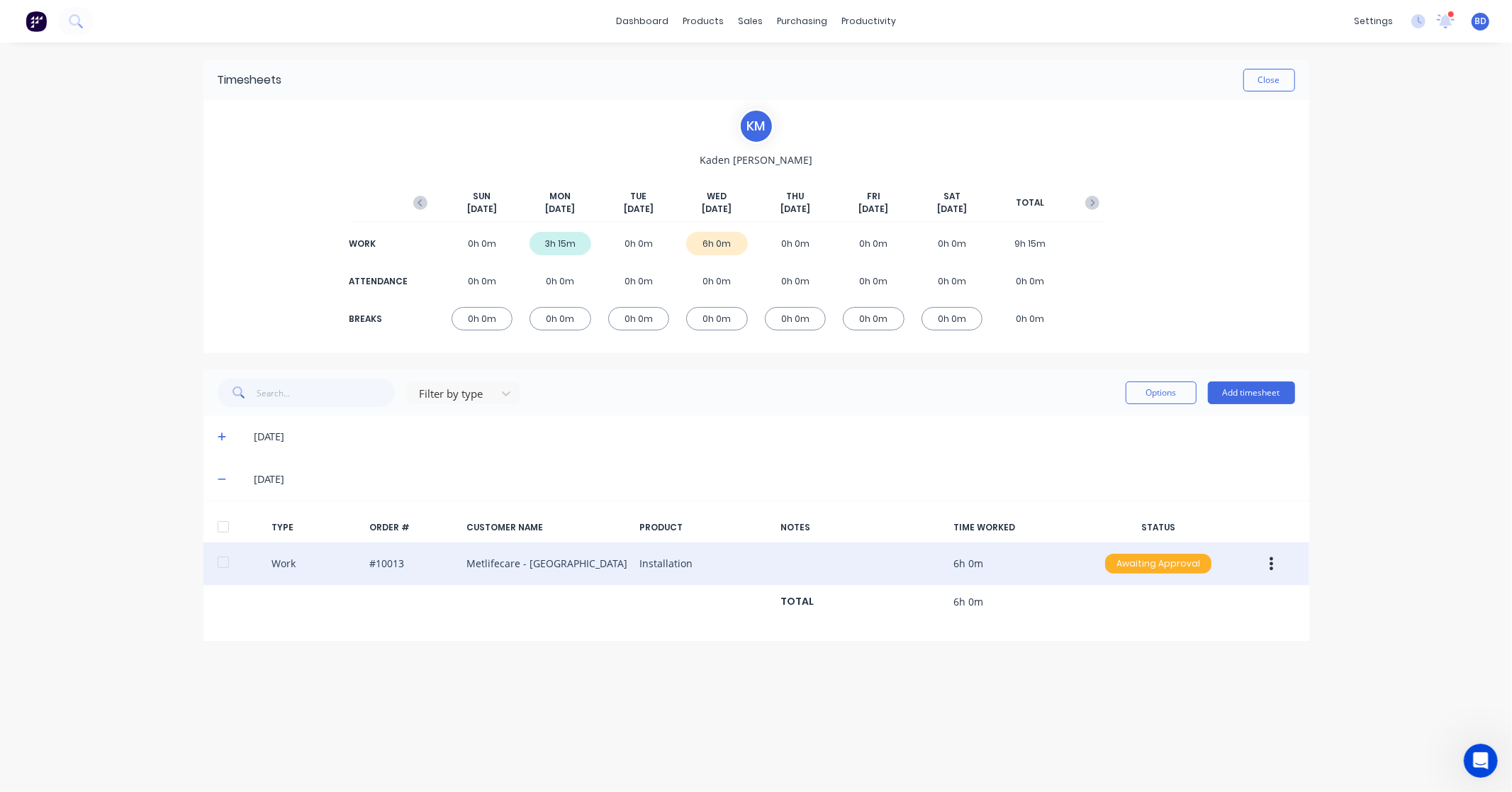
click at [1195, 565] on div "Awaiting Approval" at bounding box center [1158, 564] width 107 height 20
click at [1156, 633] on div "Approved" at bounding box center [1127, 636] width 117 height 20
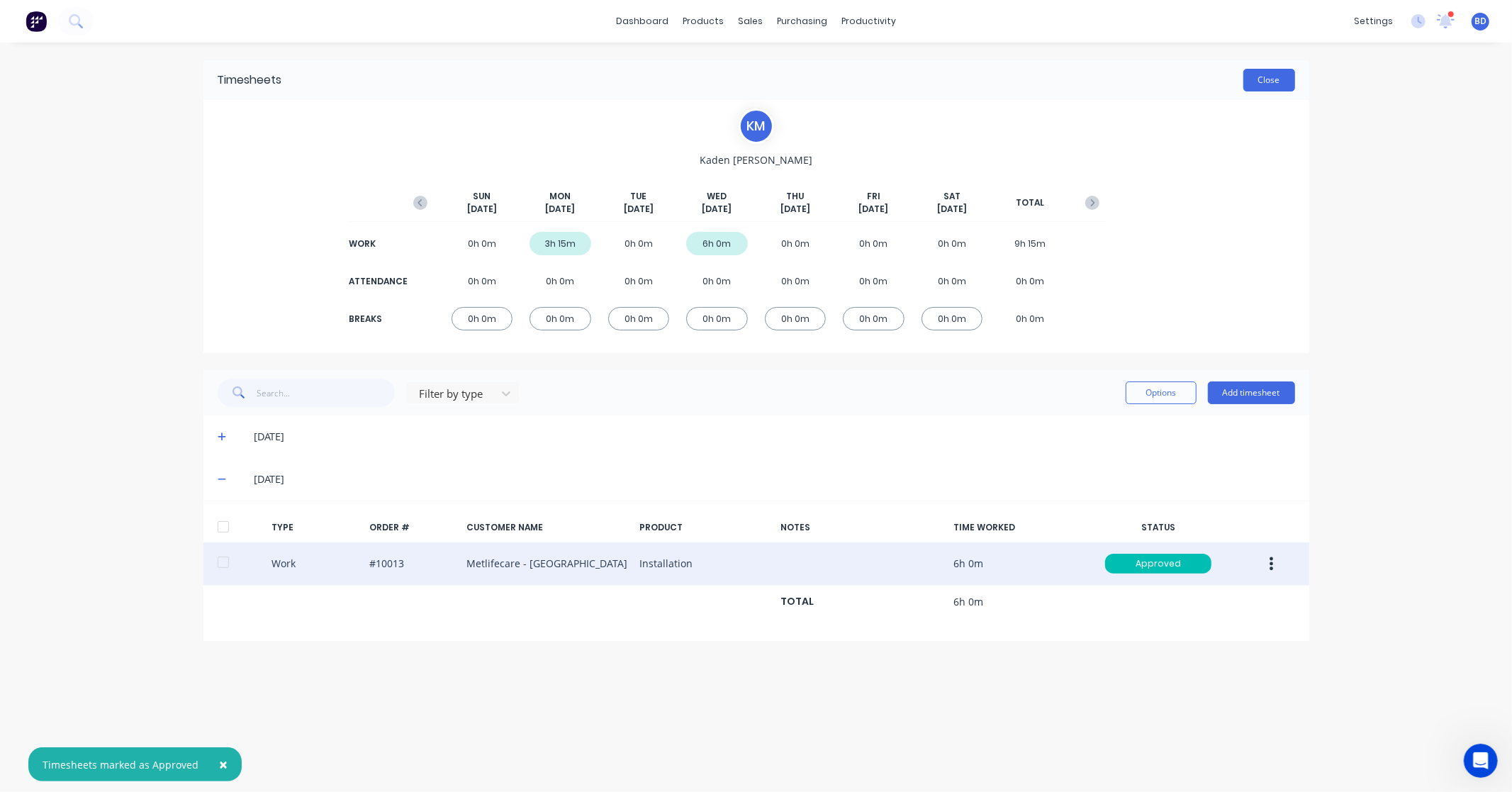
click at [1273, 79] on button "Close" at bounding box center [1269, 79] width 52 height 22
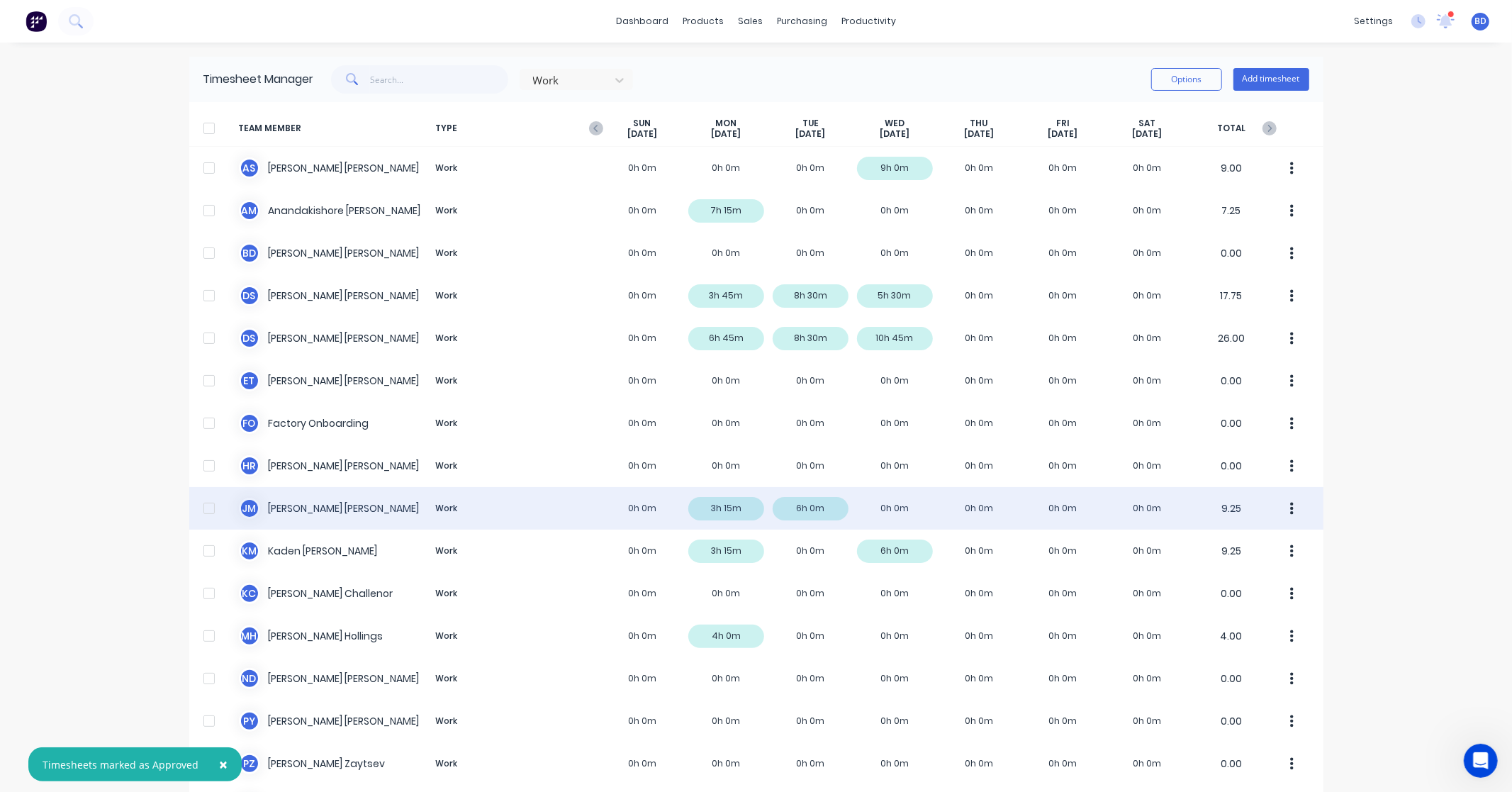
click at [323, 500] on div "[PERSON_NAME] Work 0h 0m 3h 15m 6h 0m 0h 0m 0h 0m 0h 0m 0h 0m 9.25" at bounding box center [756, 508] width 1134 height 42
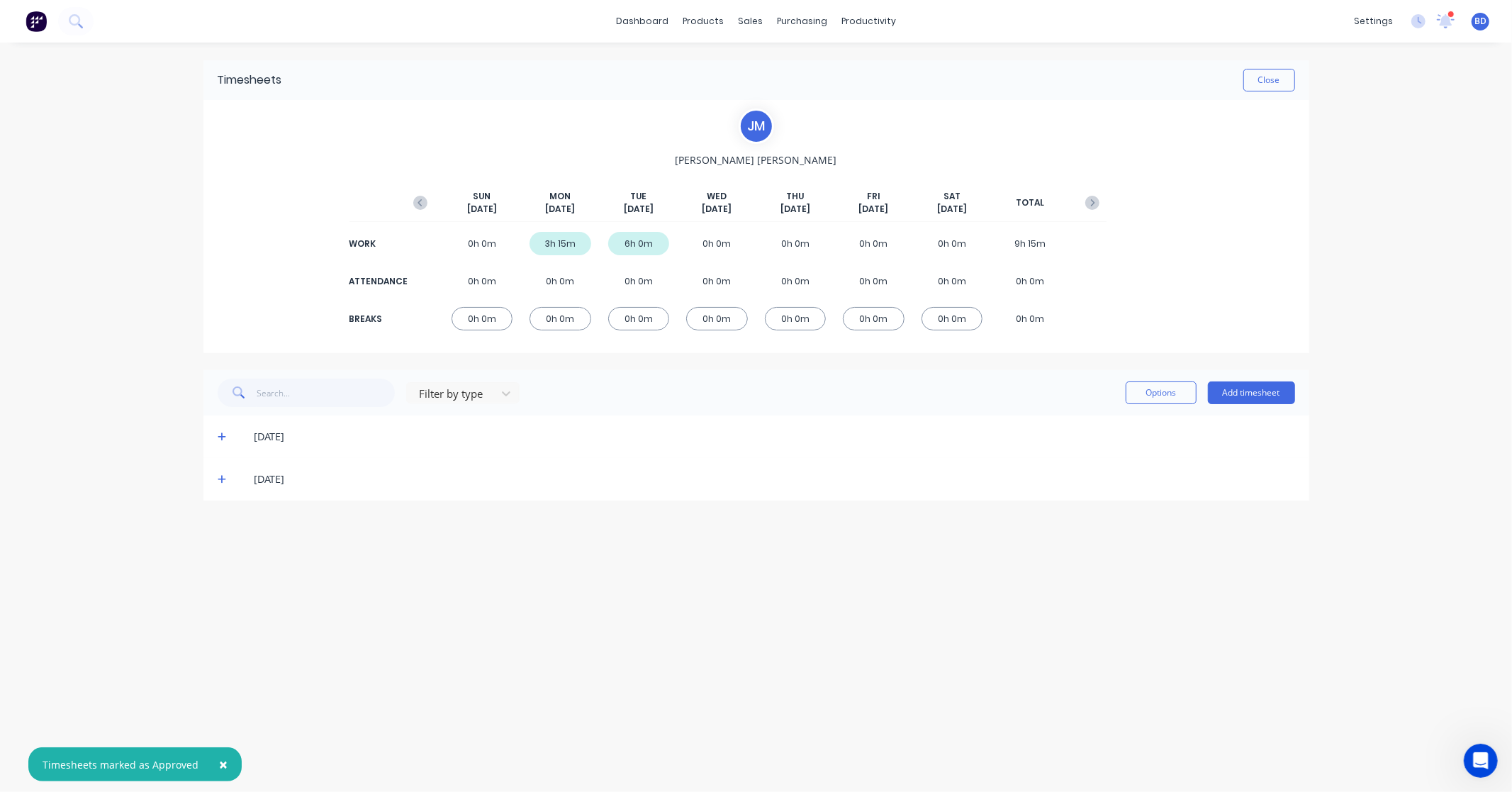
click at [220, 482] on icon at bounding box center [222, 479] width 9 height 10
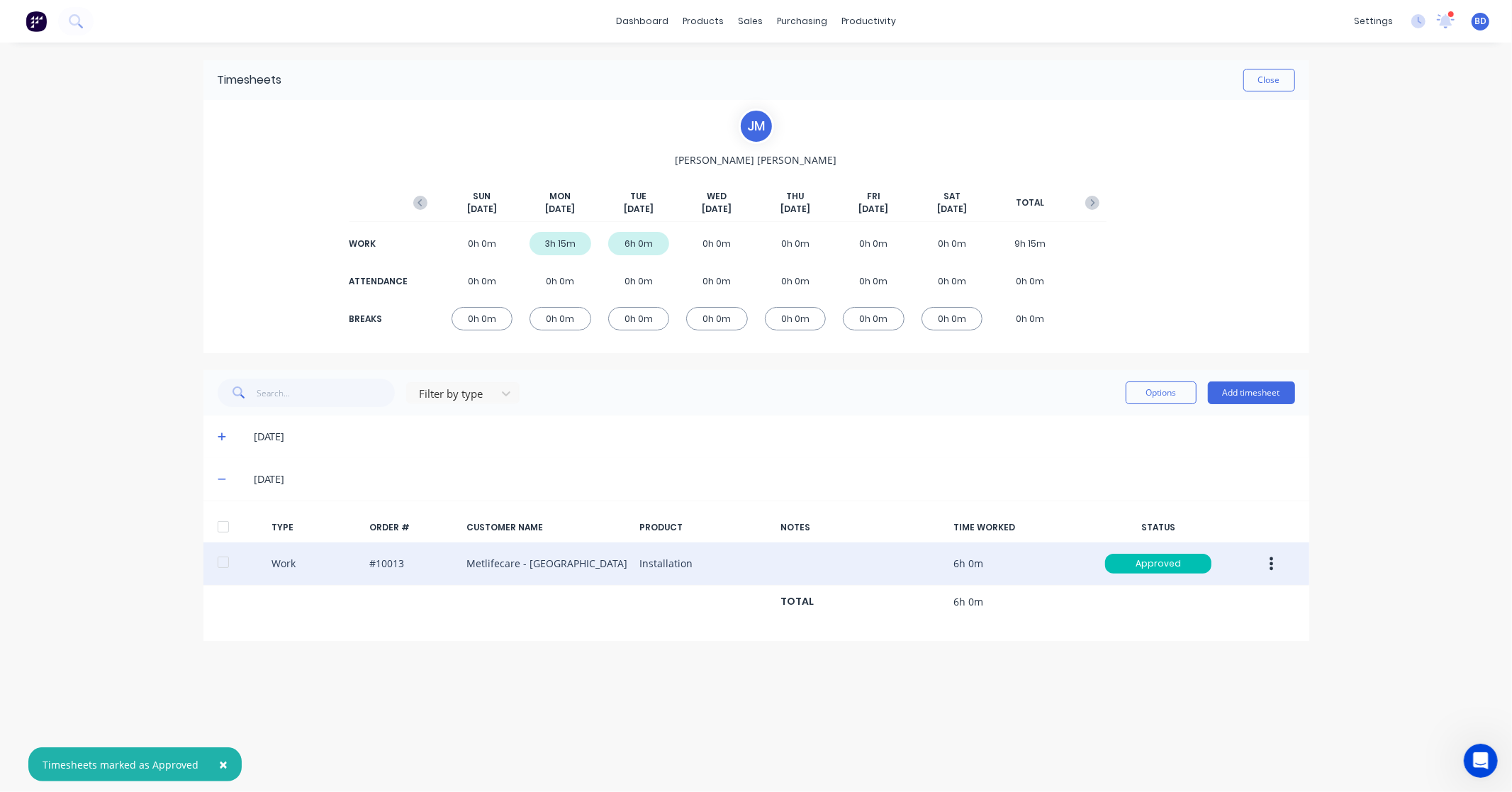
click at [1273, 568] on button "button" at bounding box center [1271, 564] width 33 height 26
click at [1208, 513] on div "Edit" at bounding box center [1221, 510] width 109 height 21
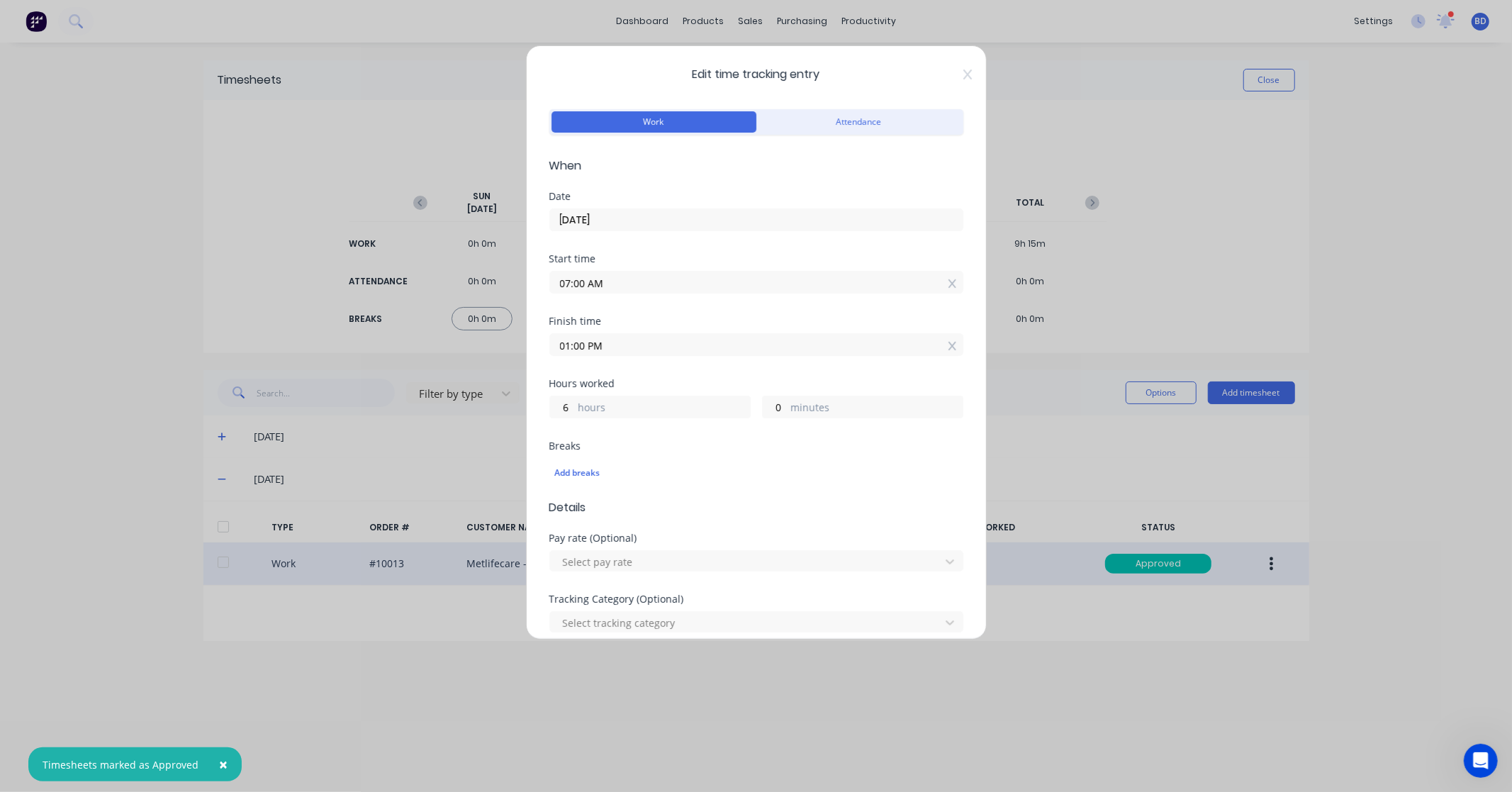
click at [667, 223] on input "[DATE]" at bounding box center [756, 220] width 413 height 22
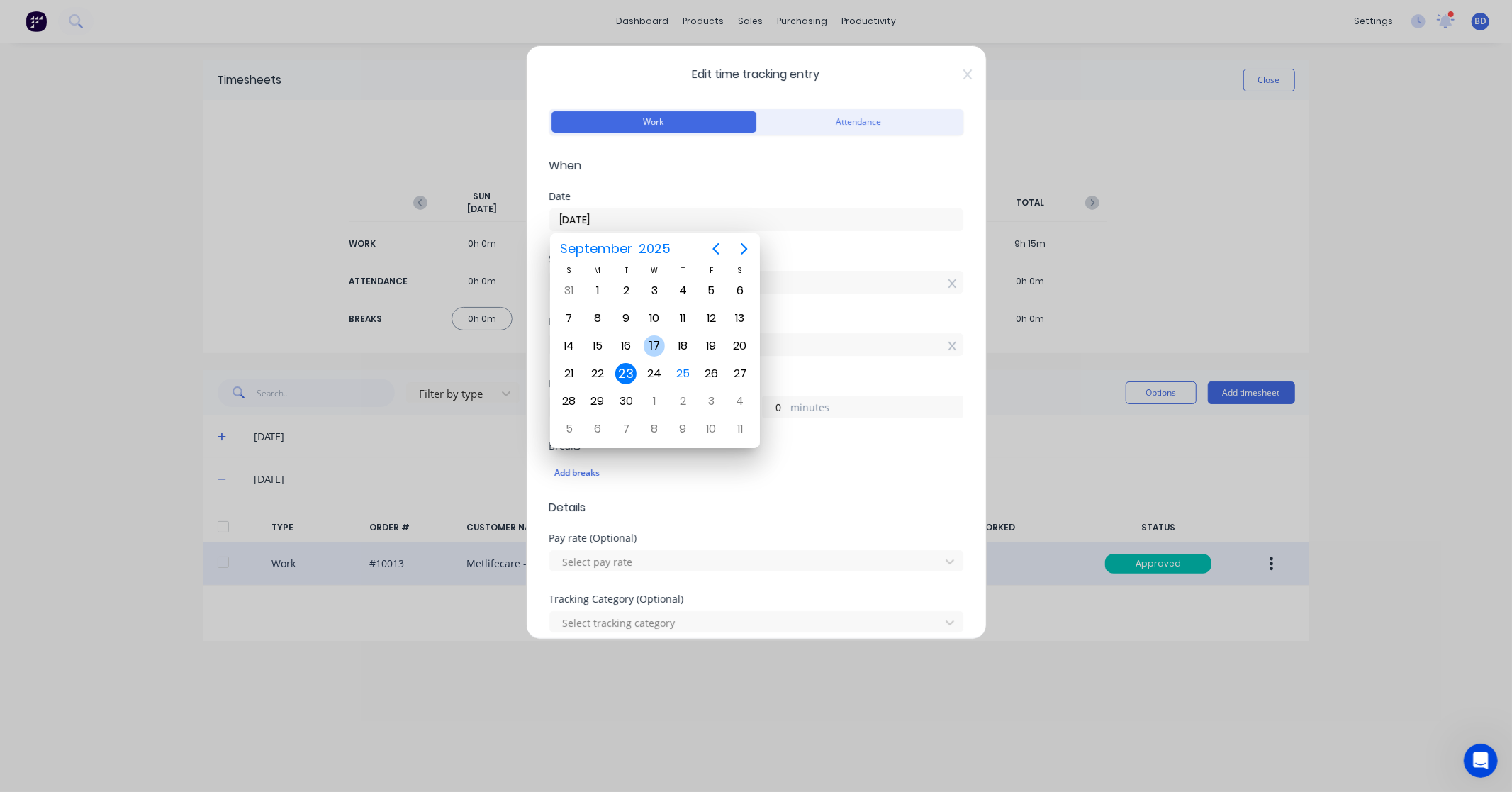
click at [656, 366] on div "24" at bounding box center [654, 374] width 22 height 22
type input "[DATE]"
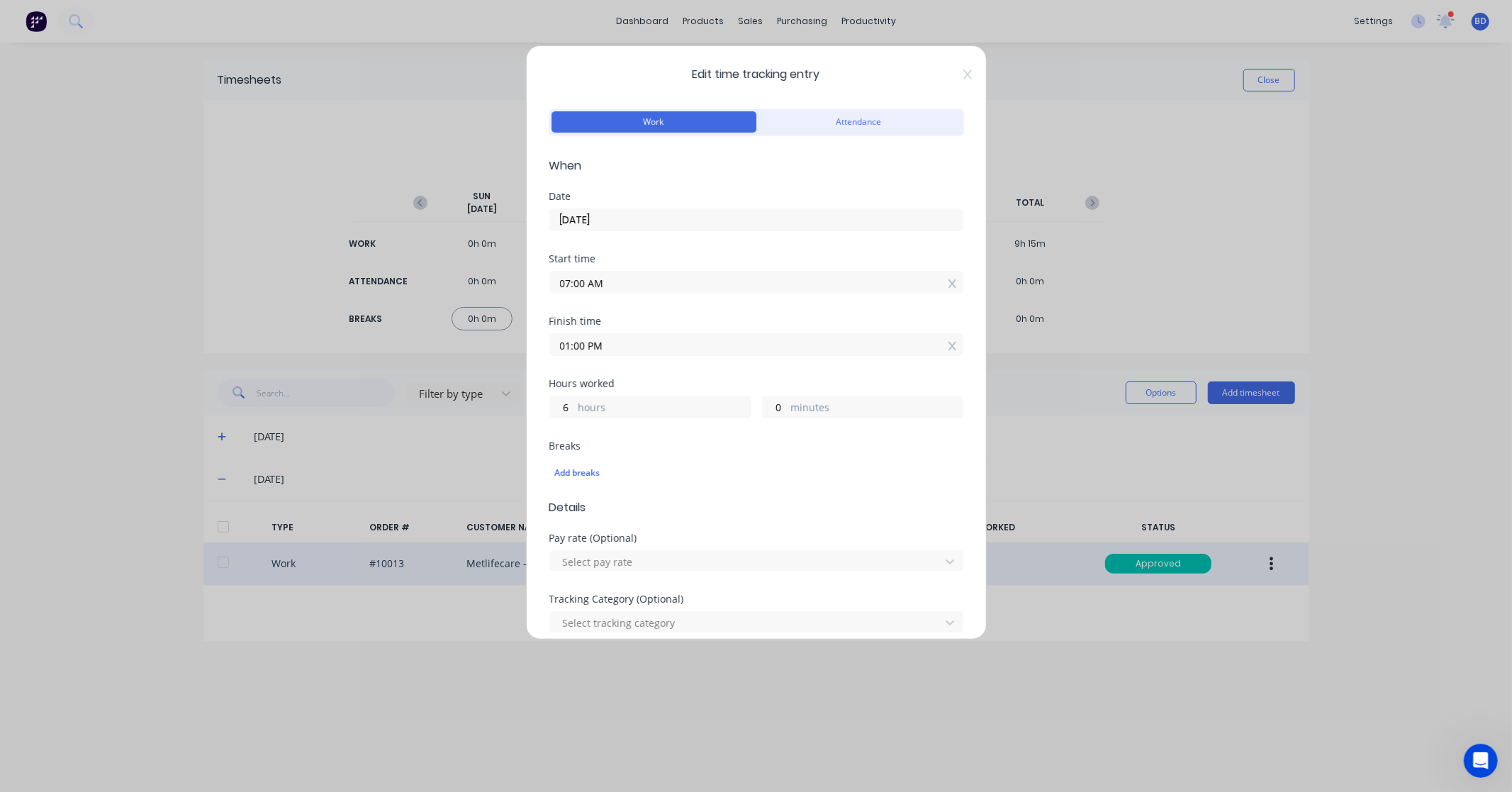
scroll to position [392, 0]
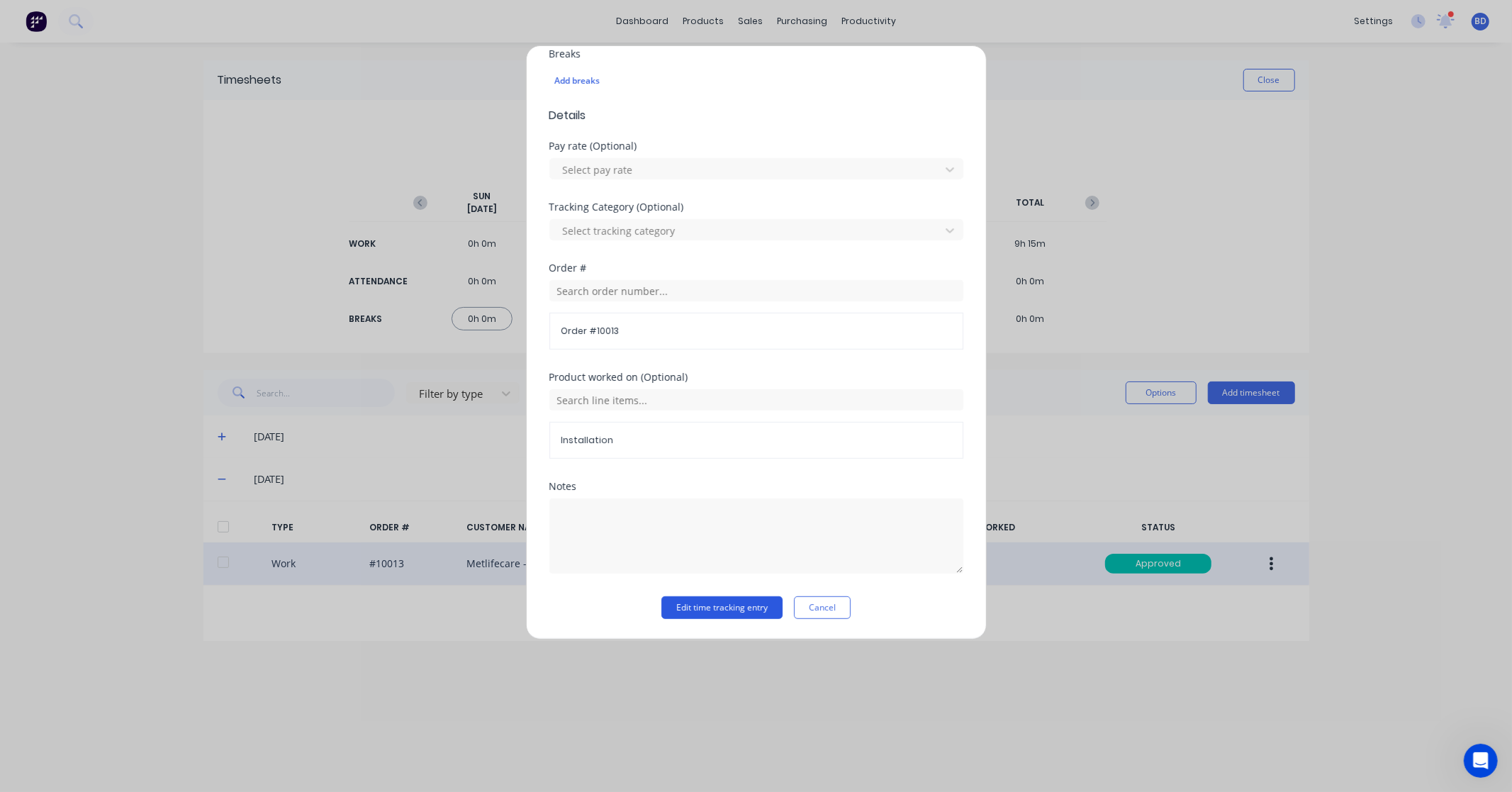
click at [720, 610] on button "Edit time tracking entry" at bounding box center [721, 607] width 122 height 22
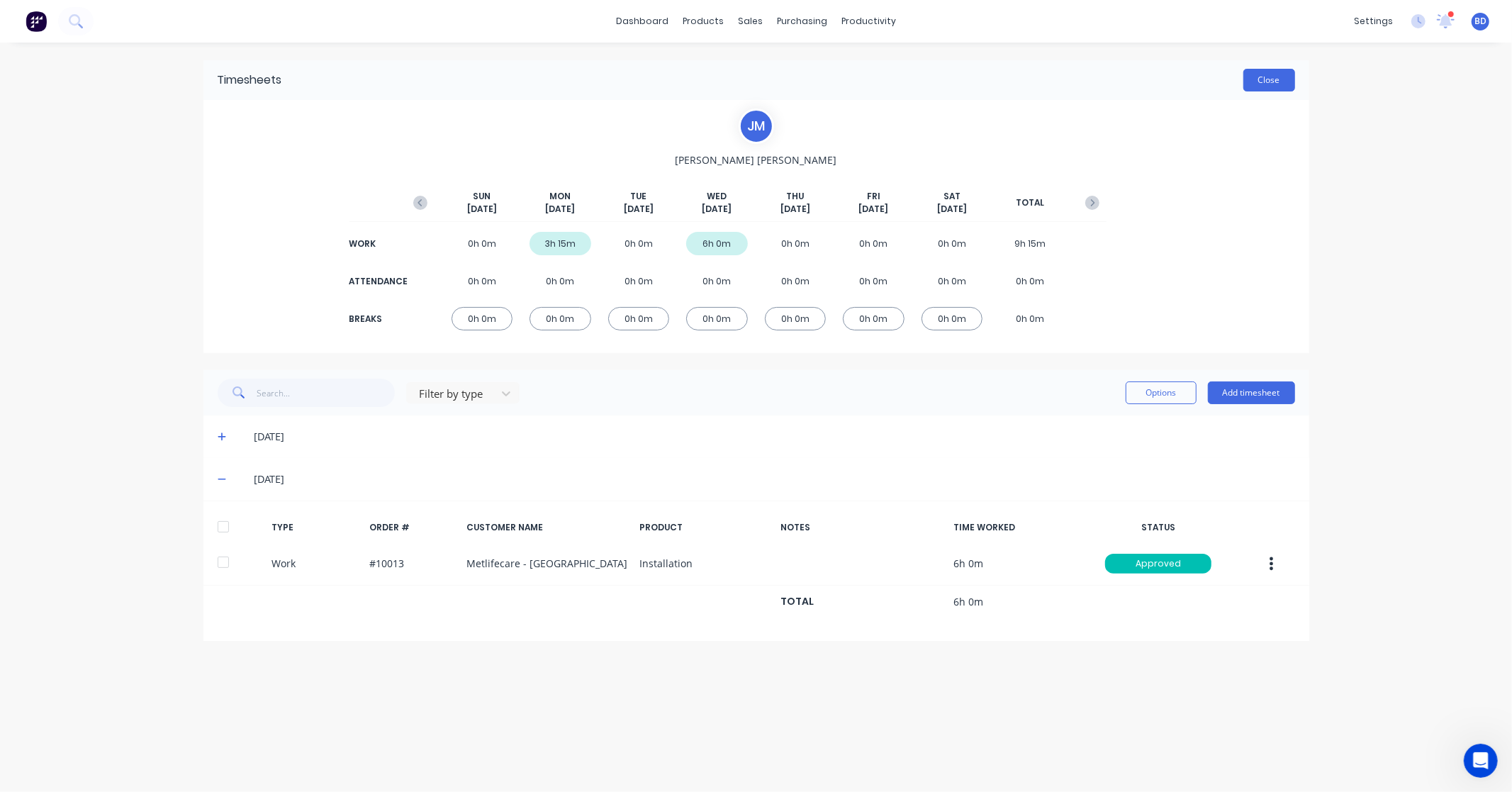
click at [1266, 78] on button "Close" at bounding box center [1269, 79] width 52 height 22
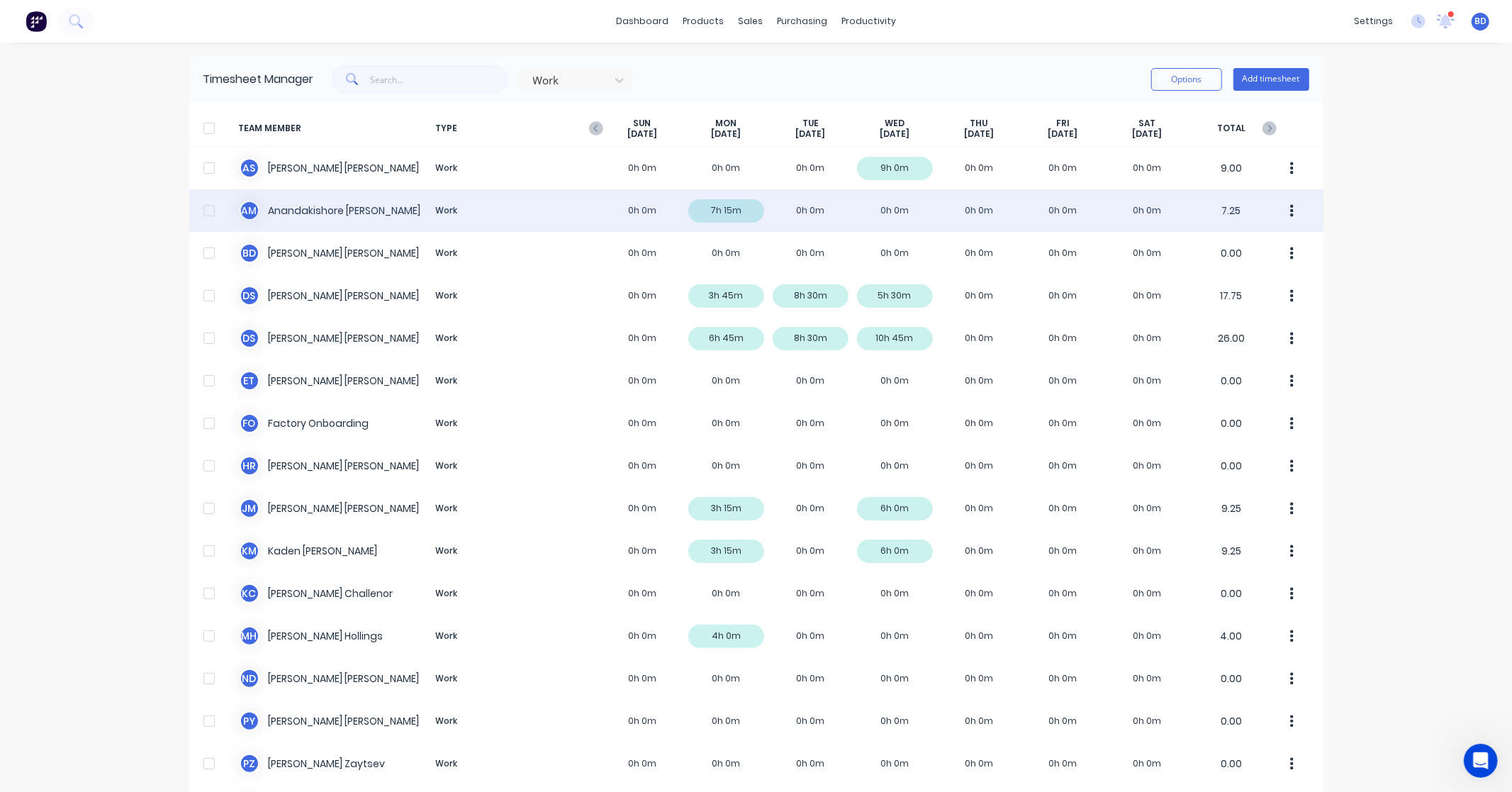
click at [299, 205] on div "A M [PERSON_NAME] [PERSON_NAME] Work 0h 0m 7h 15m 0h 0m 0h 0m 0h 0m 0h 0m 0h 0m…" at bounding box center [756, 210] width 1134 height 42
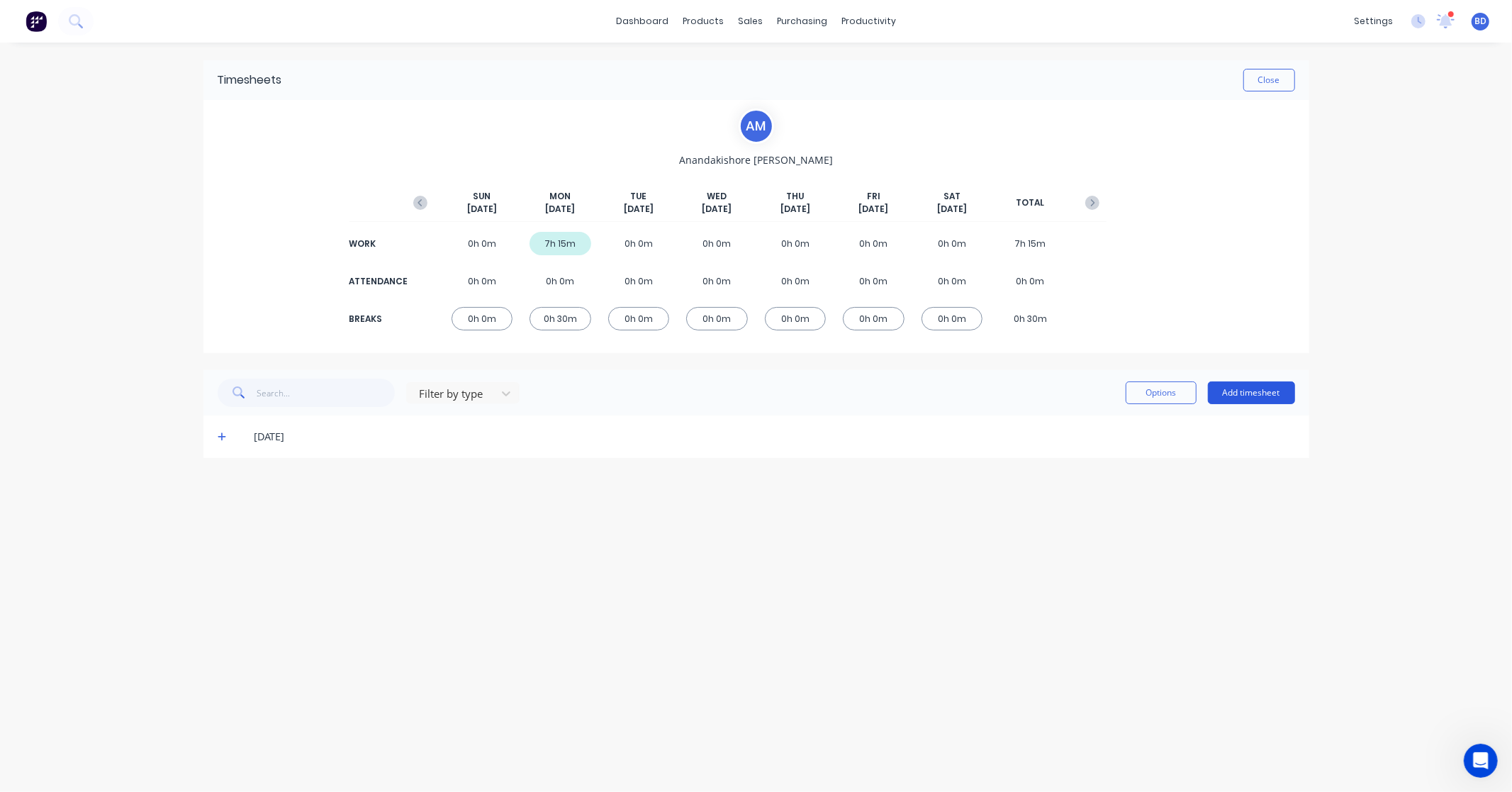
click at [1256, 394] on button "Add timesheet" at bounding box center [1251, 392] width 87 height 22
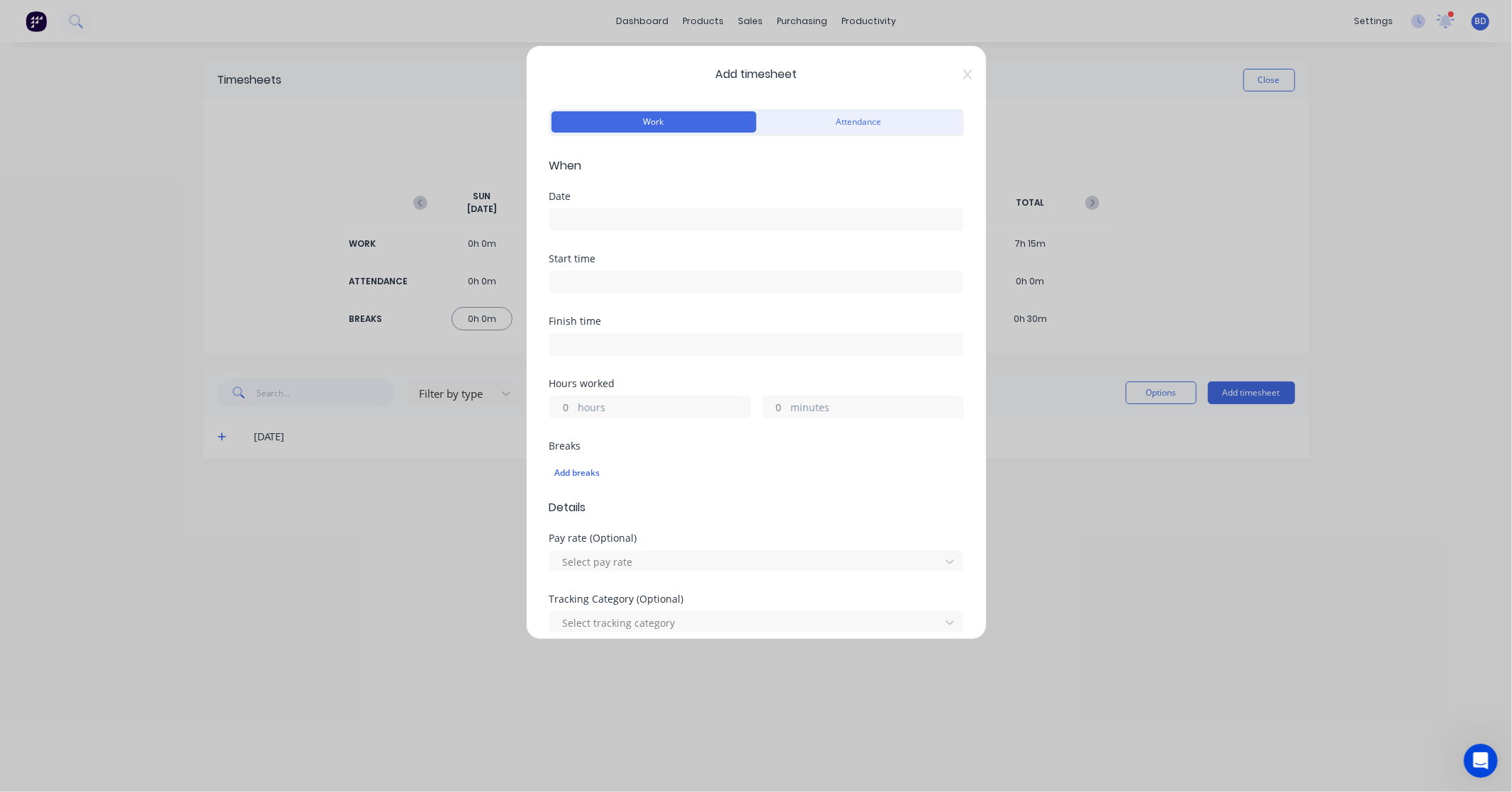
click at [562, 234] on div "Date" at bounding box center [756, 222] width 414 height 62
click at [574, 224] on input at bounding box center [756, 220] width 413 height 22
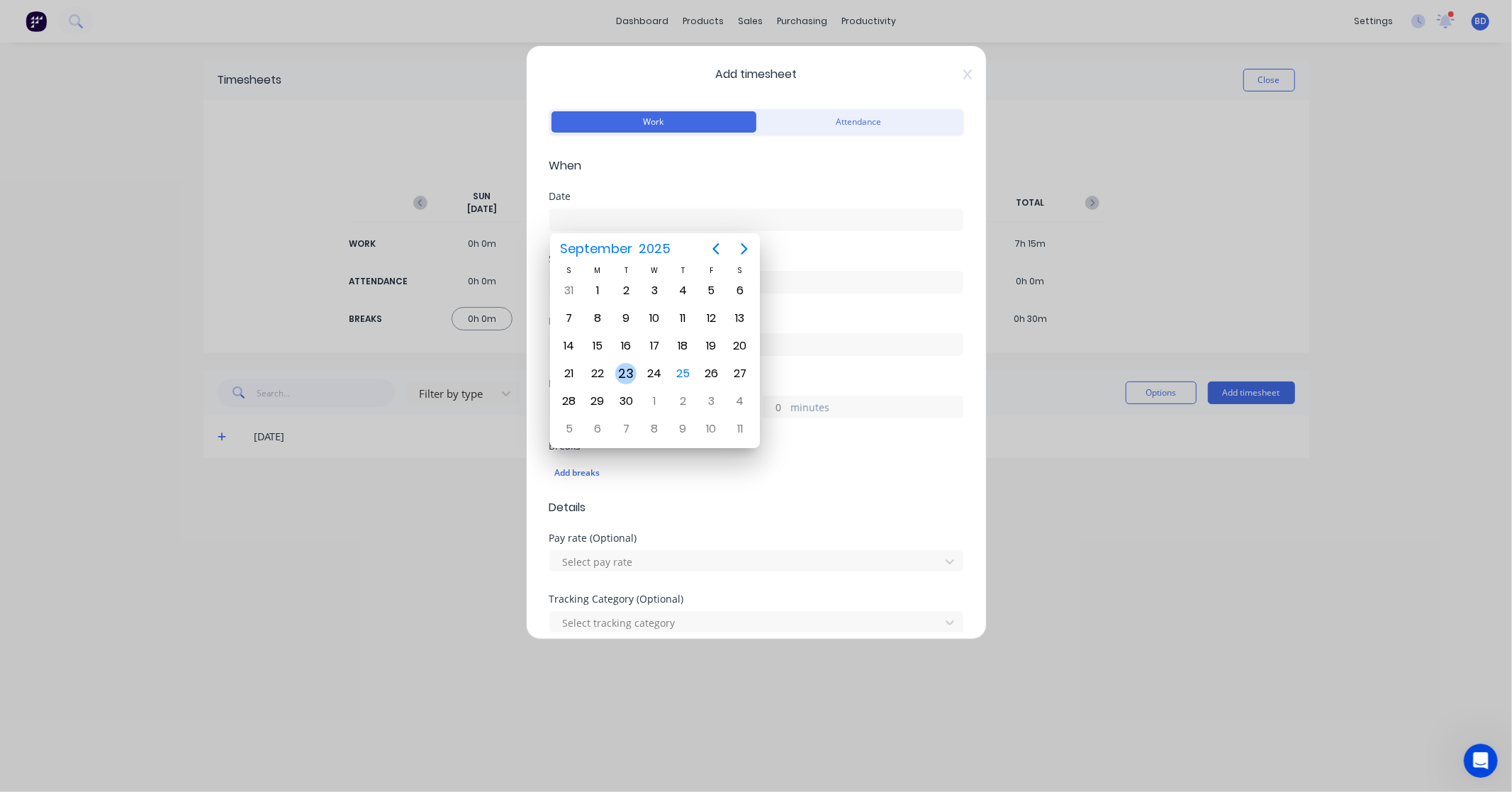
click at [631, 372] on div "23" at bounding box center [626, 374] width 22 height 22
type input "[DATE]"
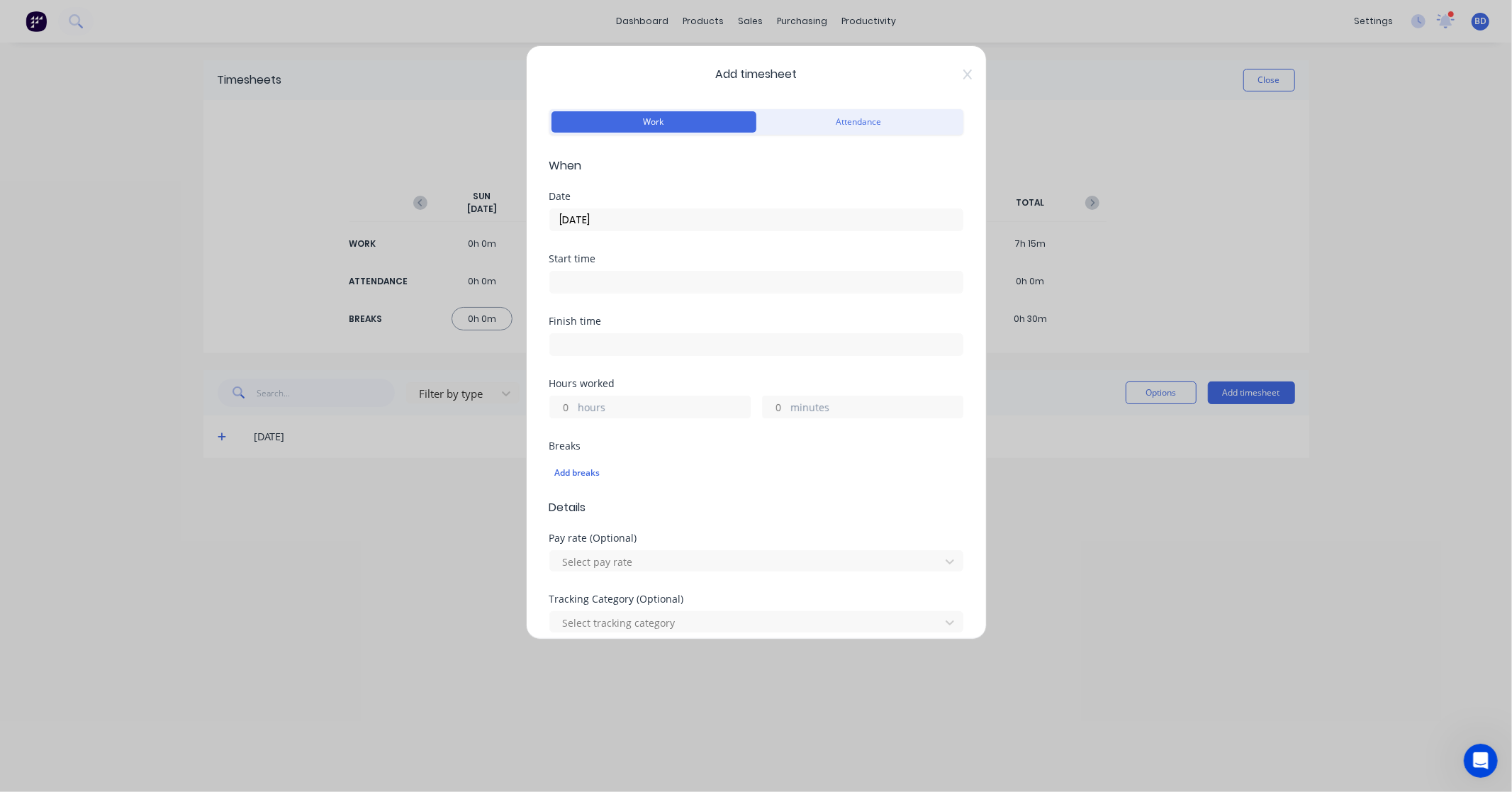
click at [613, 275] on input at bounding box center [756, 282] width 413 height 22
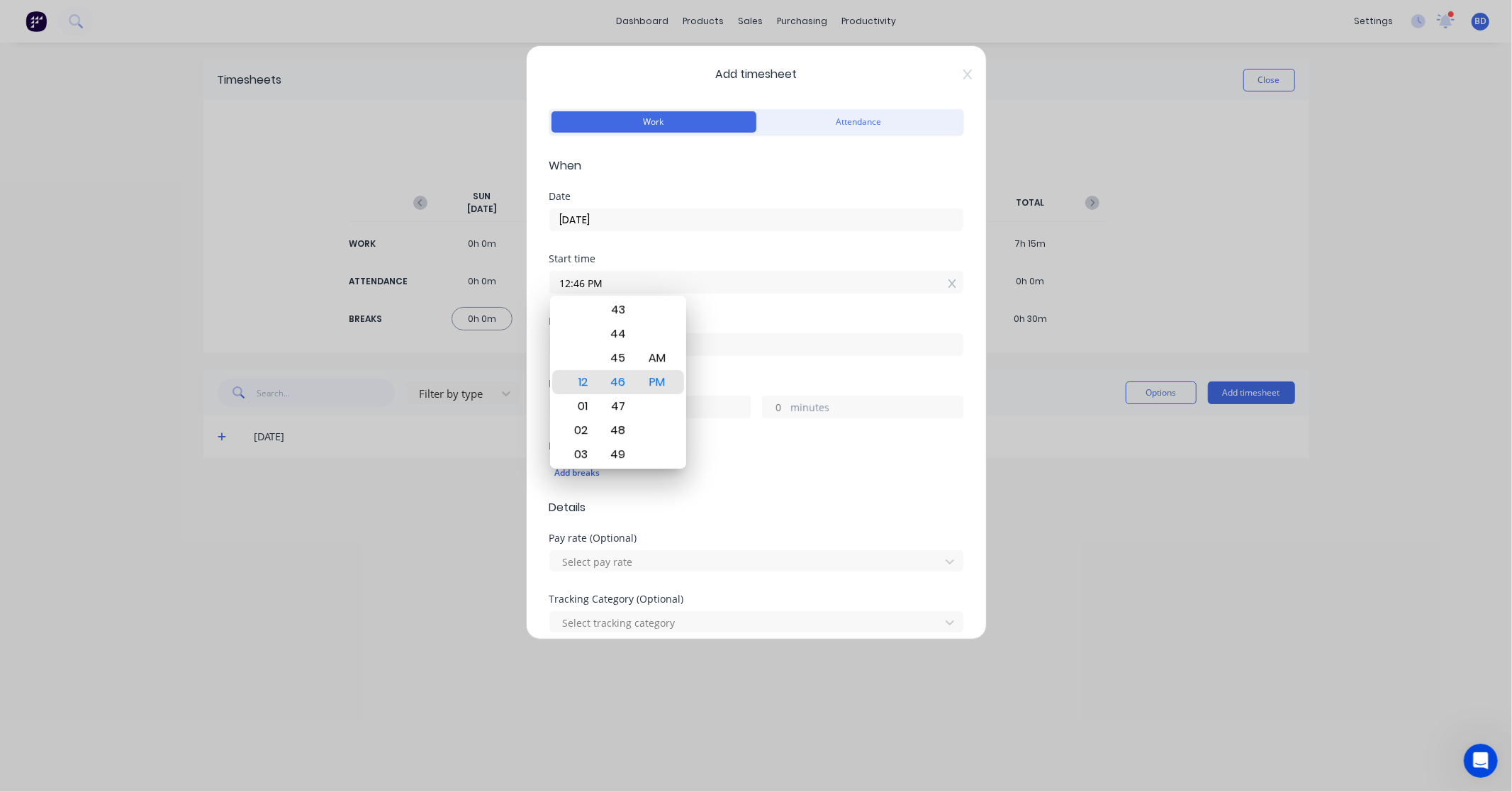
drag, startPoint x: 618, startPoint y: 275, endPoint x: 409, endPoint y: 280, distance: 209.1
click at [409, 280] on div "Add timesheet Work Attendance When Date [DATE] Start time 12:46 PM Finish time …" at bounding box center [756, 396] width 1512 height 792
paste input "8:00 A"
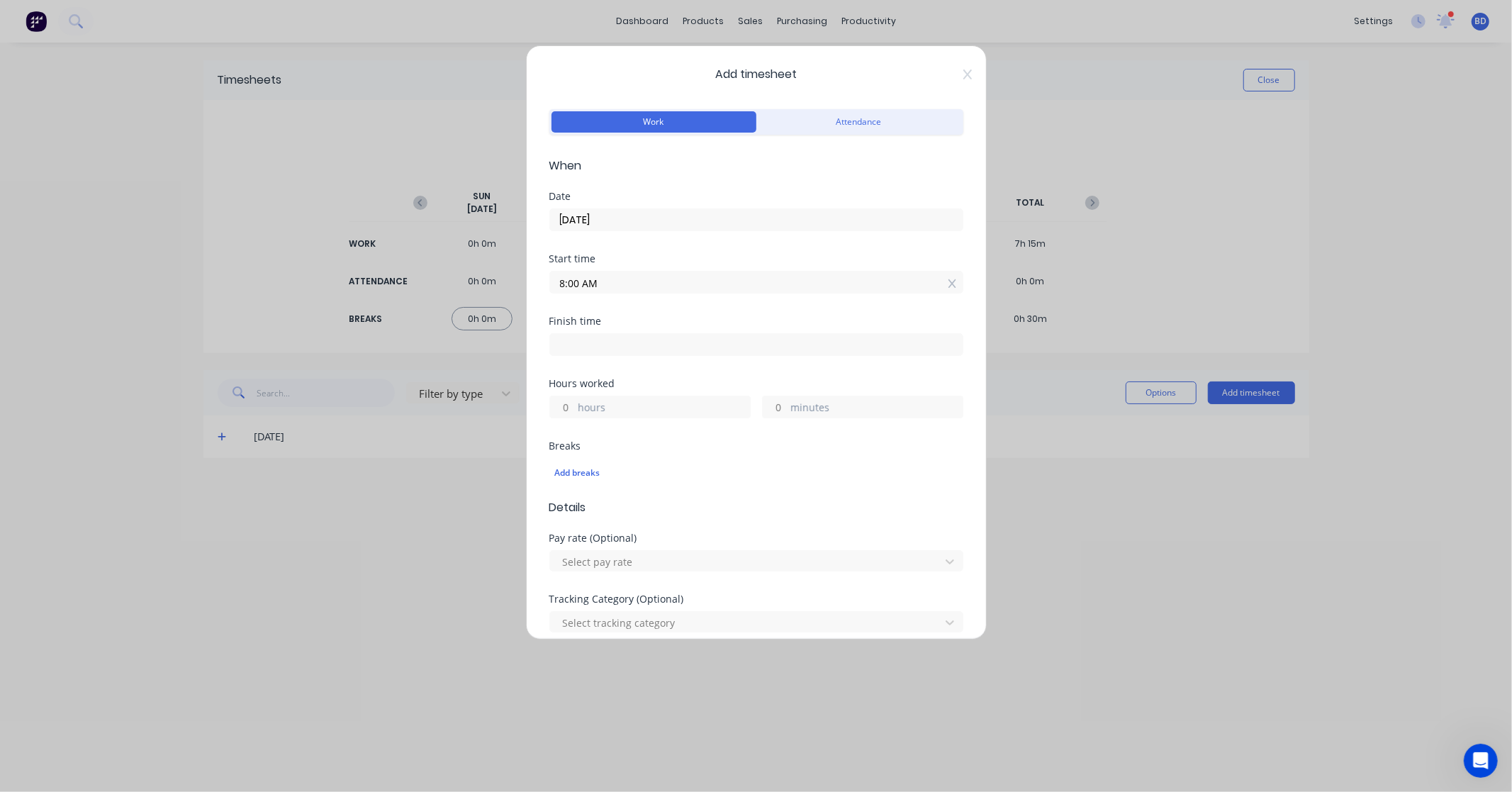
type input "08:00 AM"
click at [594, 352] on input at bounding box center [756, 345] width 413 height 22
type input "12:46 PM"
type input "4"
type input "46"
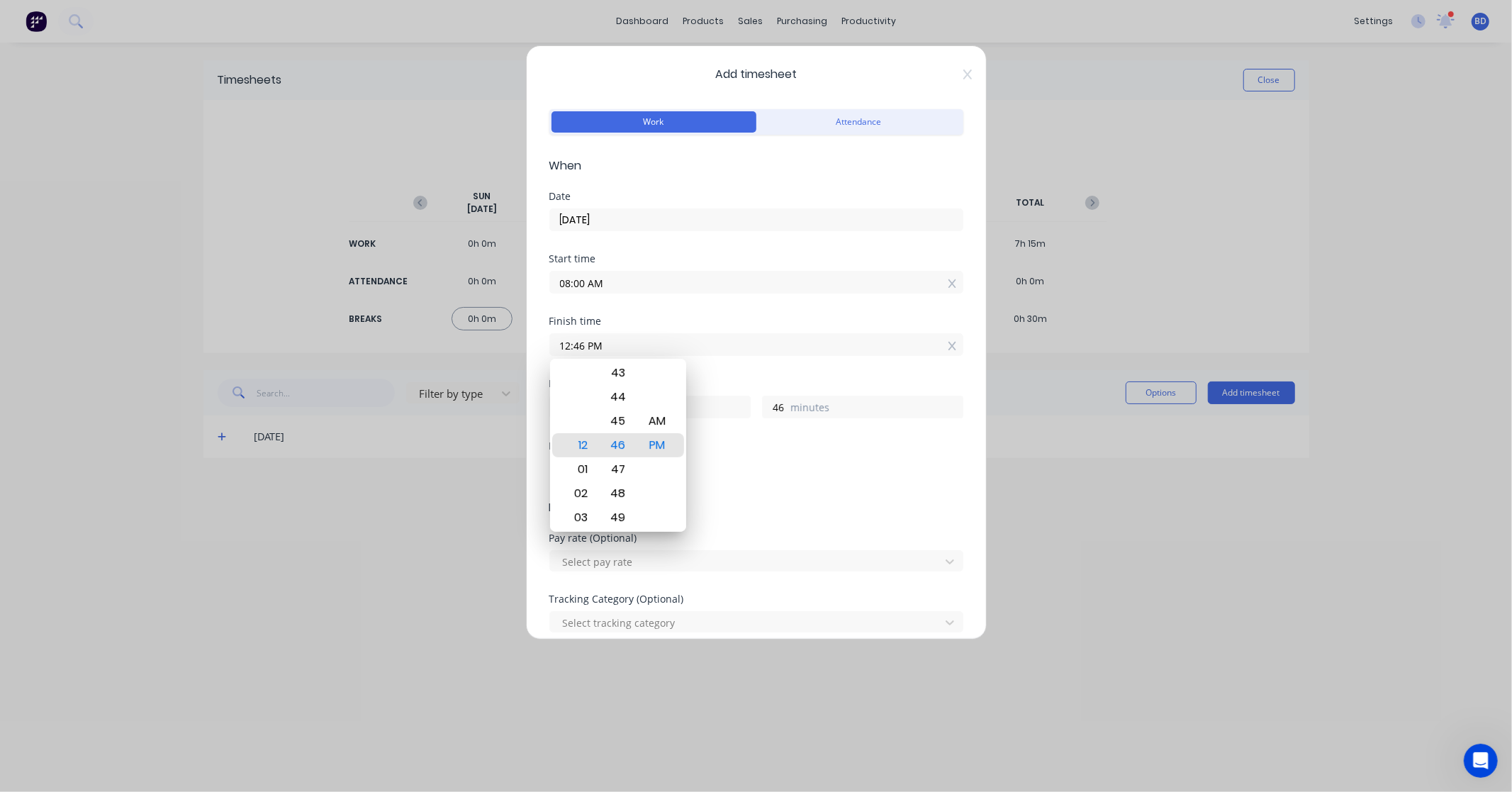
drag, startPoint x: 645, startPoint y: 343, endPoint x: 499, endPoint y: 350, distance: 146.2
click at [499, 350] on div "Add timesheet Work Attendance When Date [DATE] Start time 08:00 AM Finish time …" at bounding box center [756, 396] width 1512 height 792
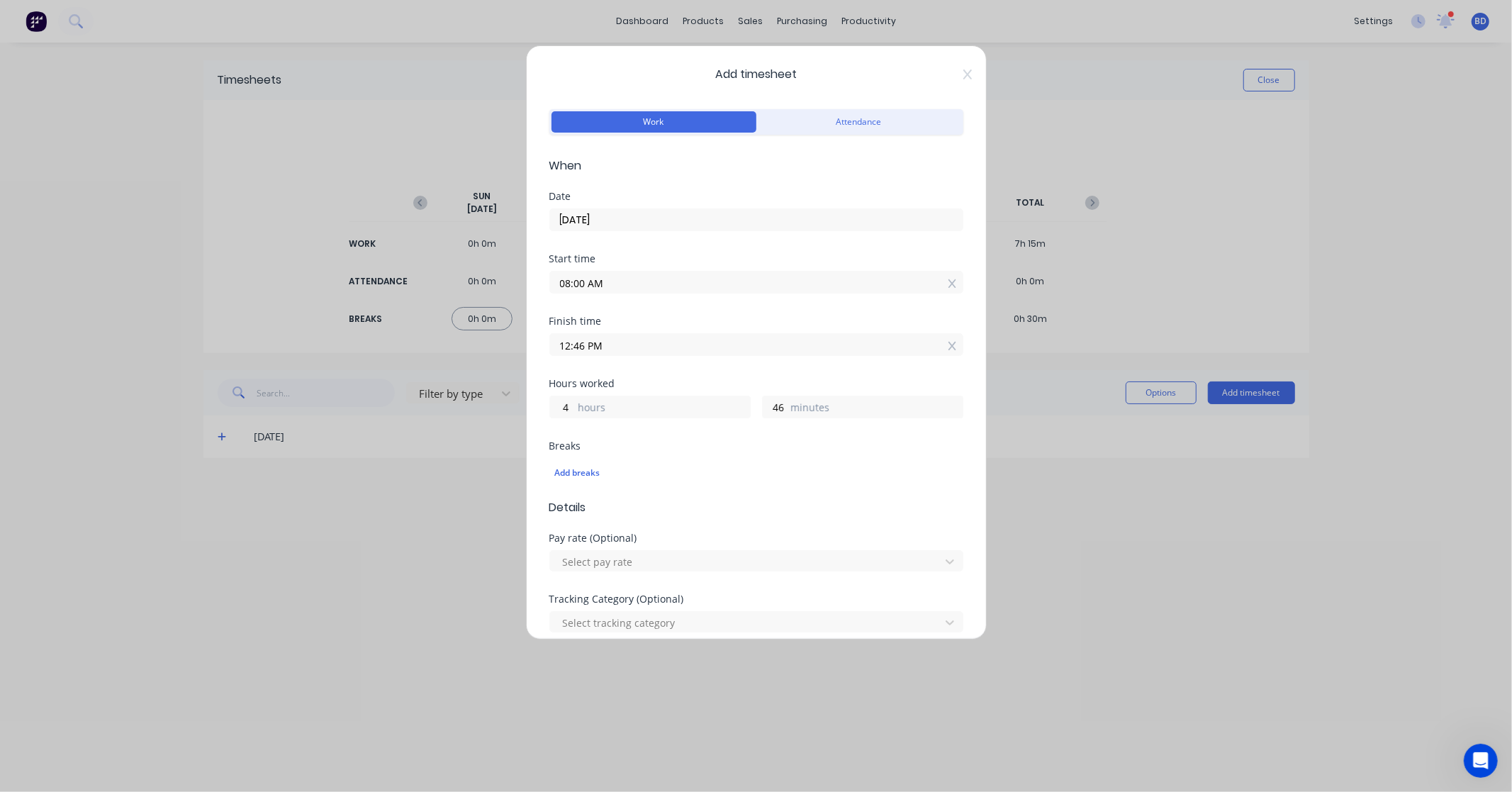
paste input "4:30"
type input "04:30 PM"
type input "8"
type input "30"
click at [685, 371] on div "Finish time 04:30 PM" at bounding box center [756, 347] width 414 height 62
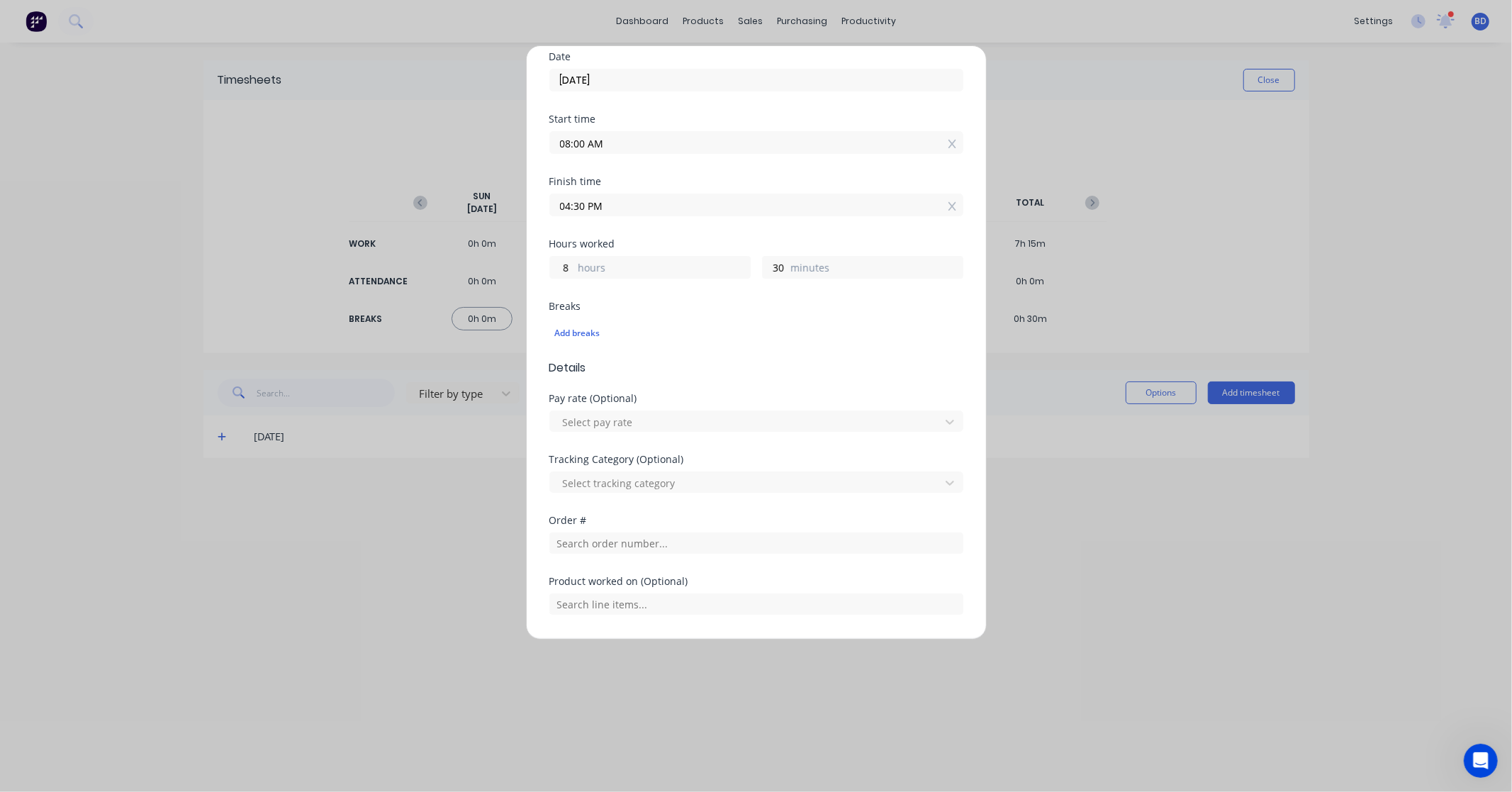
scroll to position [157, 0]
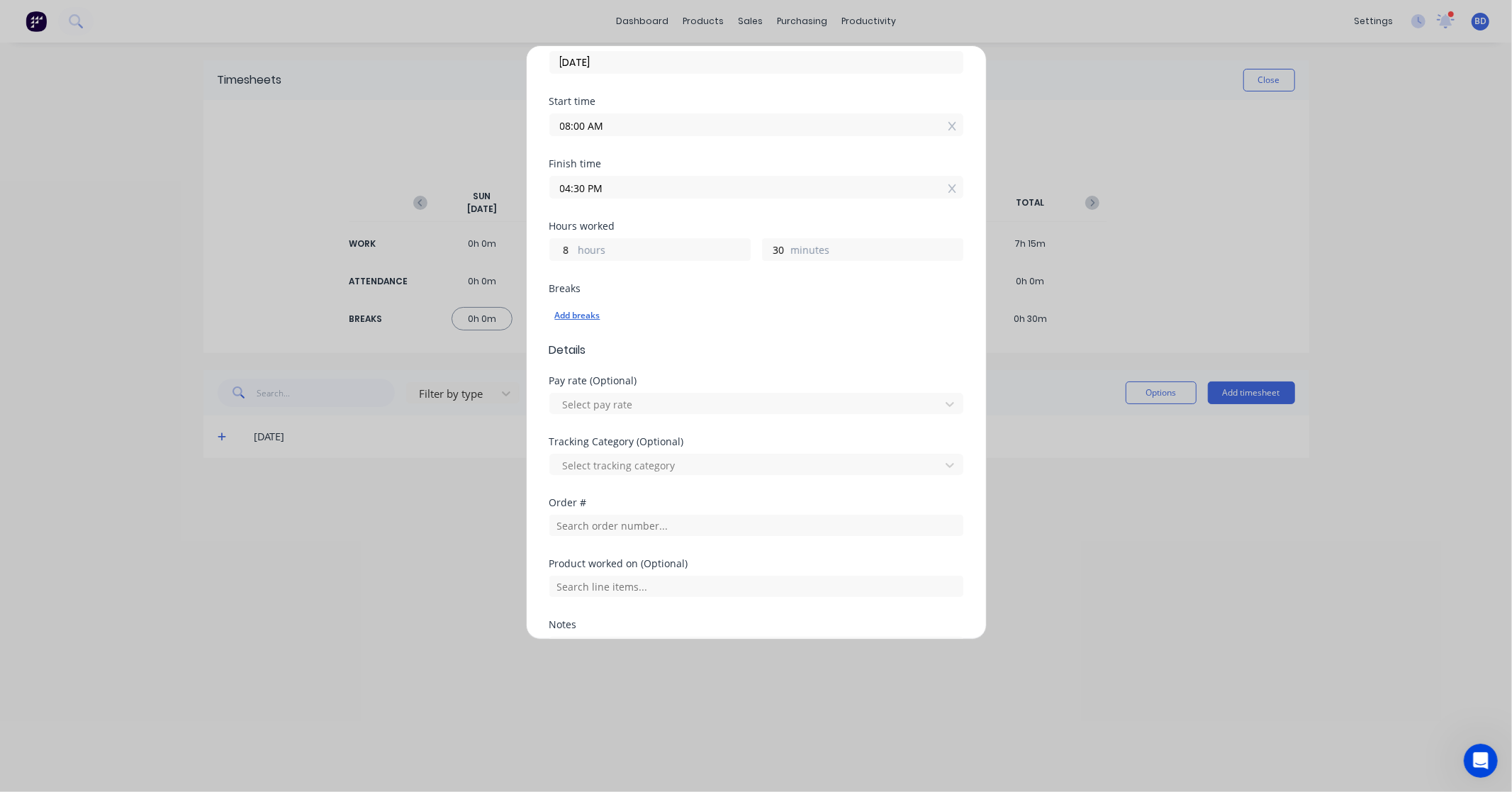
click at [593, 314] on div "Add breaks" at bounding box center [756, 315] width 403 height 18
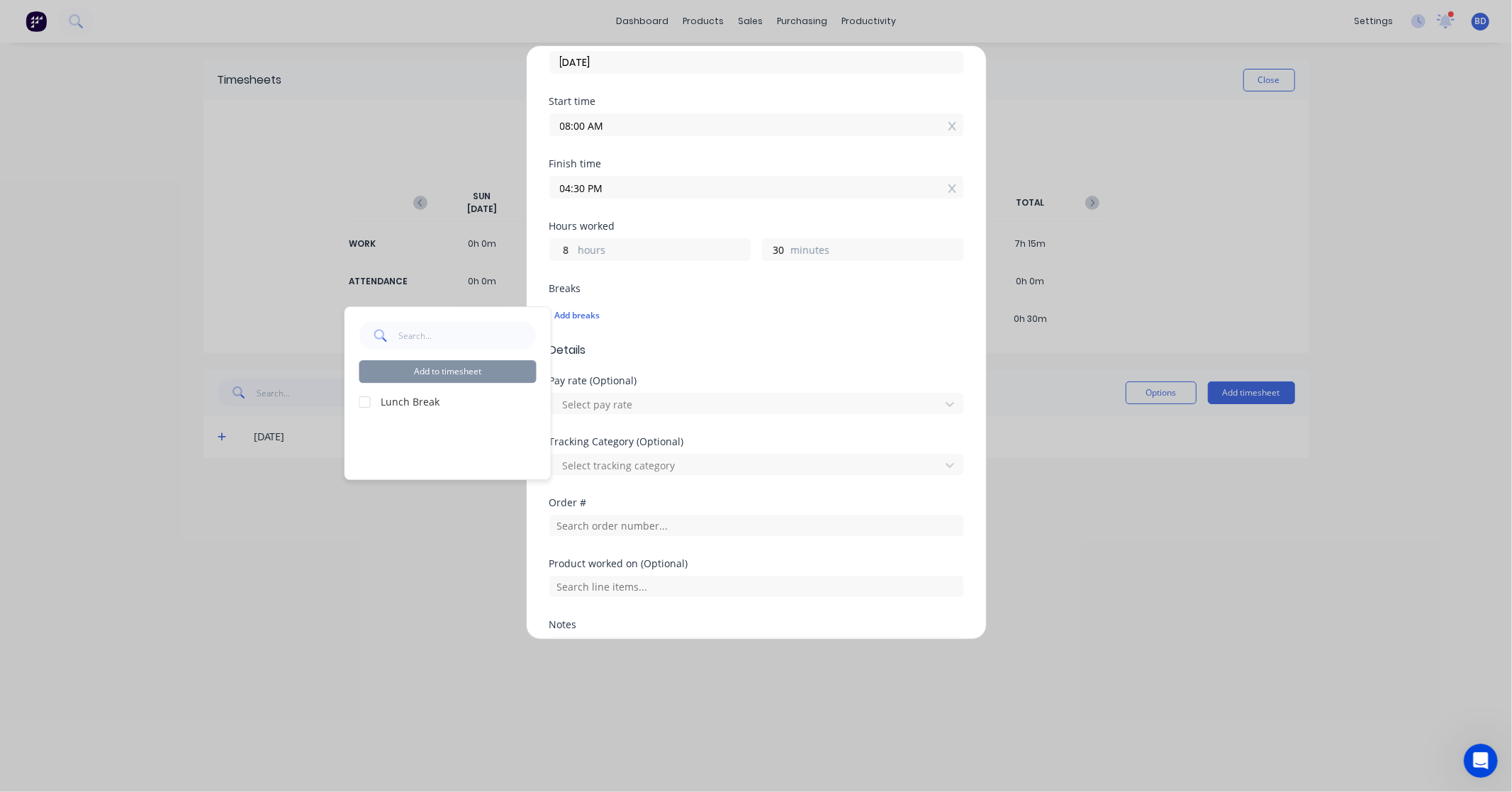
click at [364, 405] on div at bounding box center [365, 402] width 28 height 28
click at [443, 372] on button "Add to timesheet" at bounding box center [447, 371] width 177 height 22
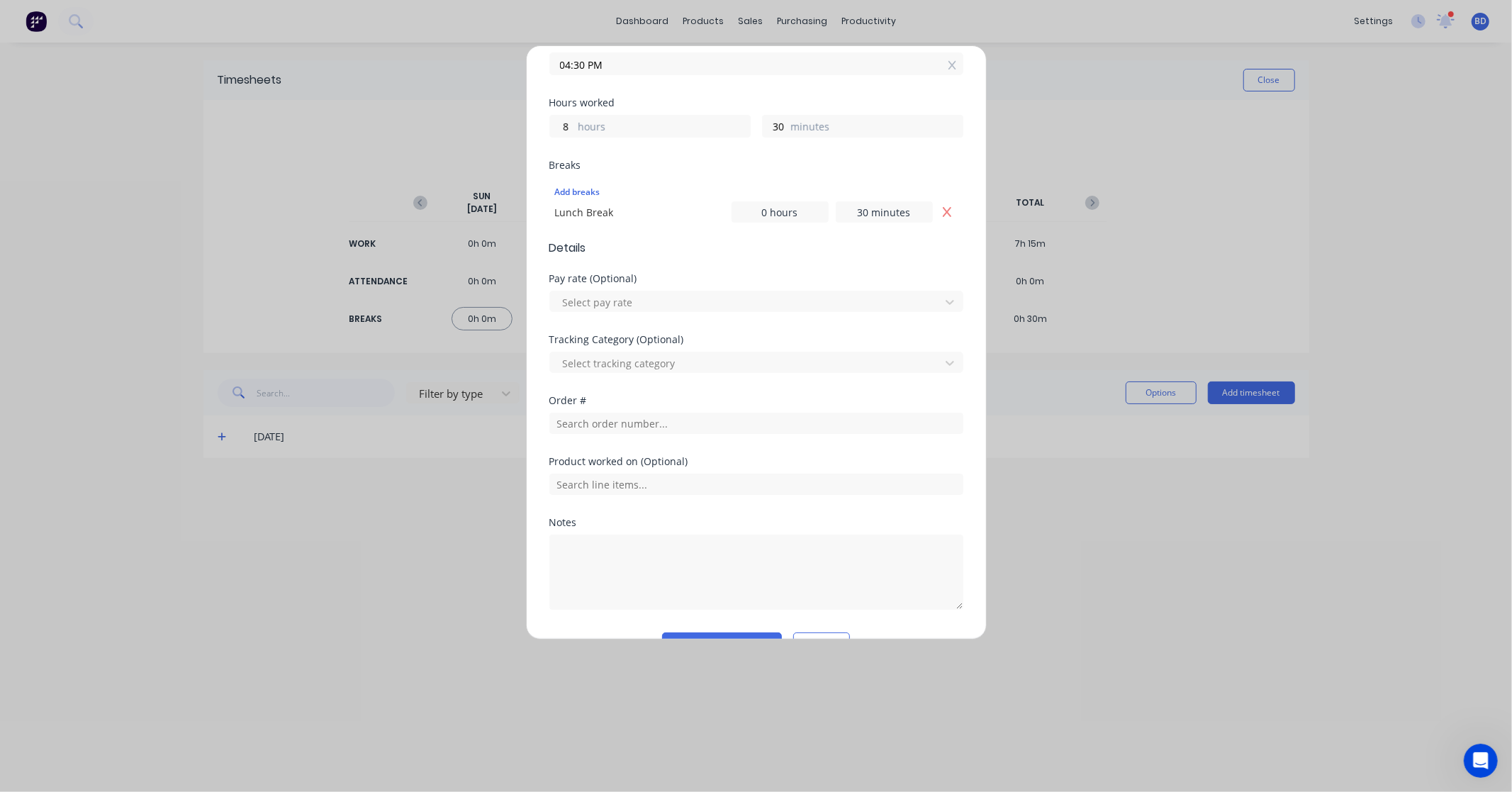
scroll to position [314, 0]
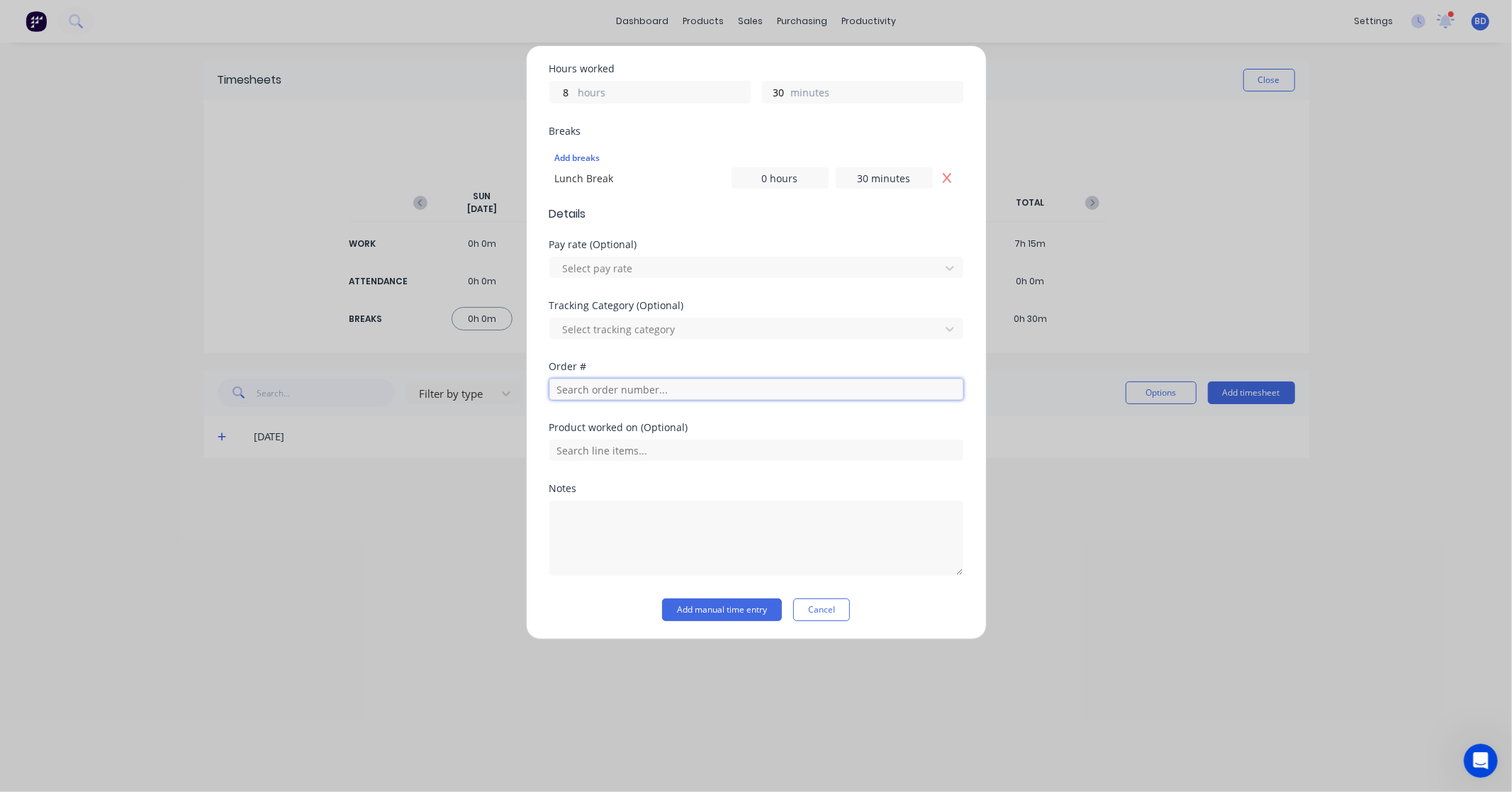
click at [591, 393] on input "text" at bounding box center [756, 390] width 414 height 22
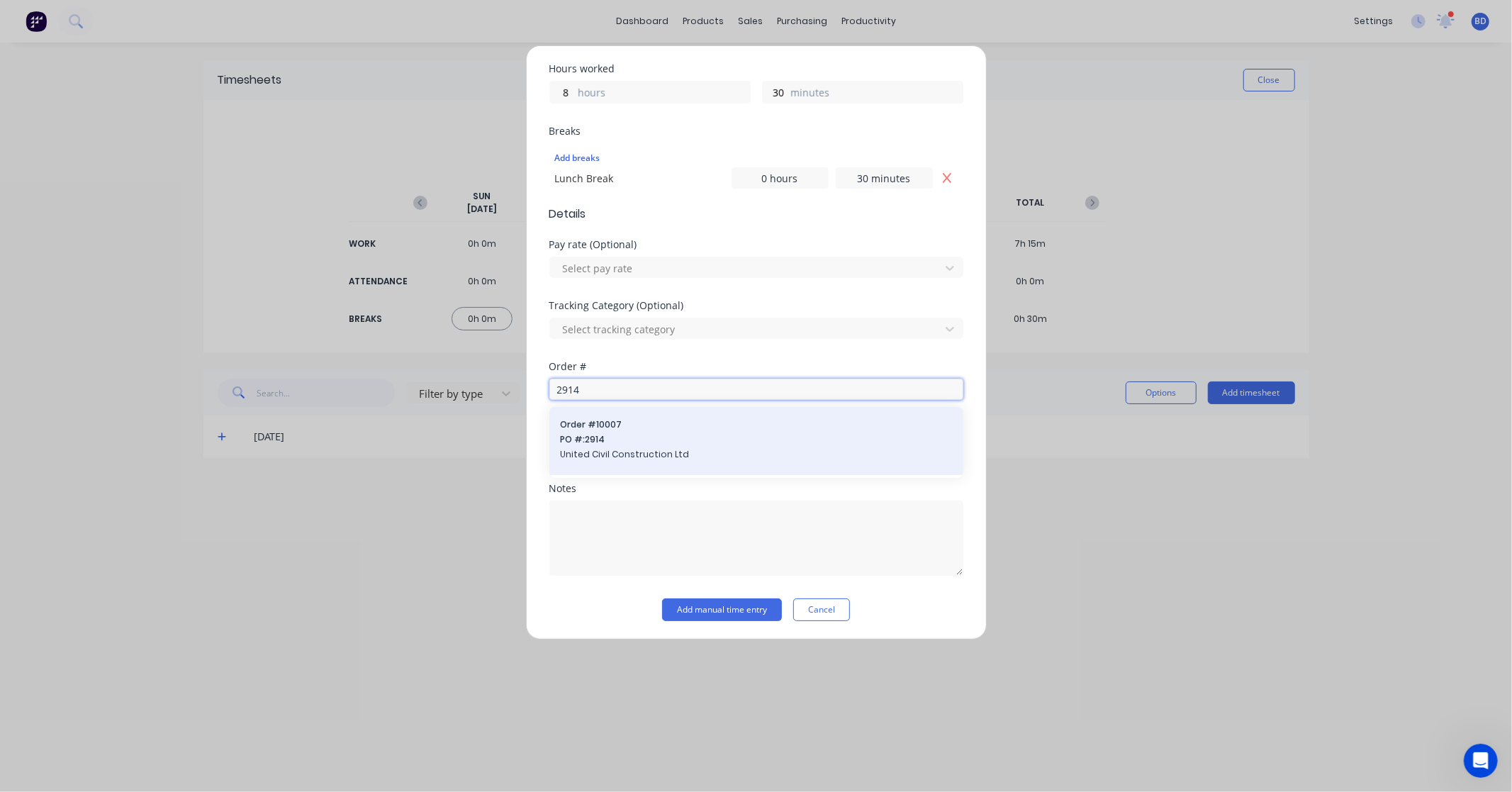
type input "2914"
click at [639, 447] on div "Order # 10007 PO #: 2914 United Civil Construction Ltd" at bounding box center [756, 441] width 391 height 46
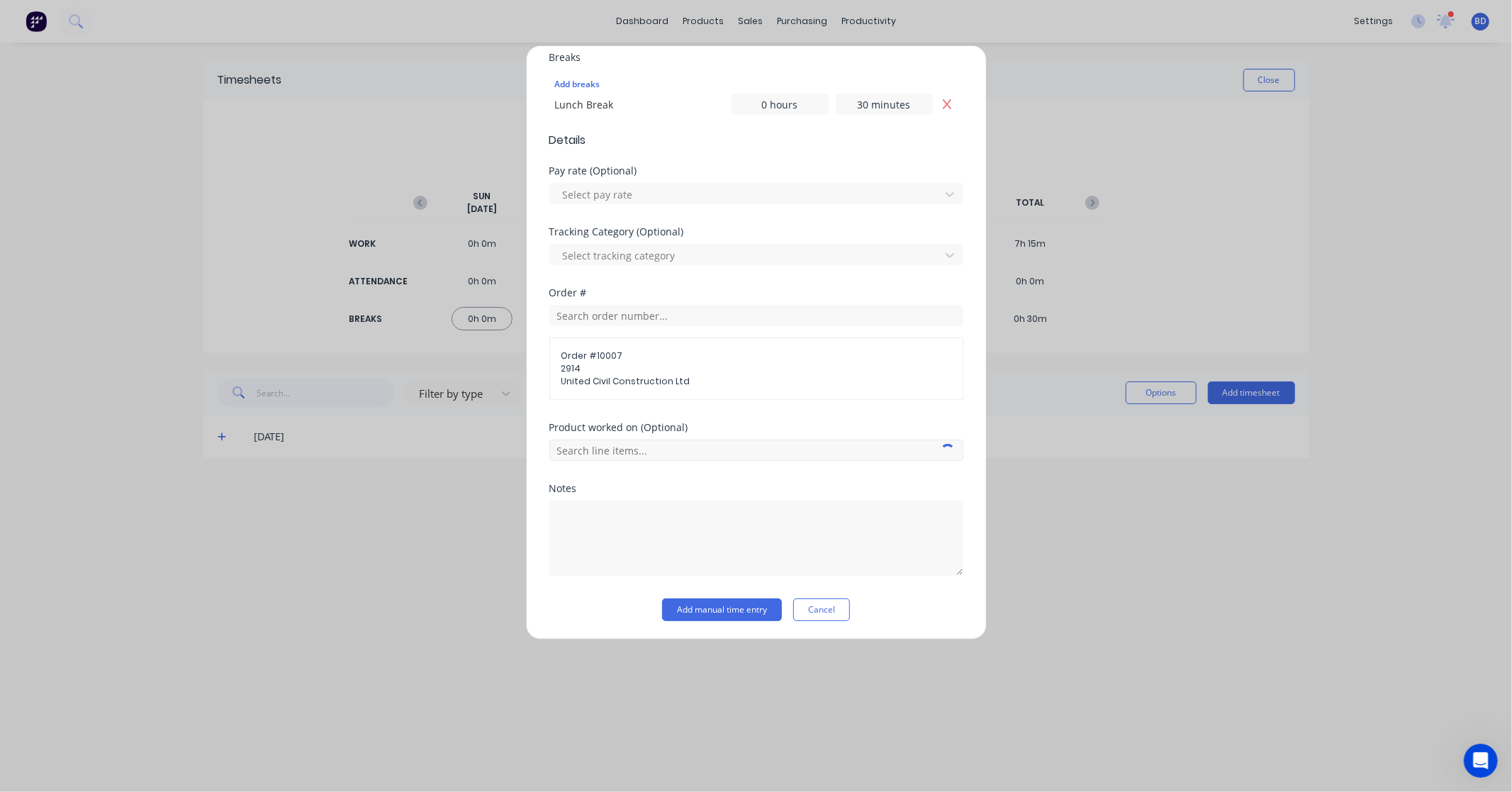
scroll to position [391, 0]
click at [606, 450] on input "text" at bounding box center [756, 449] width 414 height 22
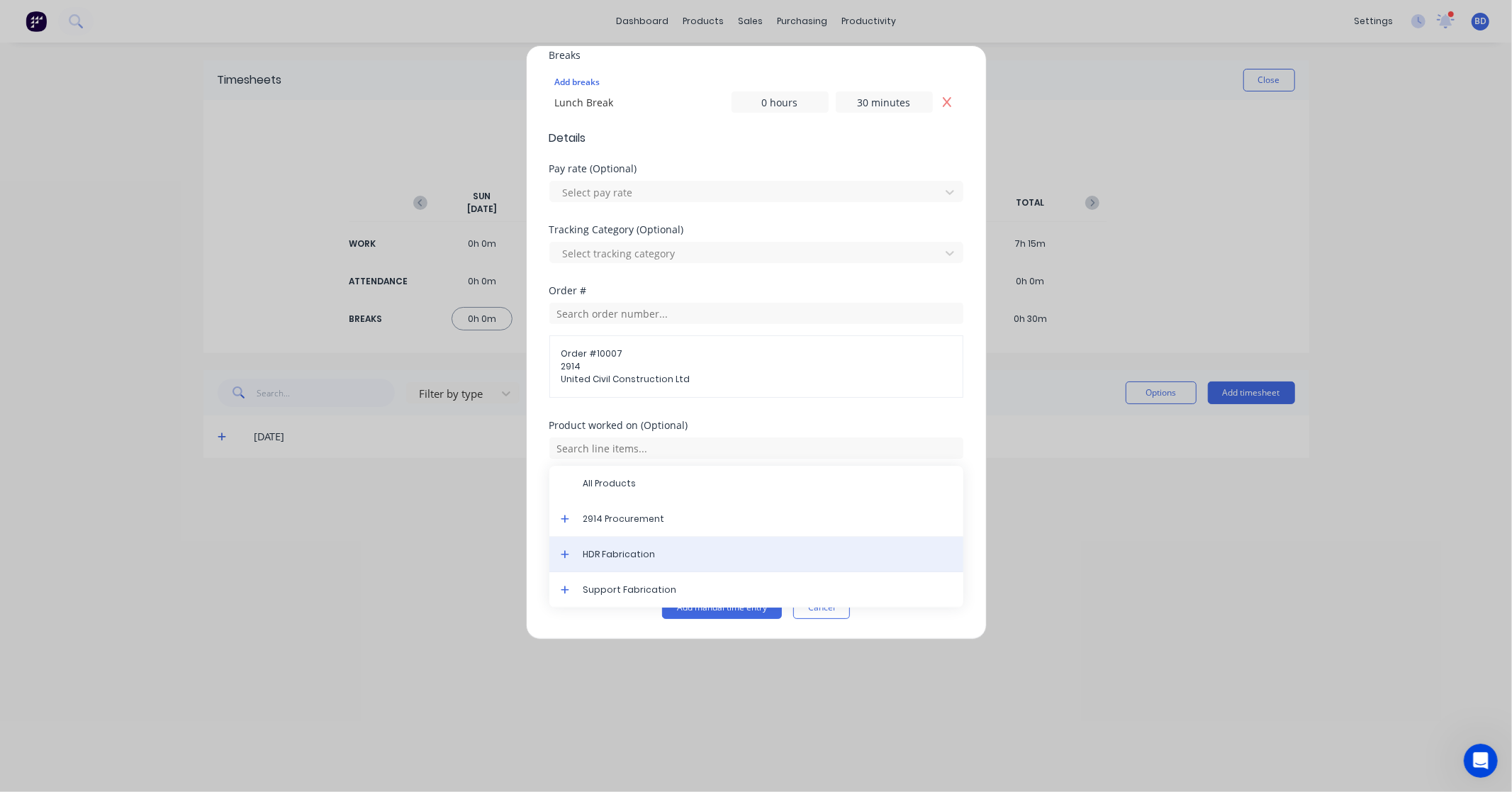
click at [626, 546] on div "HDR Fabrication" at bounding box center [756, 554] width 414 height 36
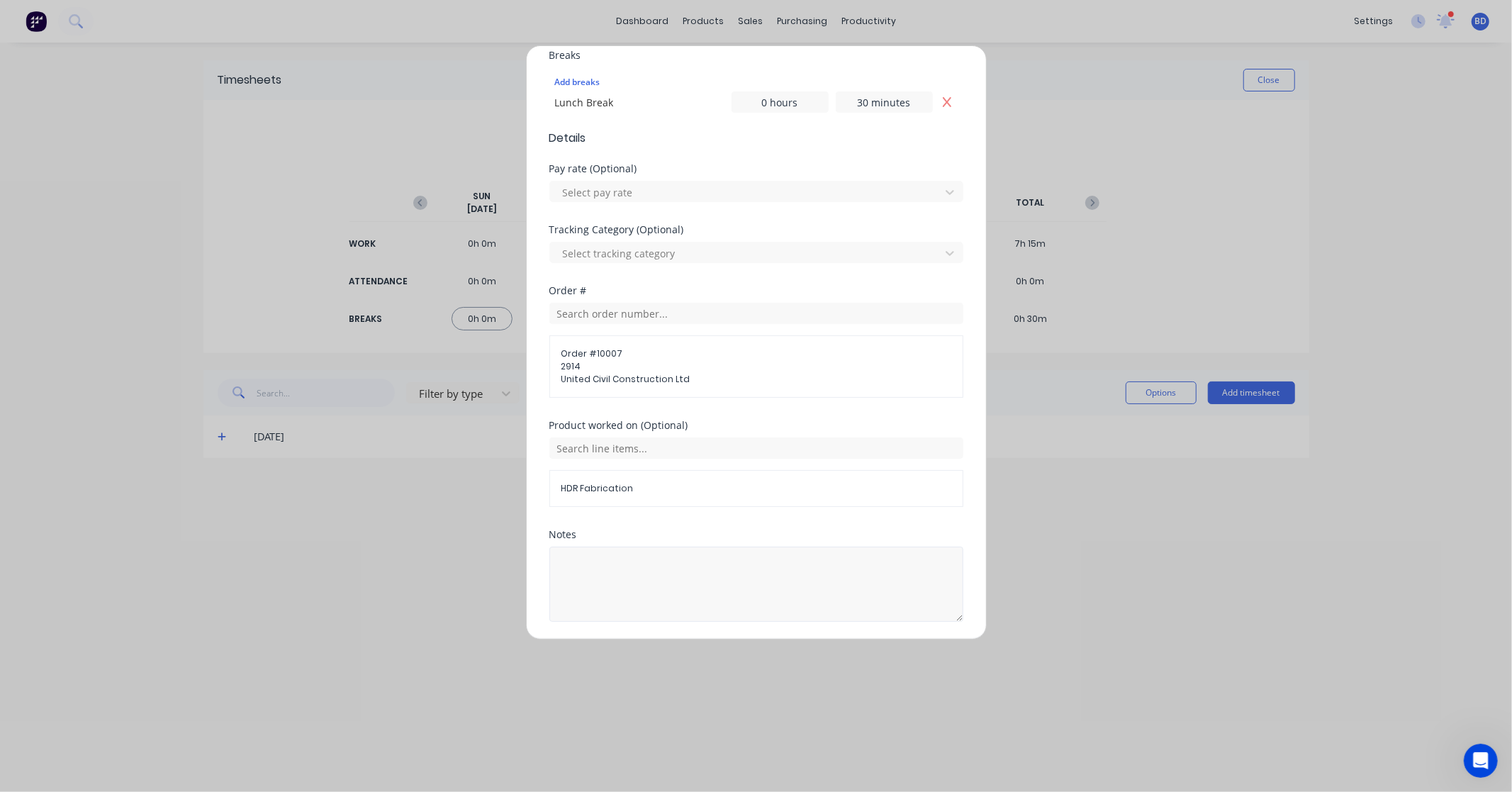
scroll to position [439, 0]
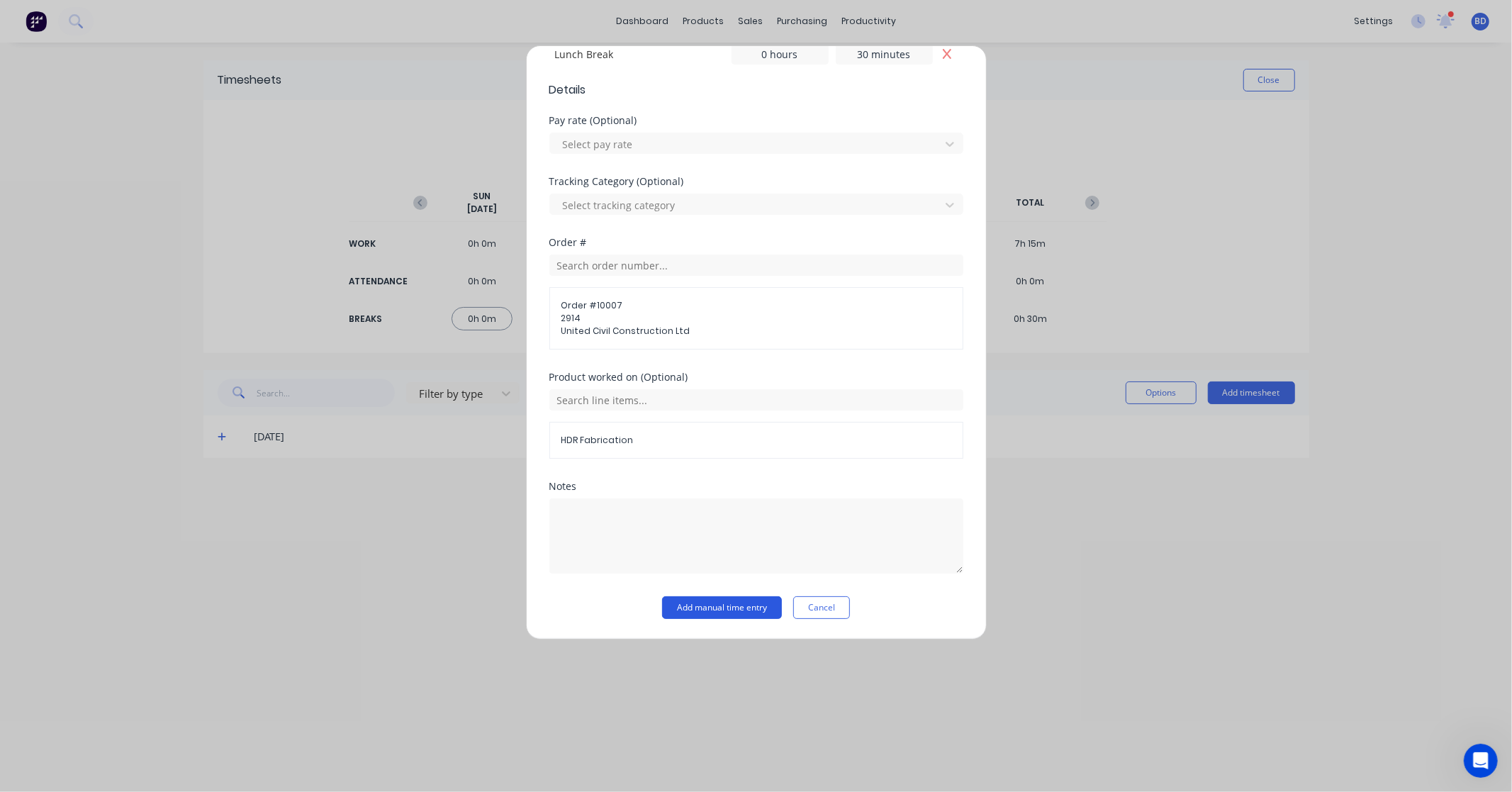
click at [674, 608] on button "Add manual time entry" at bounding box center [721, 607] width 120 height 22
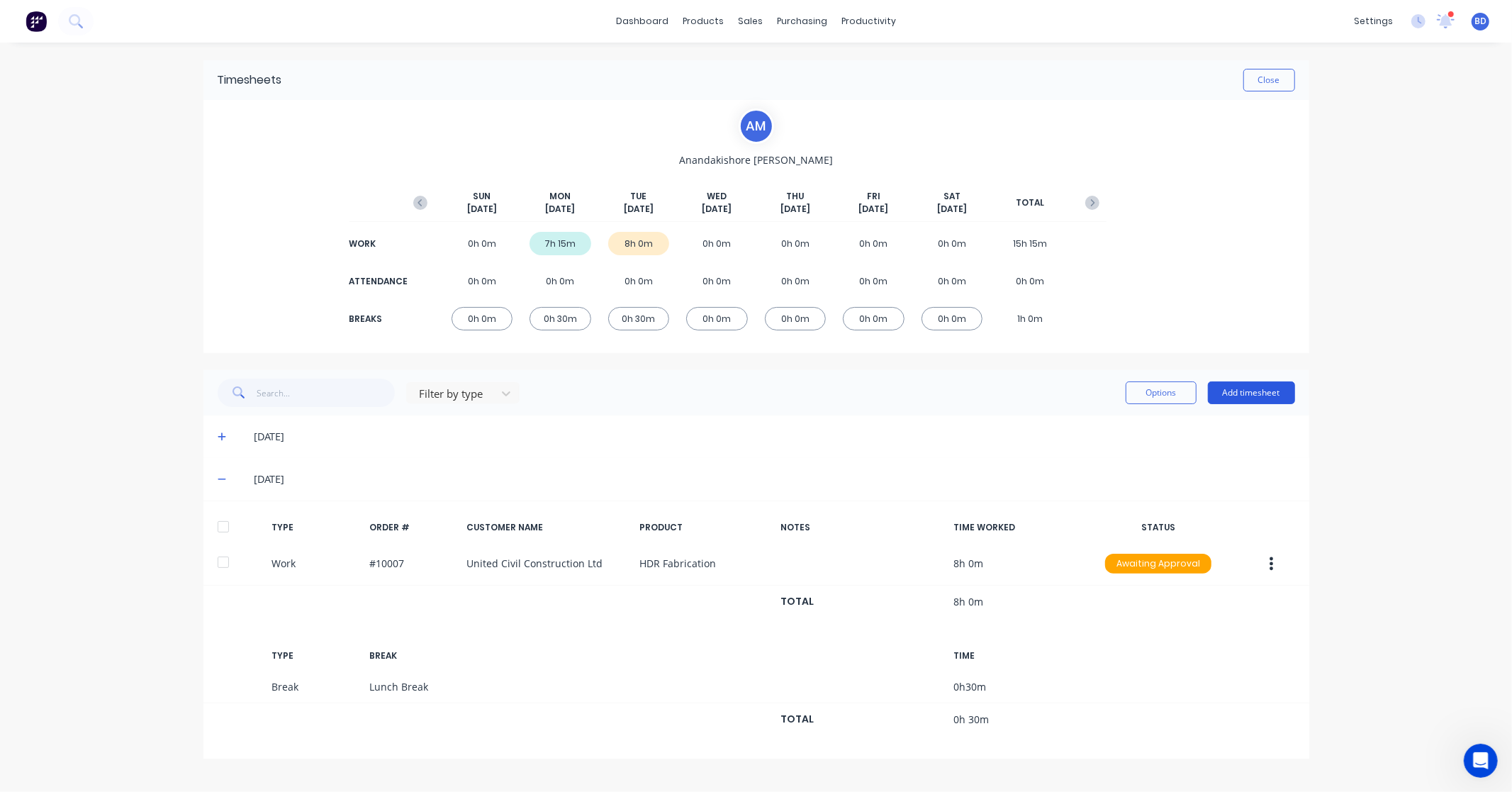
click at [1278, 393] on button "Add timesheet" at bounding box center [1251, 392] width 87 height 22
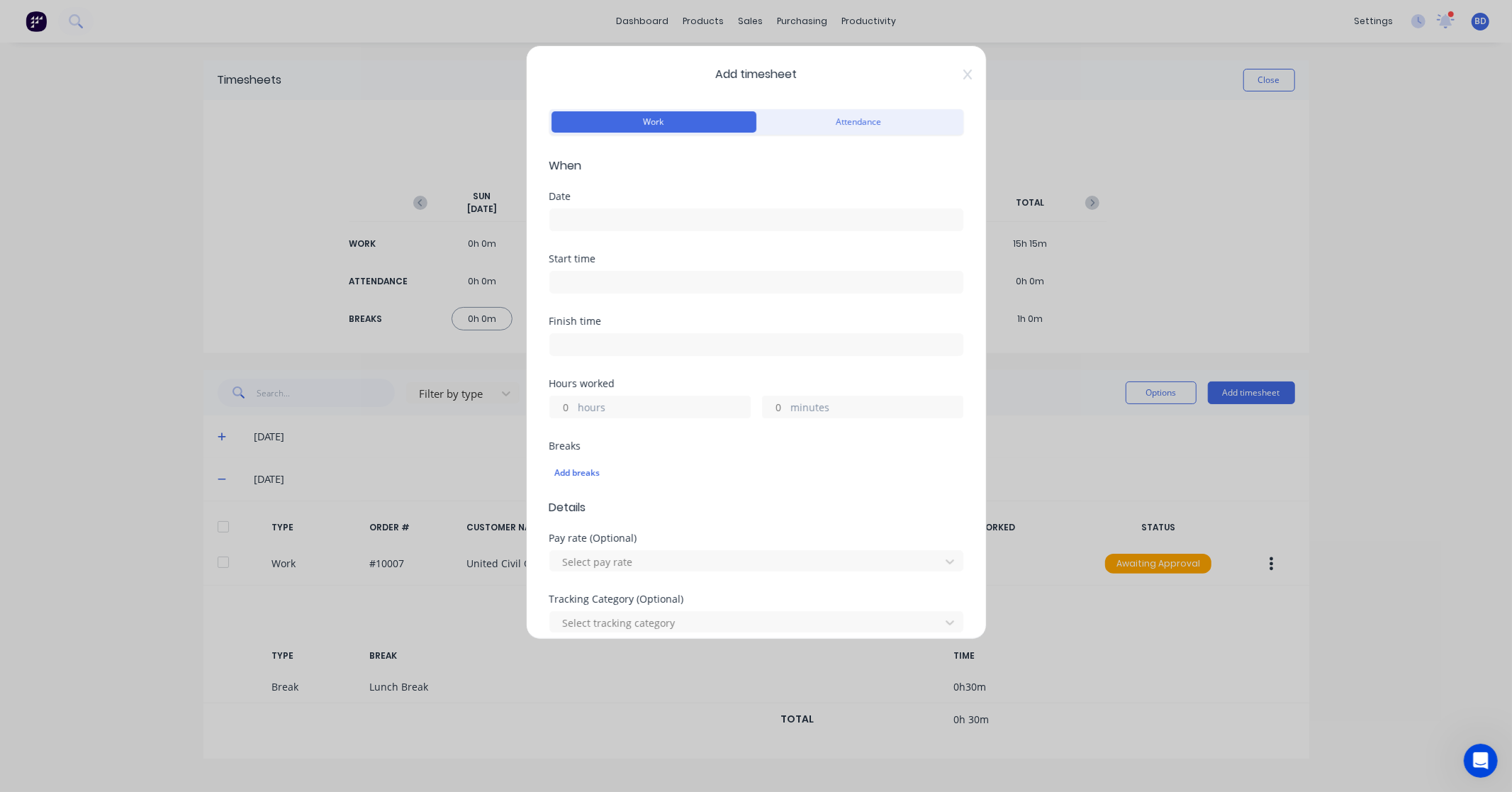
click at [591, 215] on input at bounding box center [756, 220] width 413 height 22
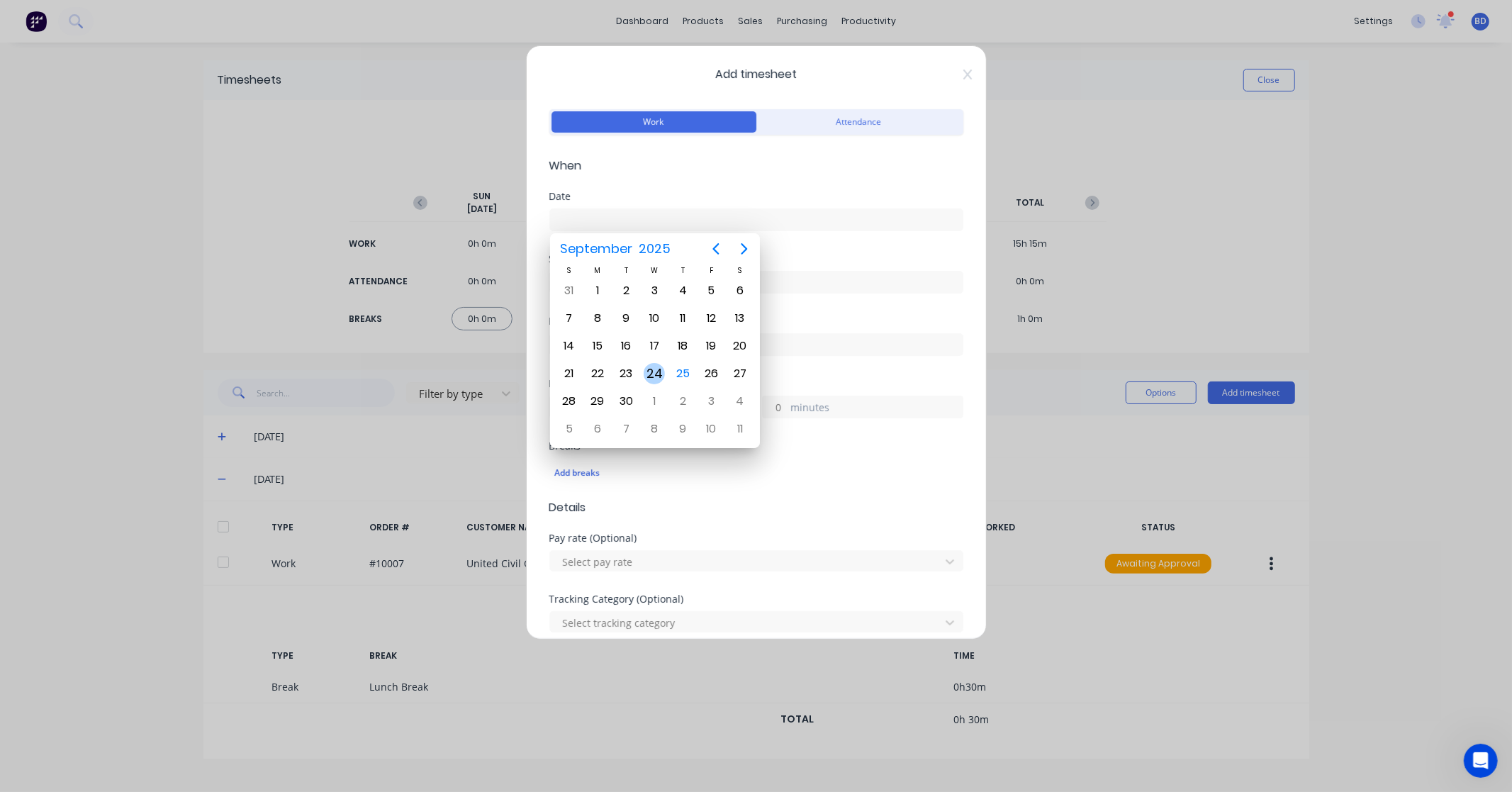
click at [661, 374] on div "24" at bounding box center [654, 374] width 22 height 22
type input "[DATE]"
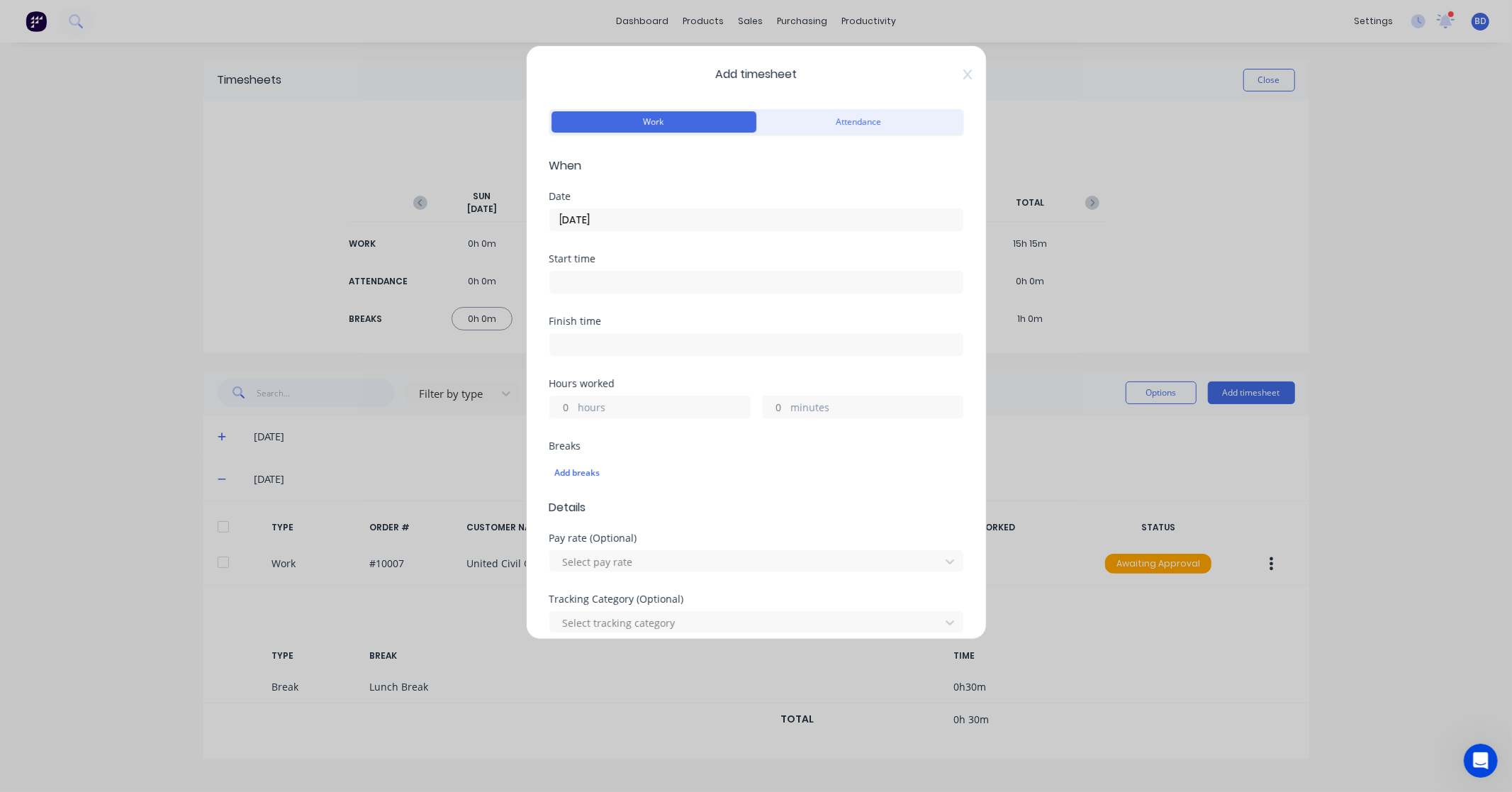
click at [620, 274] on input at bounding box center [756, 282] width 413 height 22
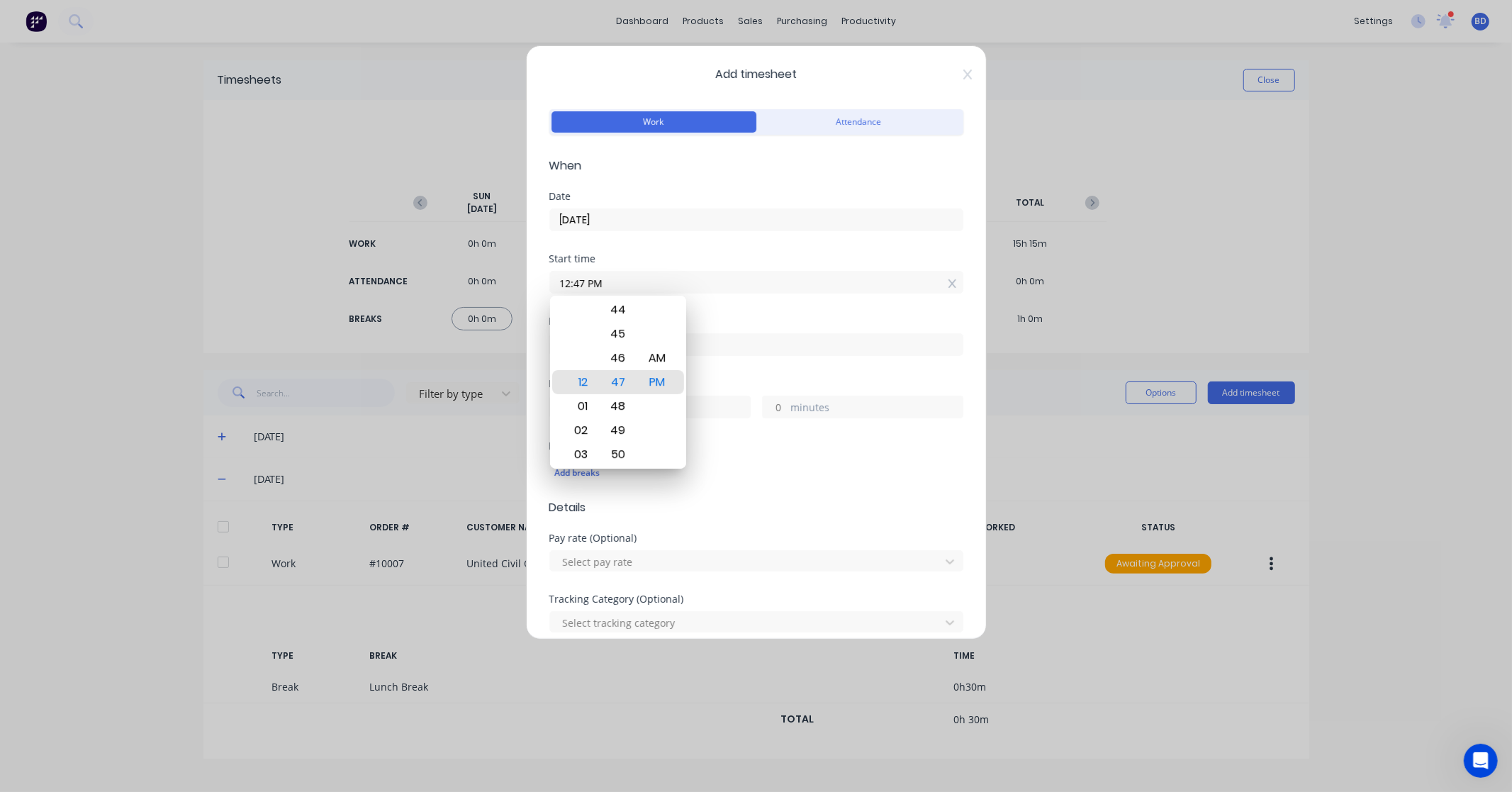
drag, startPoint x: 582, startPoint y: 279, endPoint x: 478, endPoint y: 277, distance: 104.0
click at [478, 277] on div "Add timesheet Work Attendance When Date [DATE] Start time 12:47 PM Finish time …" at bounding box center [756, 396] width 1512 height 792
paste input "8:00 A"
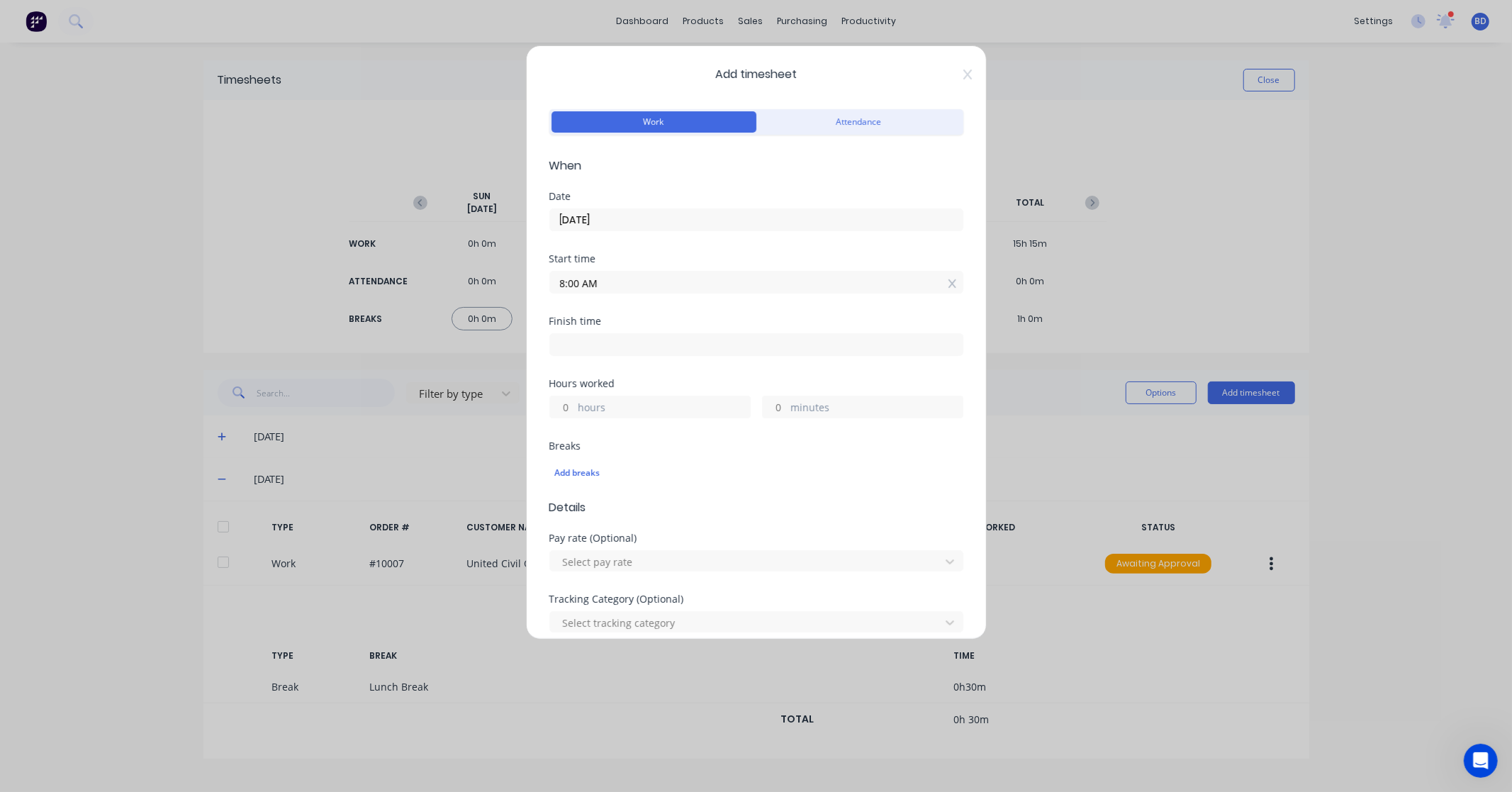
type input "08:00 AM"
click at [600, 339] on input at bounding box center [756, 345] width 413 height 22
type input "12:47 PM"
type input "4"
type input "47"
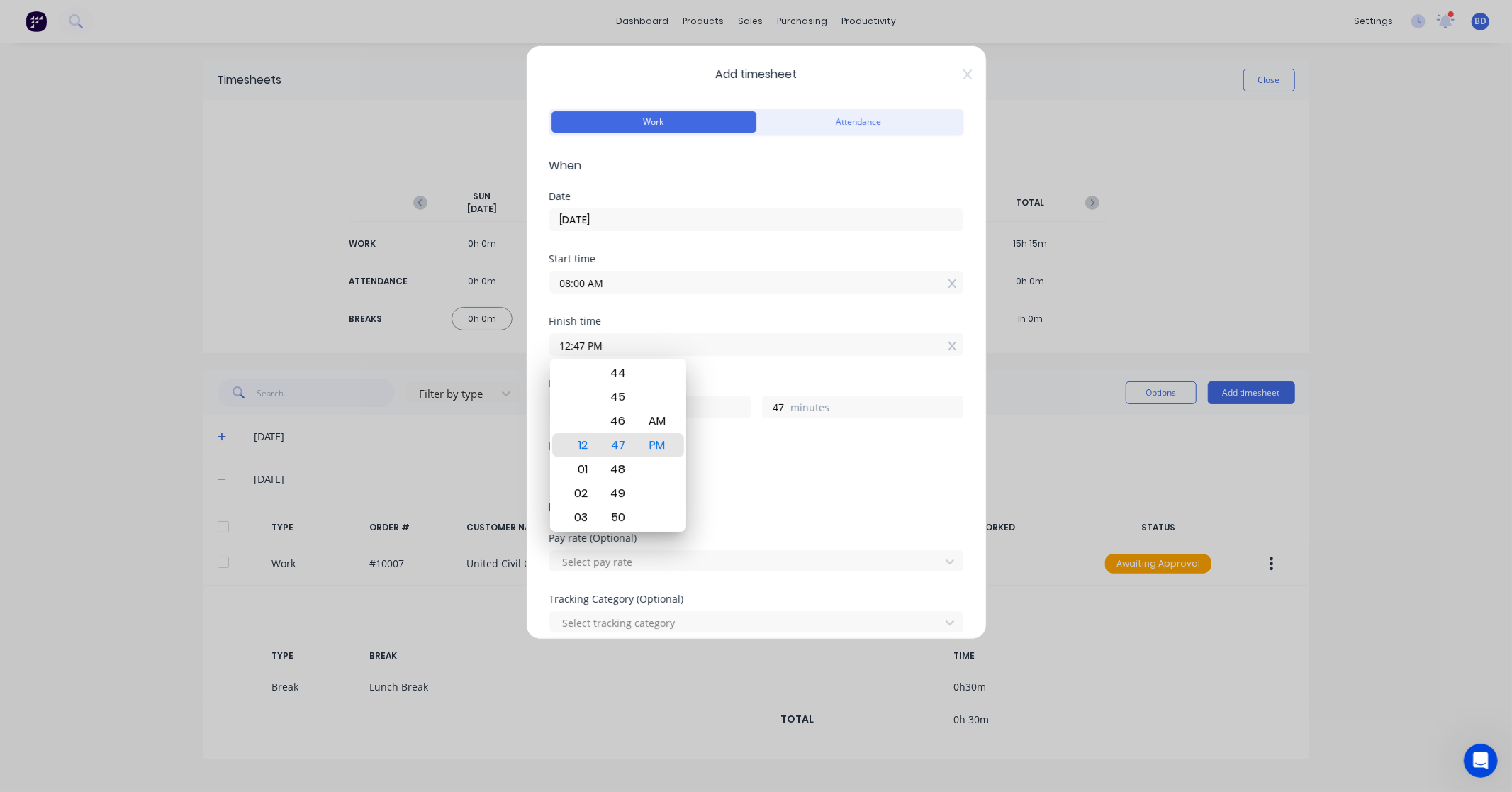
drag, startPoint x: 636, startPoint y: 342, endPoint x: 413, endPoint y: 346, distance: 223.0
click at [413, 346] on div "Add timesheet Work Attendance When Date [DATE] Start time 08:00 AM Finish time …" at bounding box center [756, 396] width 1512 height 792
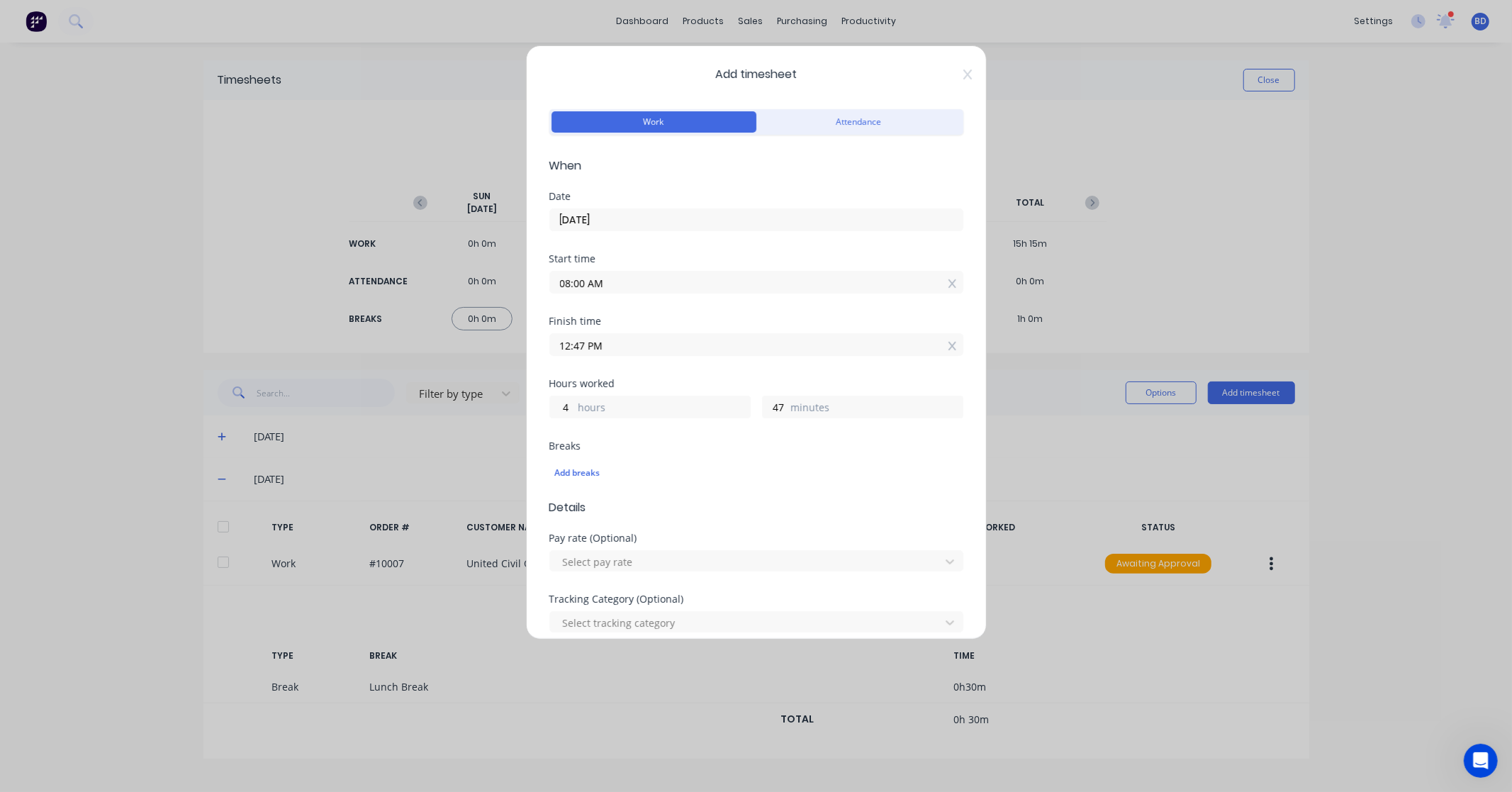
paste input "4:30"
type input "04:30 PM"
type input "8"
type input "30"
click at [677, 383] on div "Hours worked" at bounding box center [756, 384] width 414 height 10
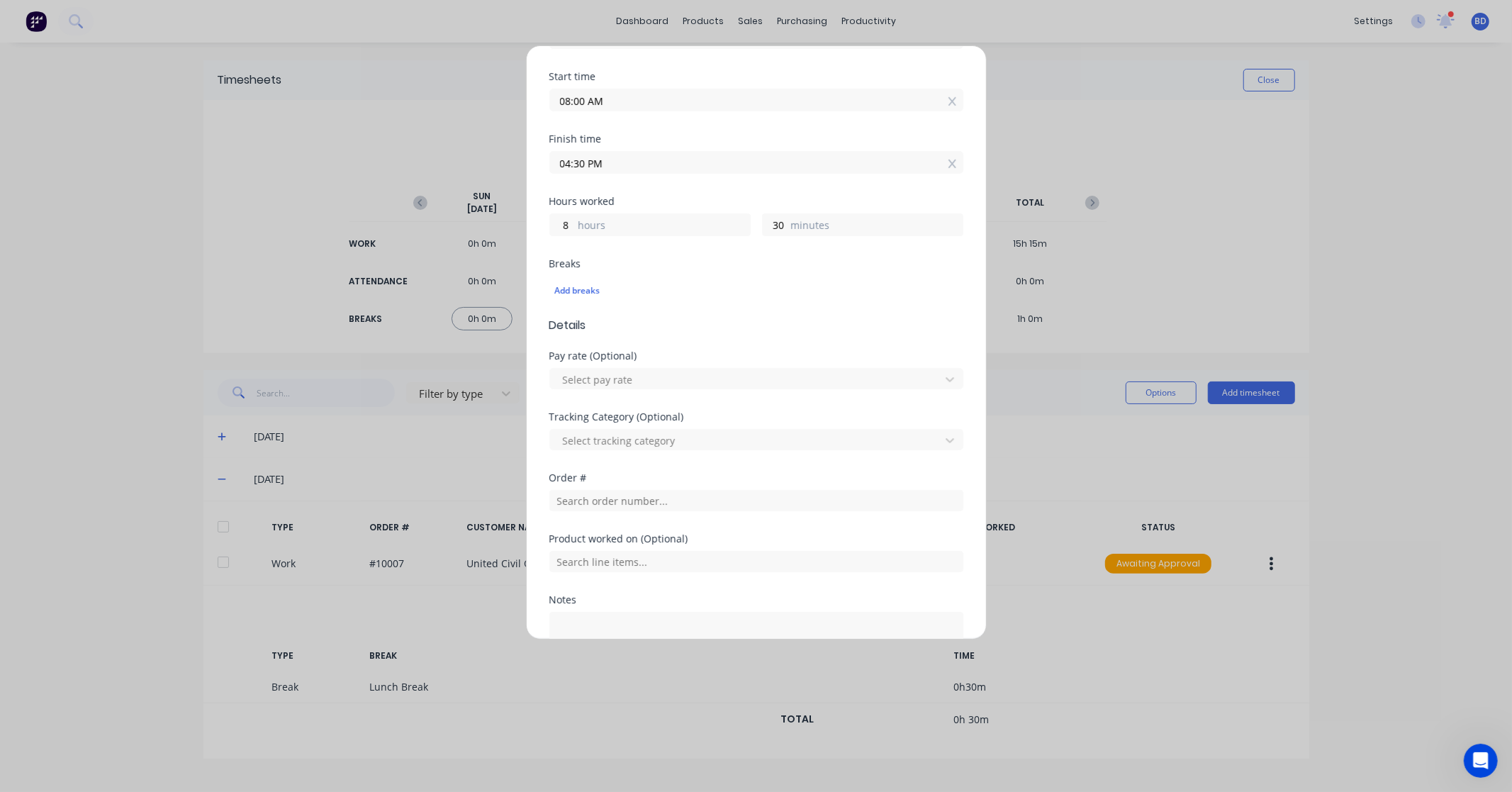
scroll to position [236, 0]
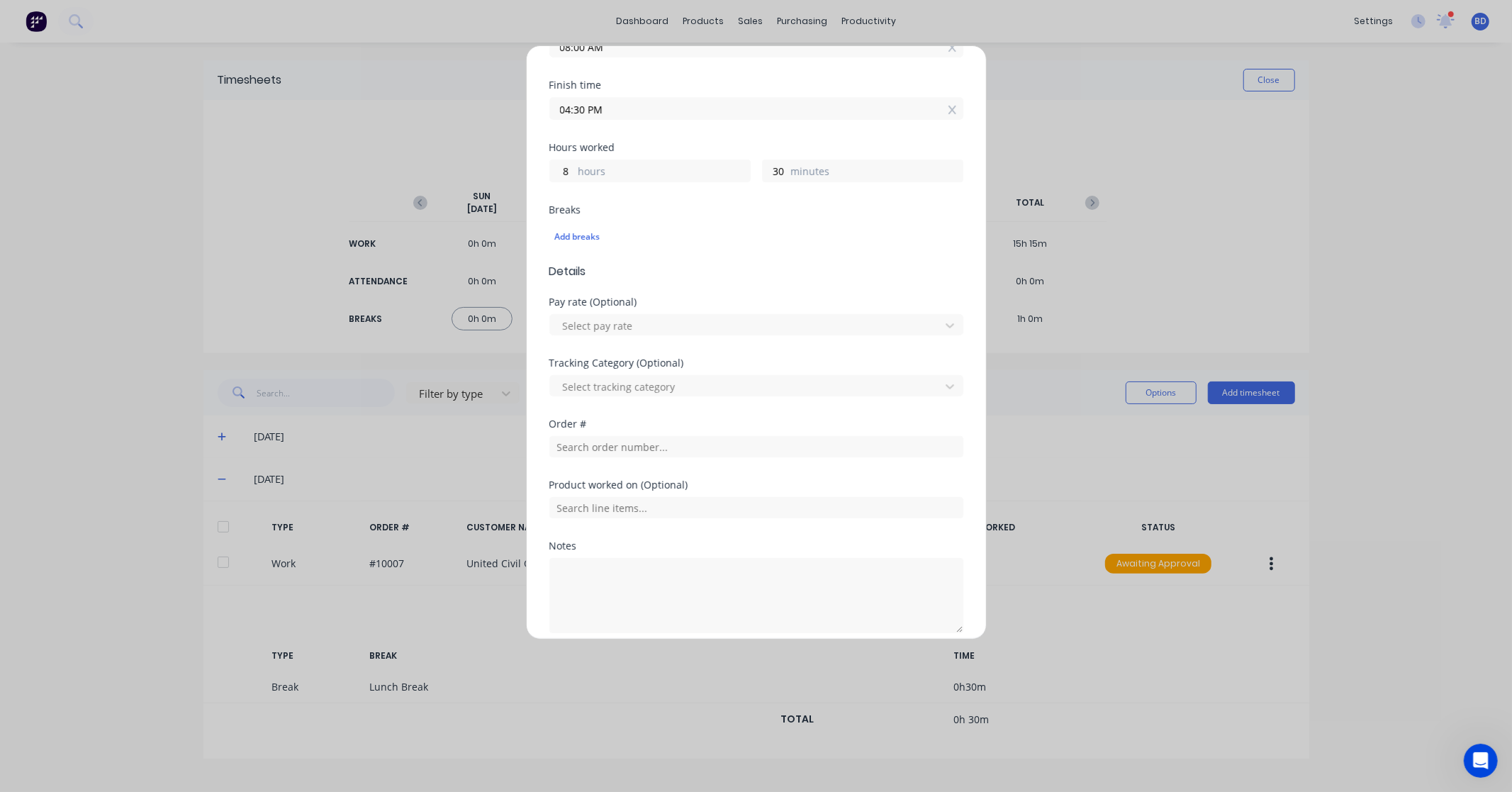
click at [639, 458] on div "Order #" at bounding box center [756, 449] width 414 height 61
click at [641, 453] on input "text" at bounding box center [756, 447] width 414 height 22
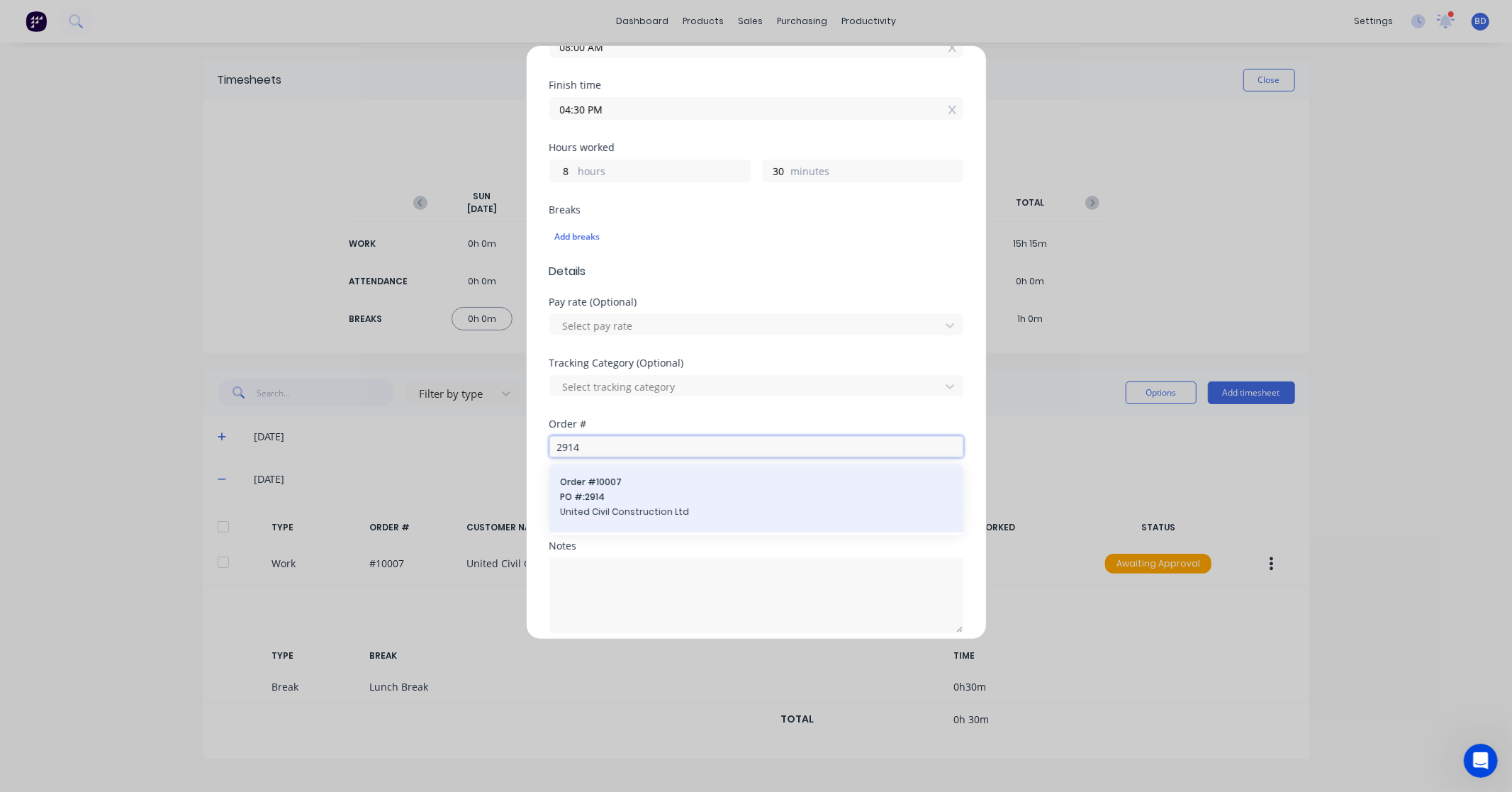
type input "2914"
click at [661, 506] on span "United Civil Construction Ltd" at bounding box center [756, 511] width 391 height 12
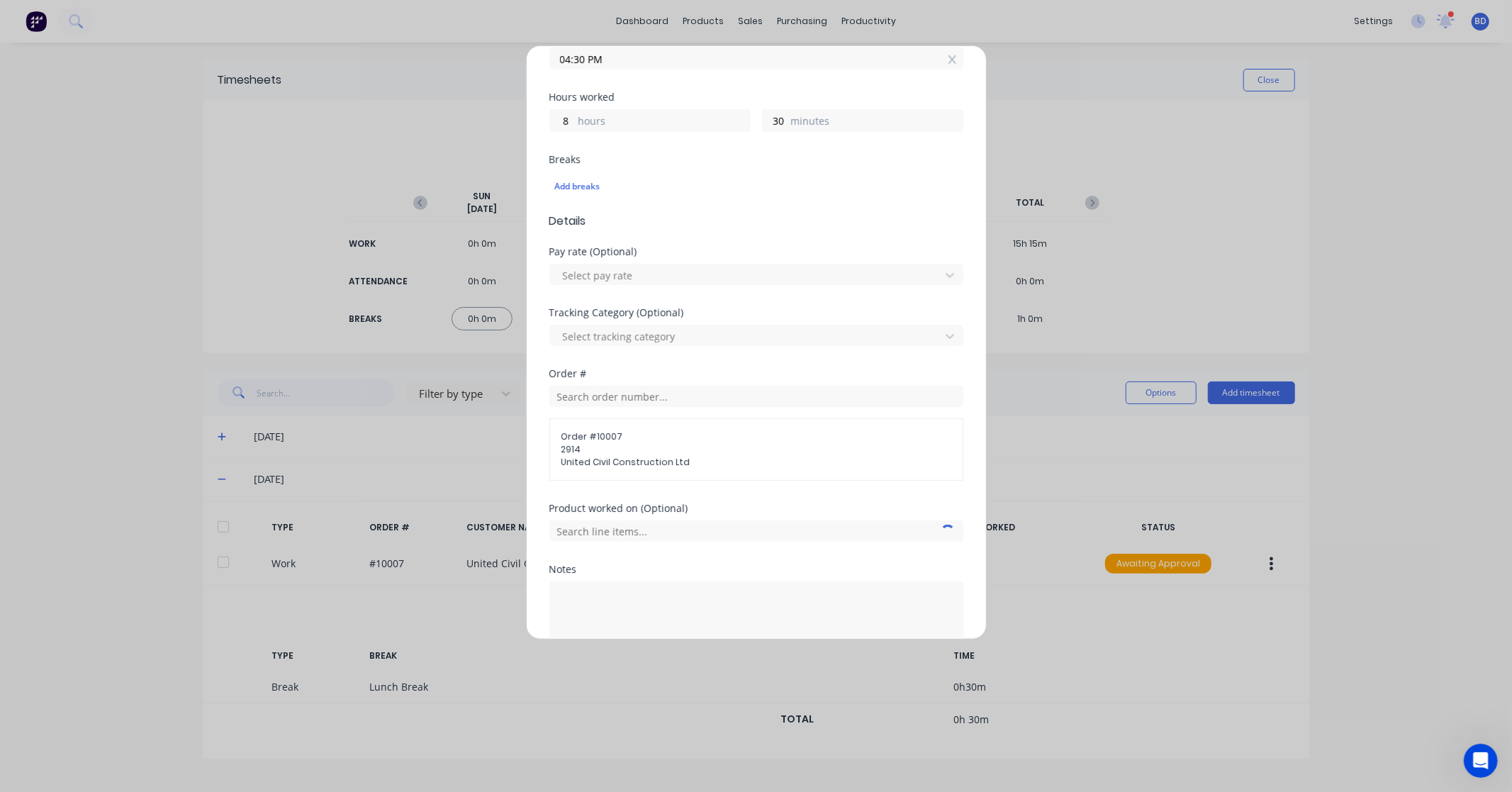
scroll to position [369, 0]
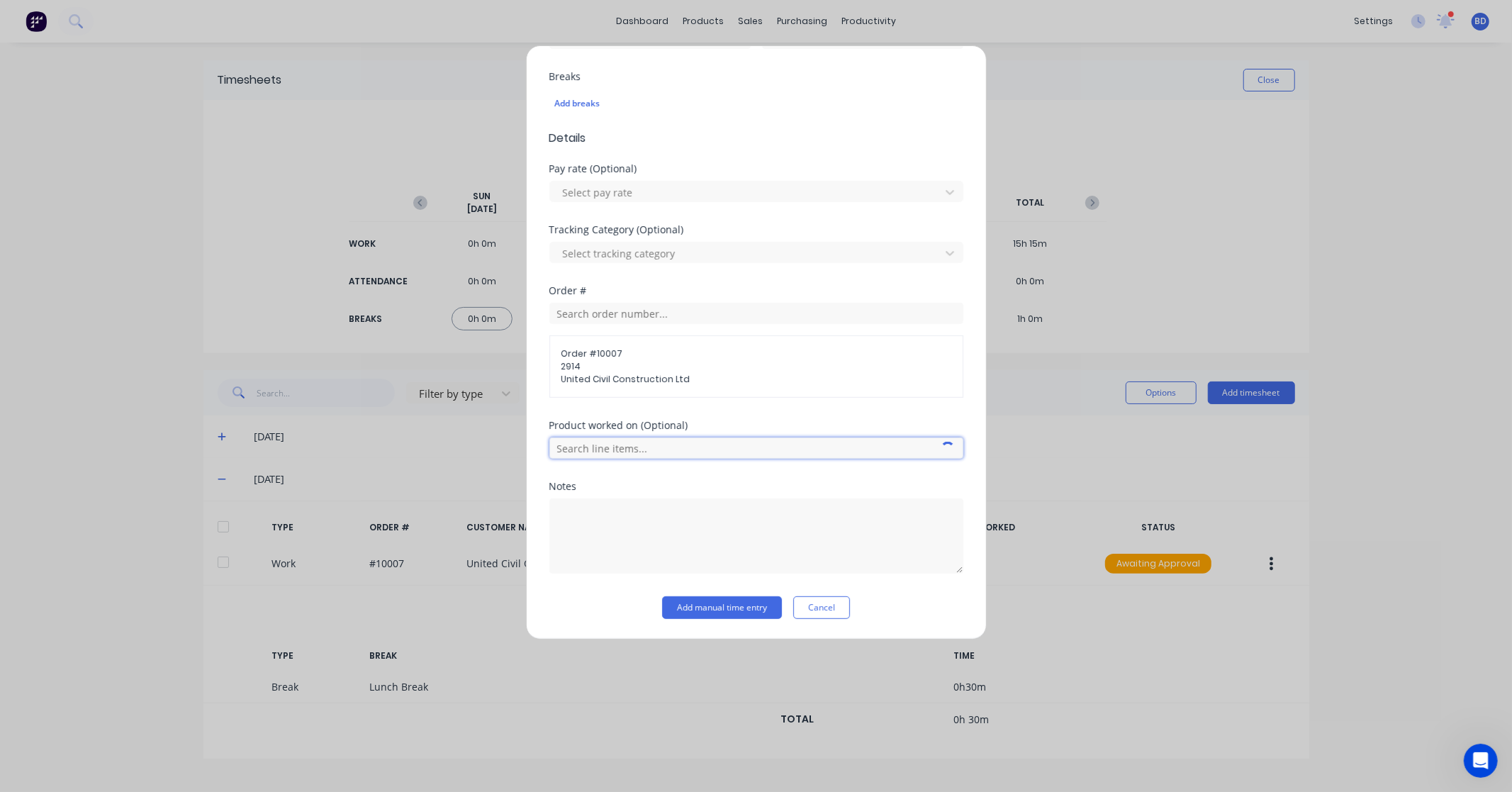
click at [666, 454] on input "text" at bounding box center [756, 449] width 414 height 22
click at [771, 415] on div "Order # Order # 10007 2914 United Civil Construction Ltd" at bounding box center [756, 353] width 414 height 135
click at [685, 445] on input "text" at bounding box center [756, 449] width 414 height 22
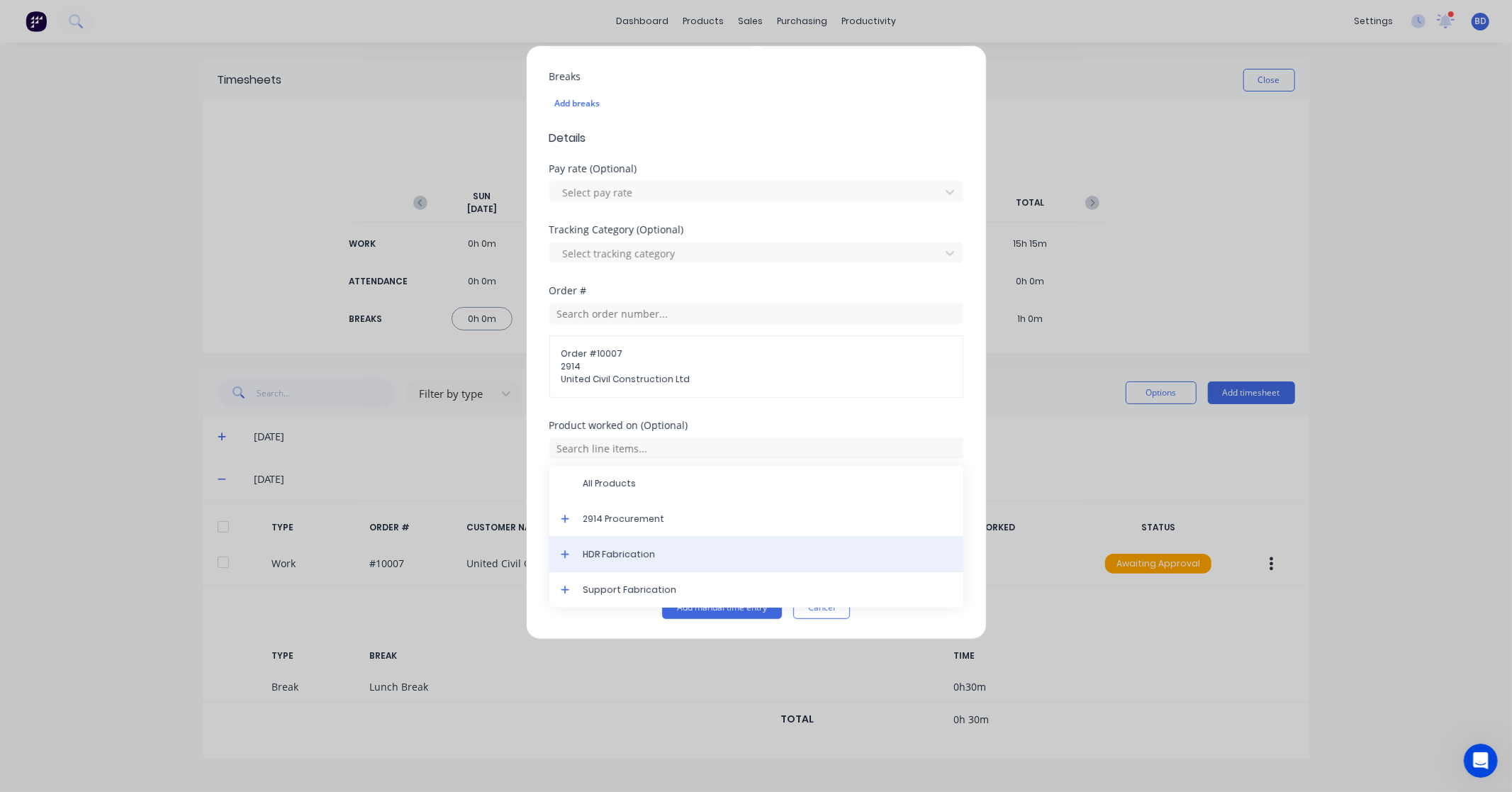
click at [646, 556] on span "HDR Fabrication" at bounding box center [768, 554] width 369 height 12
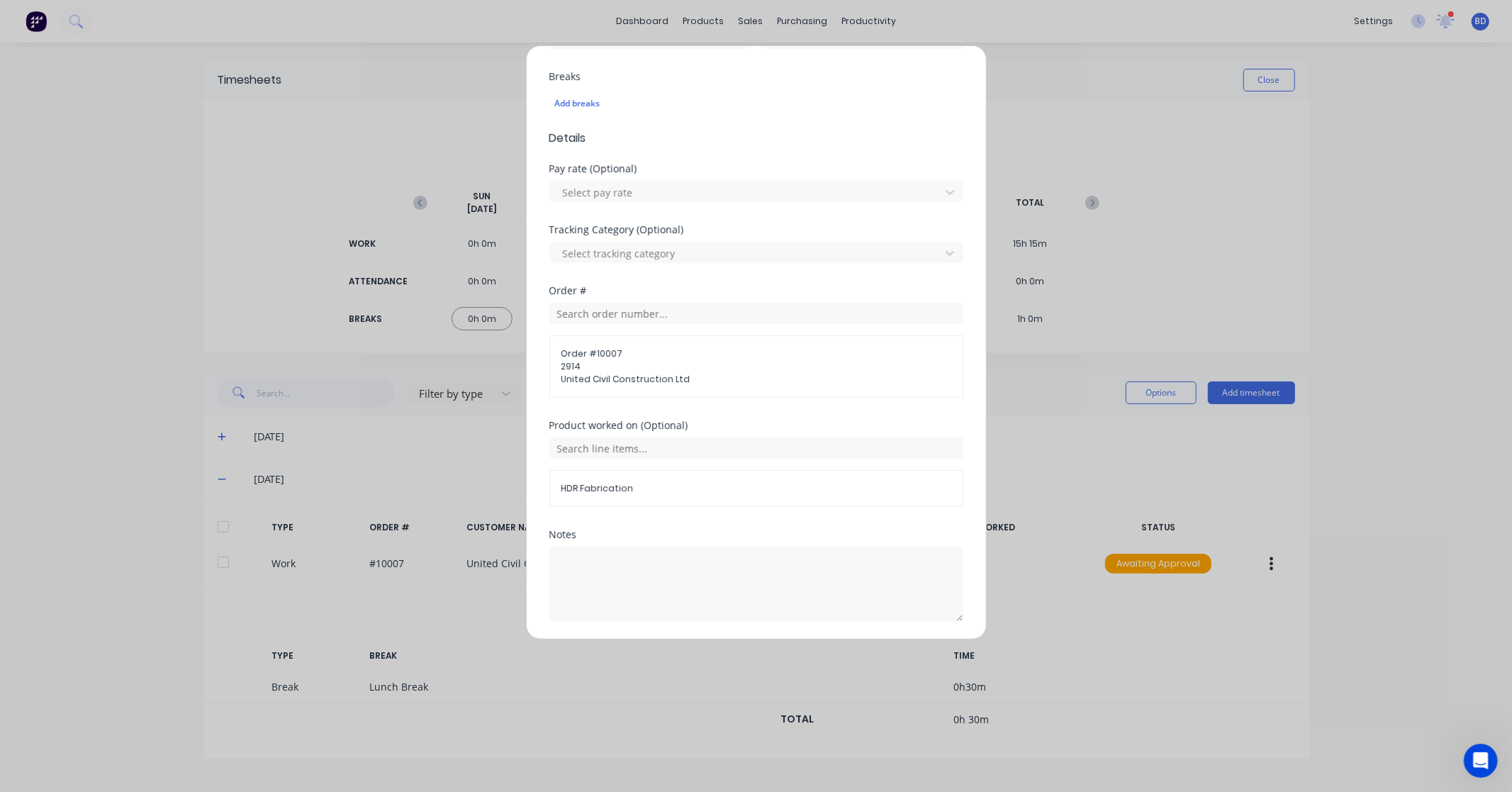
scroll to position [419, 0]
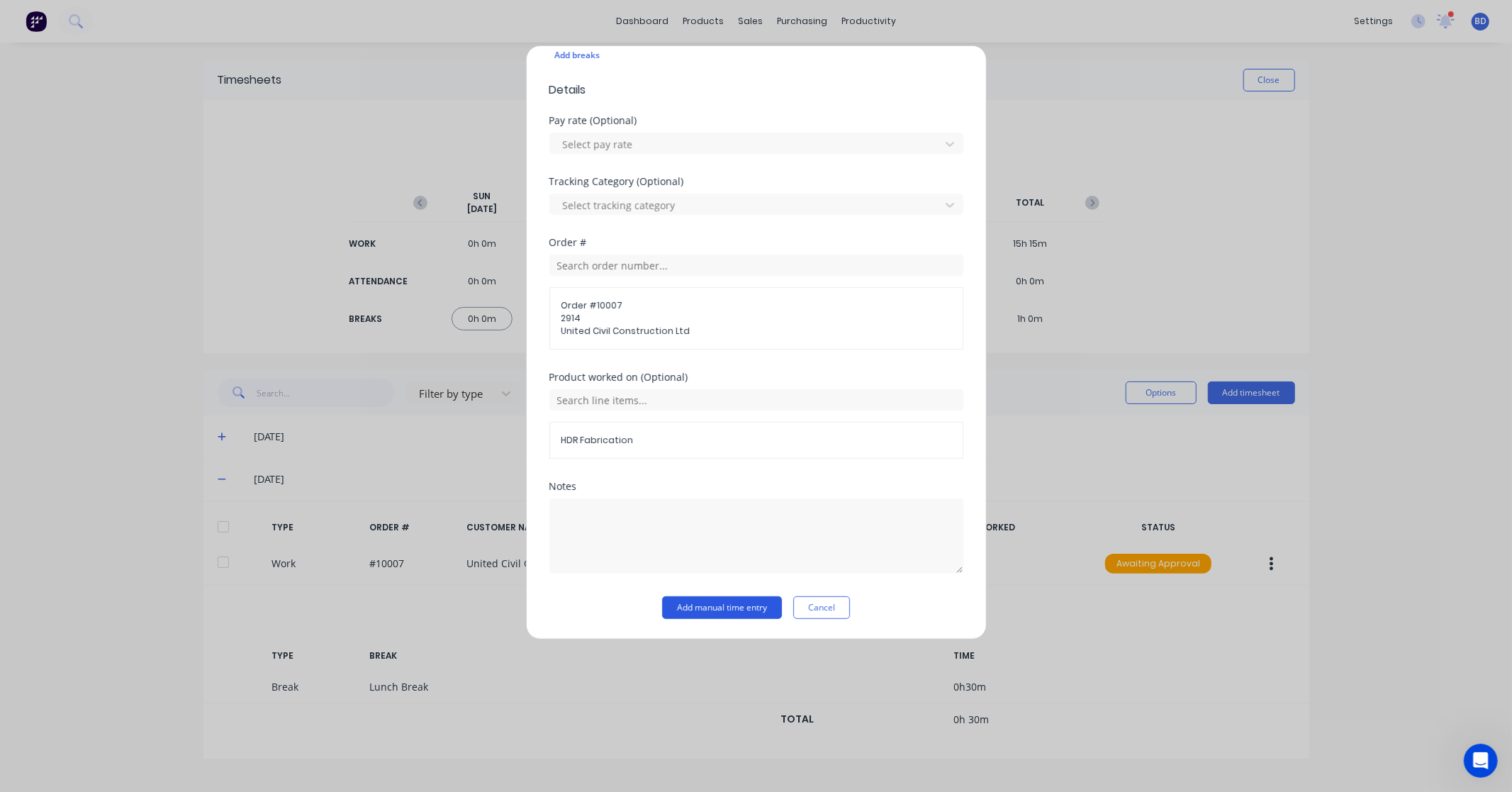
click at [719, 599] on button "Add manual time entry" at bounding box center [721, 607] width 120 height 22
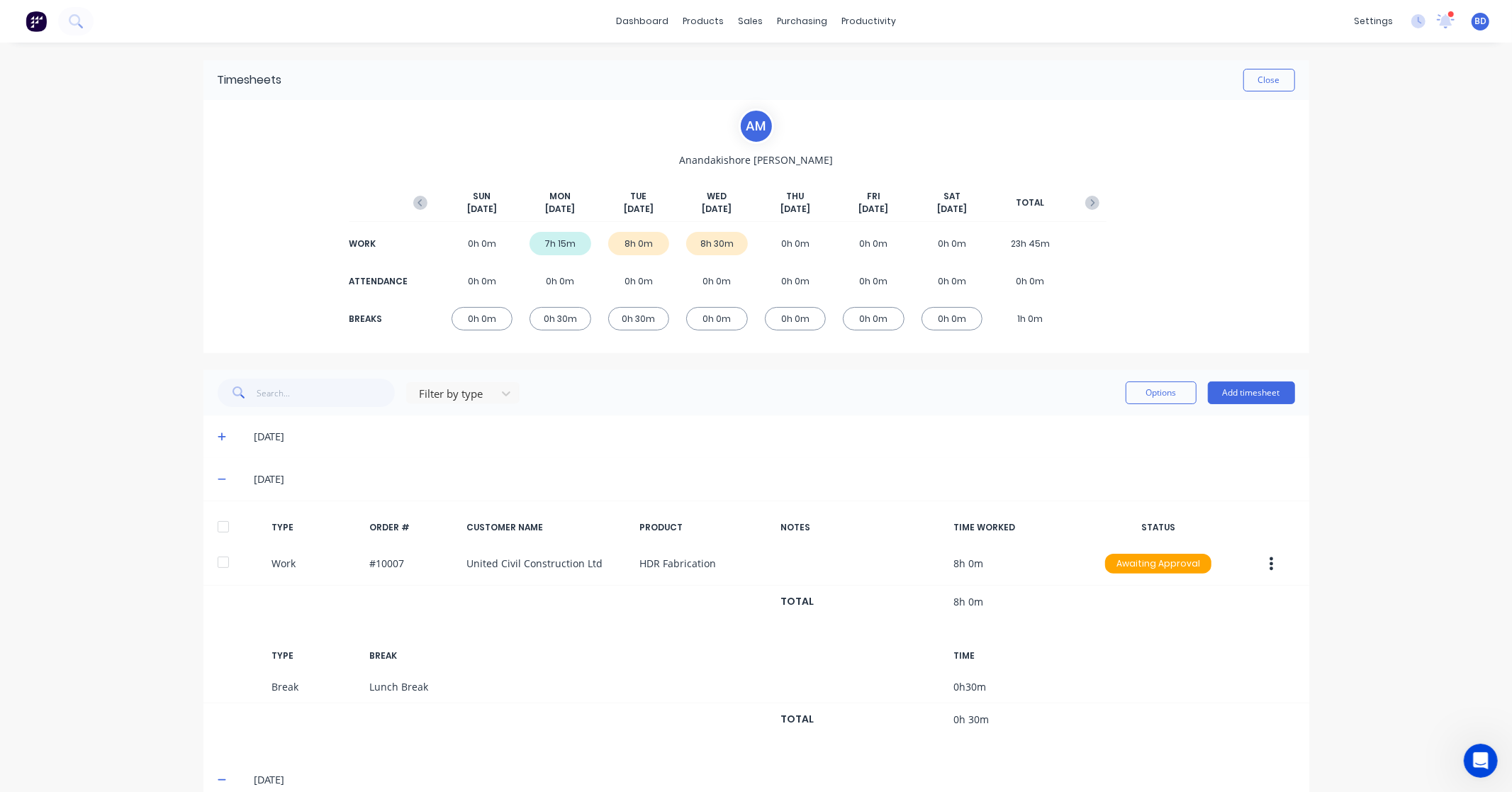
click at [218, 523] on div at bounding box center [223, 527] width 28 height 28
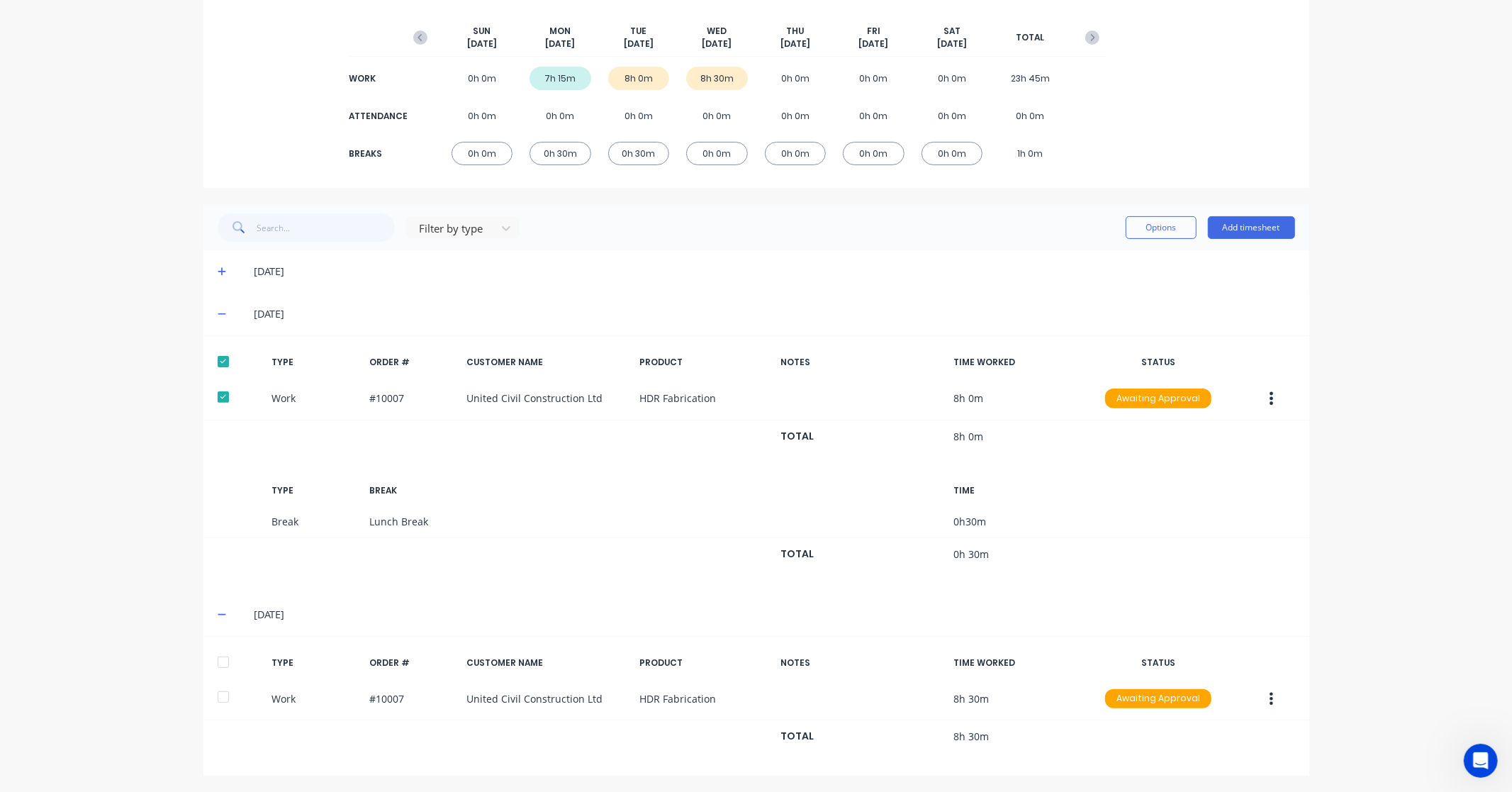
scroll to position [166, 0]
click at [216, 671] on div at bounding box center [223, 660] width 28 height 28
click at [1166, 225] on button "Options" at bounding box center [1161, 226] width 71 height 22
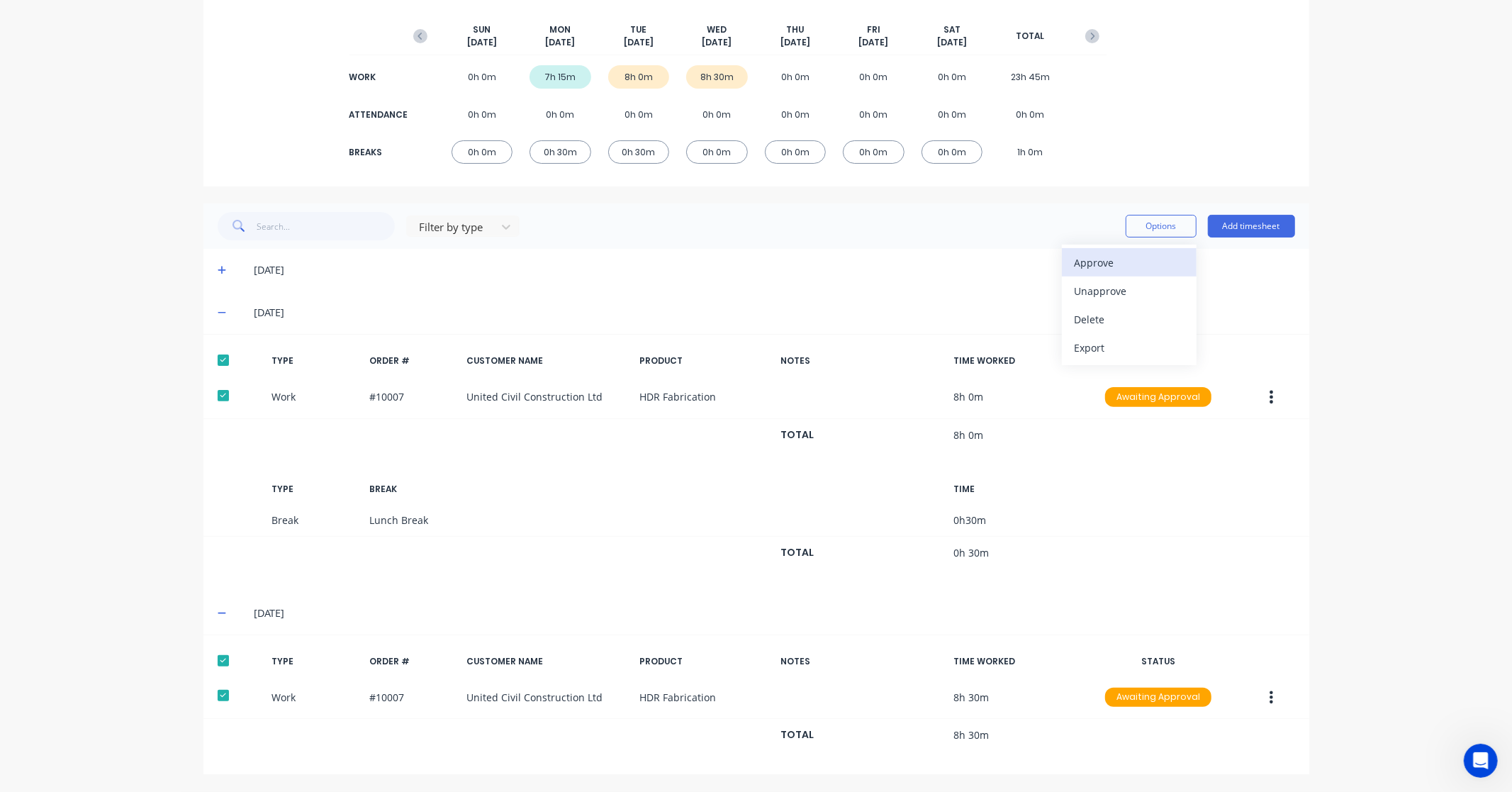
click at [1135, 266] on div "Approve" at bounding box center [1129, 262] width 109 height 21
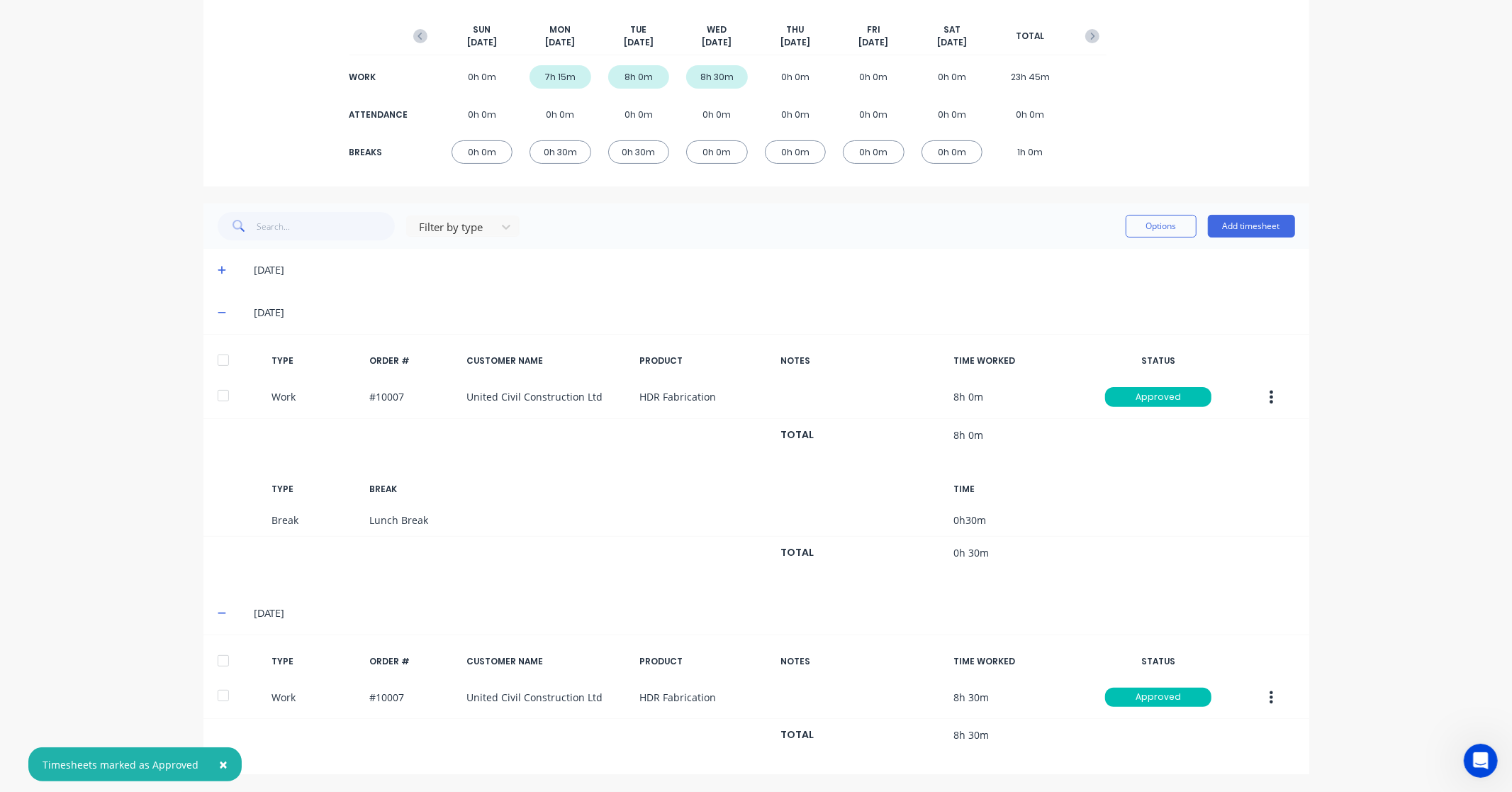
click at [765, 232] on div "Filter by type Options Add timesheet" at bounding box center [756, 226] width 1077 height 28
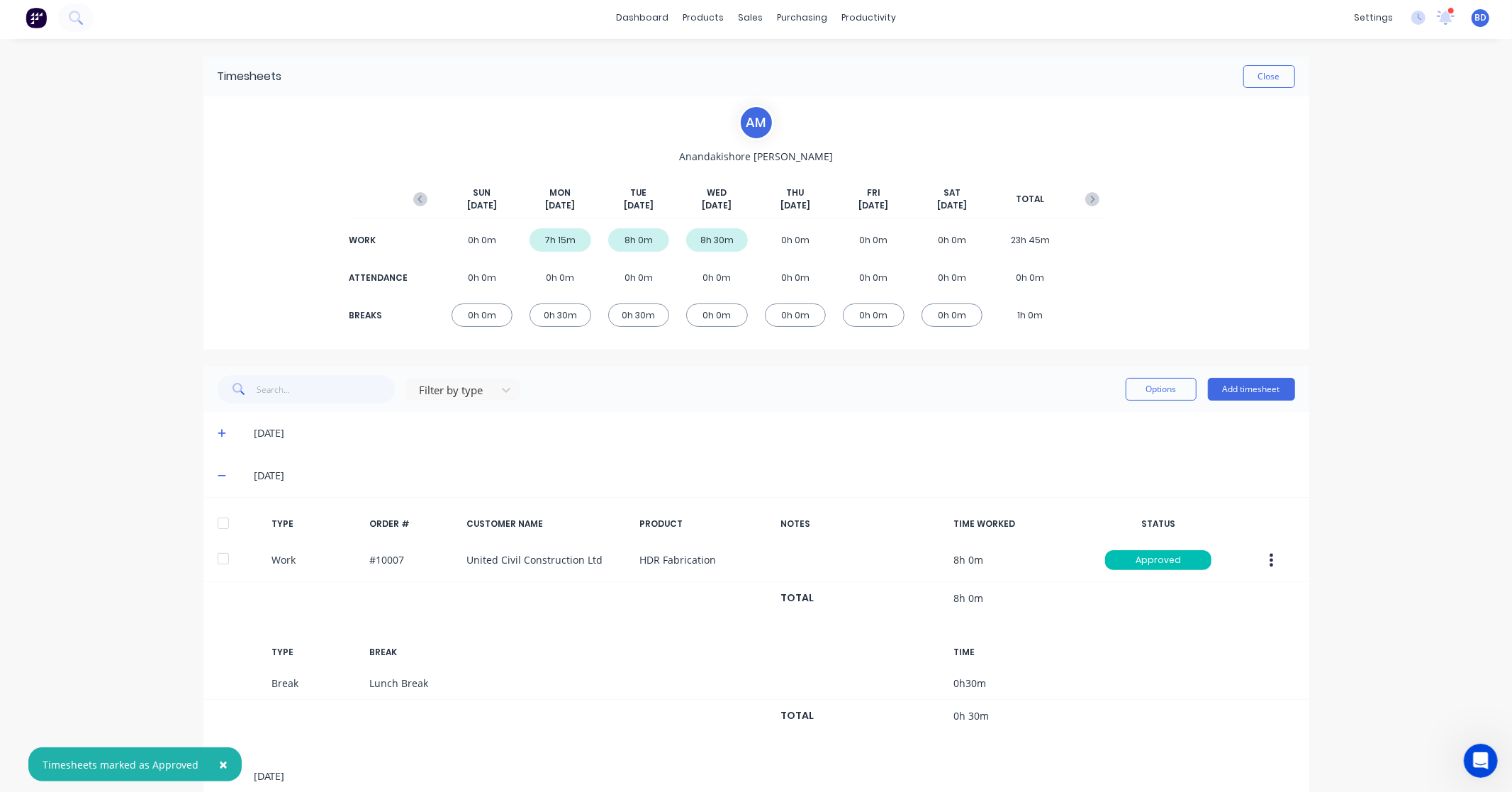
scroll to position [0, 0]
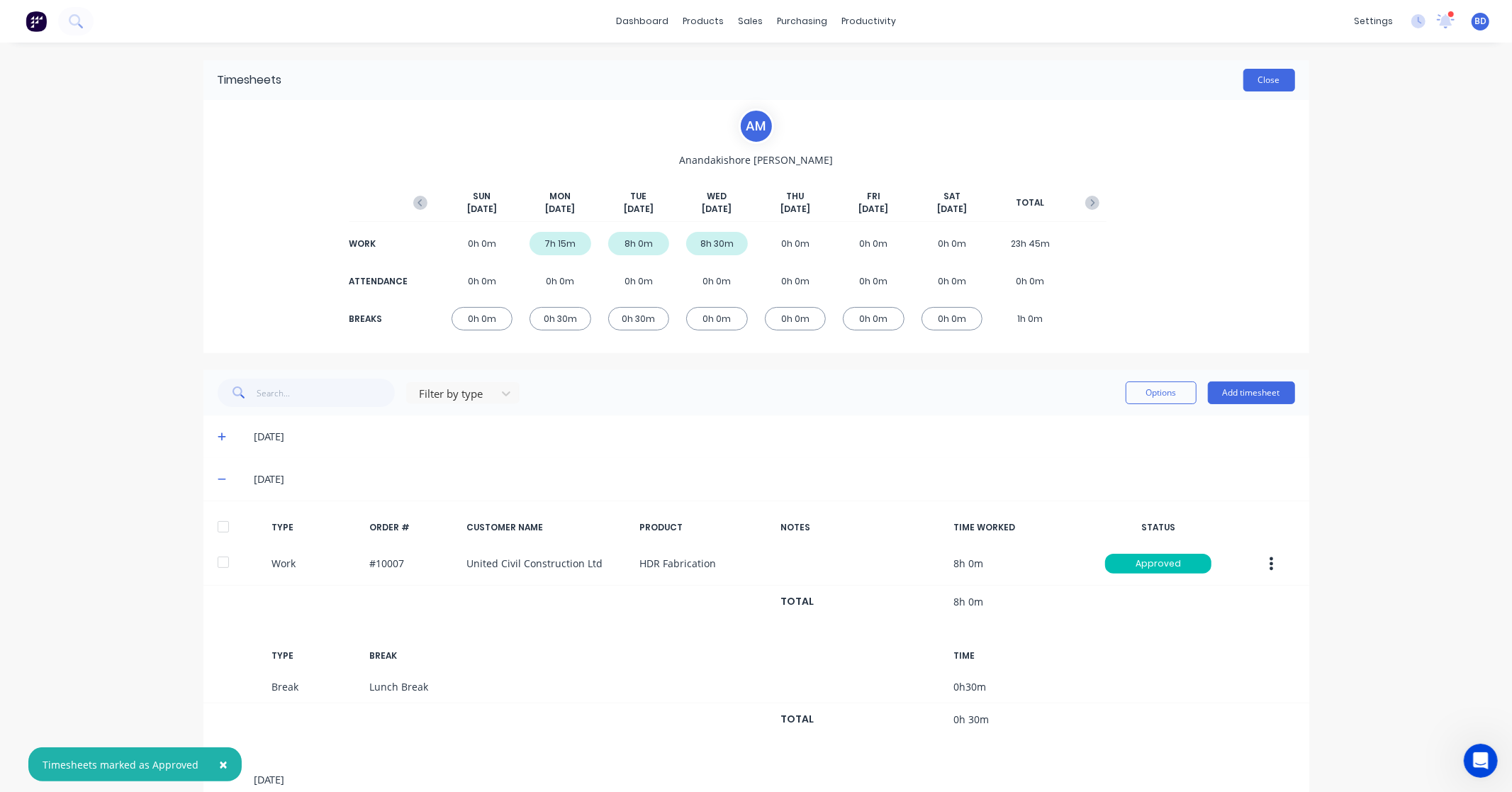
click at [1256, 77] on button "Close" at bounding box center [1269, 79] width 52 height 22
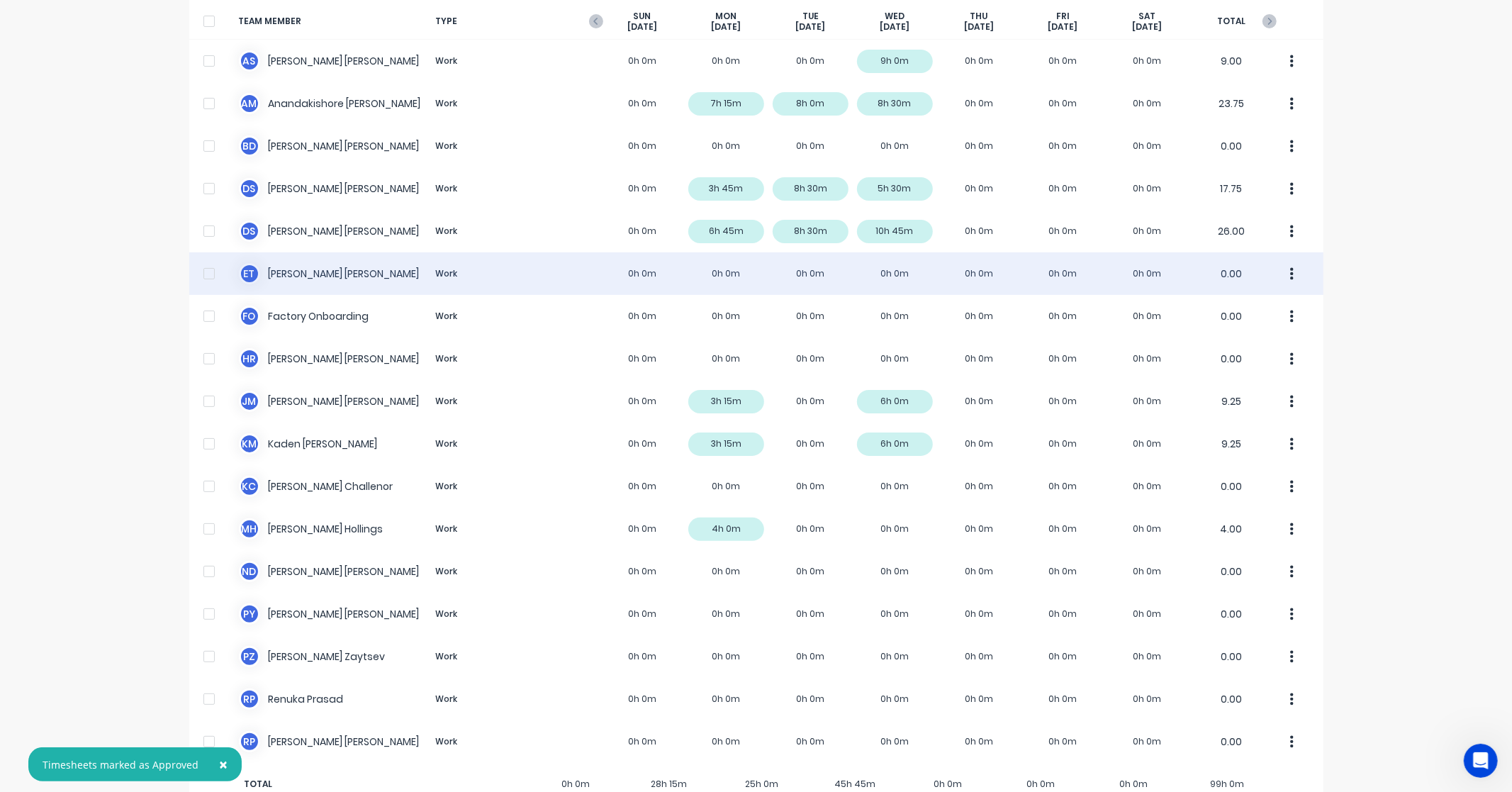
scroll to position [143, 0]
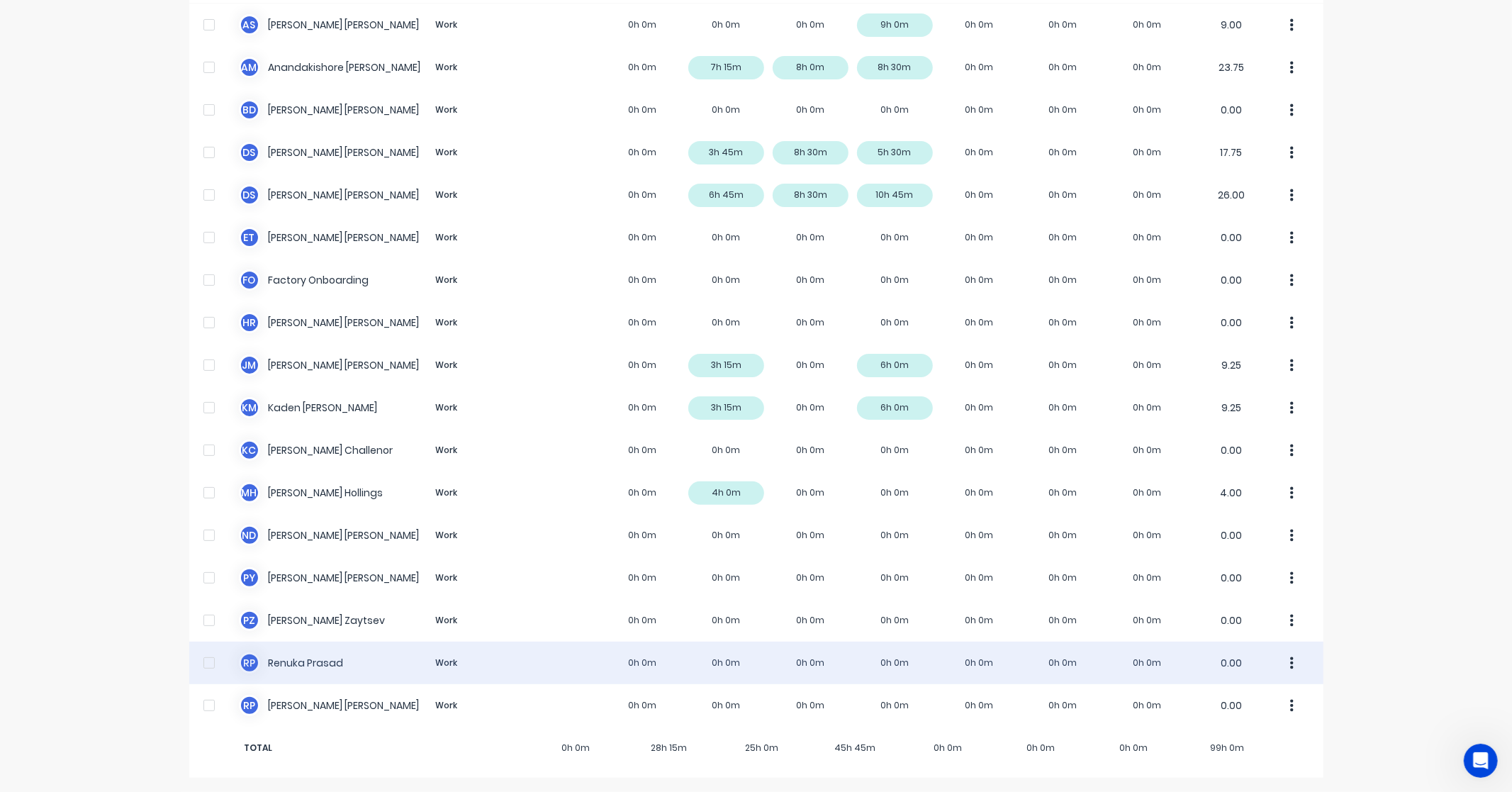
click at [309, 662] on div "R P [PERSON_NAME] Work 0h 0m 0h 0m 0h 0m 0h 0m 0h 0m 0h 0m 0h 0m 0.00" at bounding box center [756, 662] width 1134 height 42
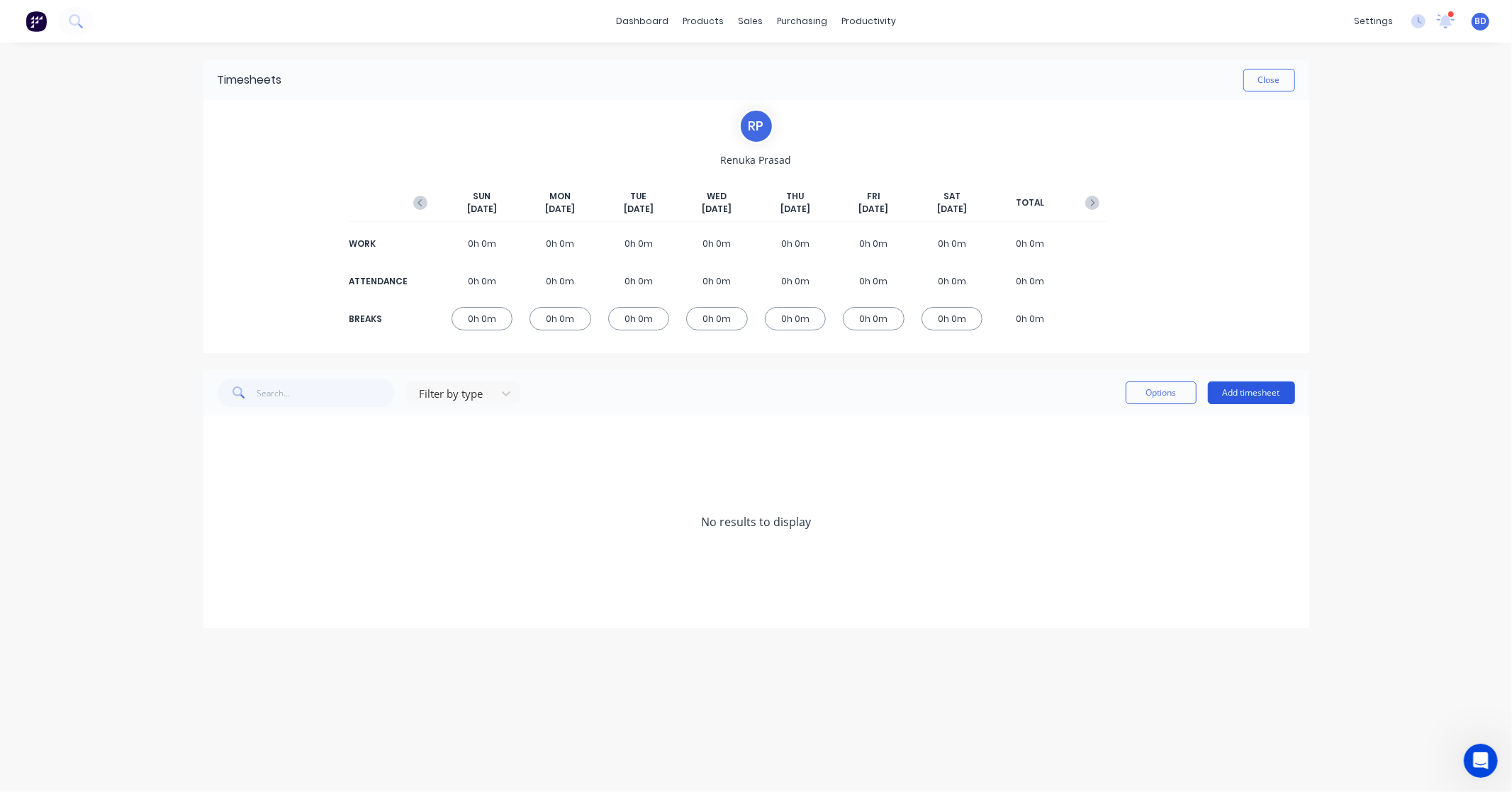
click at [1270, 395] on button "Add timesheet" at bounding box center [1251, 392] width 87 height 22
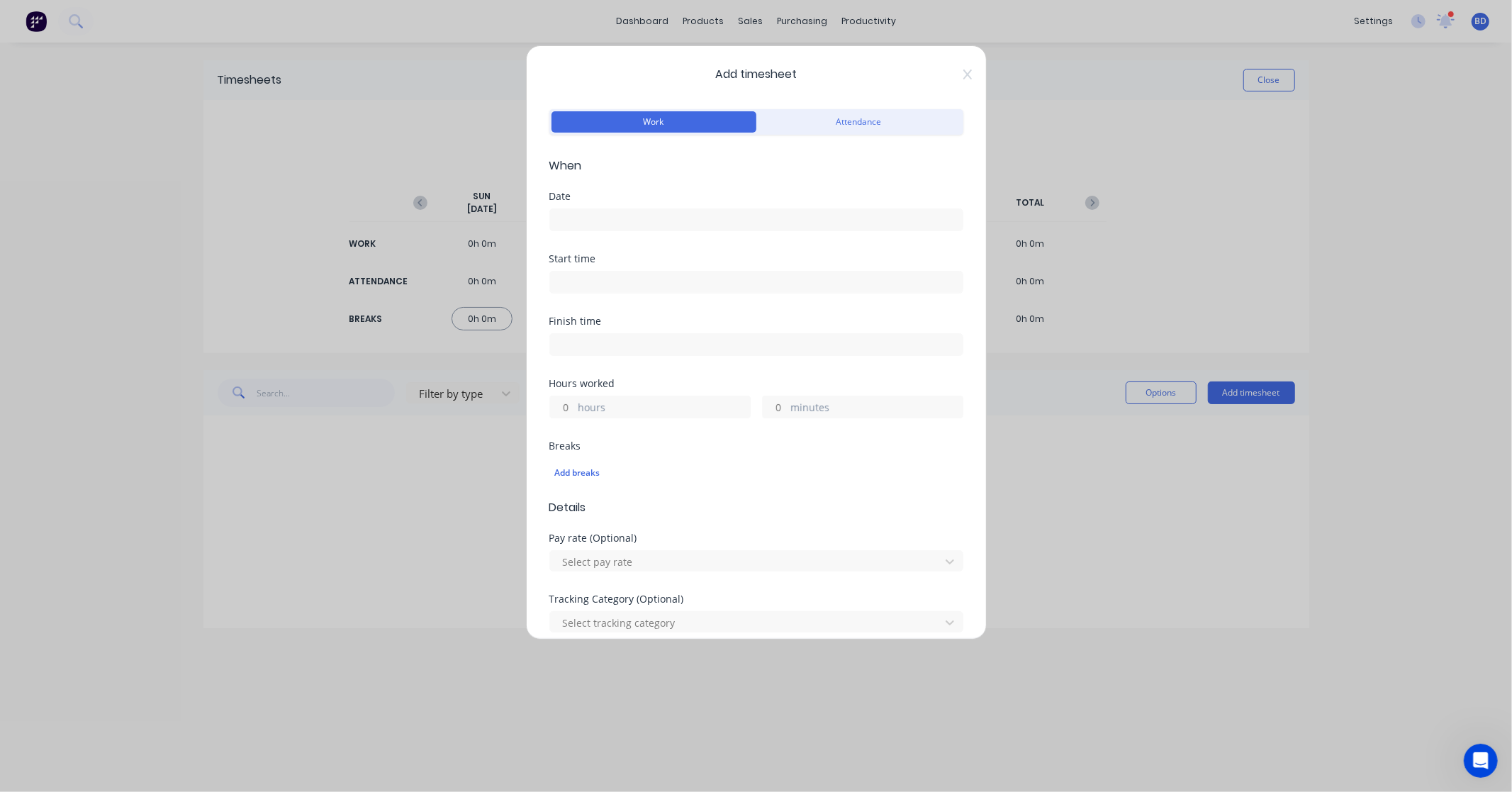
click at [662, 221] on input at bounding box center [756, 220] width 413 height 22
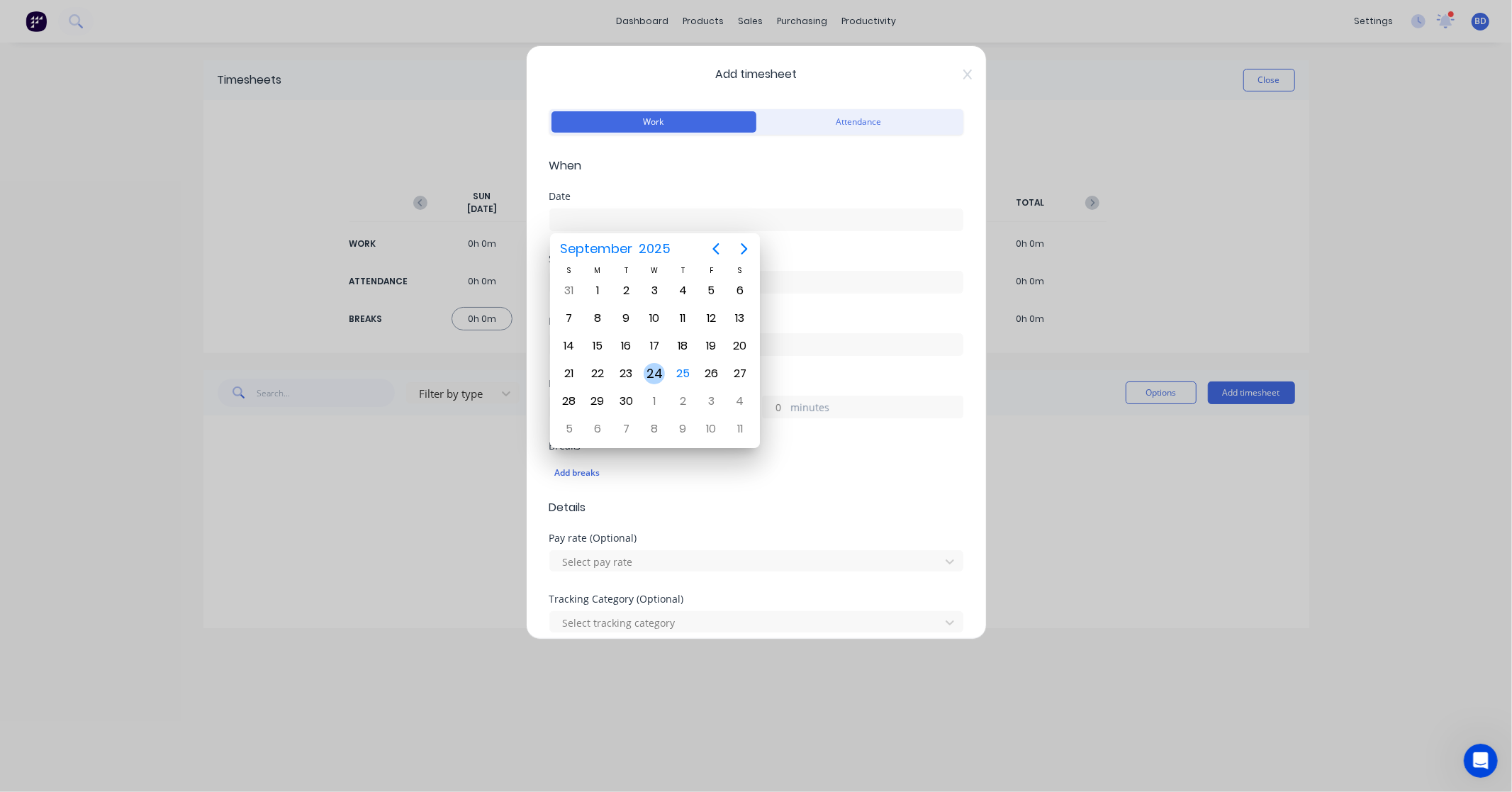
click at [656, 376] on div "24" at bounding box center [654, 374] width 22 height 22
type input "[DATE]"
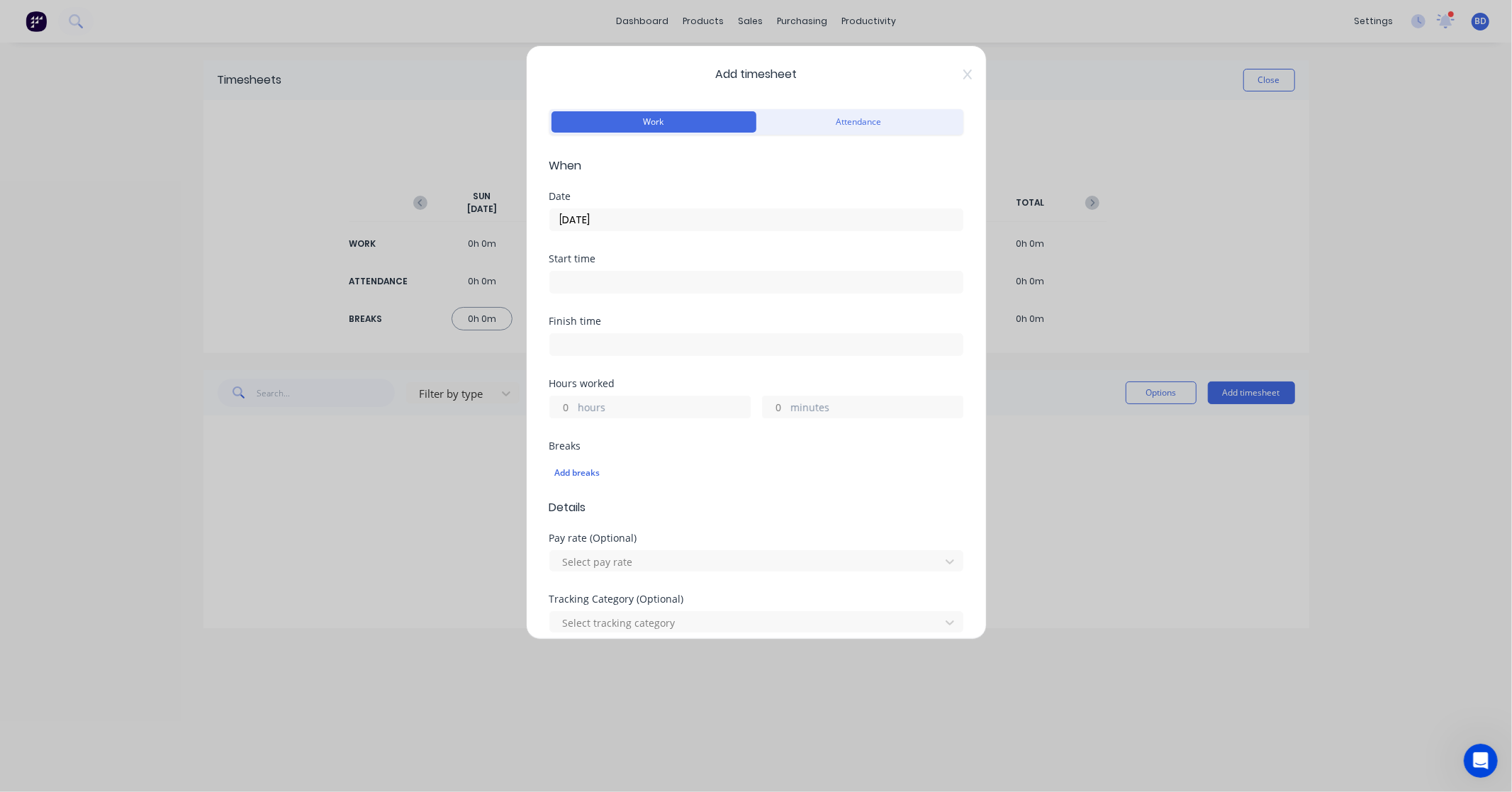
click at [599, 282] on input at bounding box center [756, 282] width 413 height 22
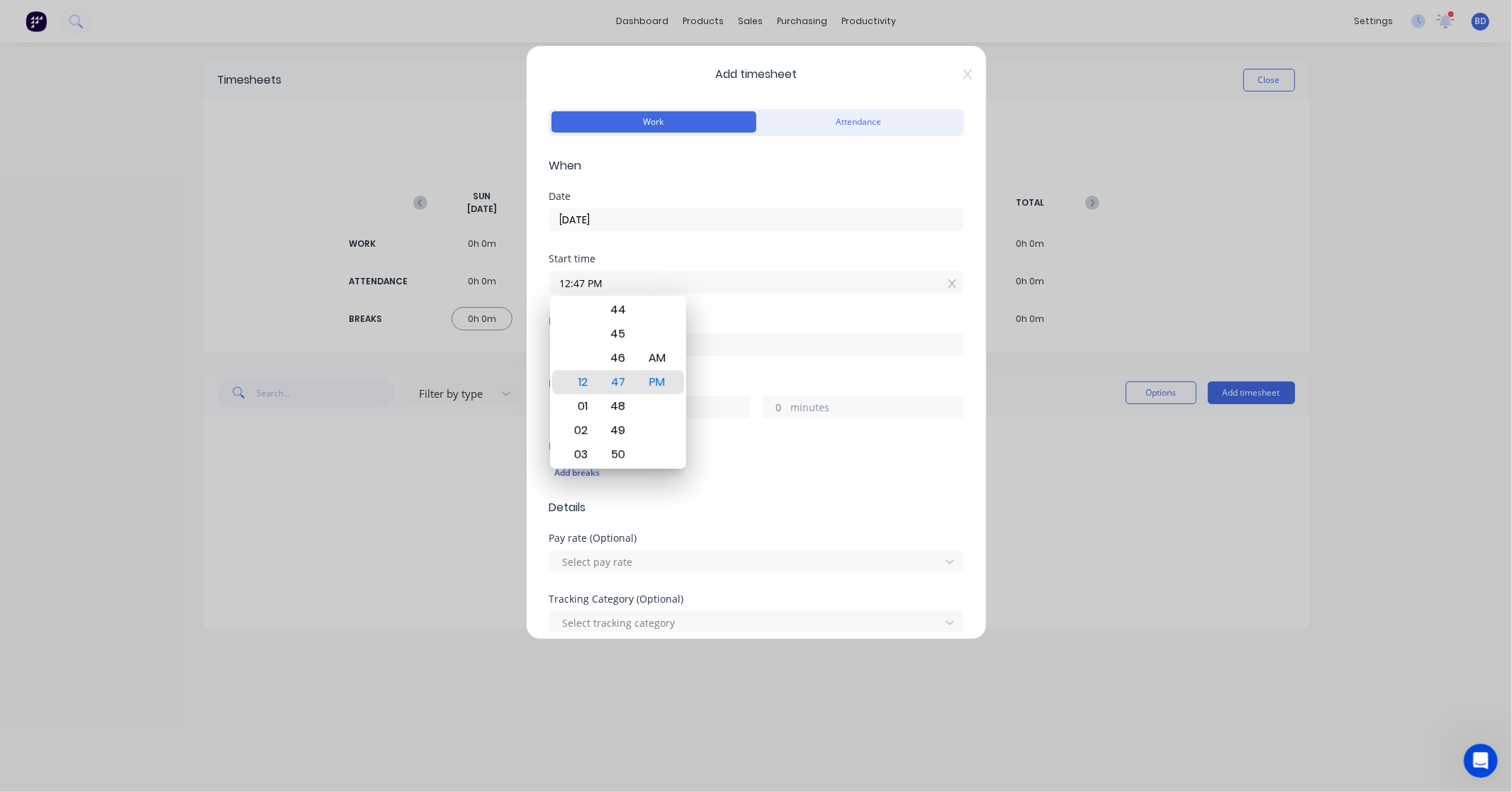
drag, startPoint x: 651, startPoint y: 280, endPoint x: 428, endPoint y: 280, distance: 223.0
click at [428, 280] on div "Add timesheet Work Attendance When Date [DATE] Start time 12:47 PM Finish time …" at bounding box center [756, 396] width 1512 height 792
paste input "8:00 A"
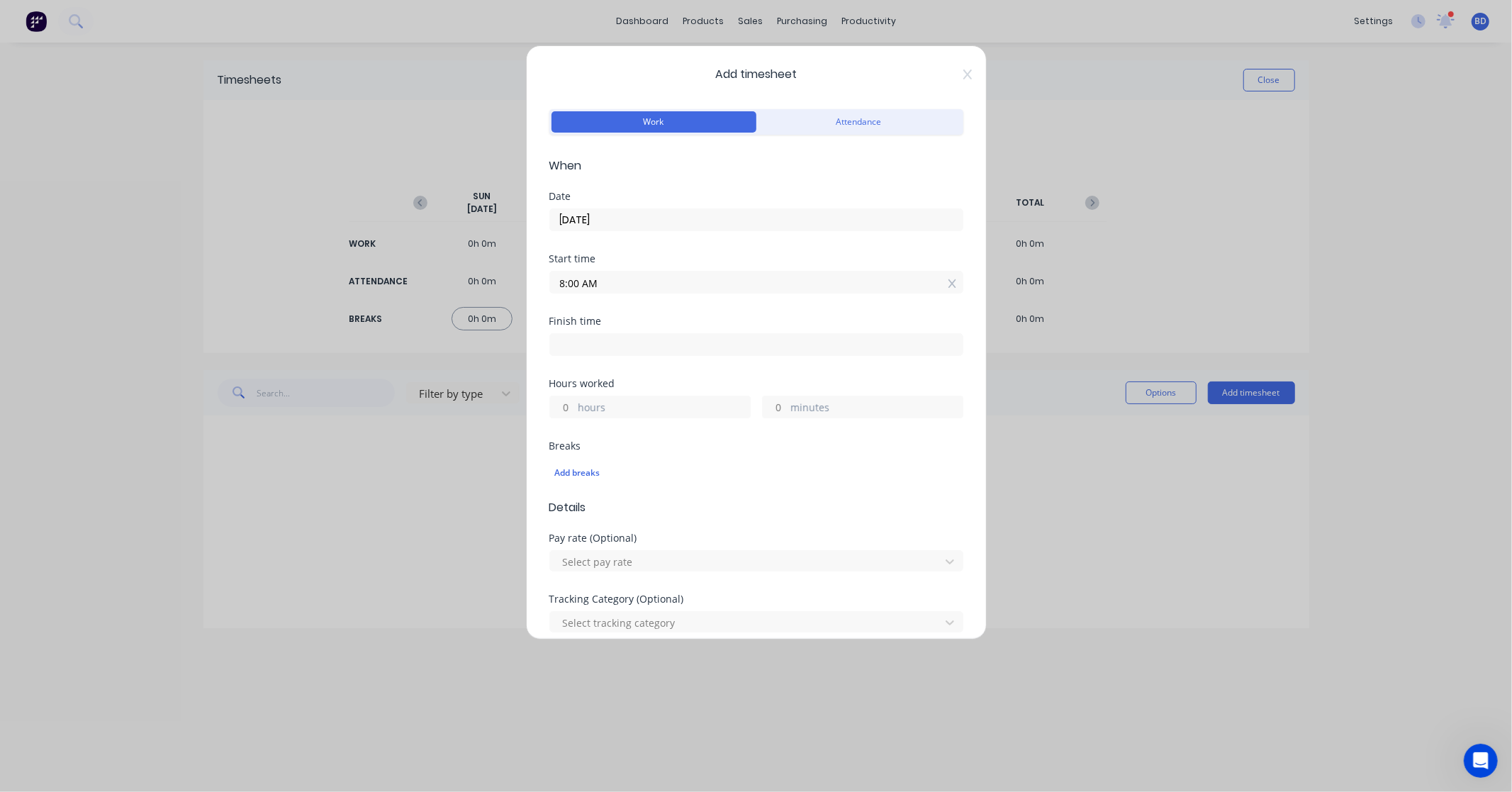
type input "08:00 AM"
click at [617, 344] on input at bounding box center [756, 345] width 413 height 22
type input "12:47 PM"
type input "4"
type input "47"
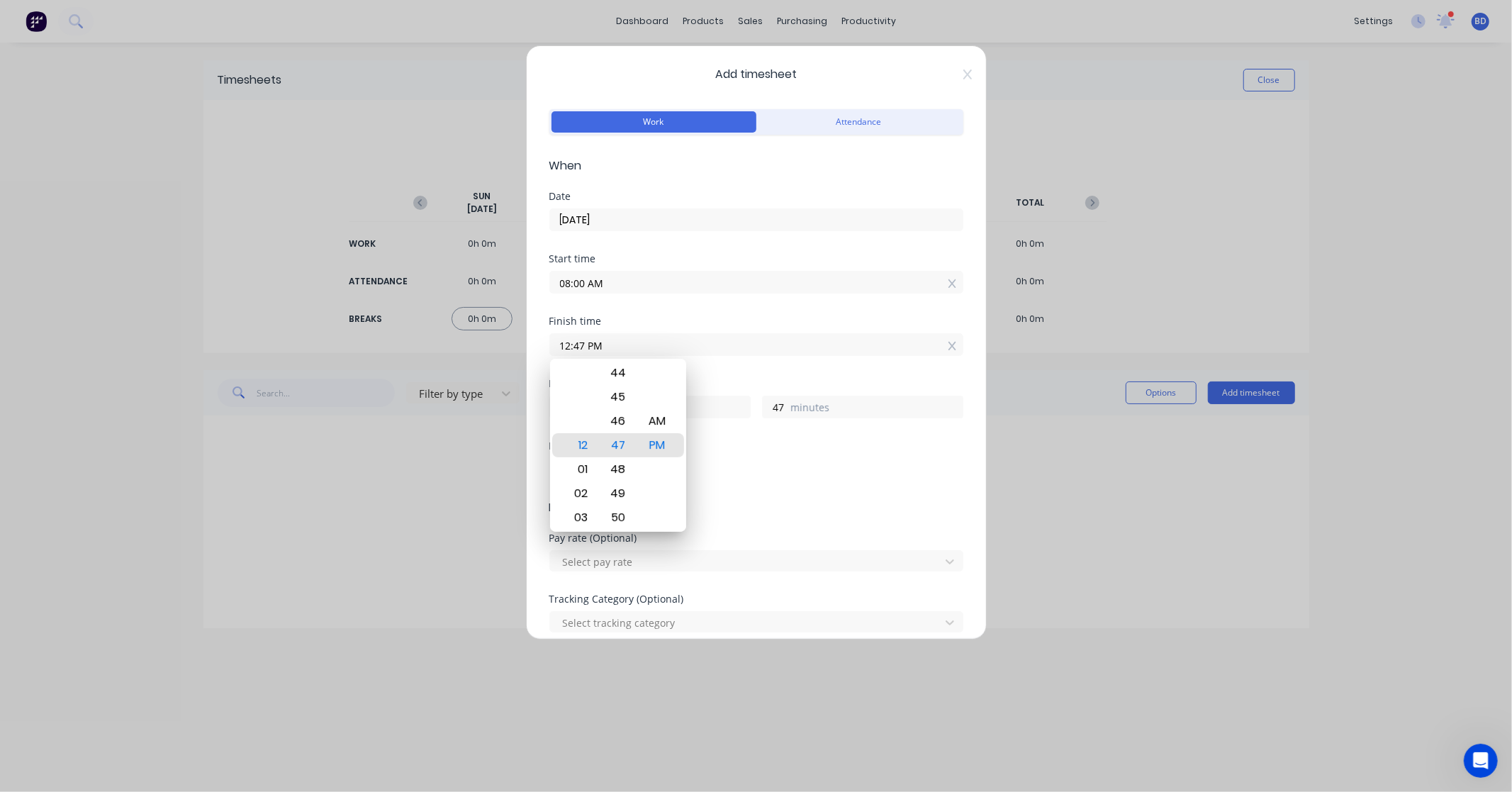
drag, startPoint x: 660, startPoint y: 343, endPoint x: 370, endPoint y: 349, distance: 290.1
click at [370, 349] on div "Add timesheet Work Attendance When Date [DATE] Start time 08:00 AM Finish time …" at bounding box center [756, 396] width 1512 height 792
paste input "2:00"
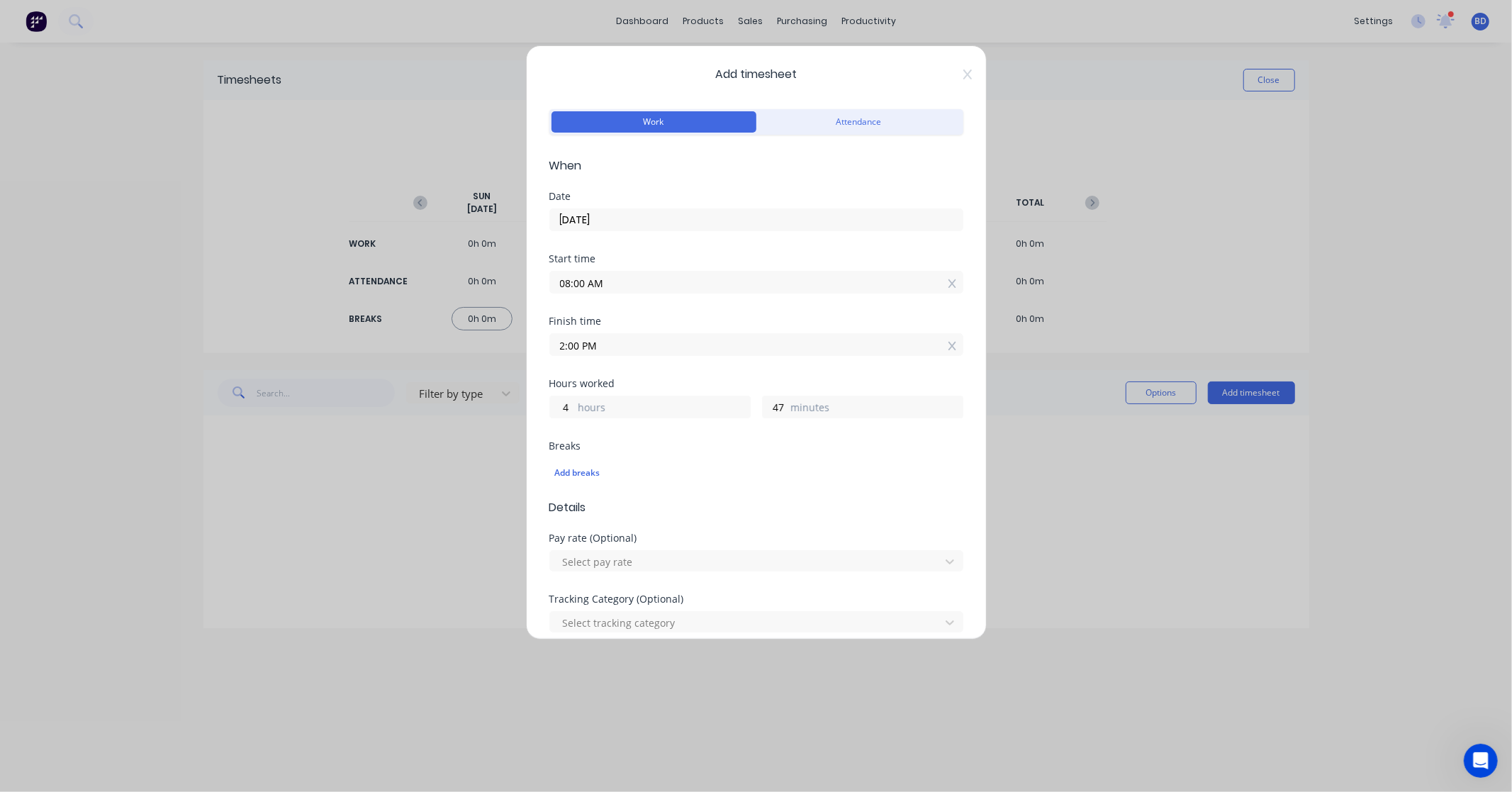
type input "02:00 PM"
type input "6"
type input "0"
click at [656, 384] on div "Hours worked" at bounding box center [756, 384] width 414 height 10
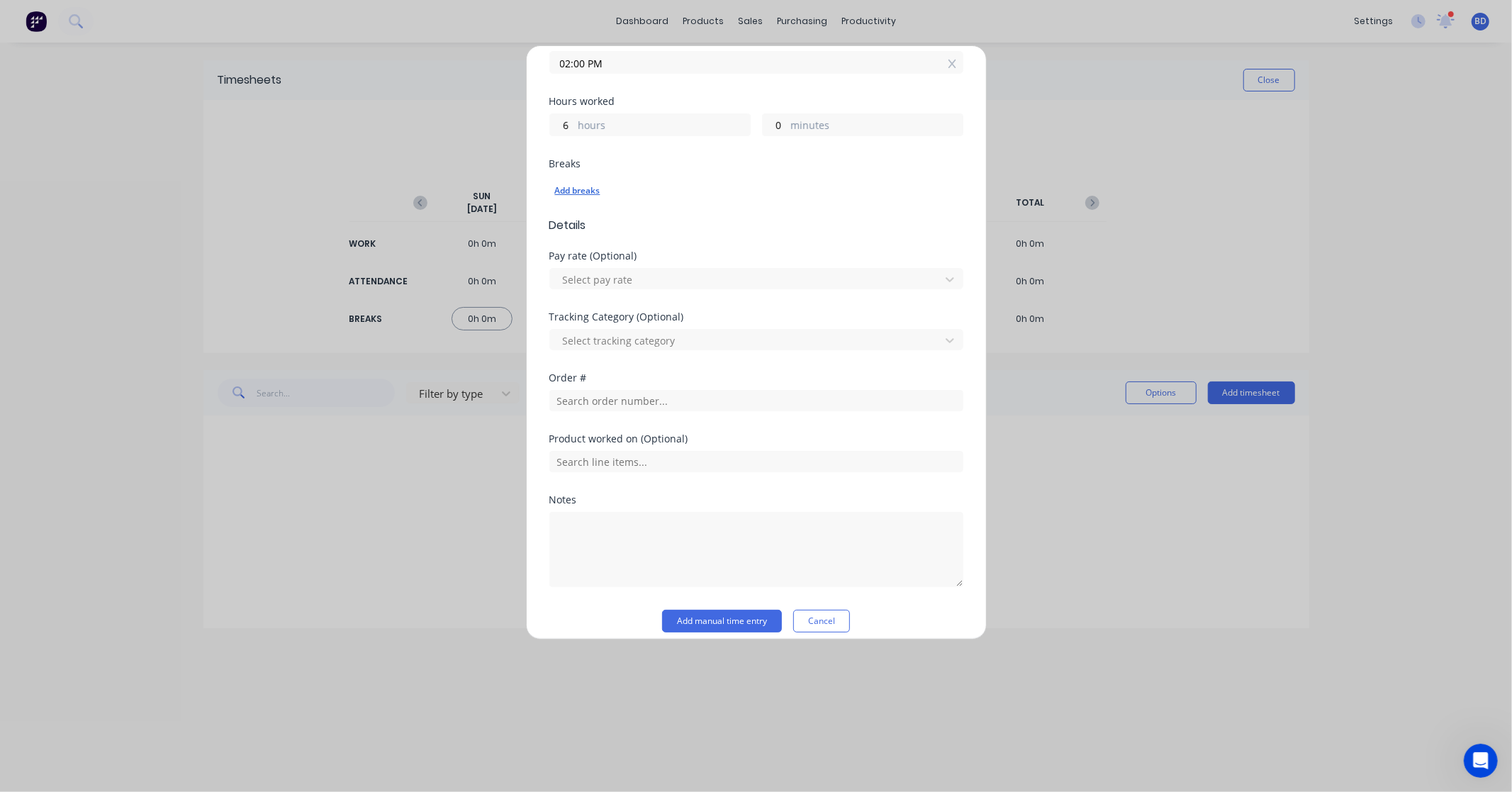
scroll to position [295, 0]
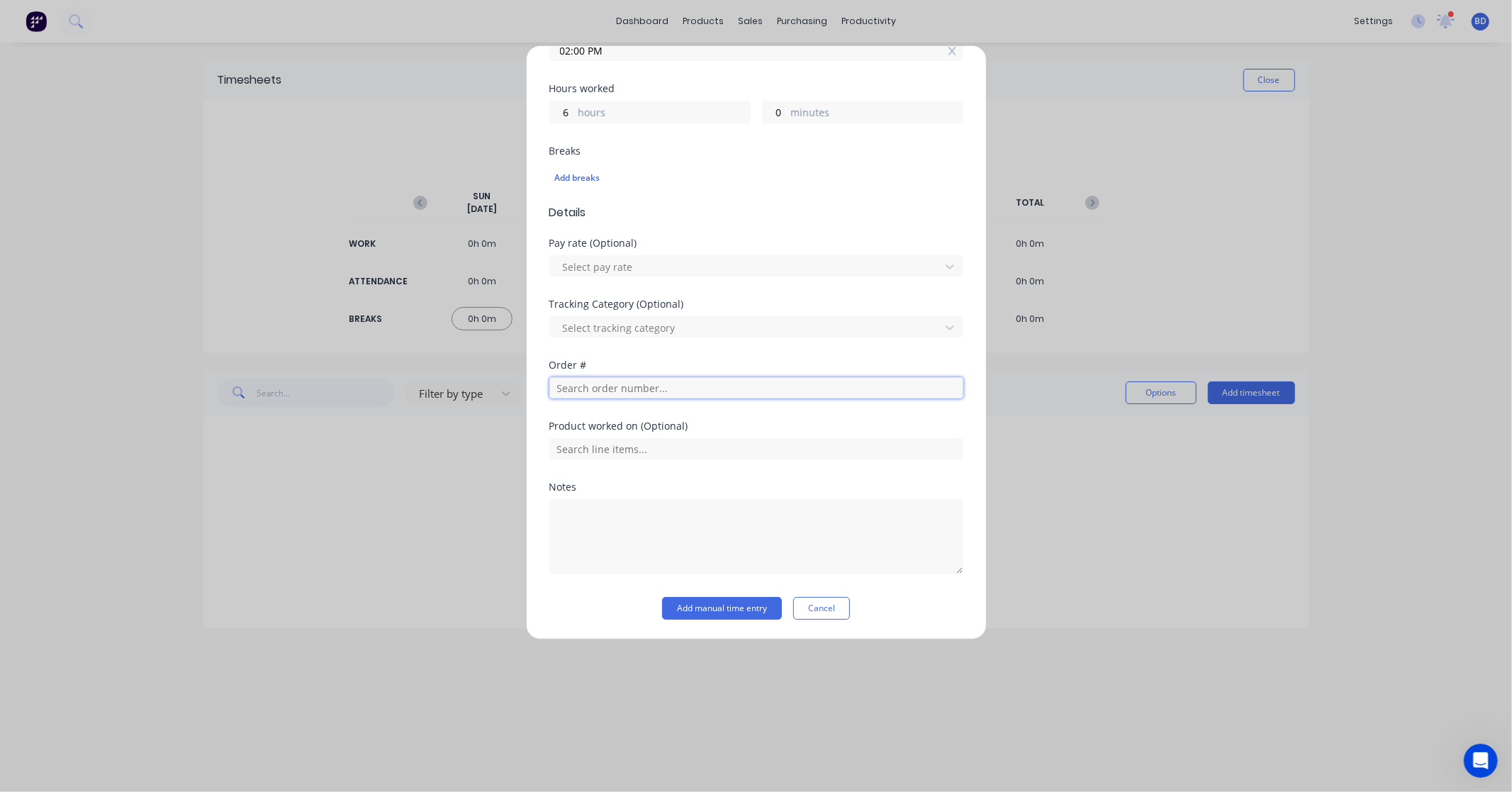
click at [648, 387] on input "text" at bounding box center [756, 388] width 414 height 22
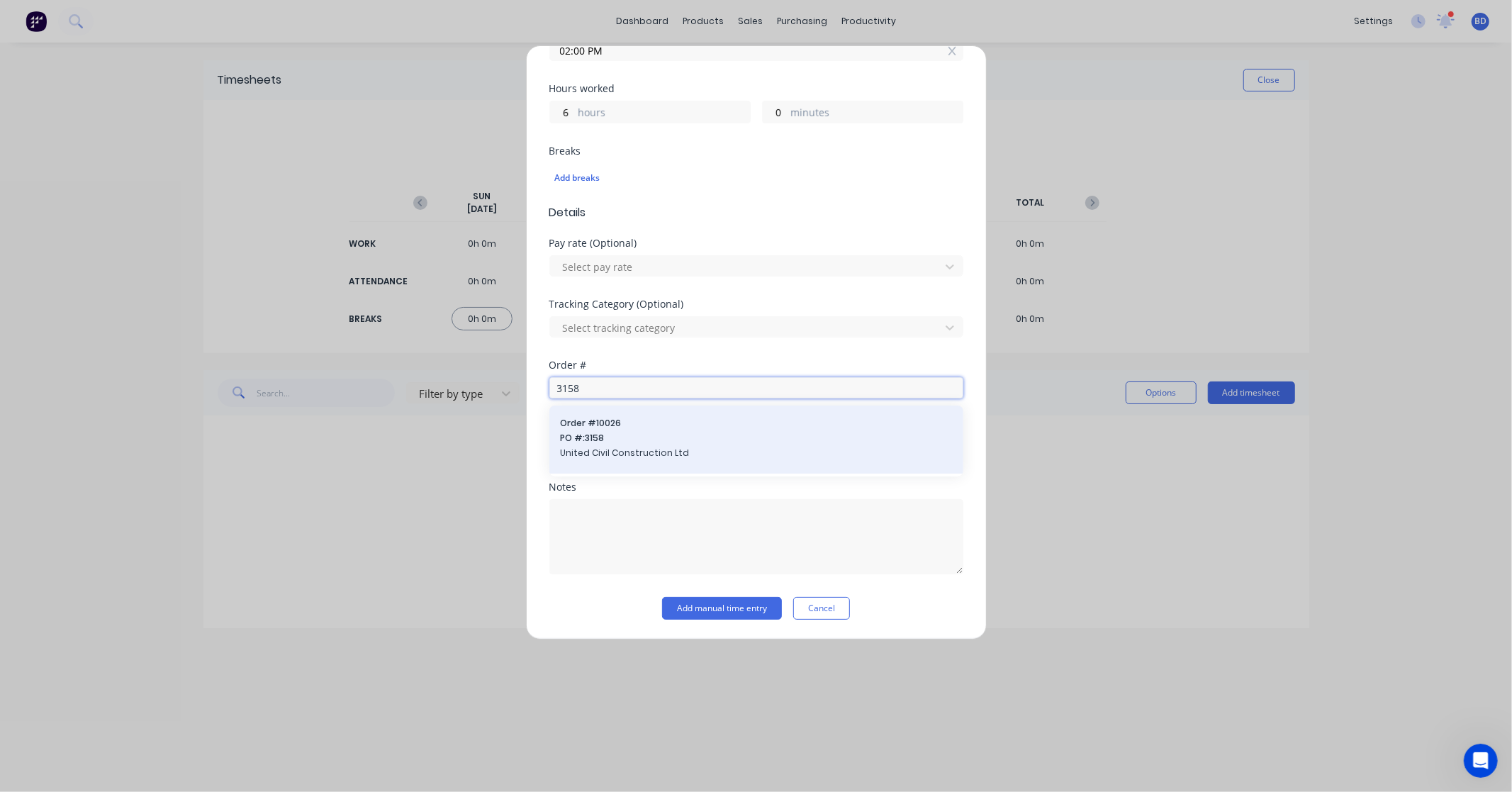
type input "3158"
click at [654, 439] on span "PO #: 3158" at bounding box center [756, 438] width 391 height 12
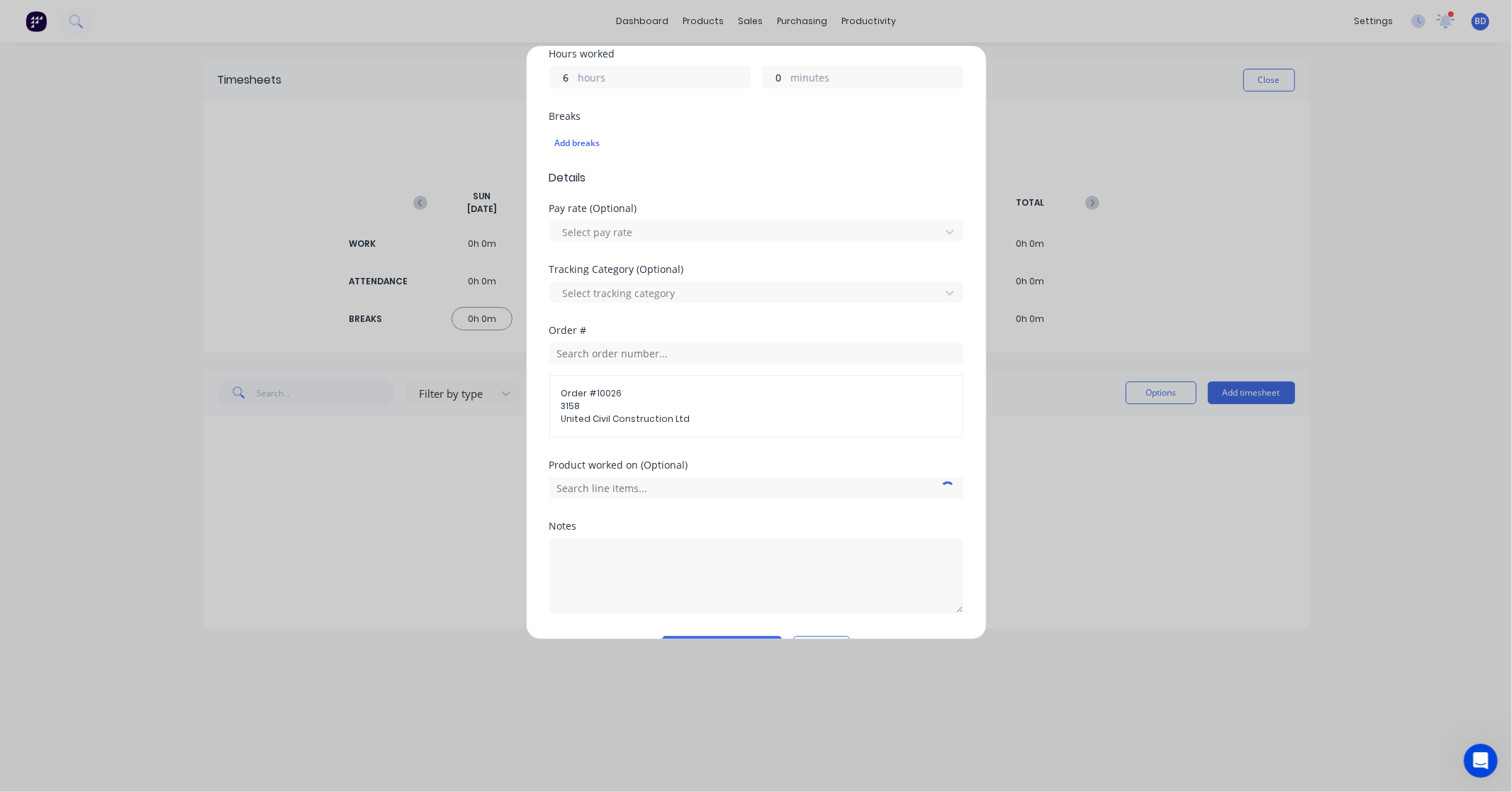
scroll to position [369, 0]
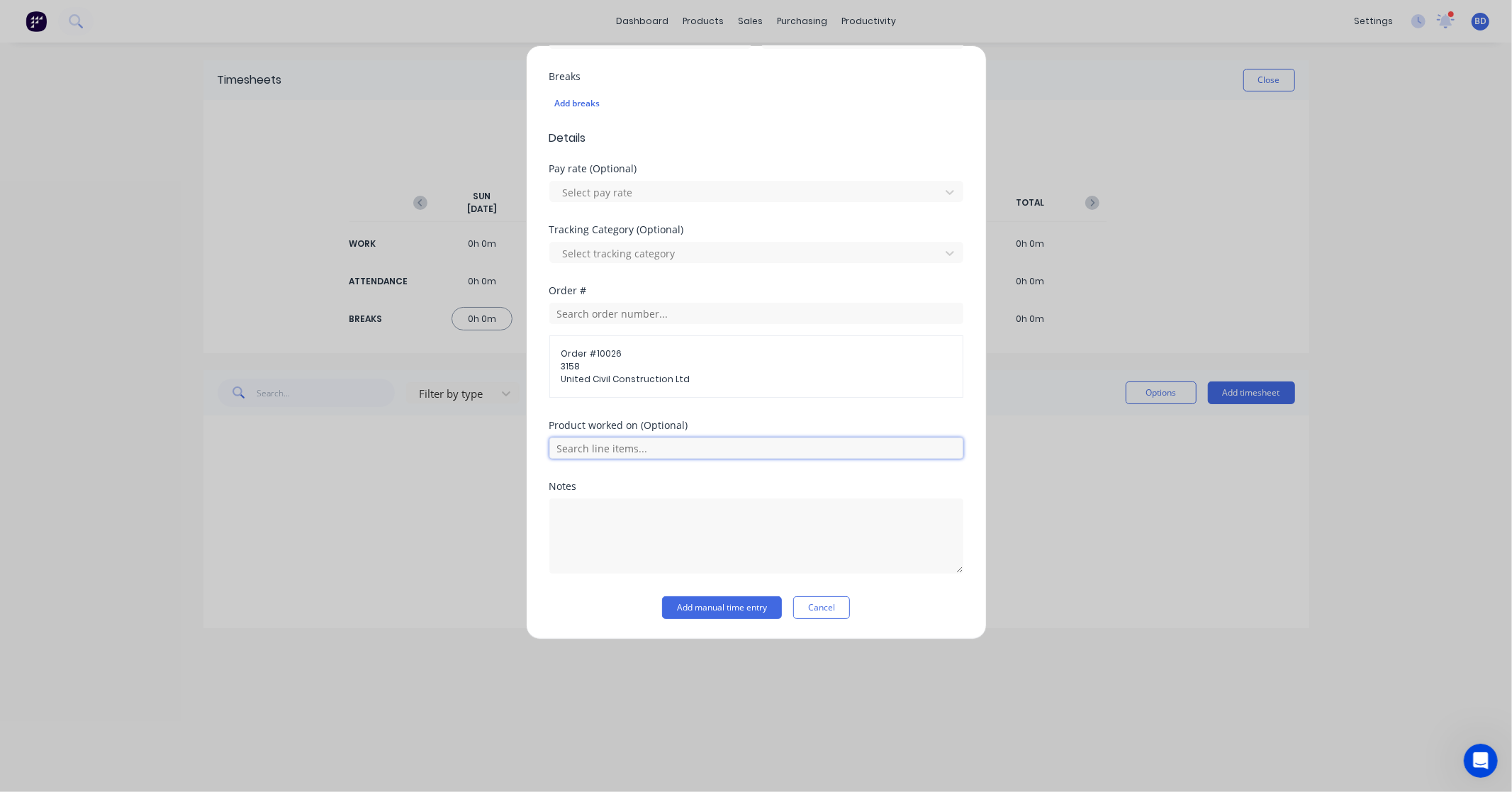
click at [653, 449] on input "text" at bounding box center [756, 449] width 414 height 22
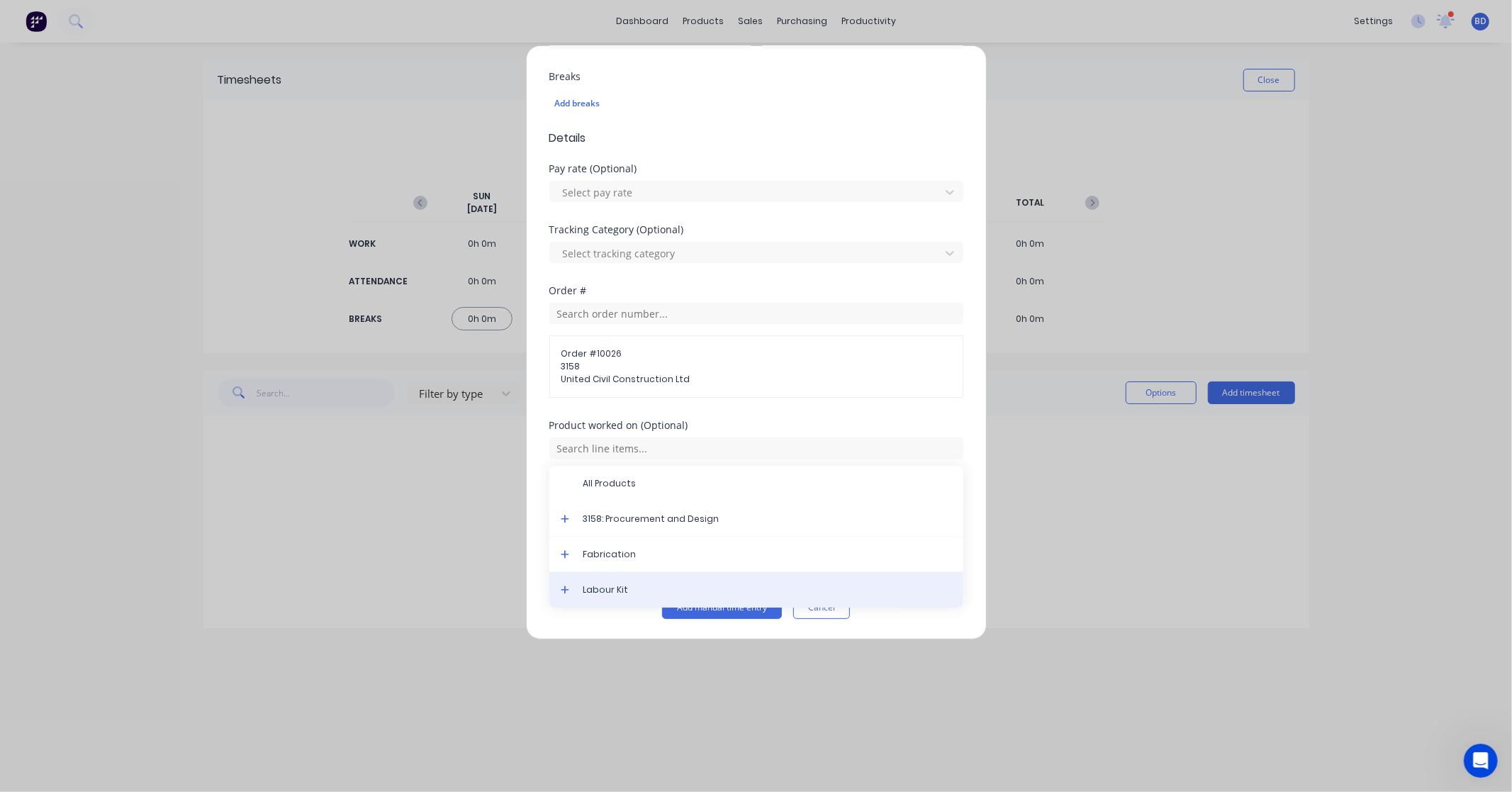
click at [632, 586] on span "Labour Kit" at bounding box center [768, 589] width 369 height 12
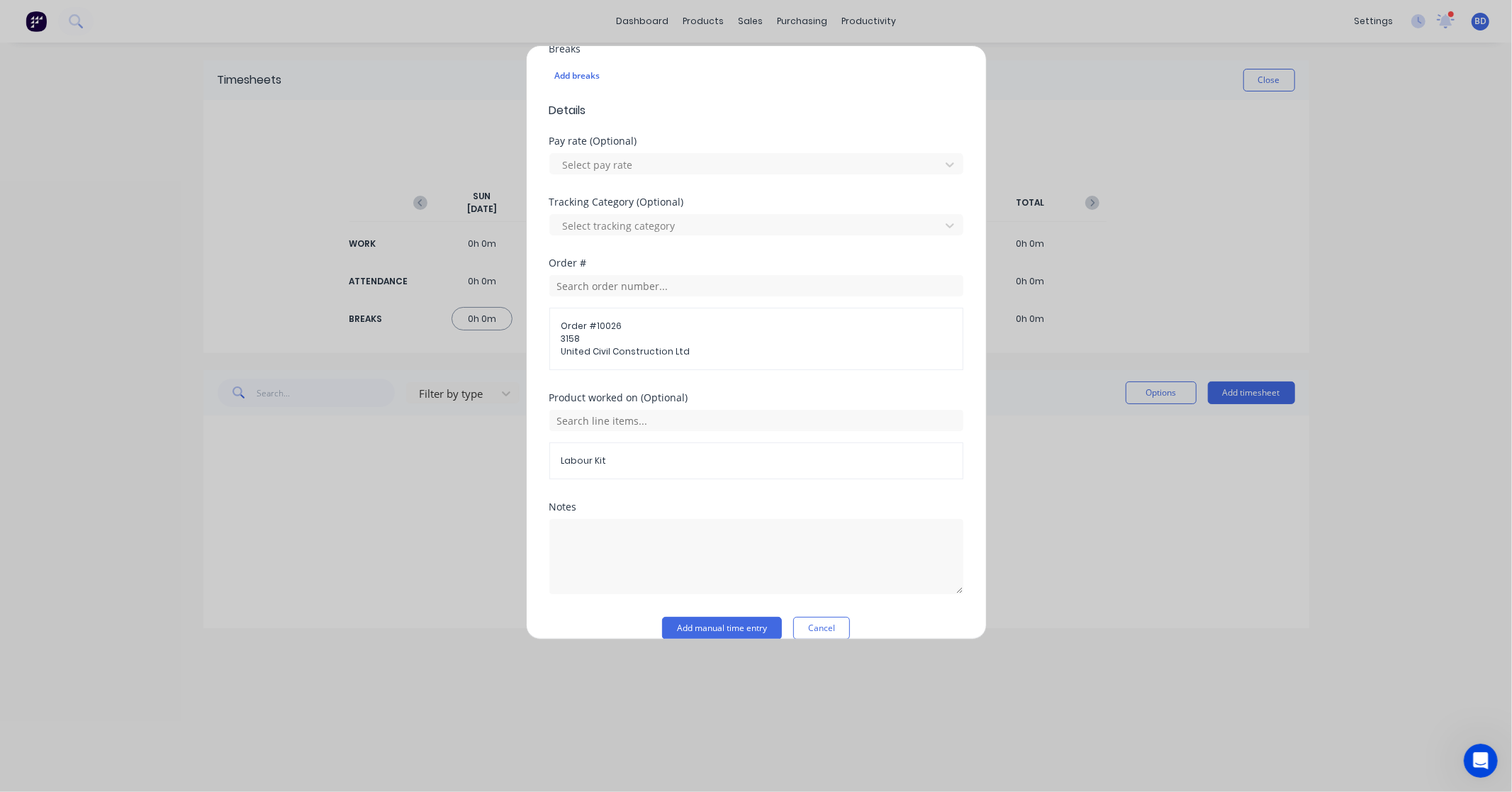
scroll to position [419, 0]
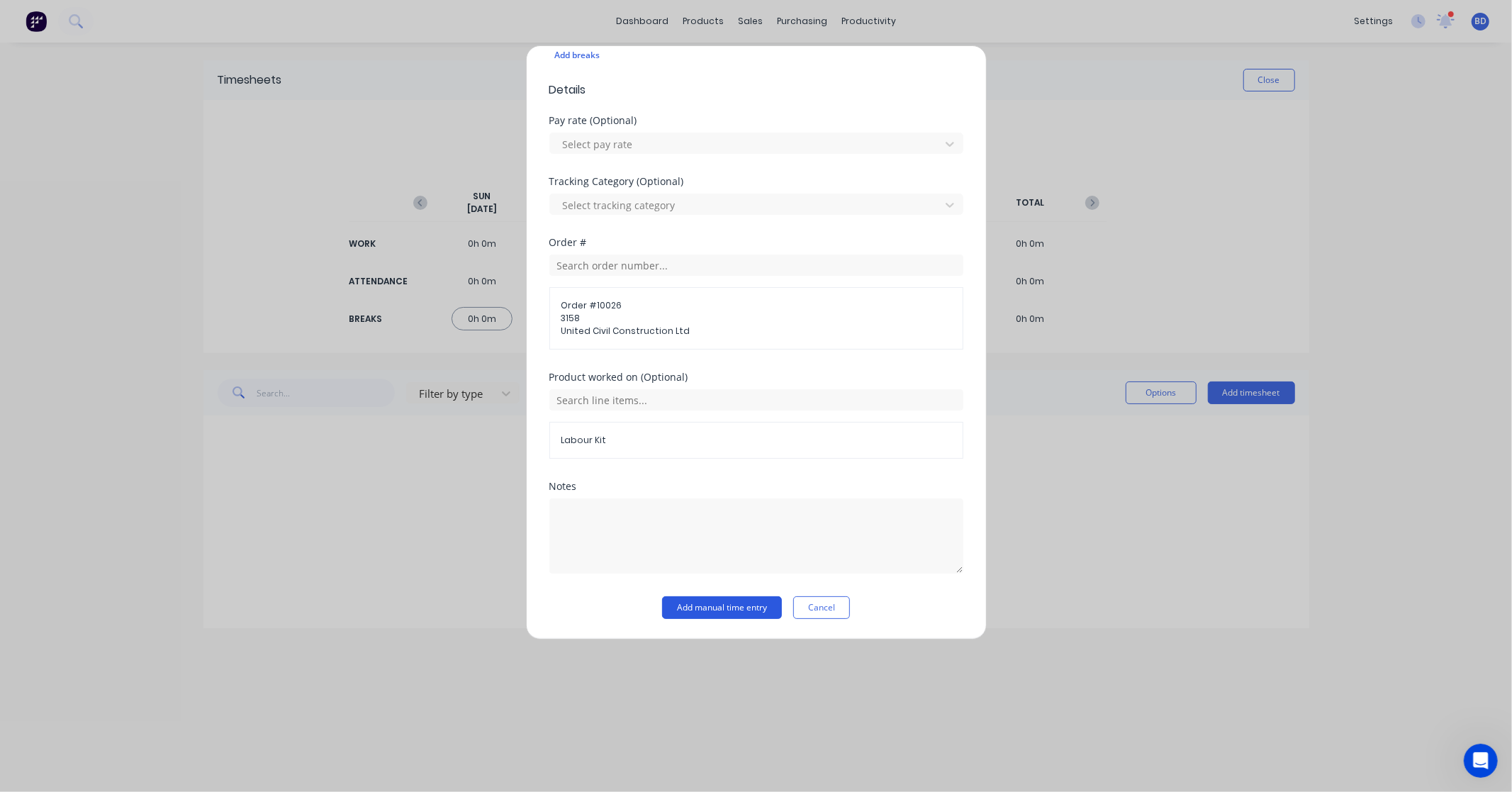
click at [728, 604] on button "Add manual time entry" at bounding box center [721, 607] width 120 height 22
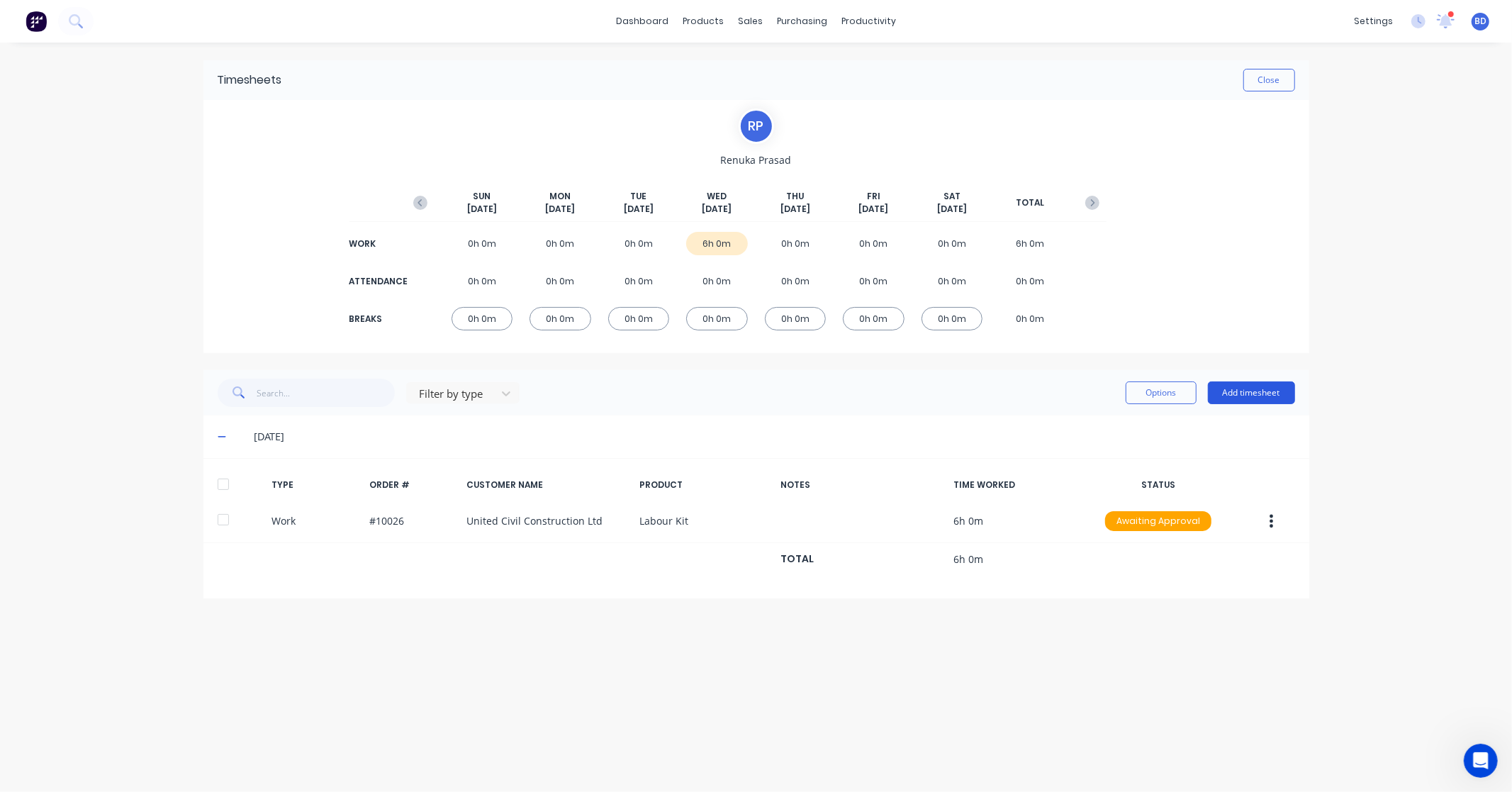
click at [1259, 394] on button "Add timesheet" at bounding box center [1251, 392] width 87 height 22
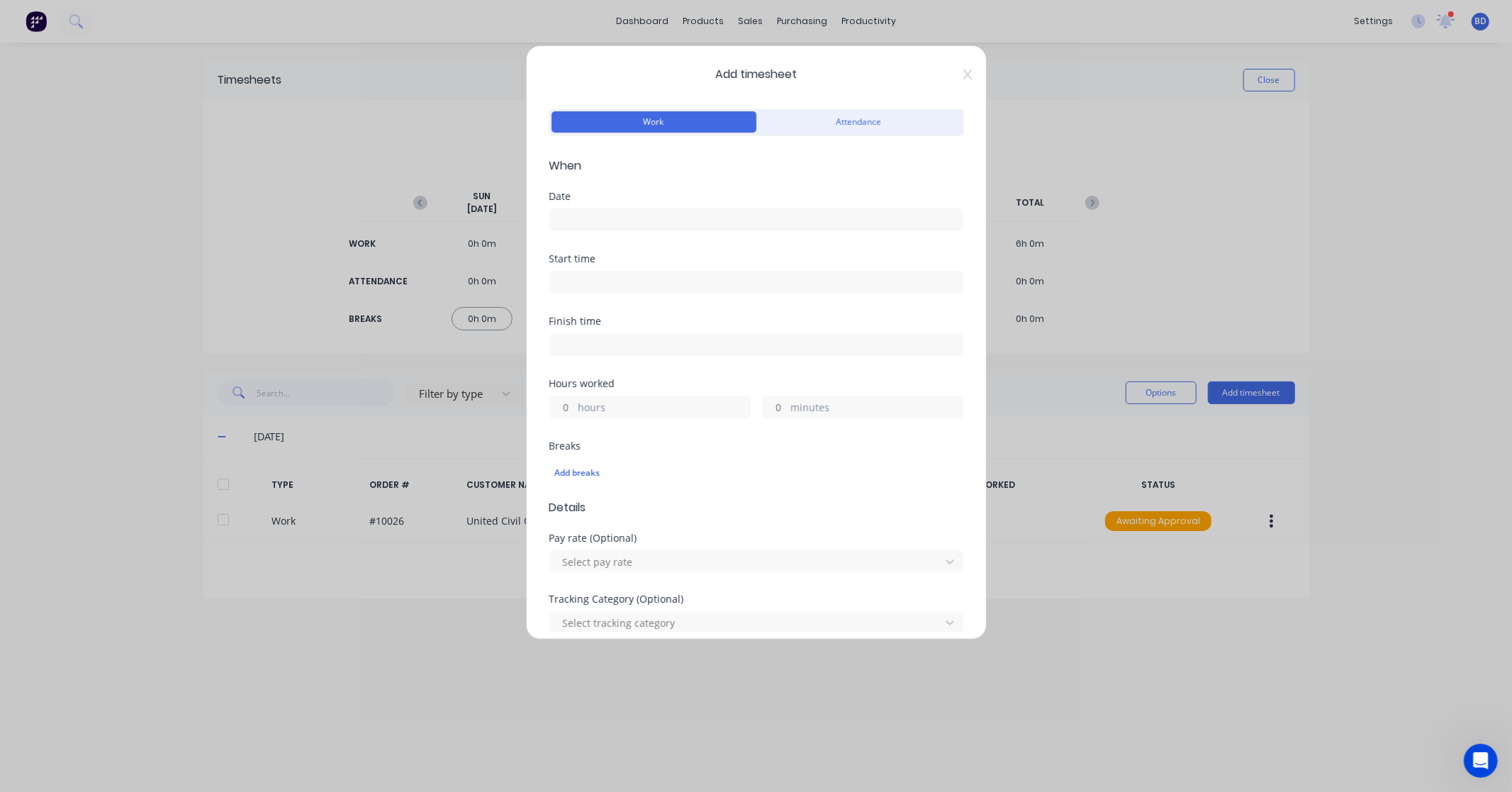
click at [584, 213] on input at bounding box center [756, 220] width 413 height 22
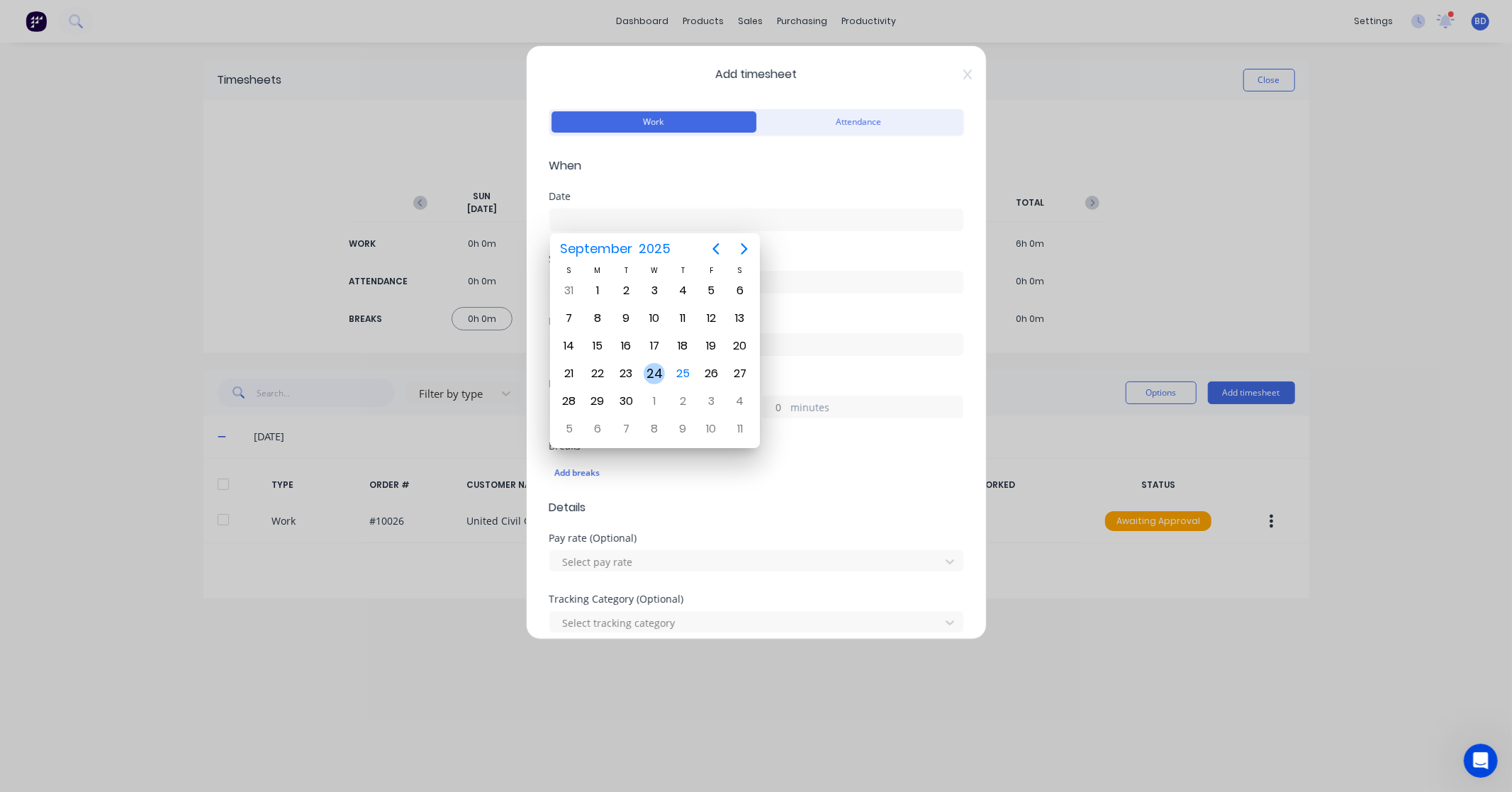
click at [663, 363] on div "24" at bounding box center [654, 373] width 28 height 27
type input "[DATE]"
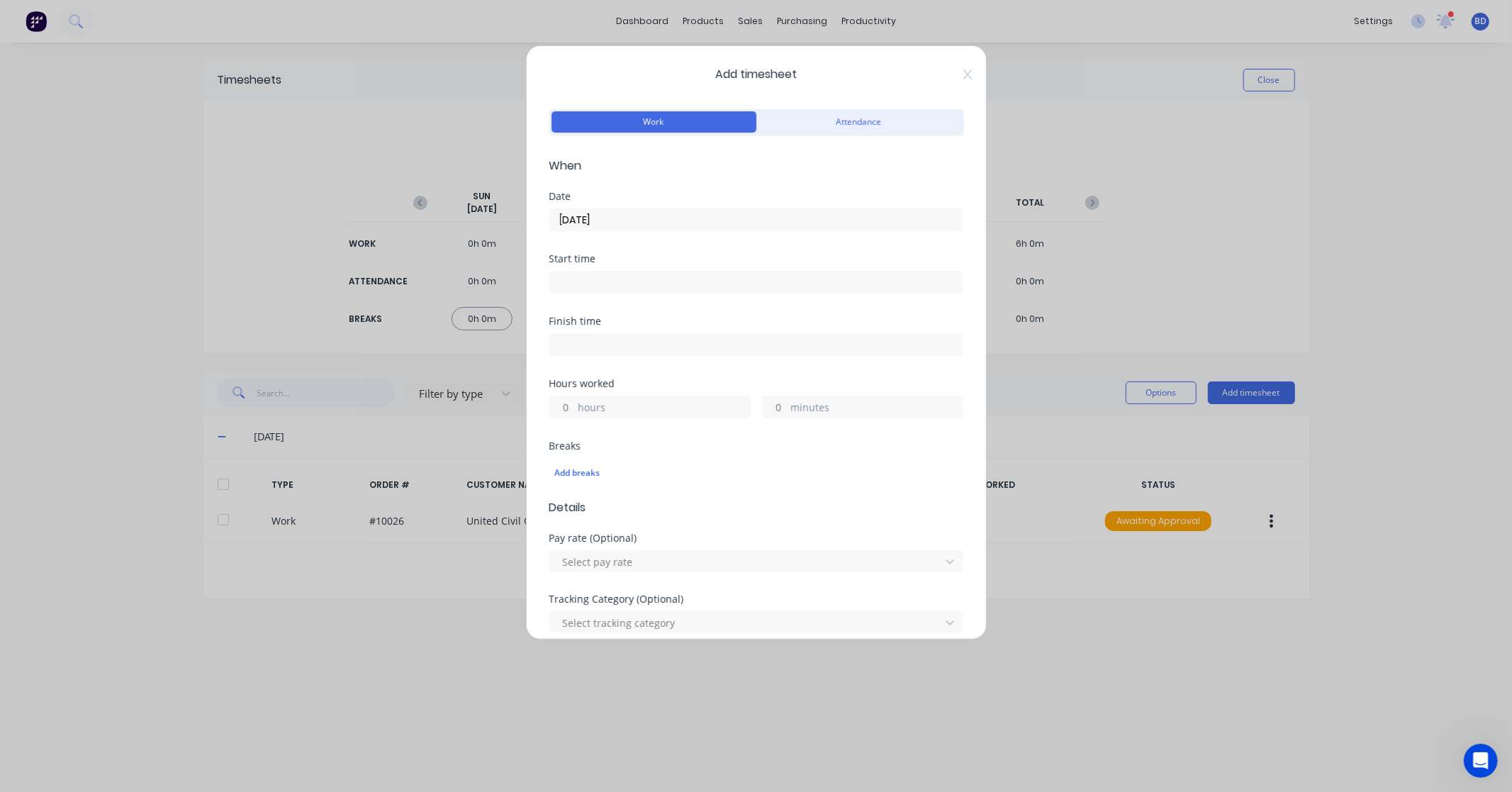
click at [596, 280] on input at bounding box center [756, 282] width 413 height 22
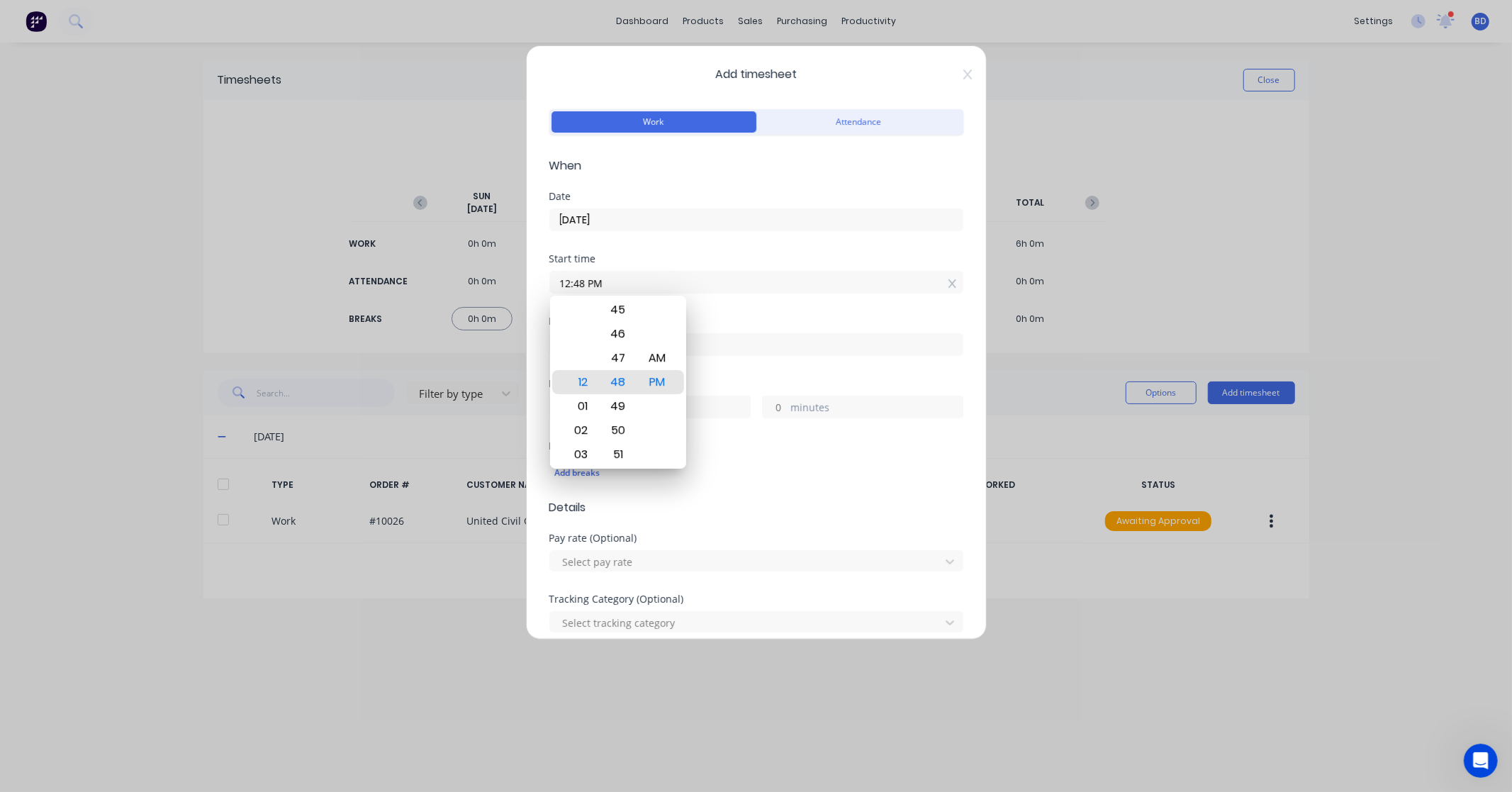
drag, startPoint x: 659, startPoint y: 282, endPoint x: 522, endPoint y: 285, distance: 137.0
click at [522, 285] on div "Add timesheet Work Attendance When Date [DATE] Start time 12:48 PM Finish time …" at bounding box center [756, 396] width 1512 height 792
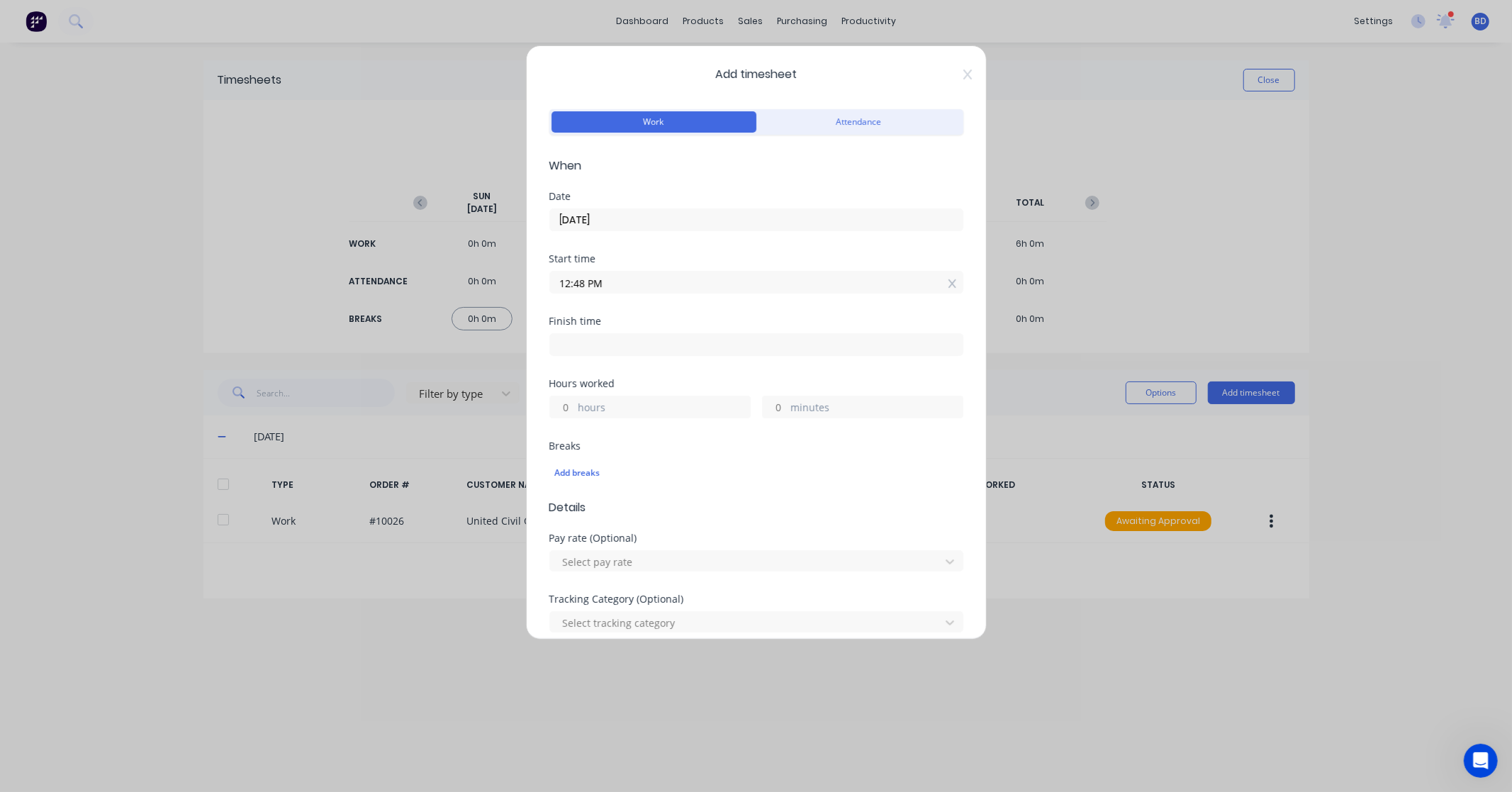
paste input "2:00"
type input "02:00 PM"
click at [621, 343] on input at bounding box center [756, 345] width 413 height 22
type input "12:48 PM"
type input "22"
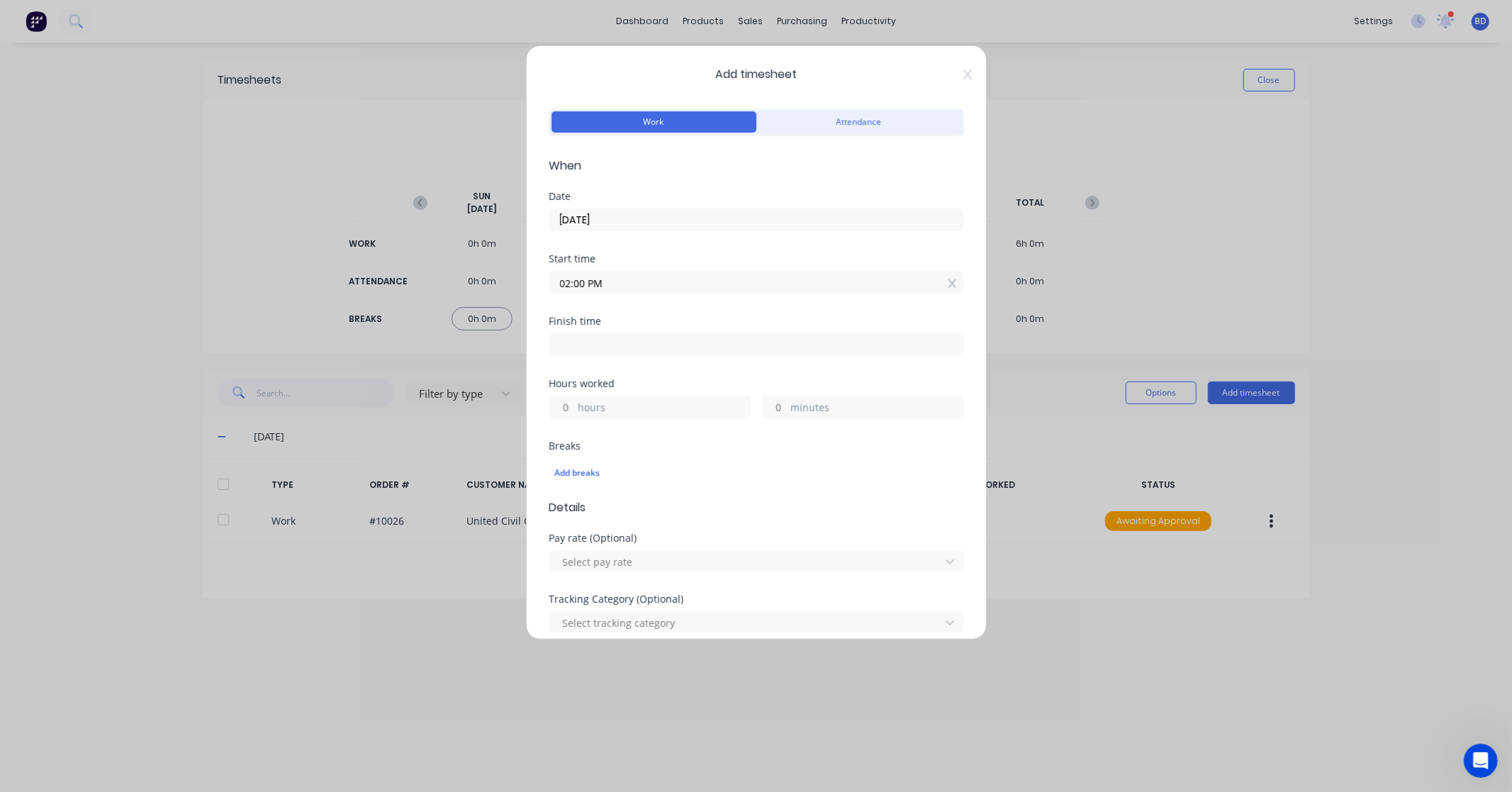
type input "48"
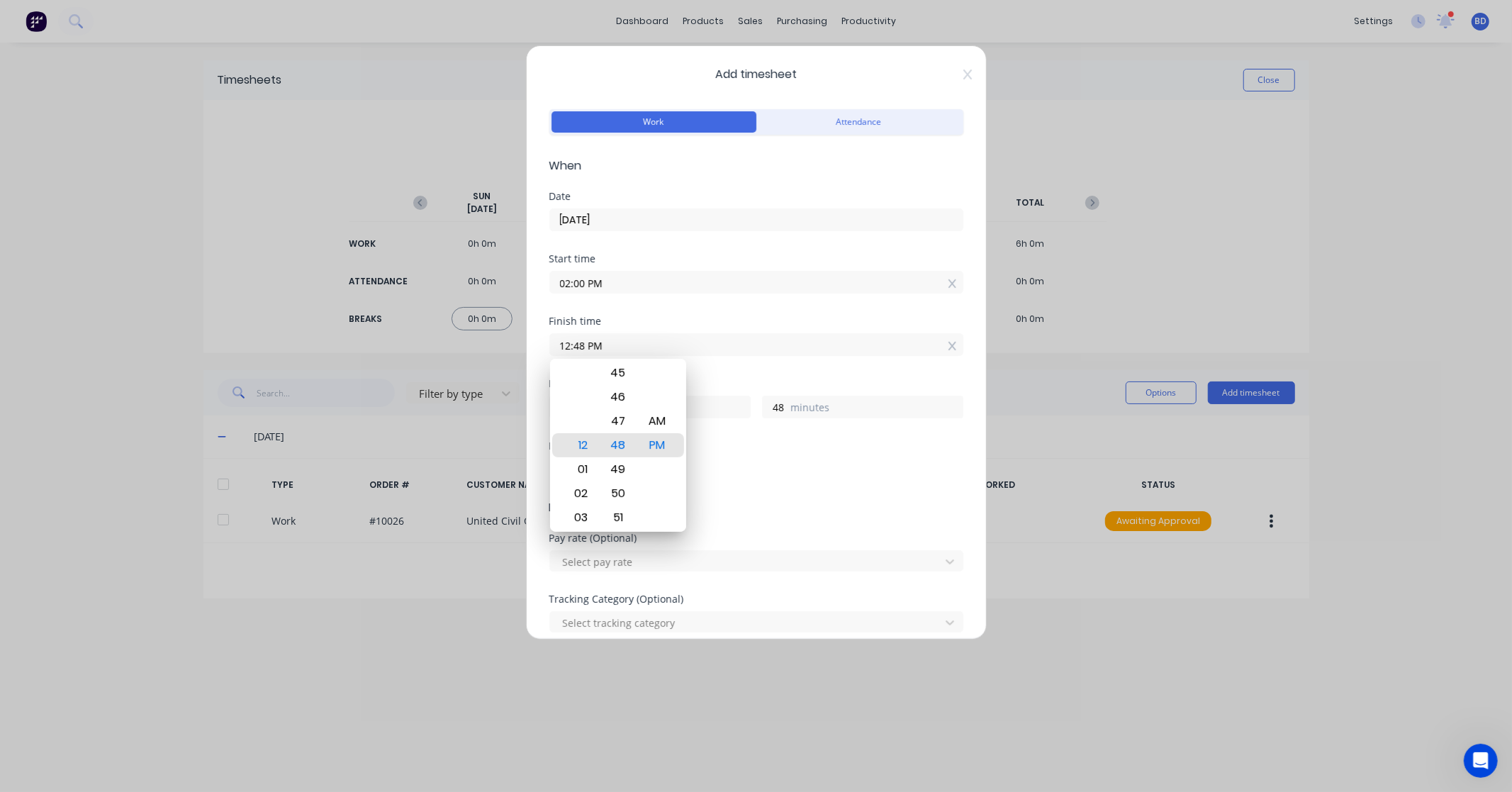
drag, startPoint x: 677, startPoint y: 340, endPoint x: 501, endPoint y: 344, distance: 176.0
click at [501, 344] on div "Add timesheet Work Attendance When Date [DATE] Start time 02:00 PM Finish time …" at bounding box center [756, 396] width 1512 height 792
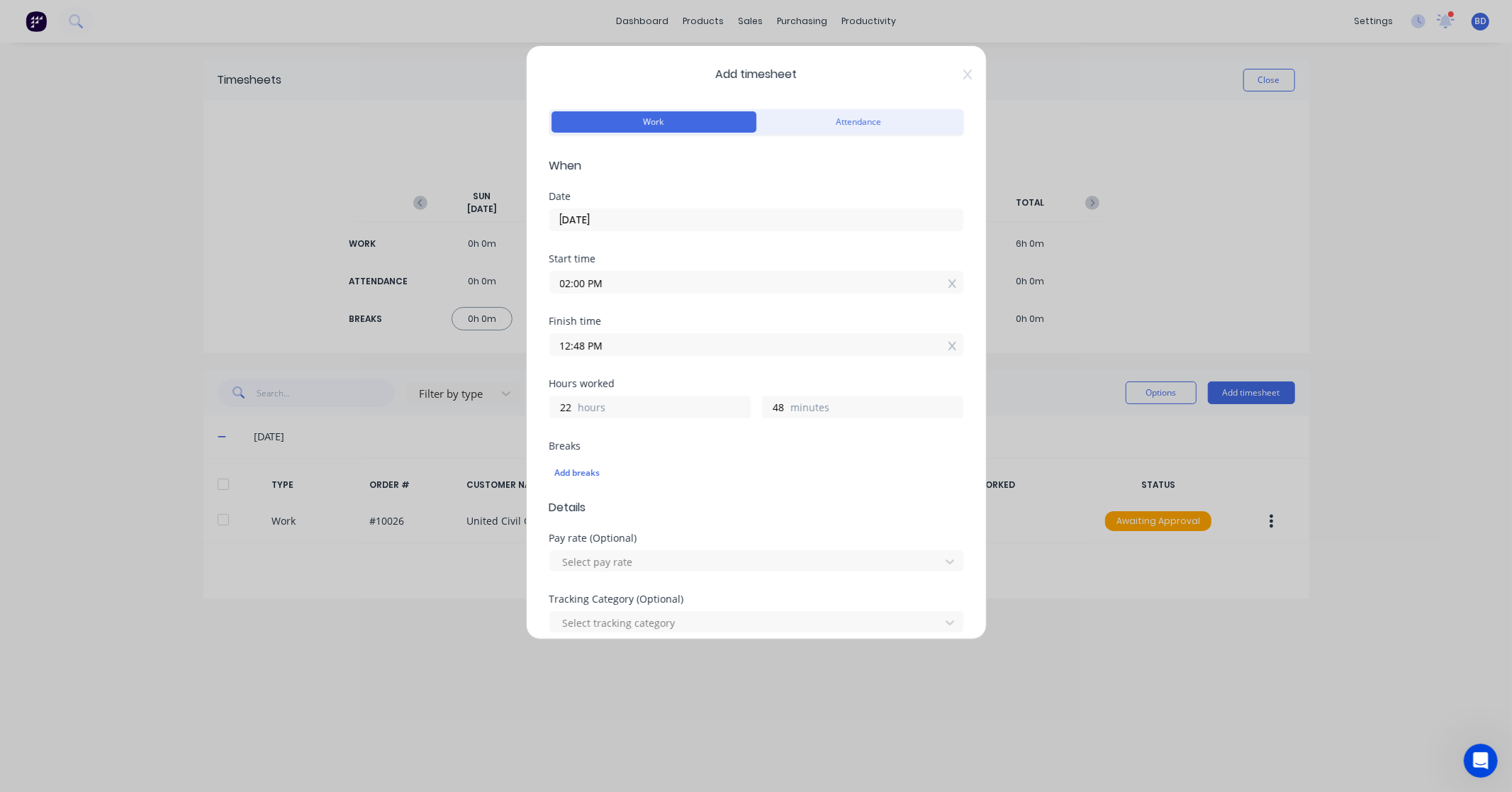
paste input "6:45"
type input "06:45 PM"
type input "4"
type input "45"
click at [745, 379] on div "Hours worked" at bounding box center [756, 384] width 414 height 10
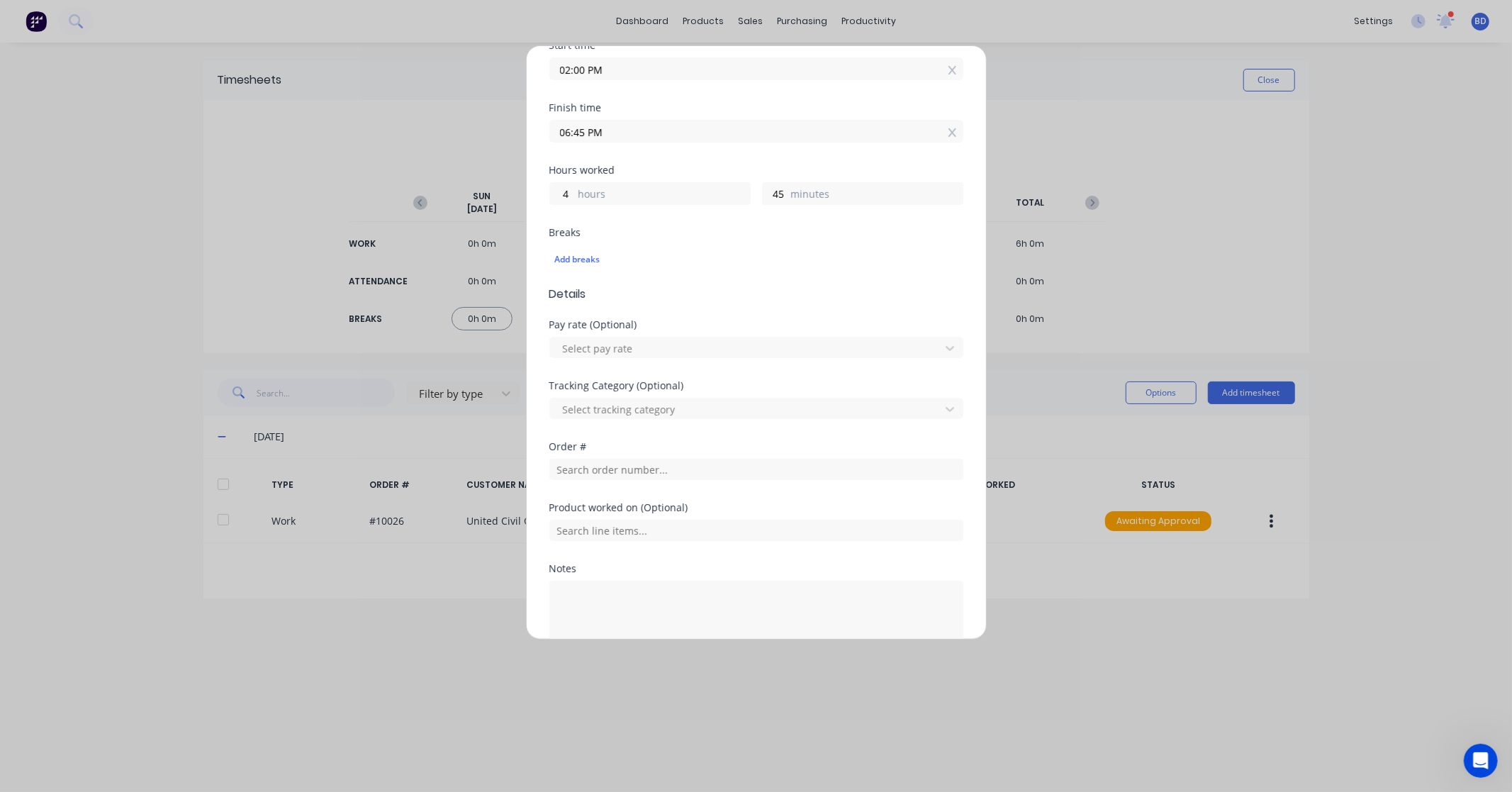
scroll to position [236, 0]
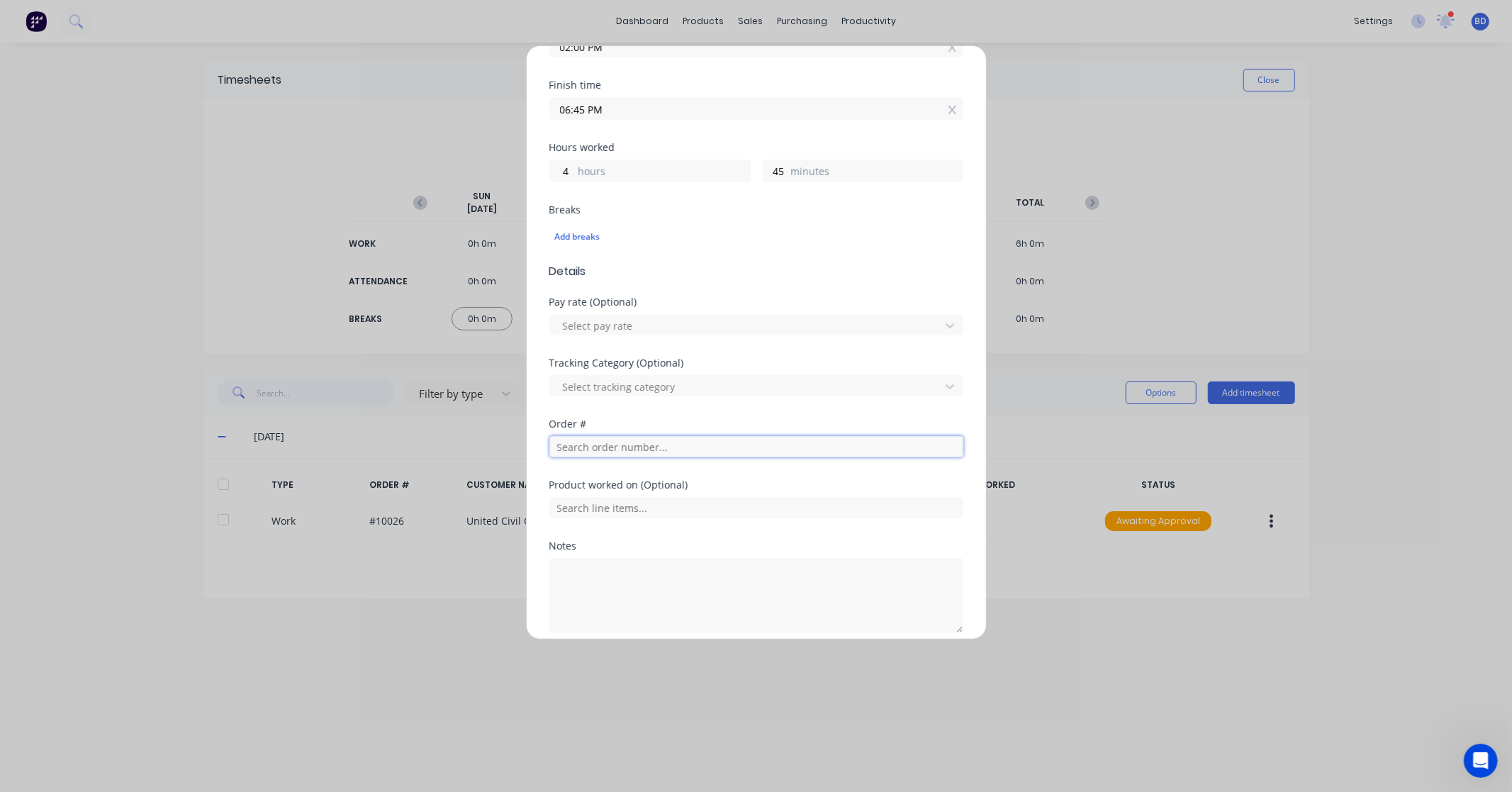
click at [600, 449] on input "text" at bounding box center [756, 447] width 414 height 22
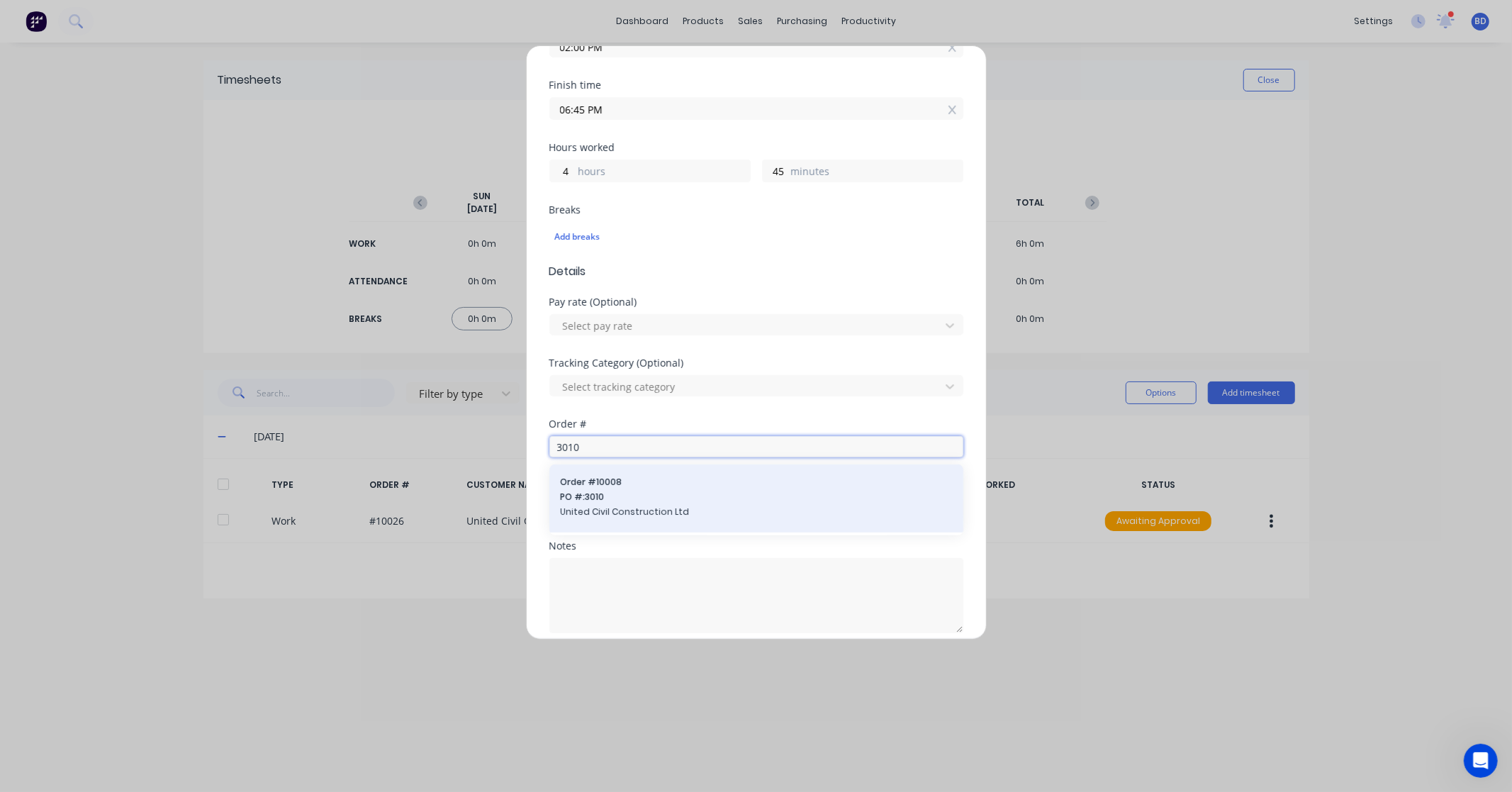
type input "3010"
click at [625, 505] on div "Order # 10008 PO #: 3010 United Civil Construction Ltd" at bounding box center [756, 498] width 391 height 46
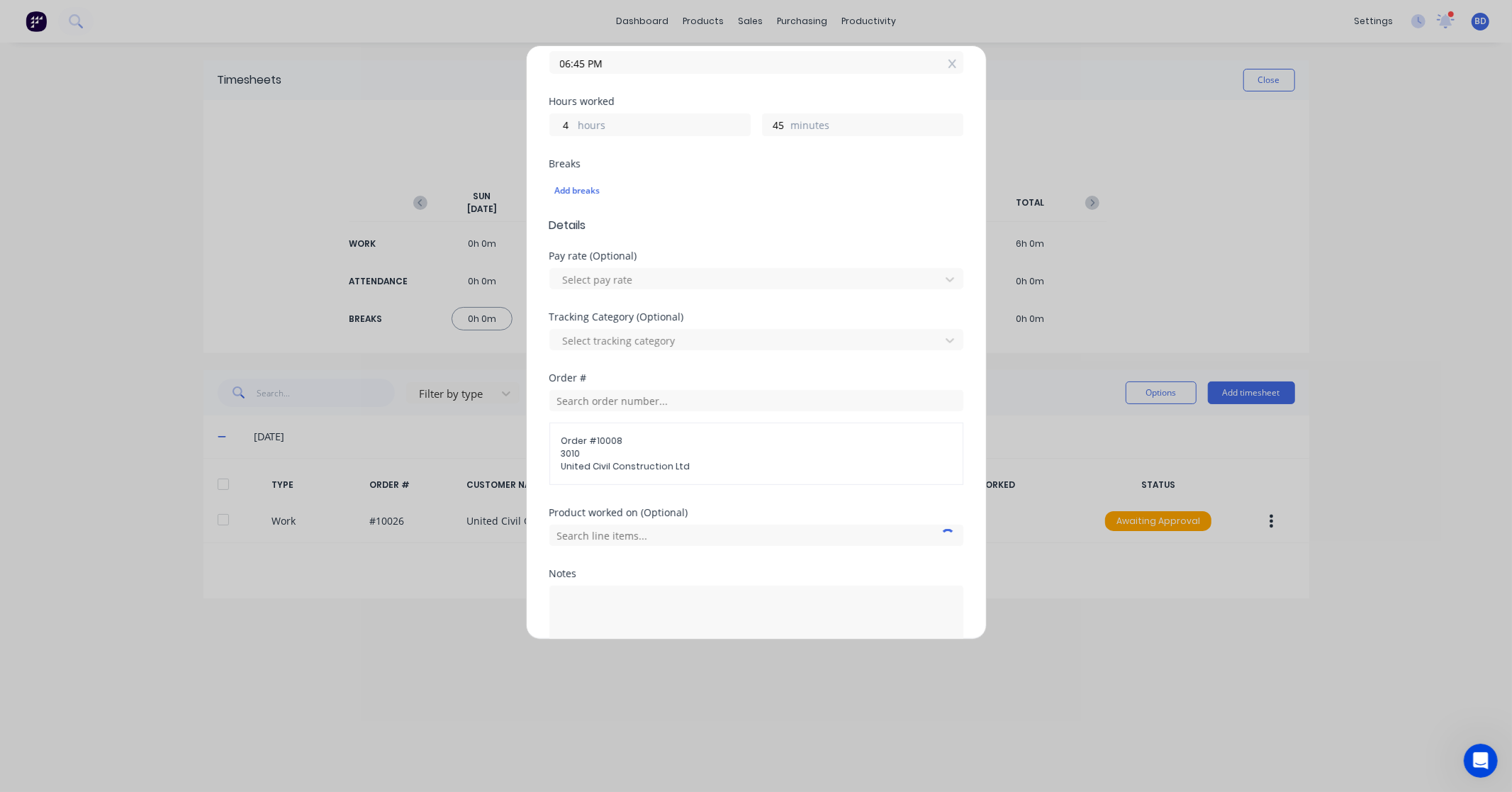
scroll to position [369, 0]
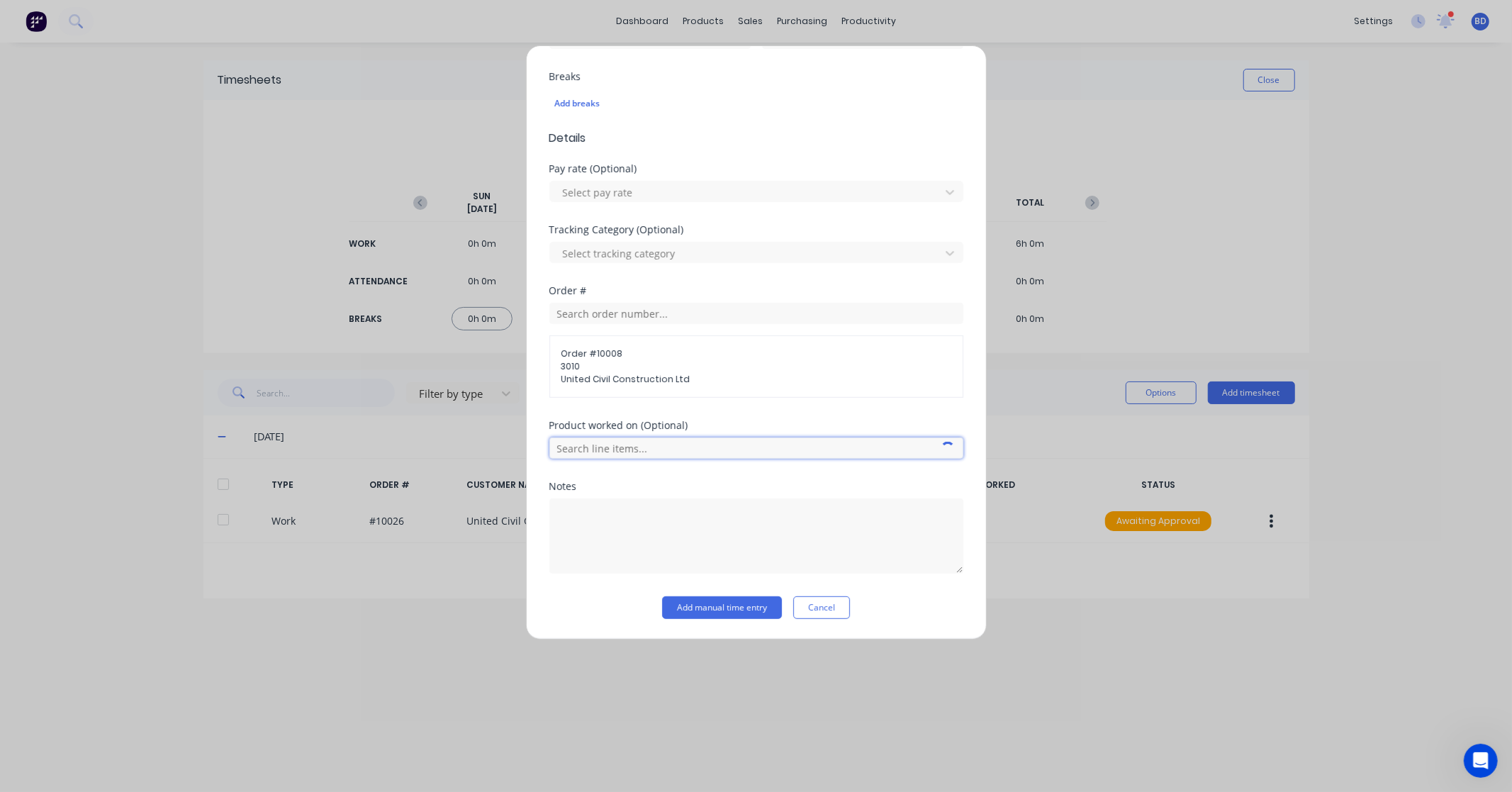
click at [646, 453] on input "text" at bounding box center [756, 449] width 414 height 22
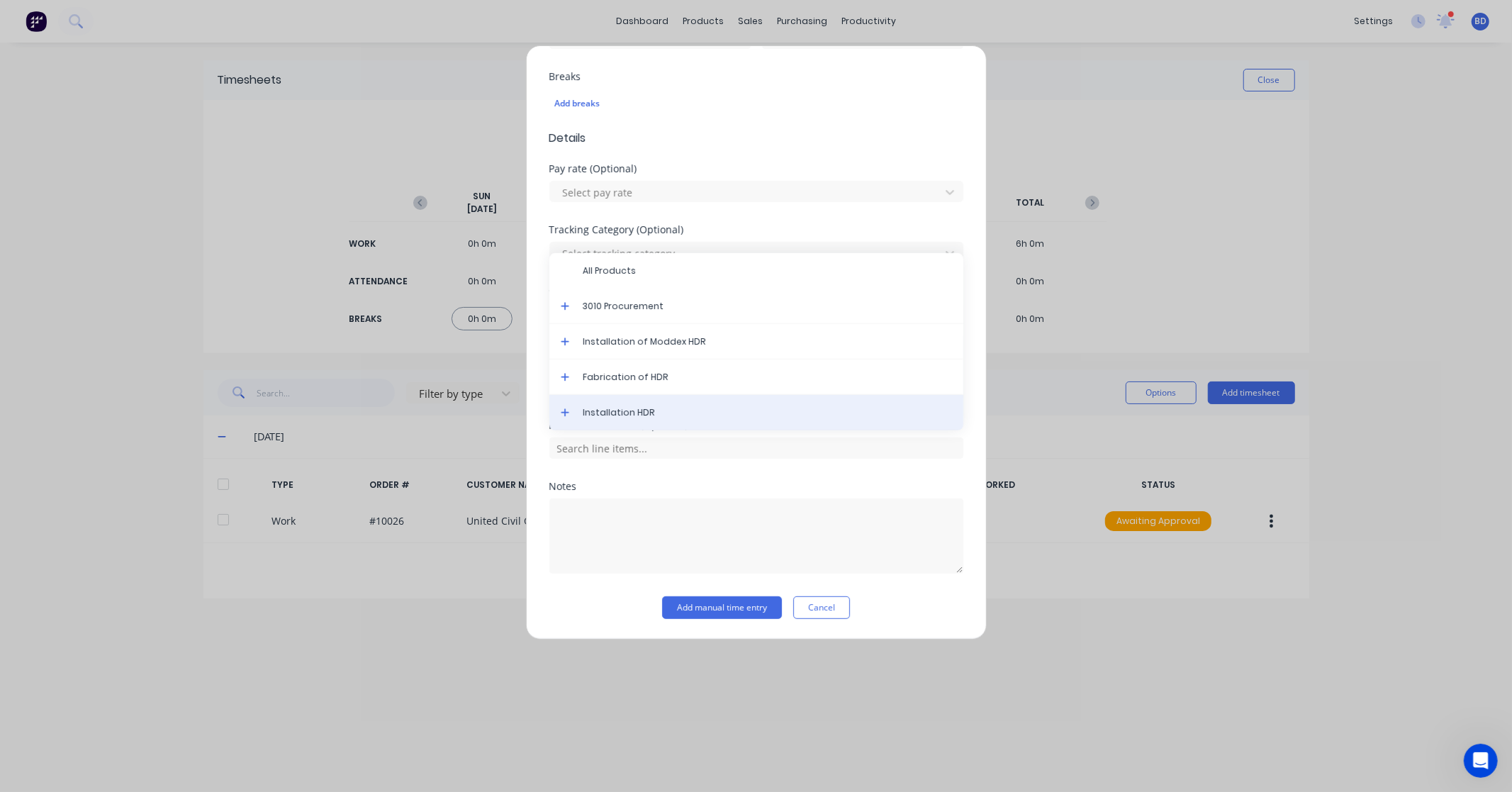
click at [658, 413] on span "Installation HDR" at bounding box center [768, 412] width 369 height 12
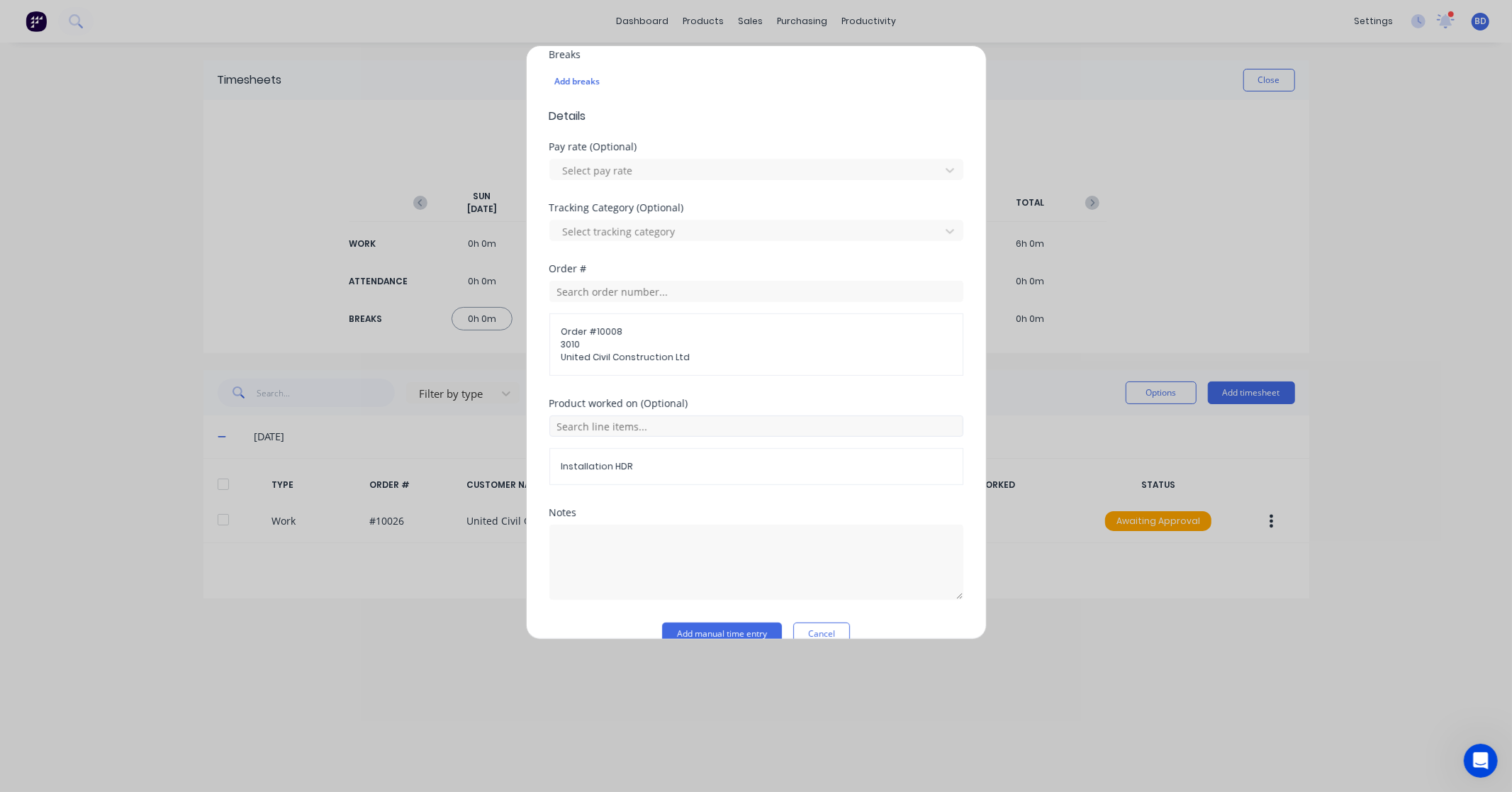
scroll to position [419, 0]
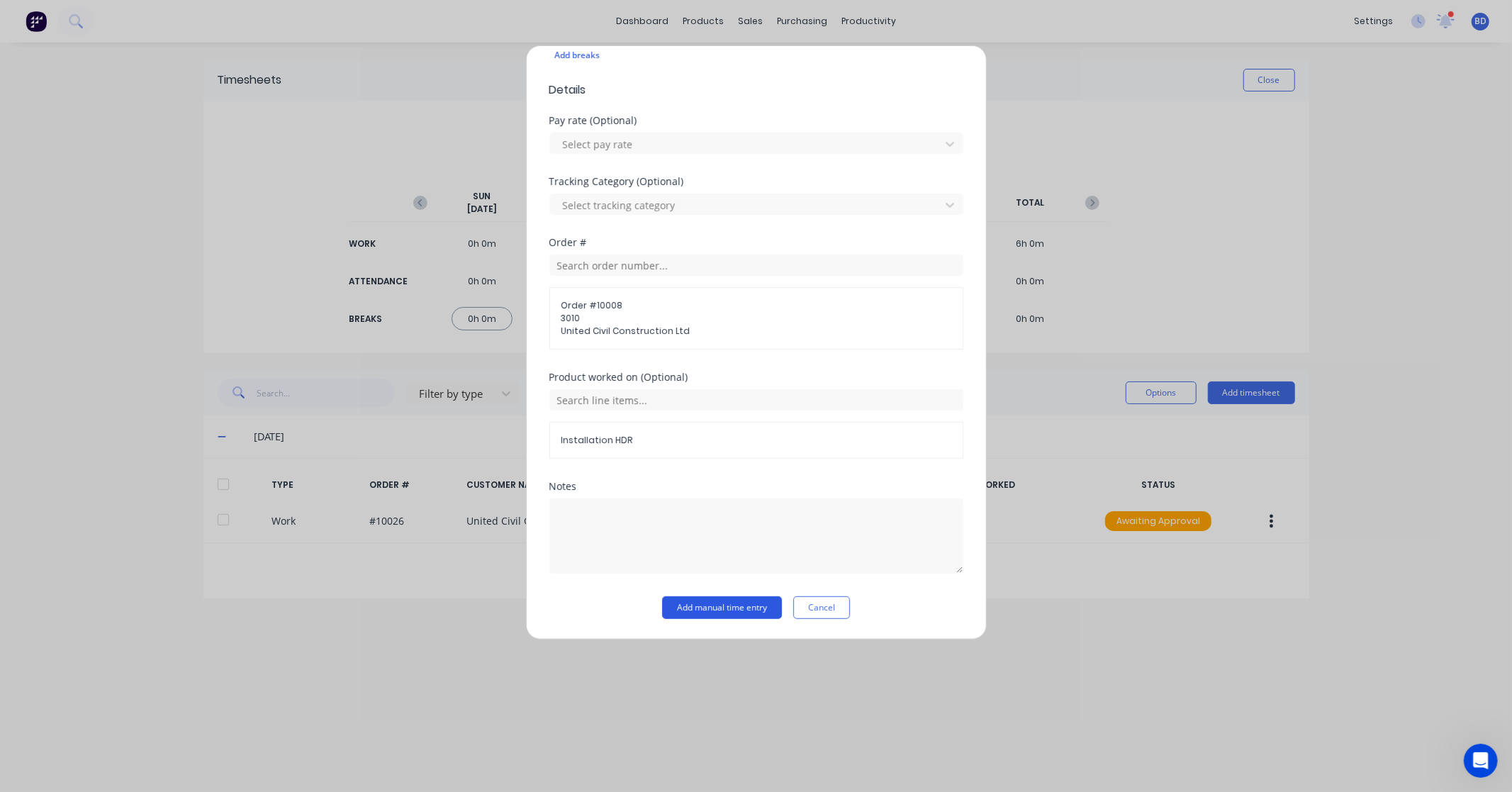
click at [715, 606] on button "Add manual time entry" at bounding box center [721, 607] width 120 height 22
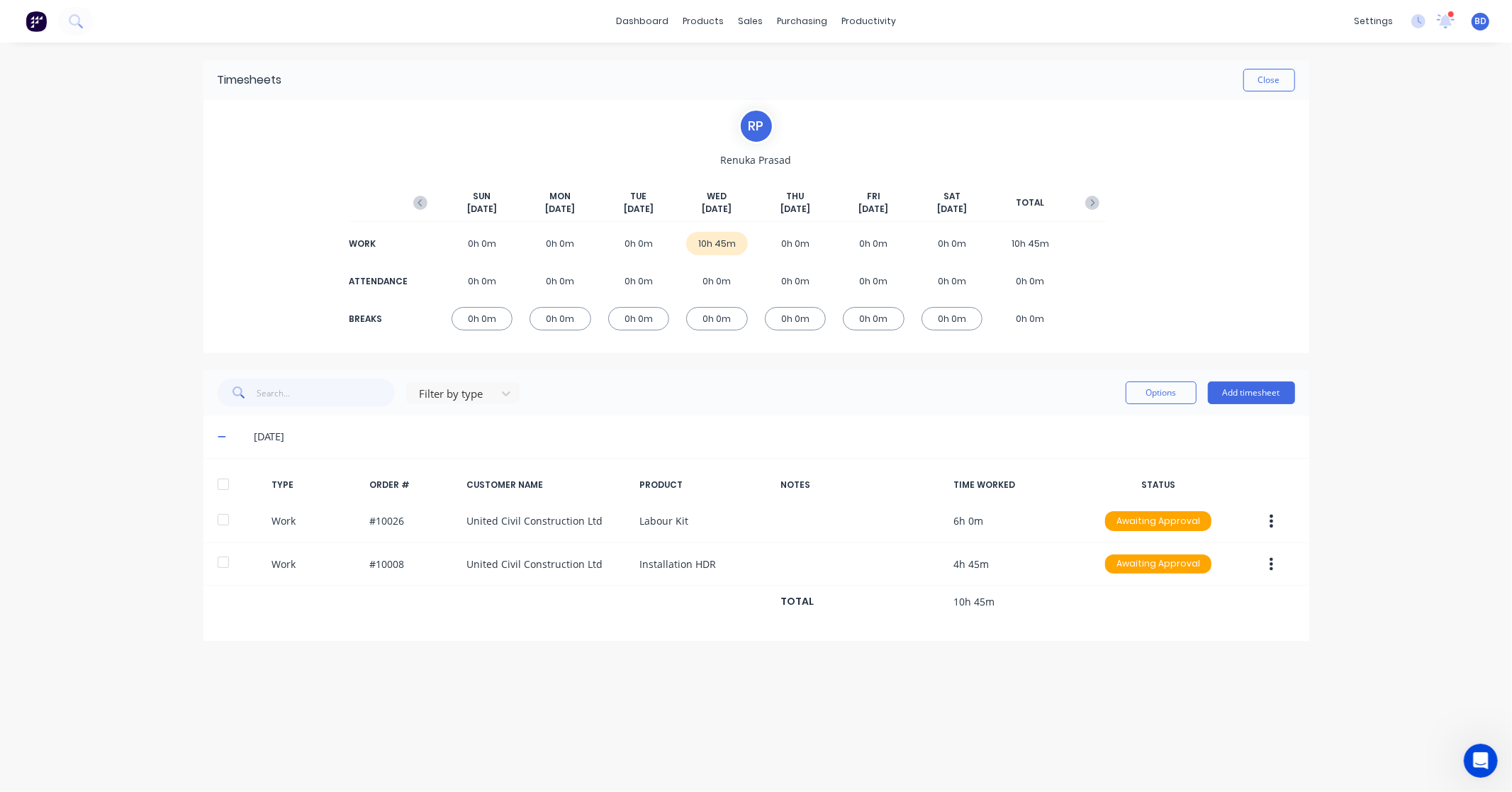
click at [224, 485] on div at bounding box center [223, 484] width 28 height 28
click at [1154, 382] on button "Options" at bounding box center [1161, 392] width 71 height 22
click at [1112, 429] on div "Approve" at bounding box center [1129, 429] width 109 height 21
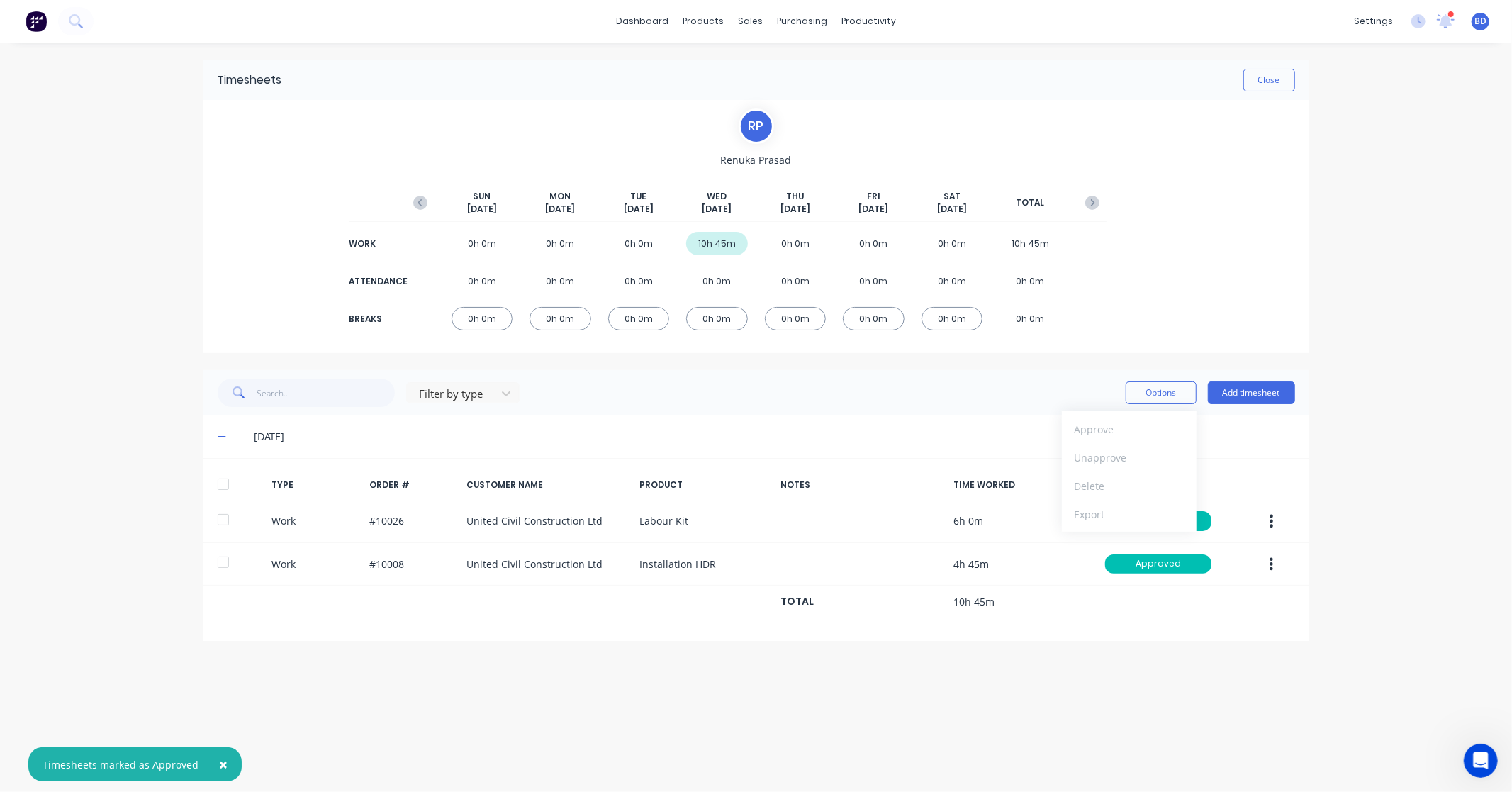
click at [1369, 454] on div "× Timesheets marked as Approved dashboard products sales purchasing productivit…" at bounding box center [756, 396] width 1512 height 792
click at [1158, 70] on div "Close" at bounding box center [788, 79] width 1012 height 22
click at [1281, 84] on button "Close" at bounding box center [1269, 79] width 52 height 22
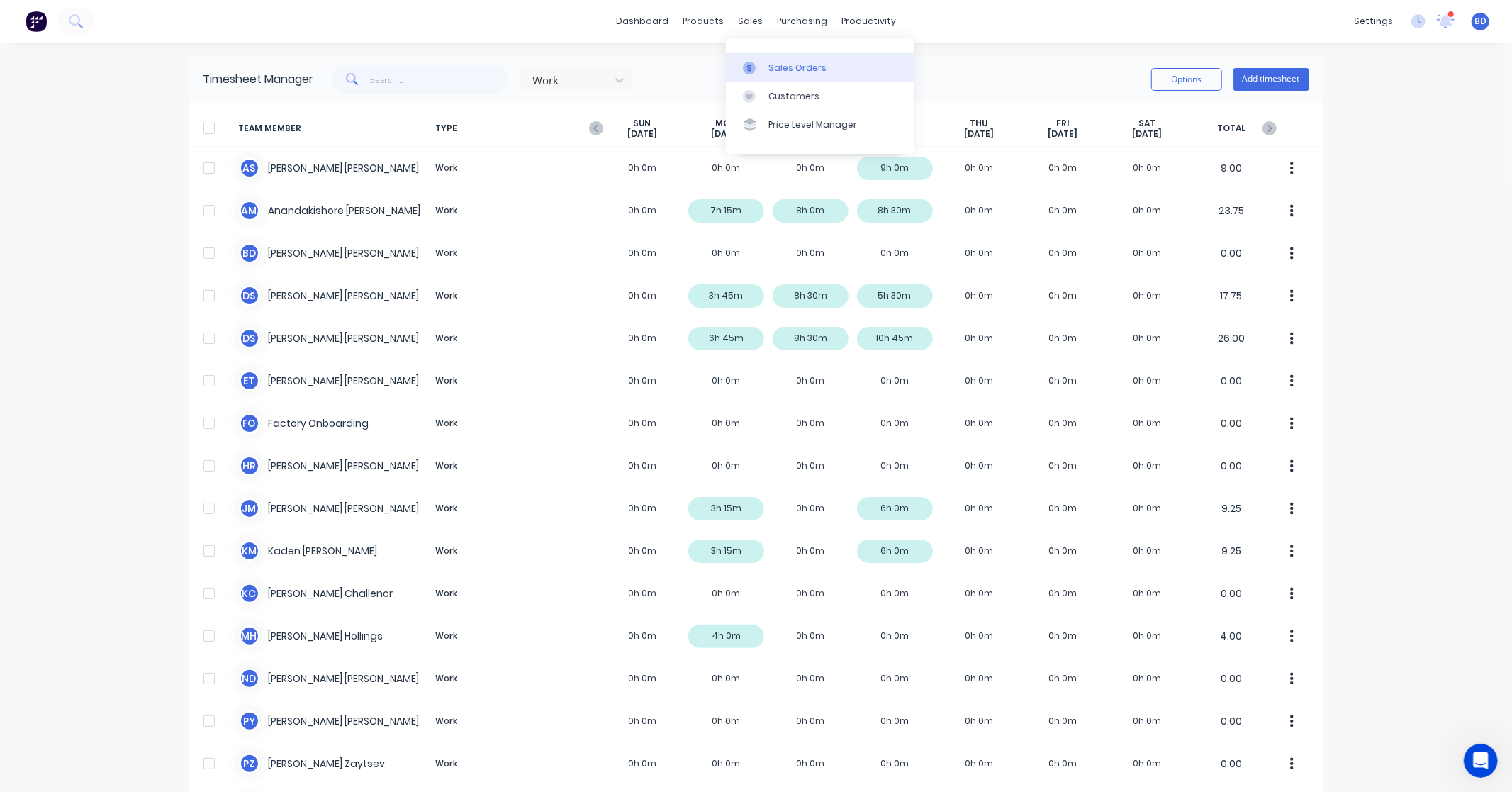
click at [768, 59] on link "Sales Orders" at bounding box center [819, 67] width 188 height 28
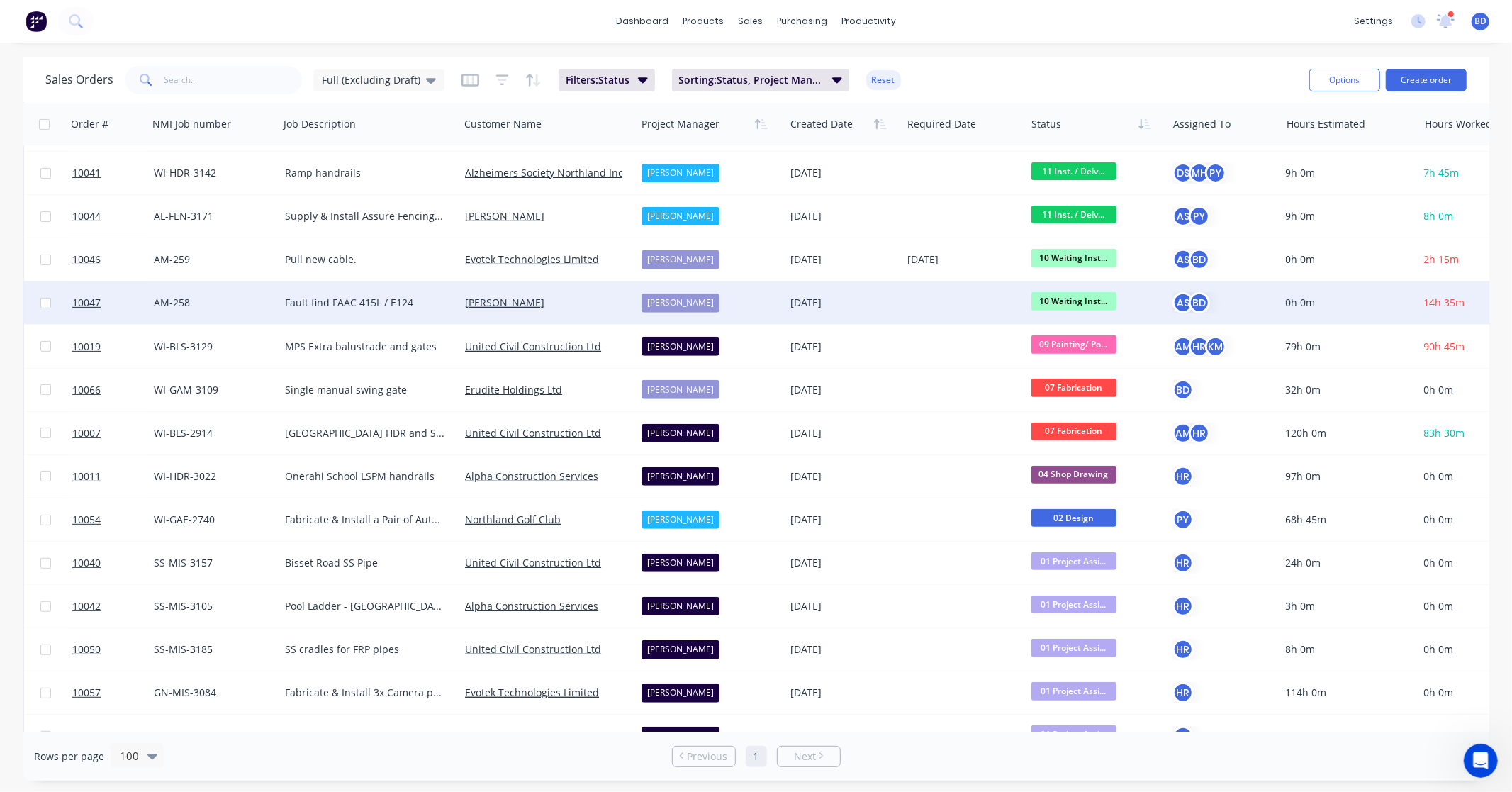
scroll to position [473, 0]
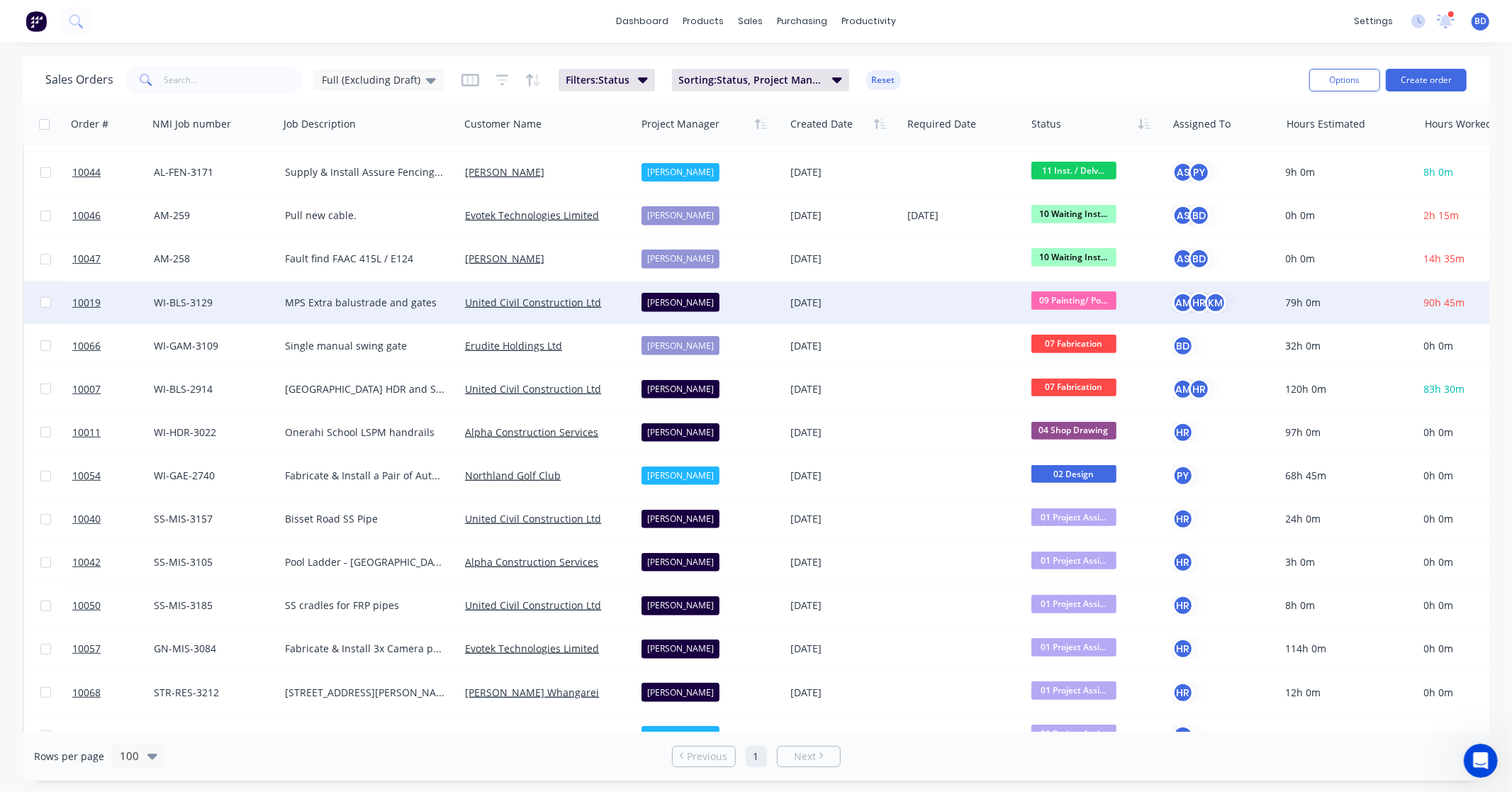
click at [1107, 302] on span "09 Painting/ Po..." at bounding box center [1074, 300] width 85 height 17
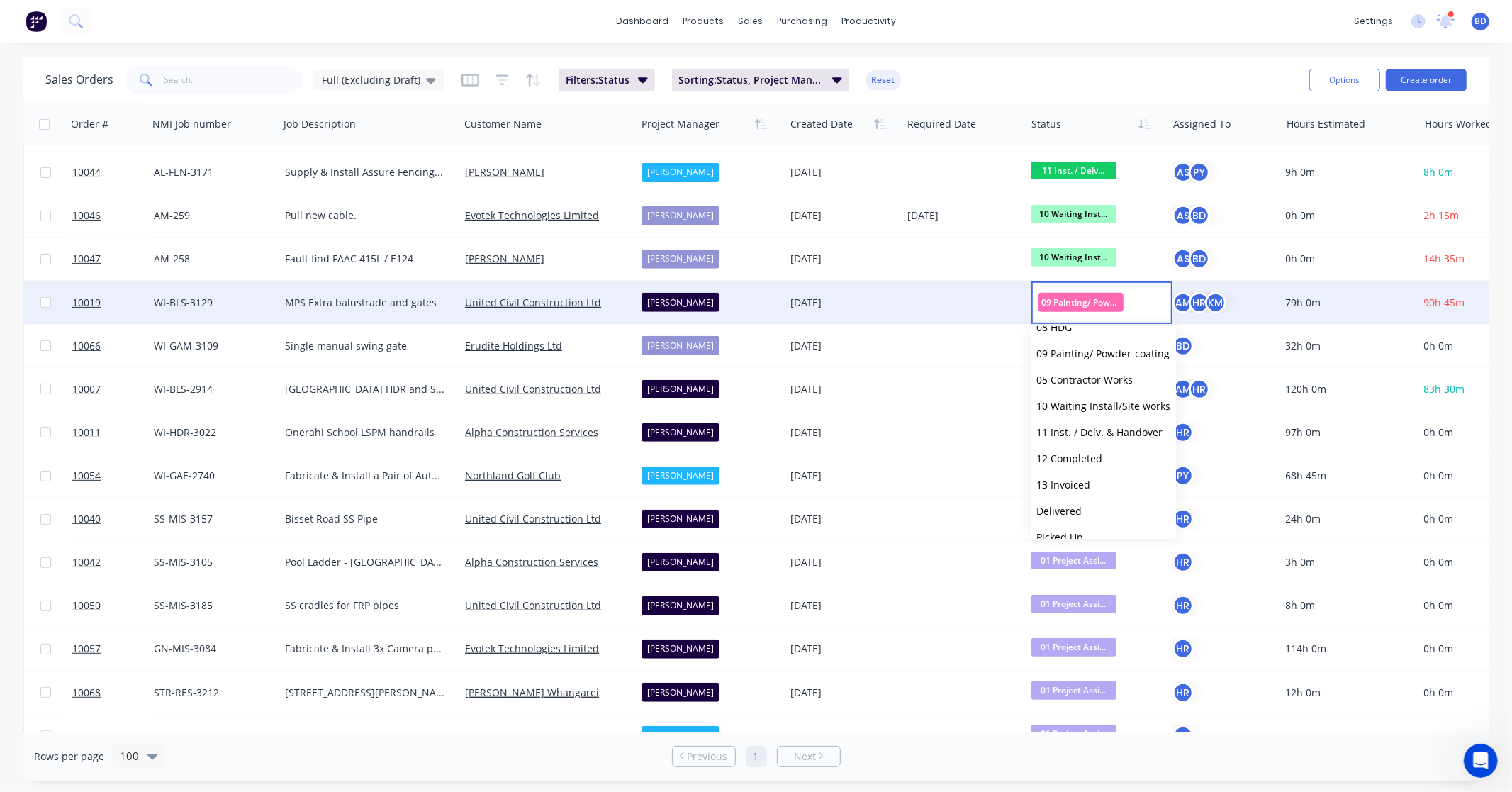
scroll to position [218, 0]
click at [1099, 416] on span "11 Inst. / Delv. & Handover" at bounding box center [1099, 415] width 127 height 13
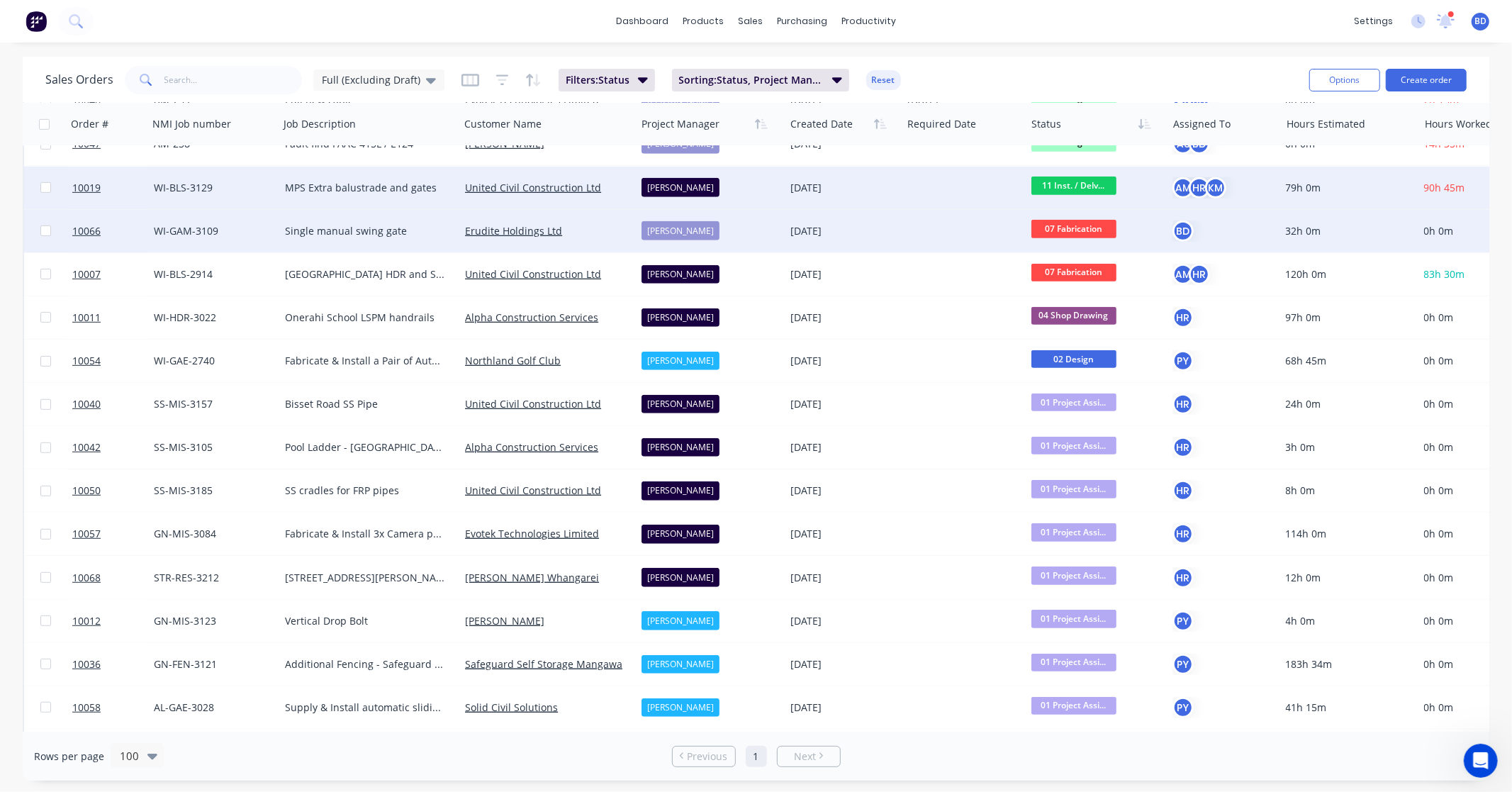
scroll to position [630, 0]
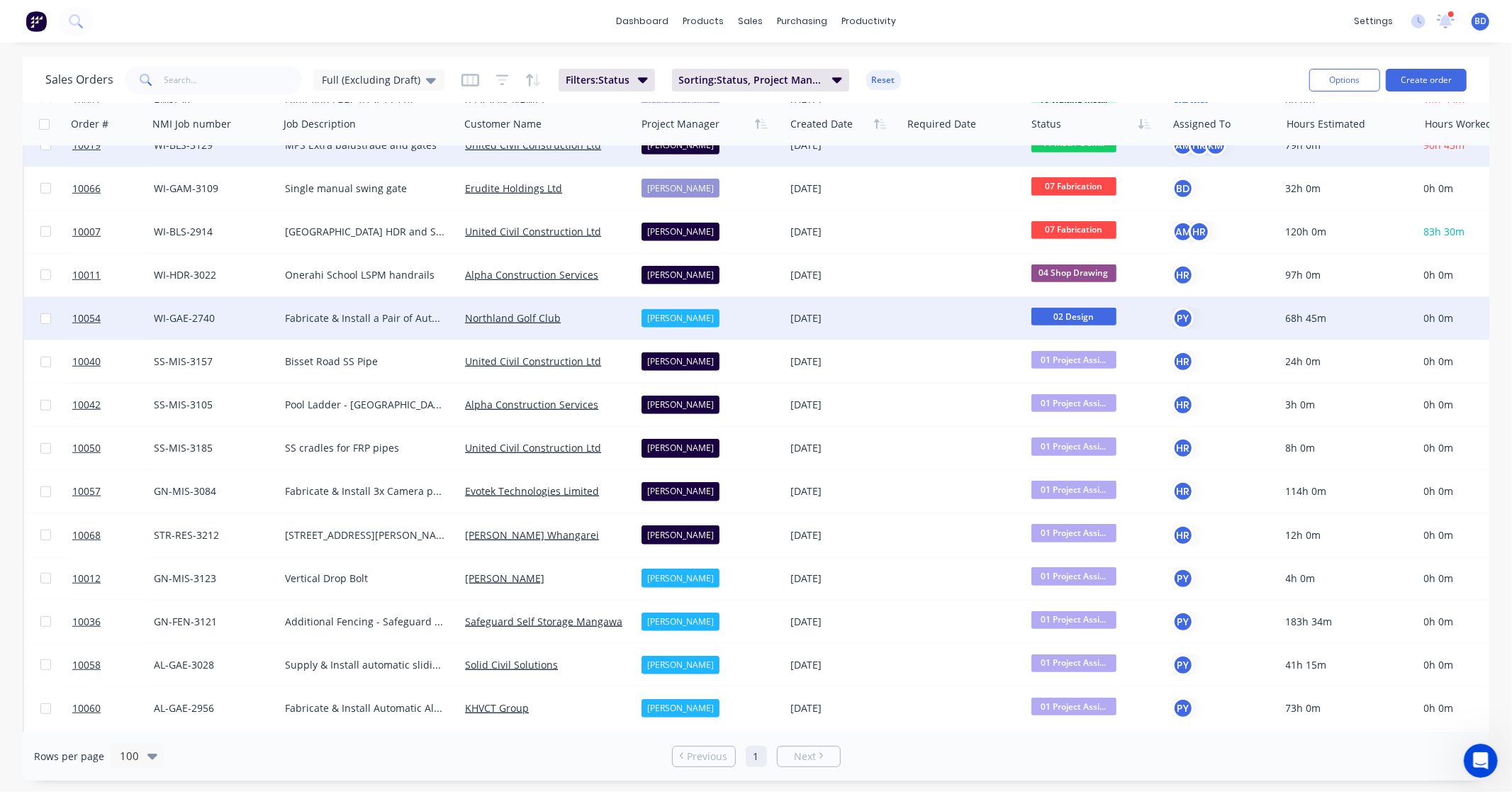
click at [1086, 315] on span "02 Design" at bounding box center [1074, 316] width 85 height 17
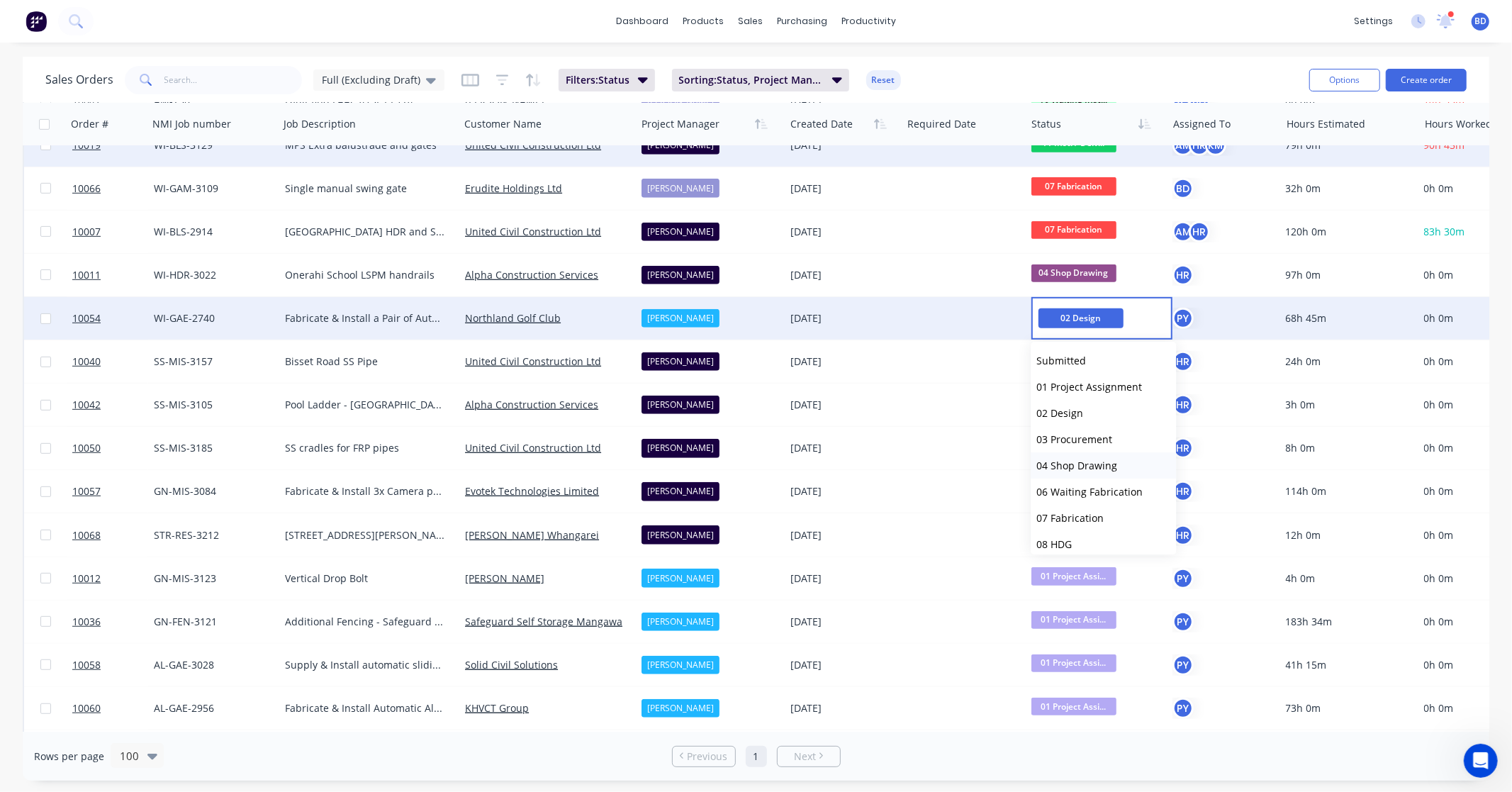
click at [1076, 464] on span "04 Shop Drawing" at bounding box center [1077, 465] width 81 height 13
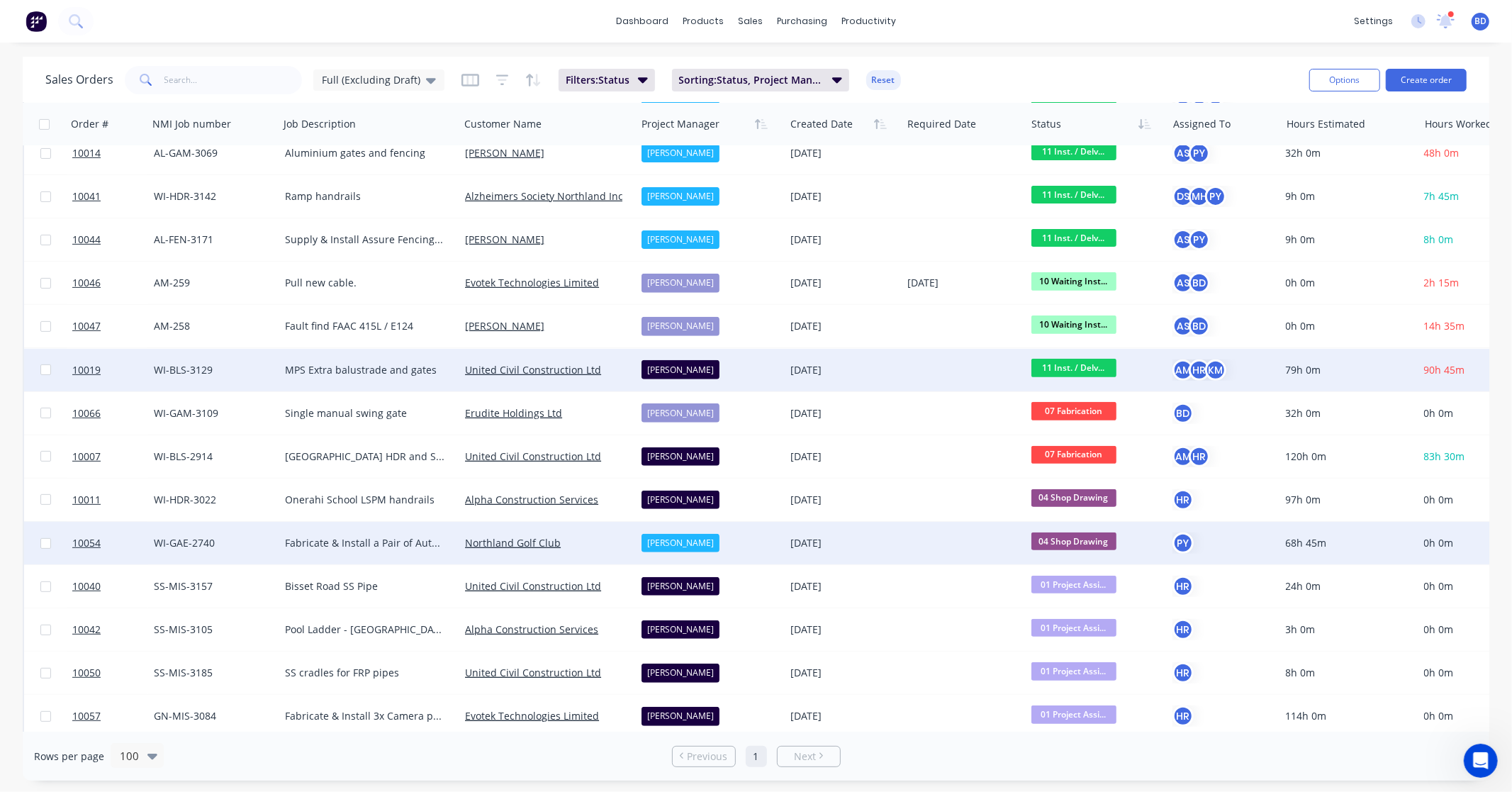
scroll to position [0, 0]
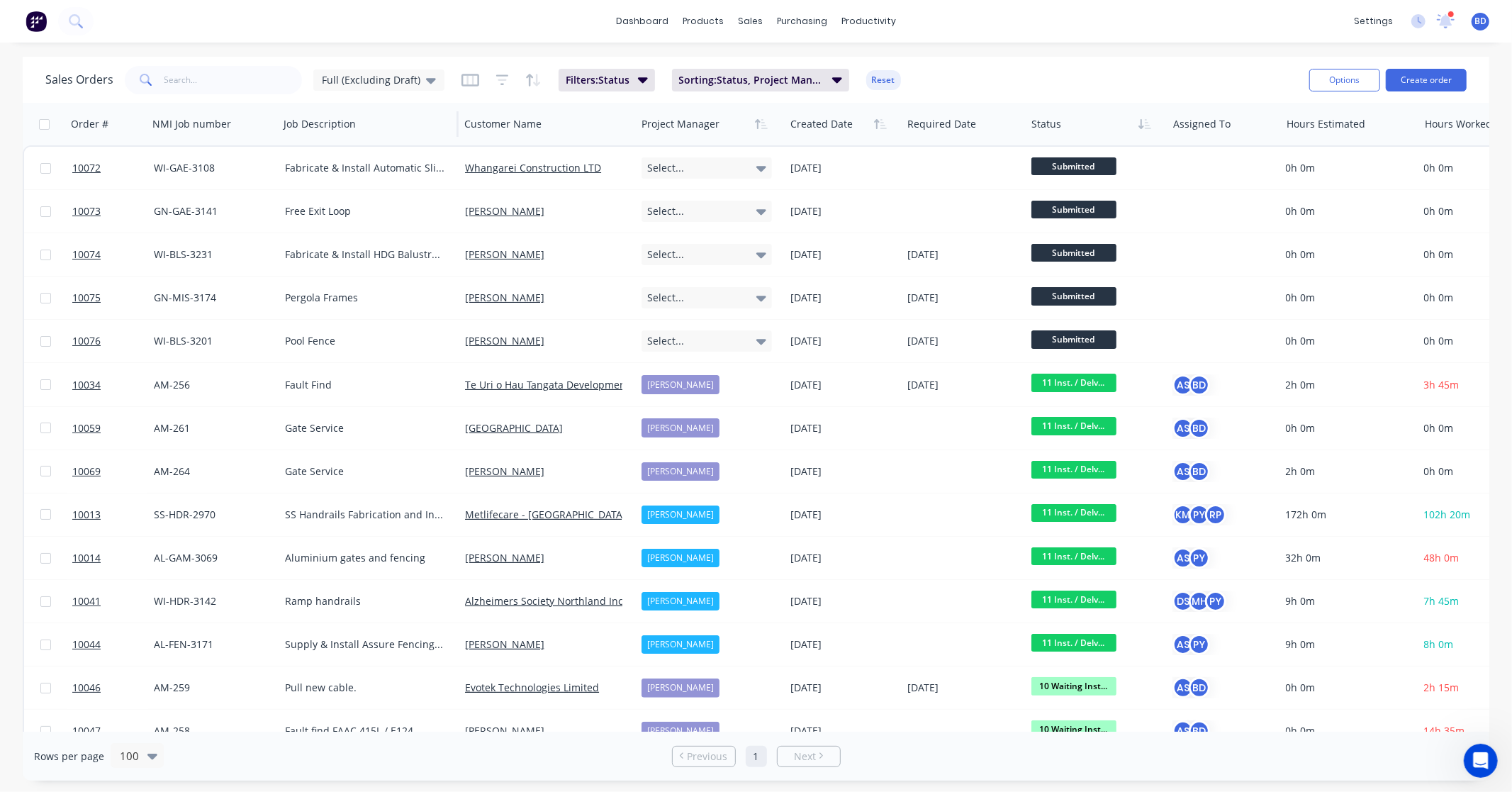
drag, startPoint x: 400, startPoint y: 86, endPoint x: 366, endPoint y: 102, distance: 37.6
click at [400, 86] on span "Full (Excluding Draft)" at bounding box center [371, 79] width 98 height 15
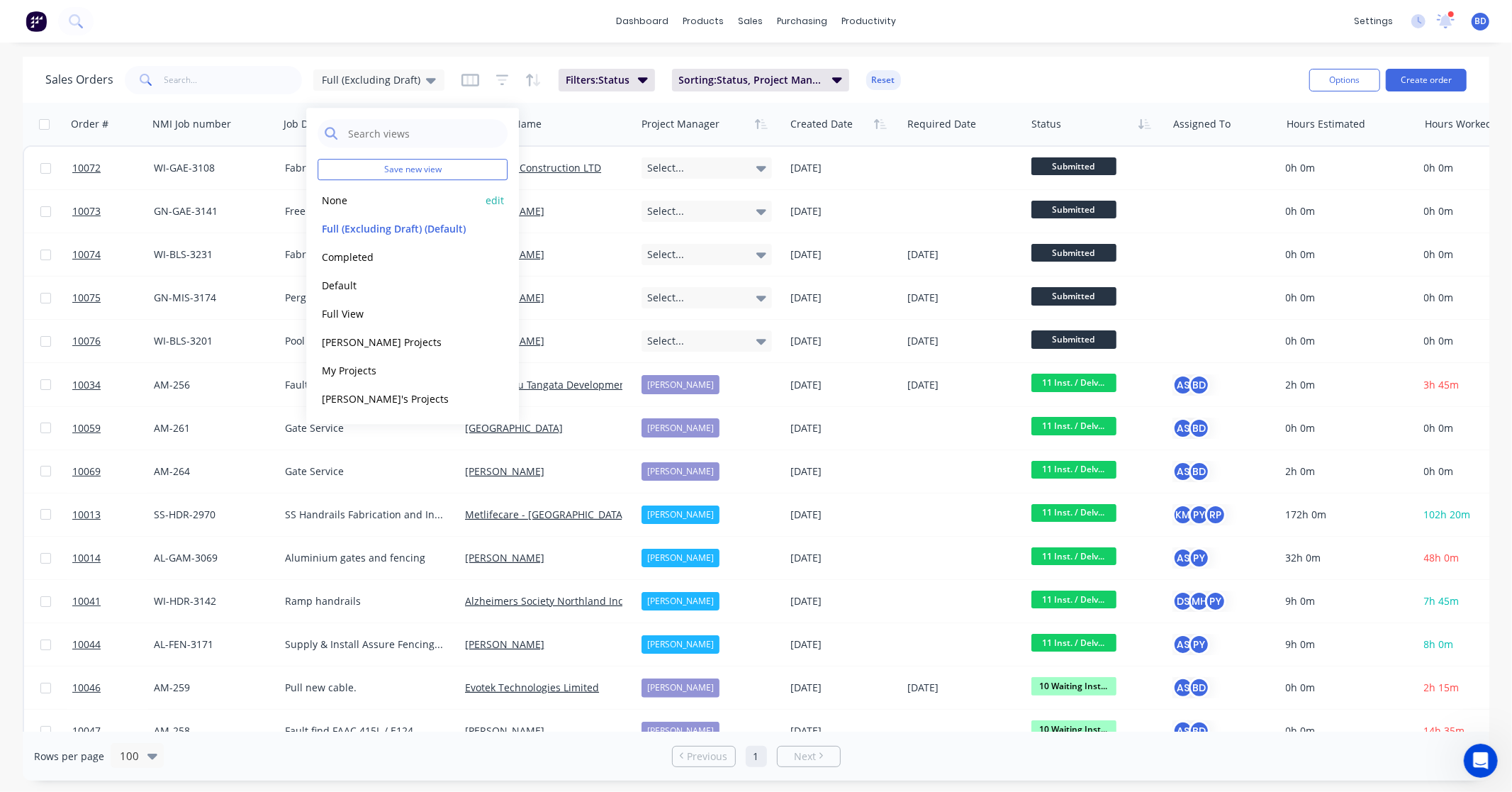
click at [342, 201] on button "None" at bounding box center [398, 200] width 161 height 17
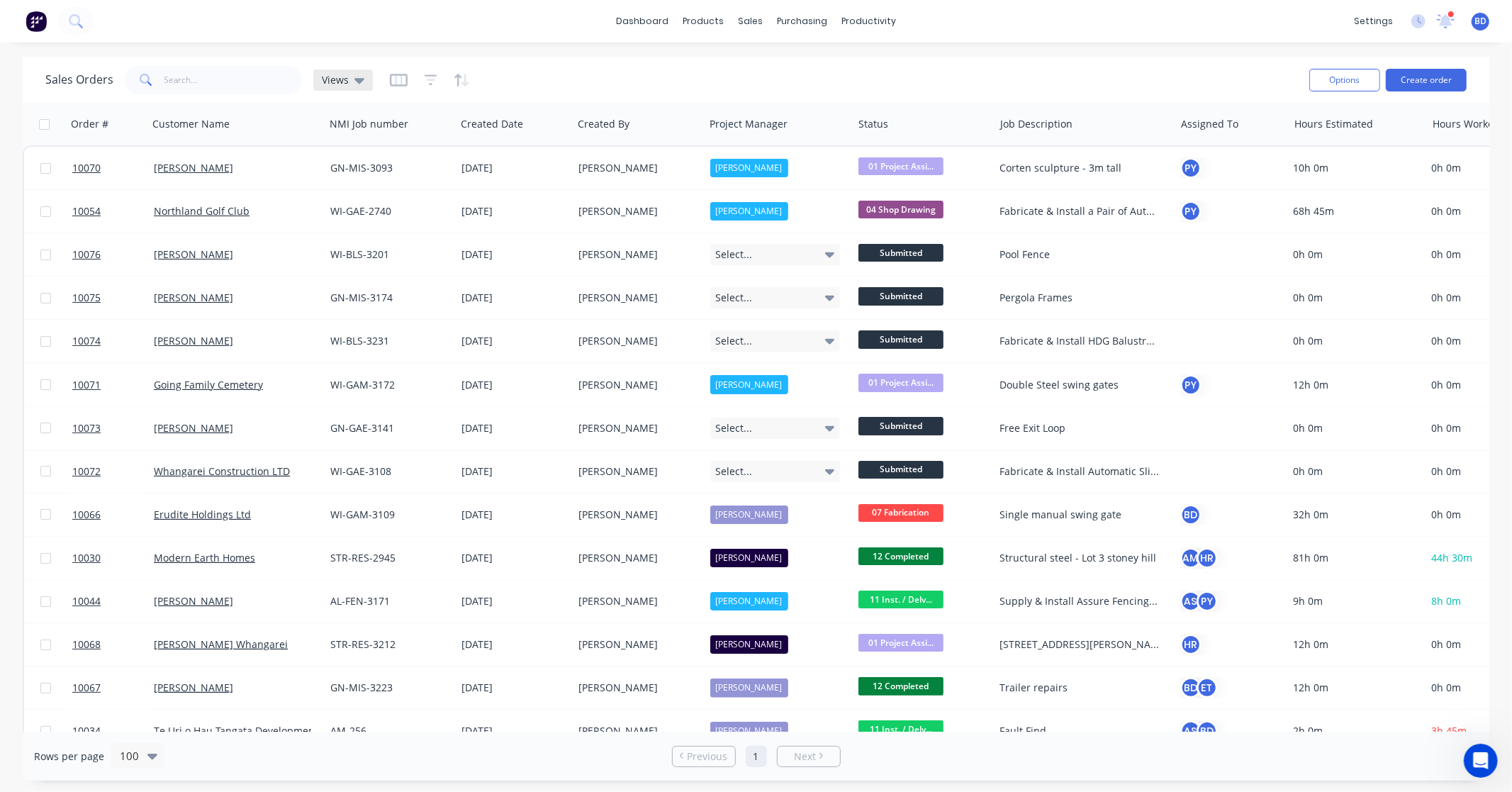
click at [356, 79] on icon at bounding box center [359, 80] width 10 height 6
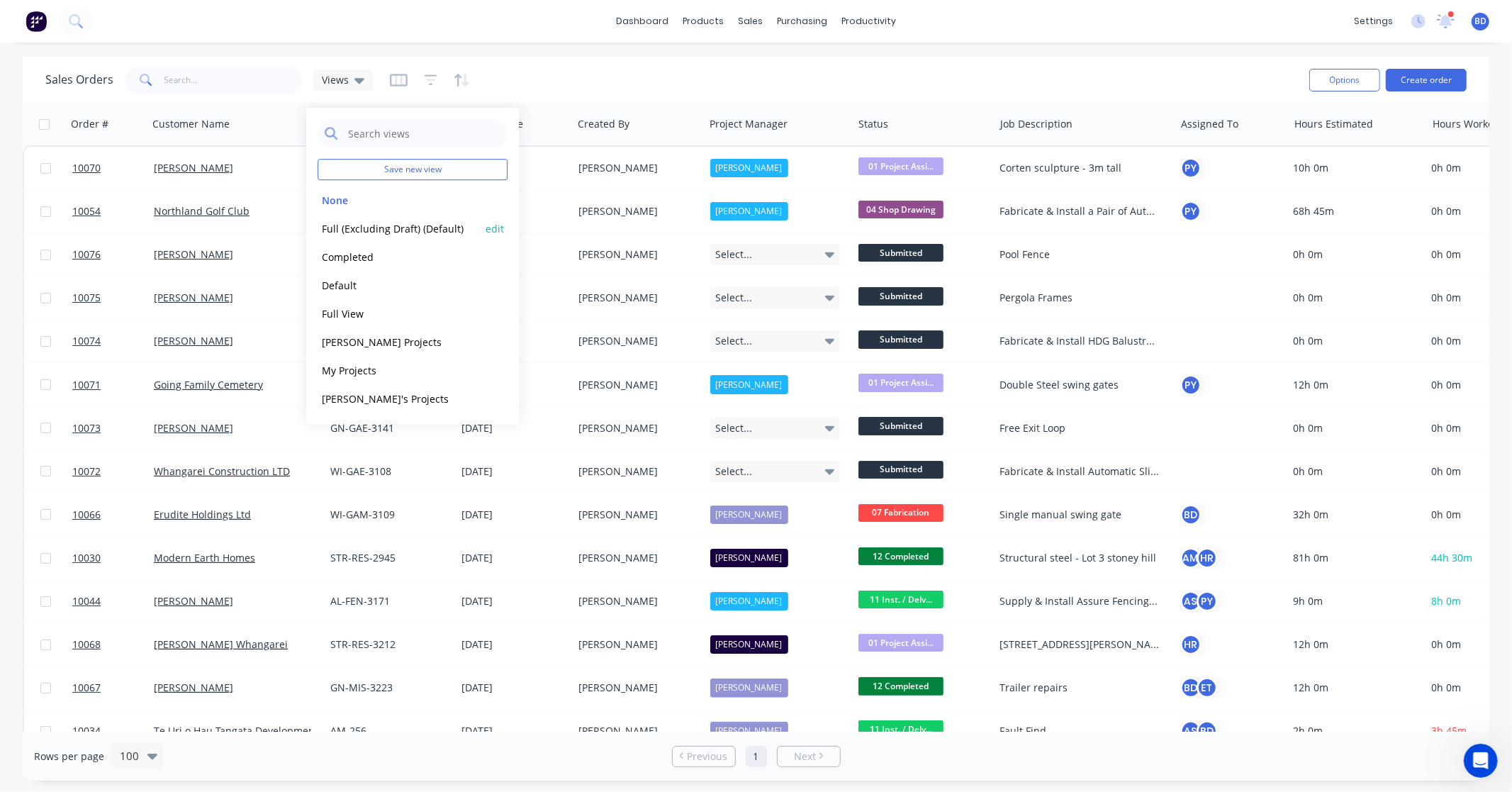
click at [370, 228] on button "Full (Excluding Draft) (Default)" at bounding box center [398, 228] width 161 height 17
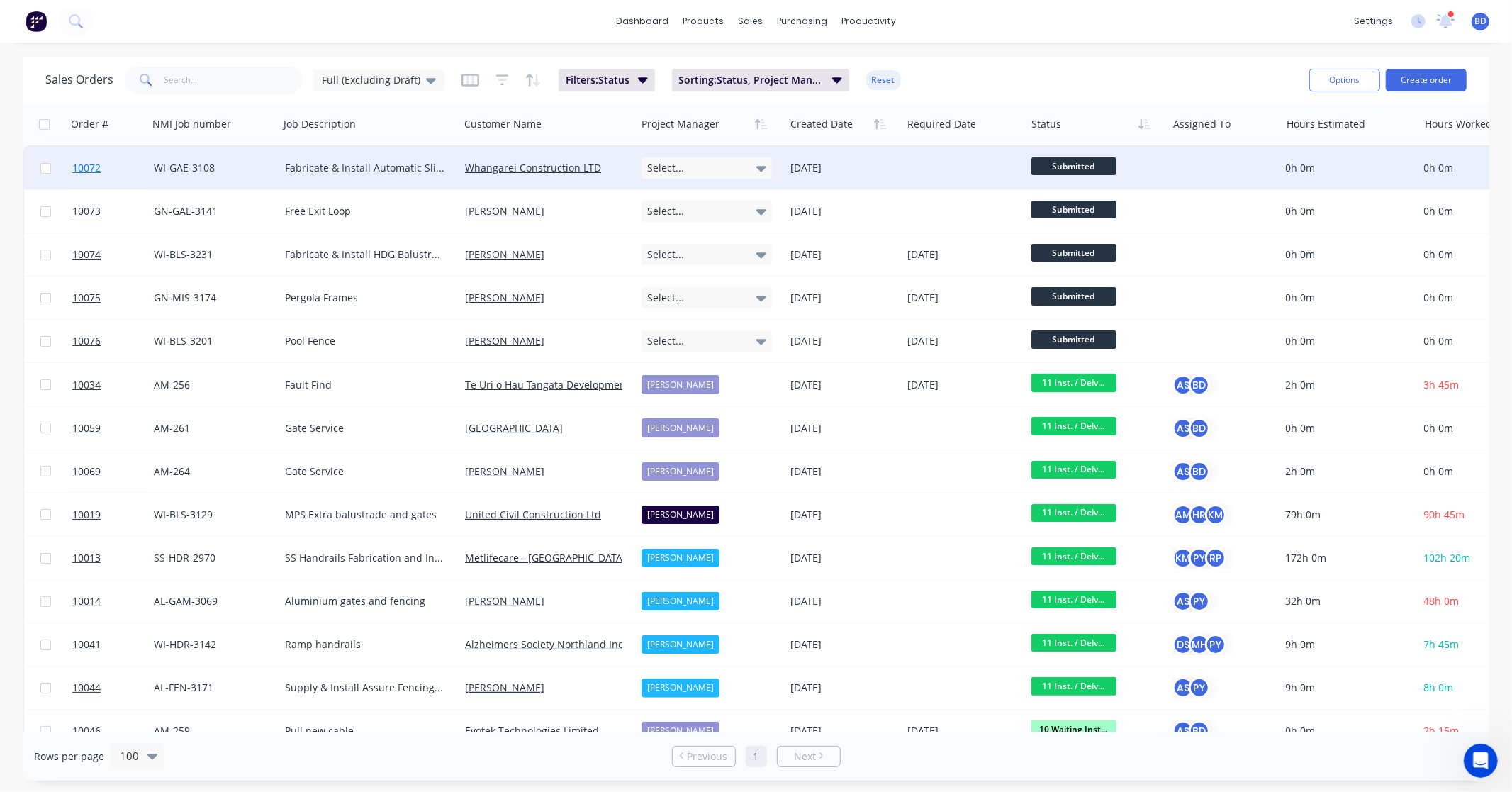
click at [91, 164] on span "10072" at bounding box center [86, 168] width 28 height 14
